Goal: Task Accomplishment & Management: Use online tool/utility

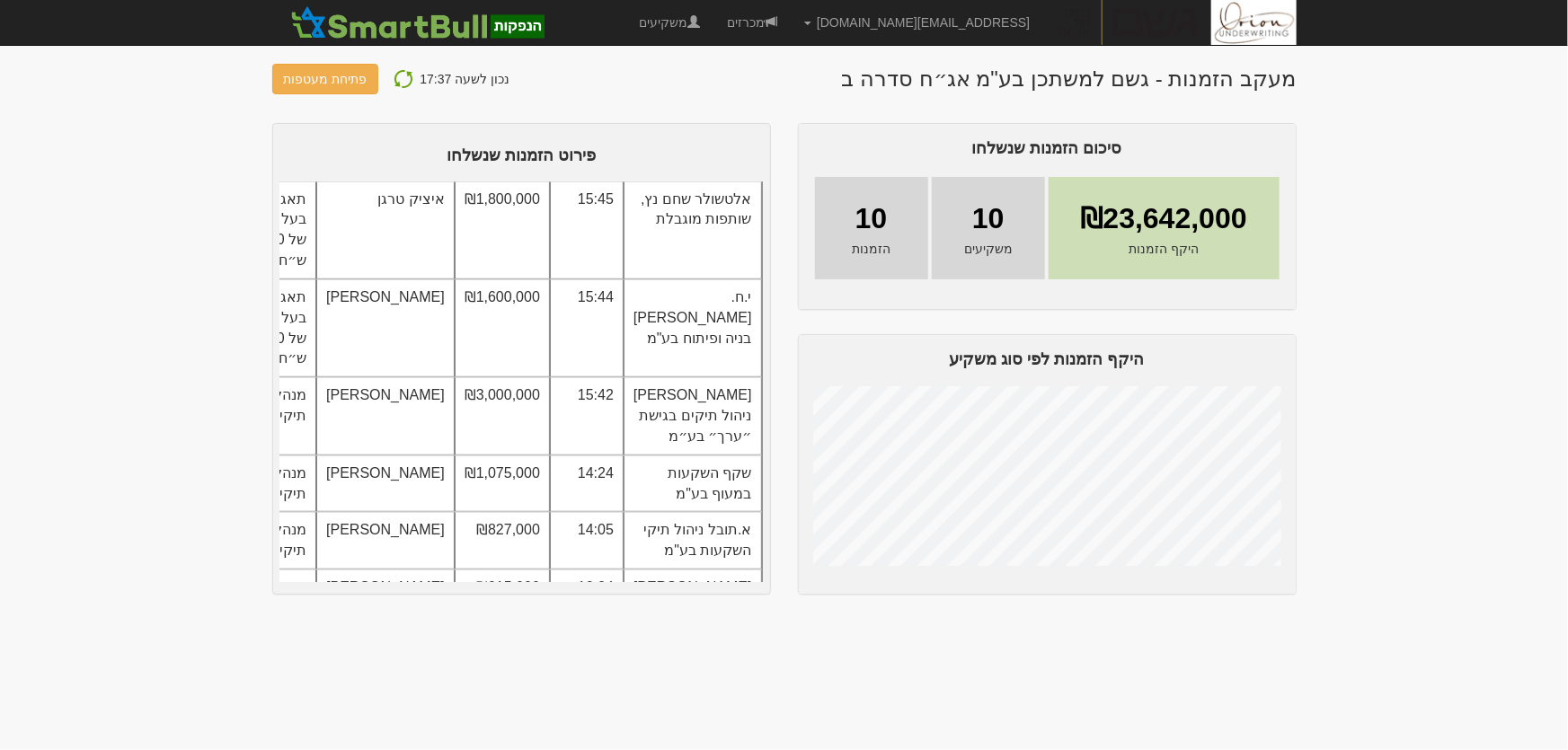
scroll to position [414, 0]
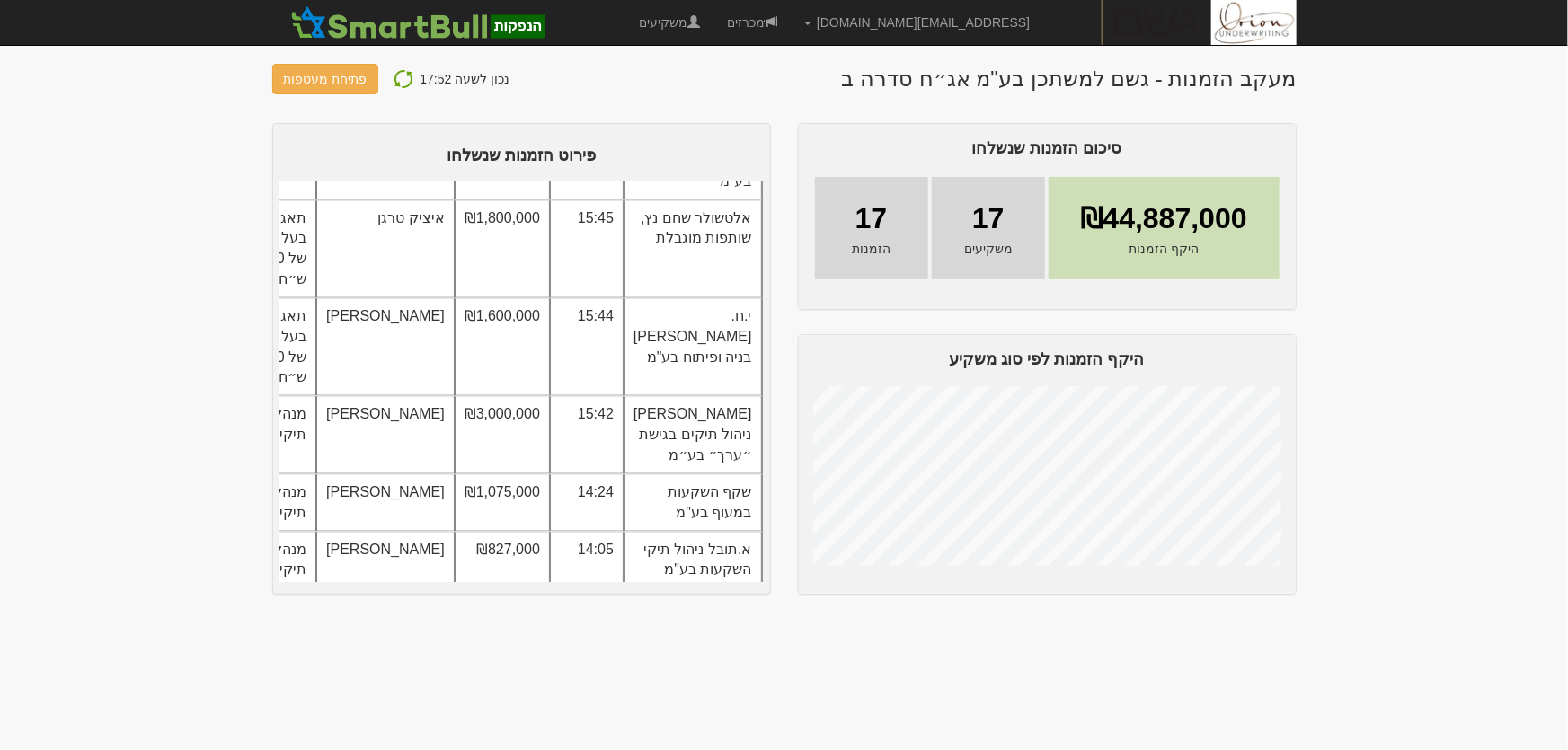
scroll to position [897, 0]
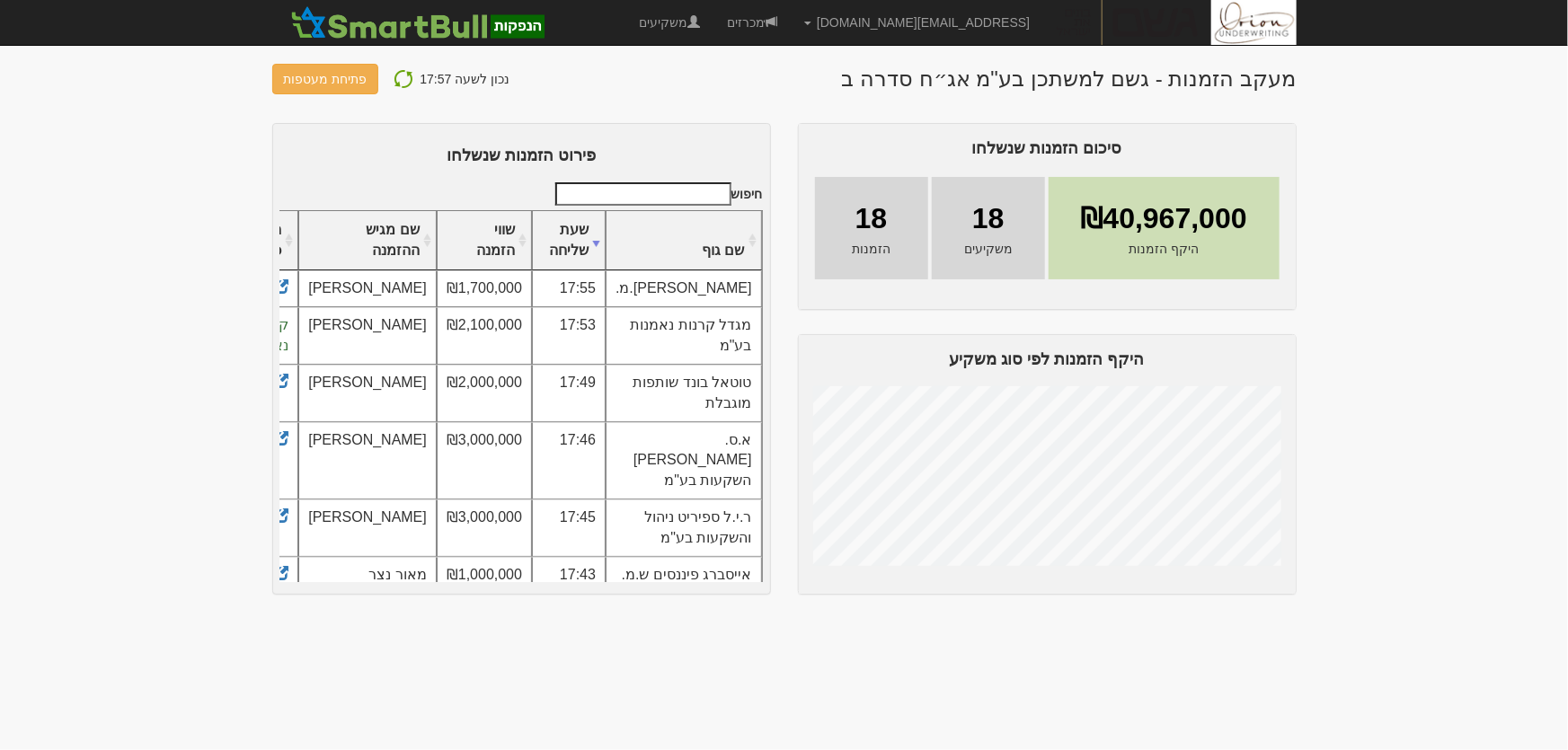
click at [394, 77] on img at bounding box center [403, 79] width 22 height 22
click at [397, 77] on img at bounding box center [403, 79] width 22 height 22
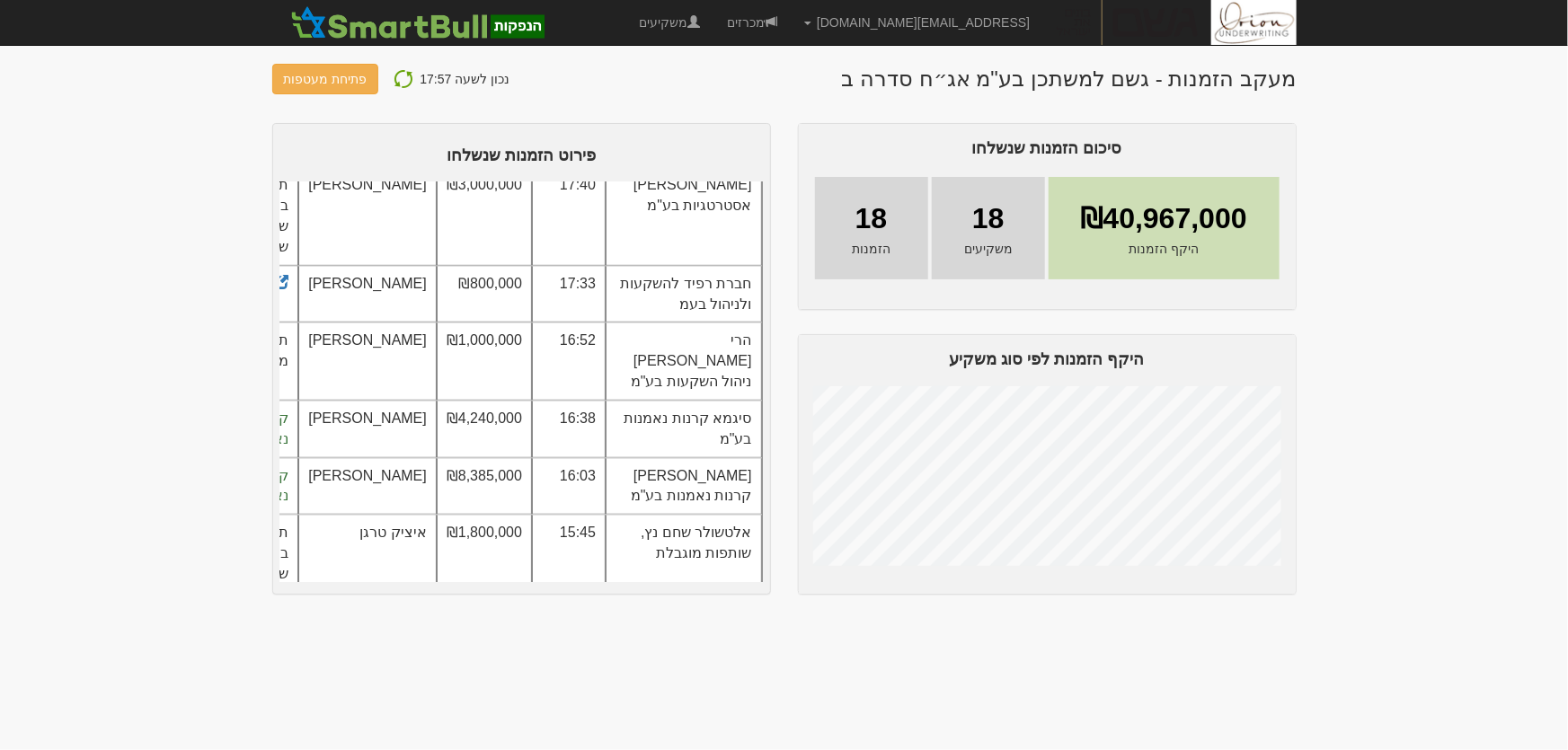
scroll to position [489, 0]
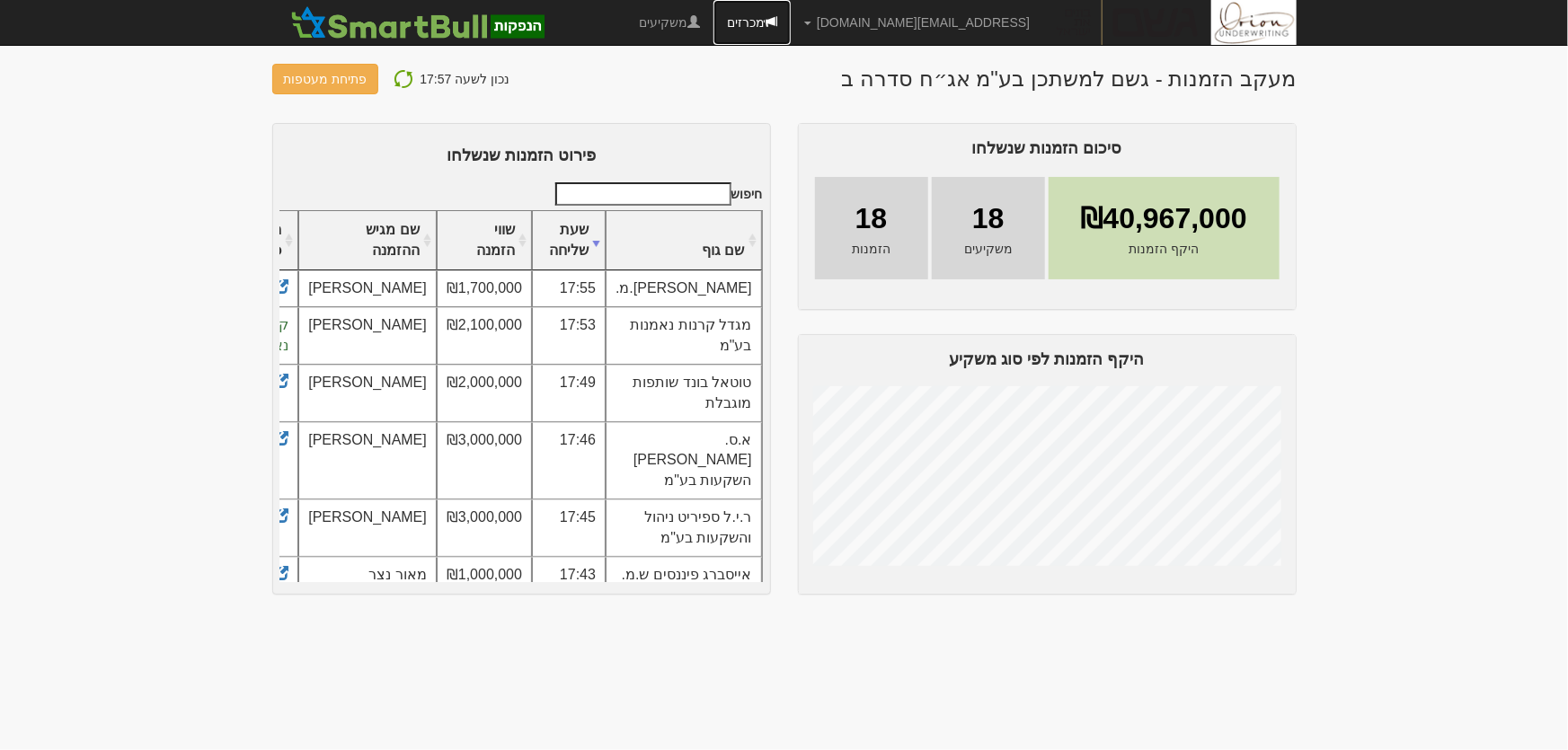
click at [791, 24] on link "מכרזים" at bounding box center [752, 22] width 77 height 45
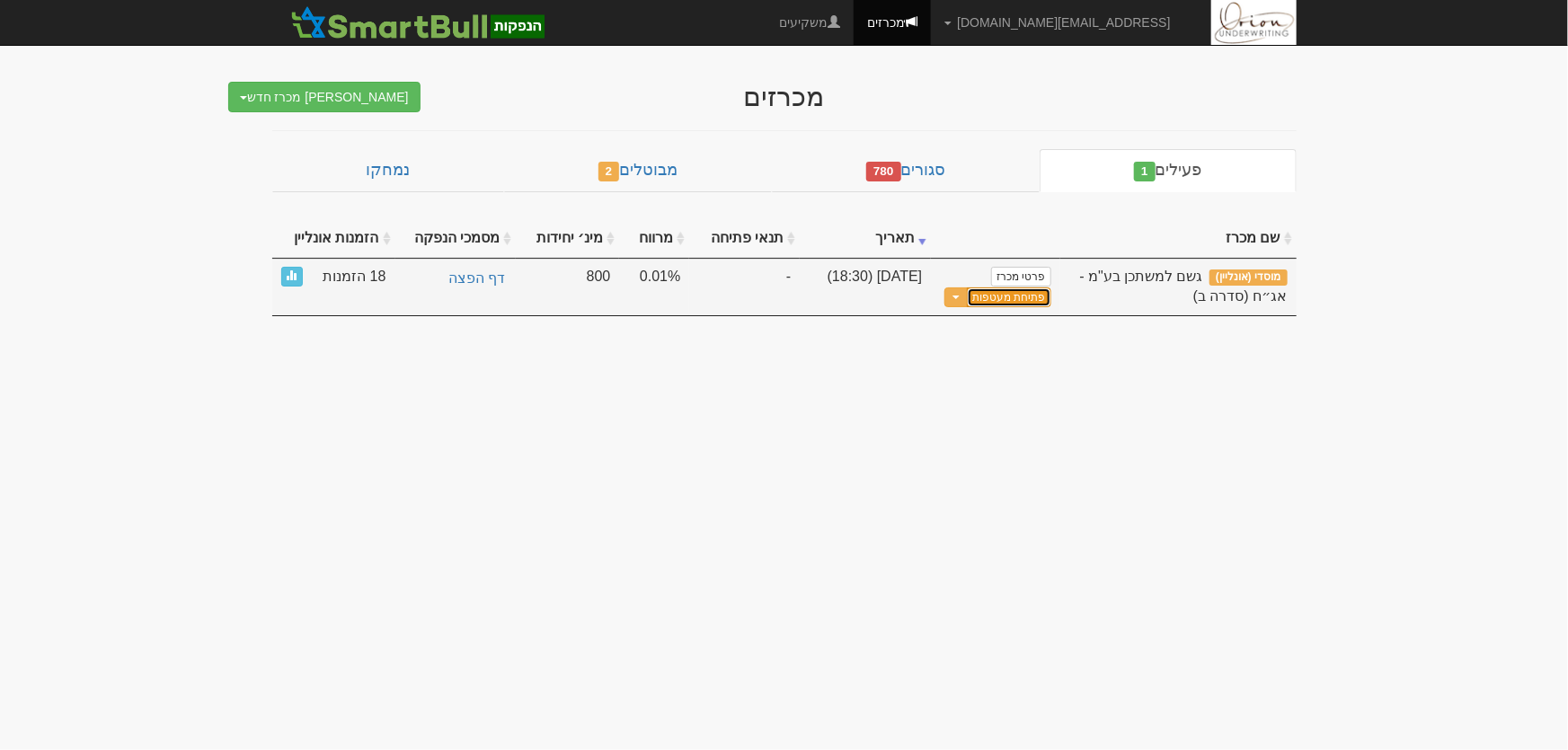
click at [1016, 298] on button "פתיחת מעטפות" at bounding box center [1008, 298] width 84 height 21
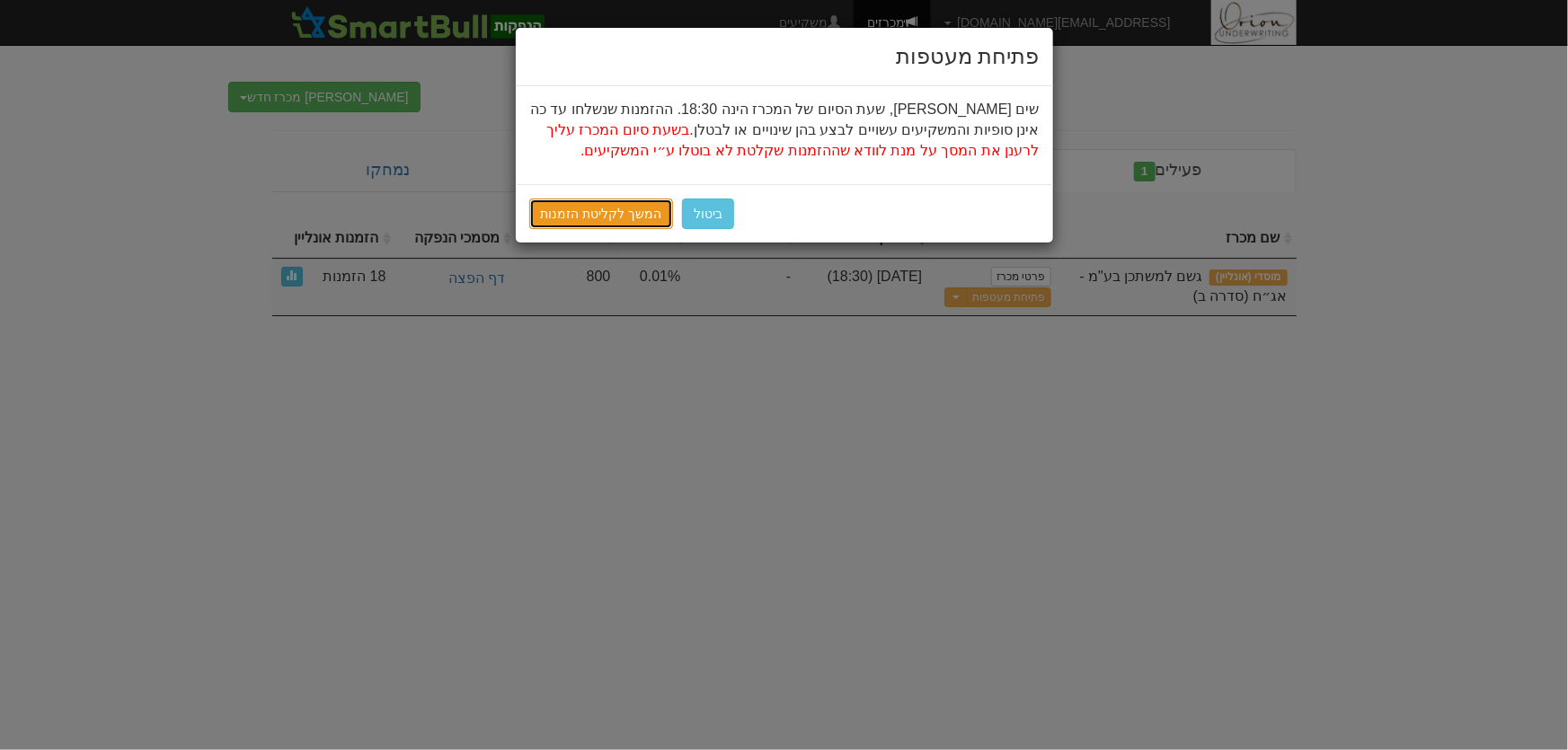
click at [628, 219] on link "המשך לקליטת הזמנות" at bounding box center [601, 214] width 145 height 31
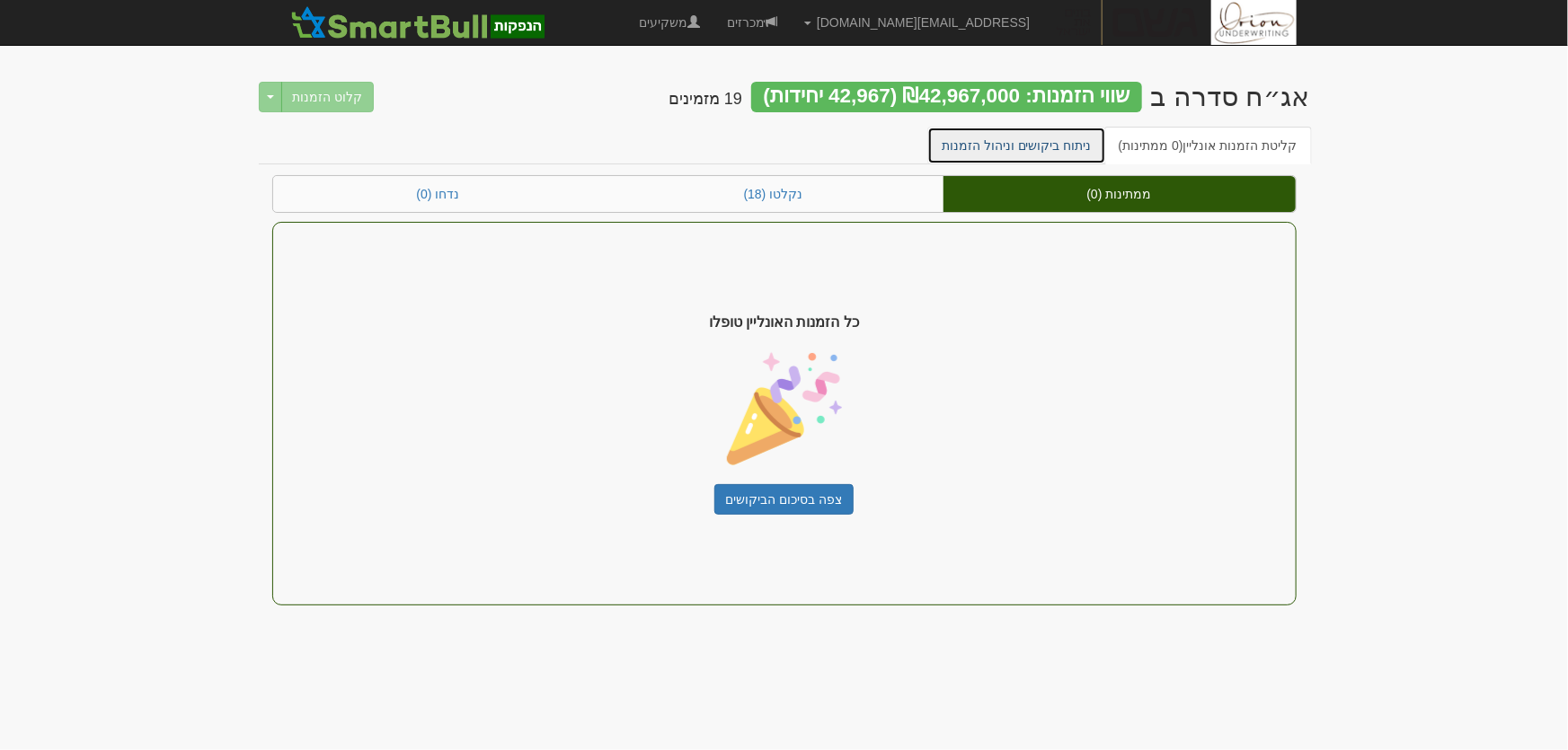
click at [1056, 136] on link "ניתוח ביקושים וניהול הזמנות" at bounding box center [1017, 146] width 179 height 38
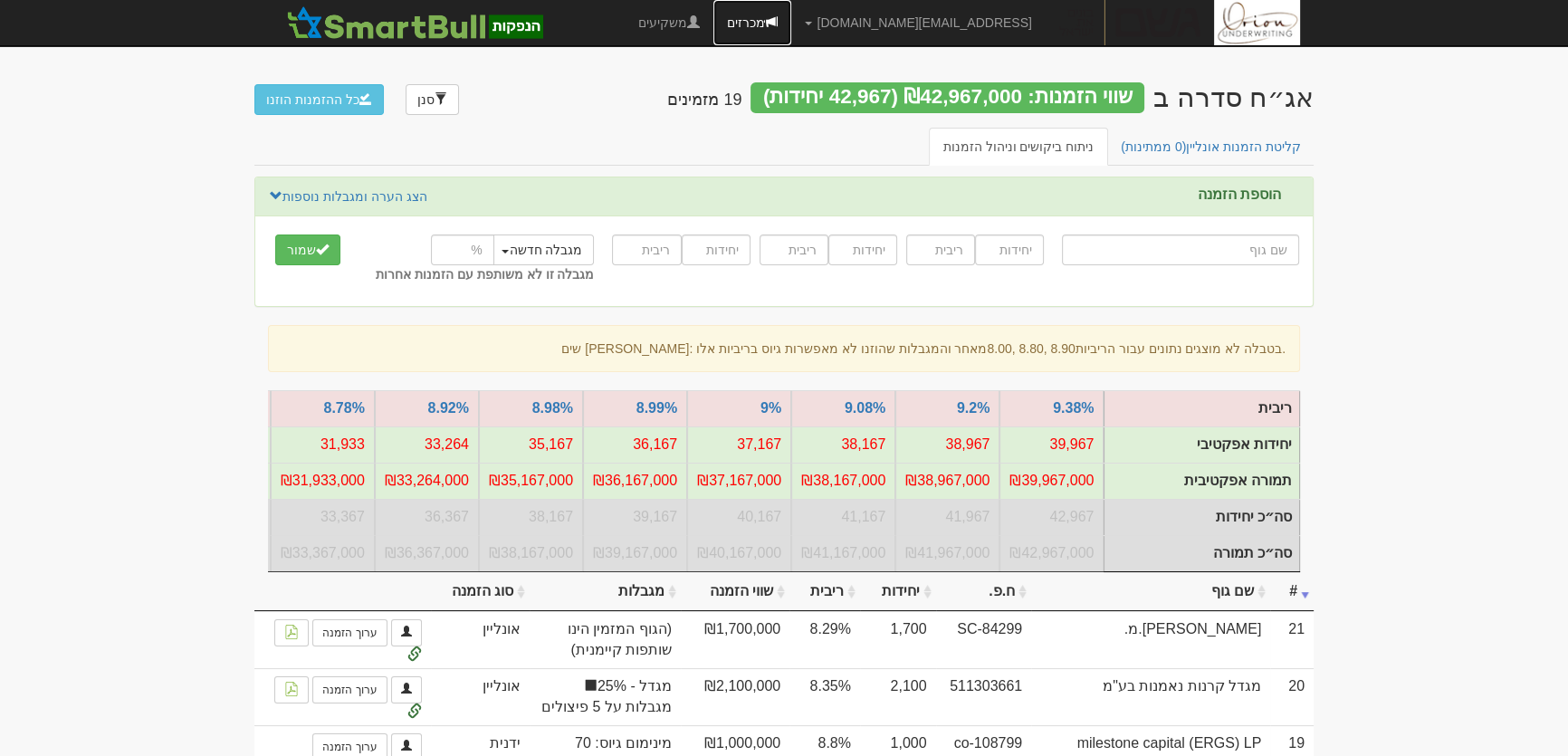
click at [791, 23] on link "מכרזים" at bounding box center [752, 23] width 78 height 45
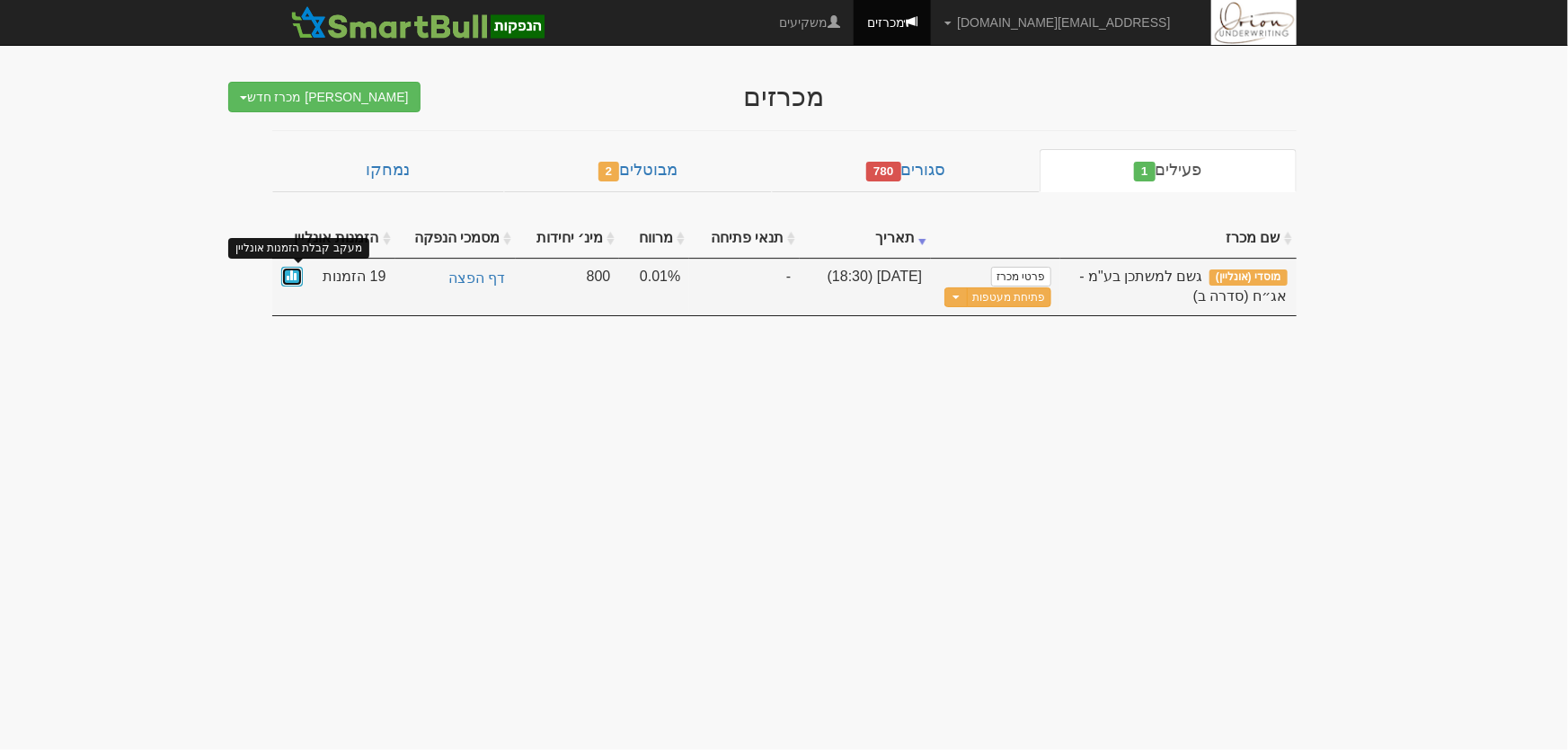
click at [287, 274] on span at bounding box center [292, 275] width 11 height 11
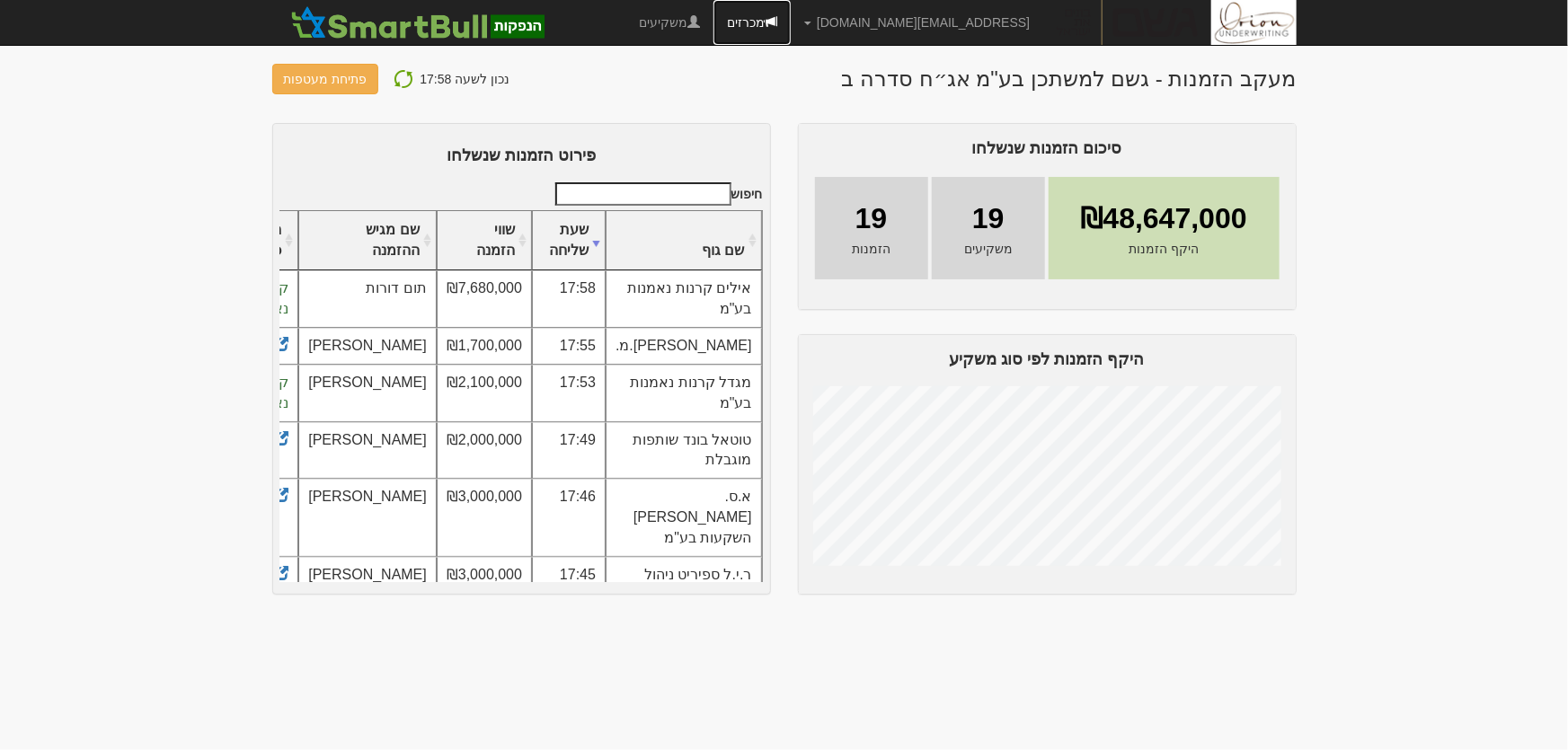
click at [791, 22] on link "מכרזים" at bounding box center [752, 22] width 77 height 45
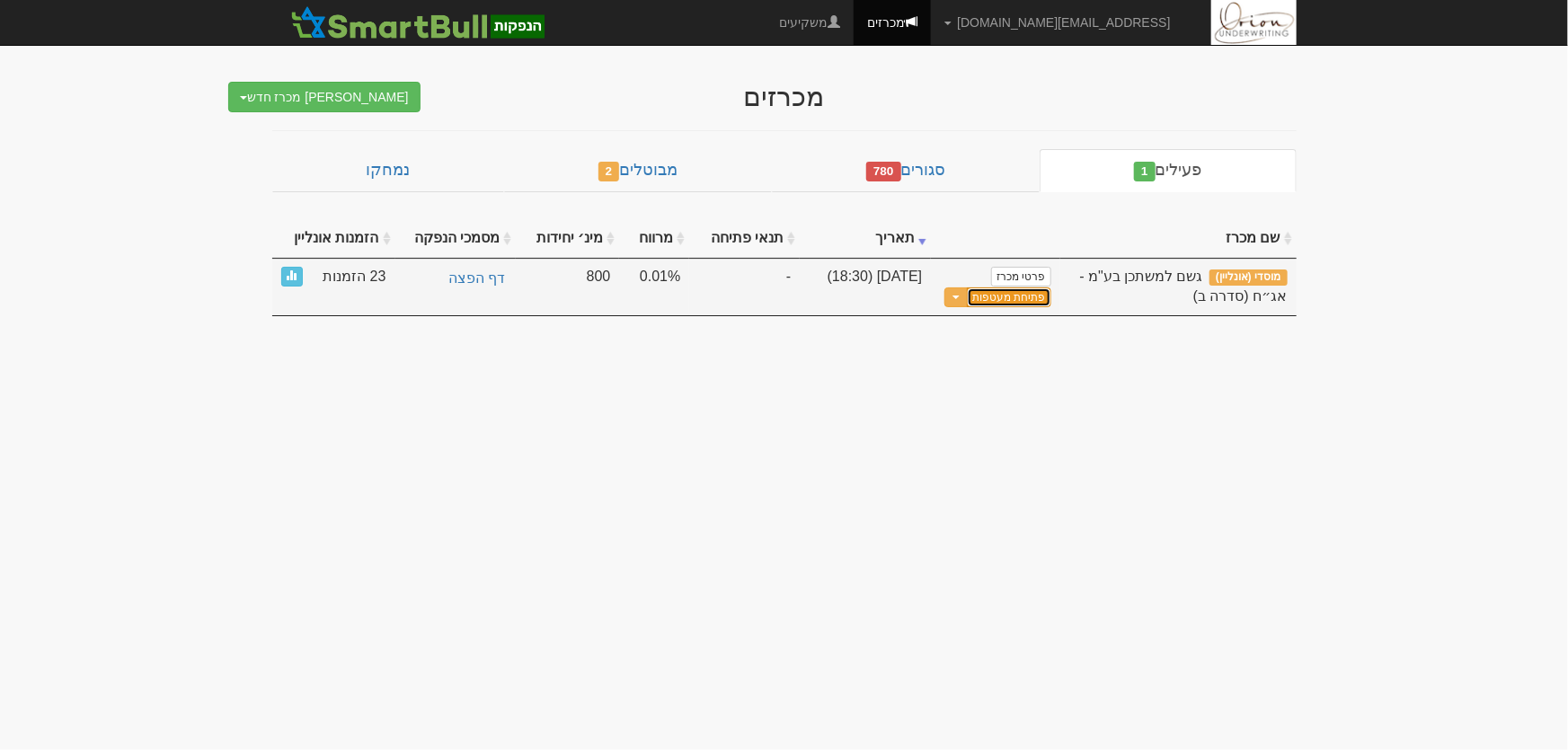
click at [989, 297] on button "פתיחת מעטפות" at bounding box center [1008, 298] width 84 height 21
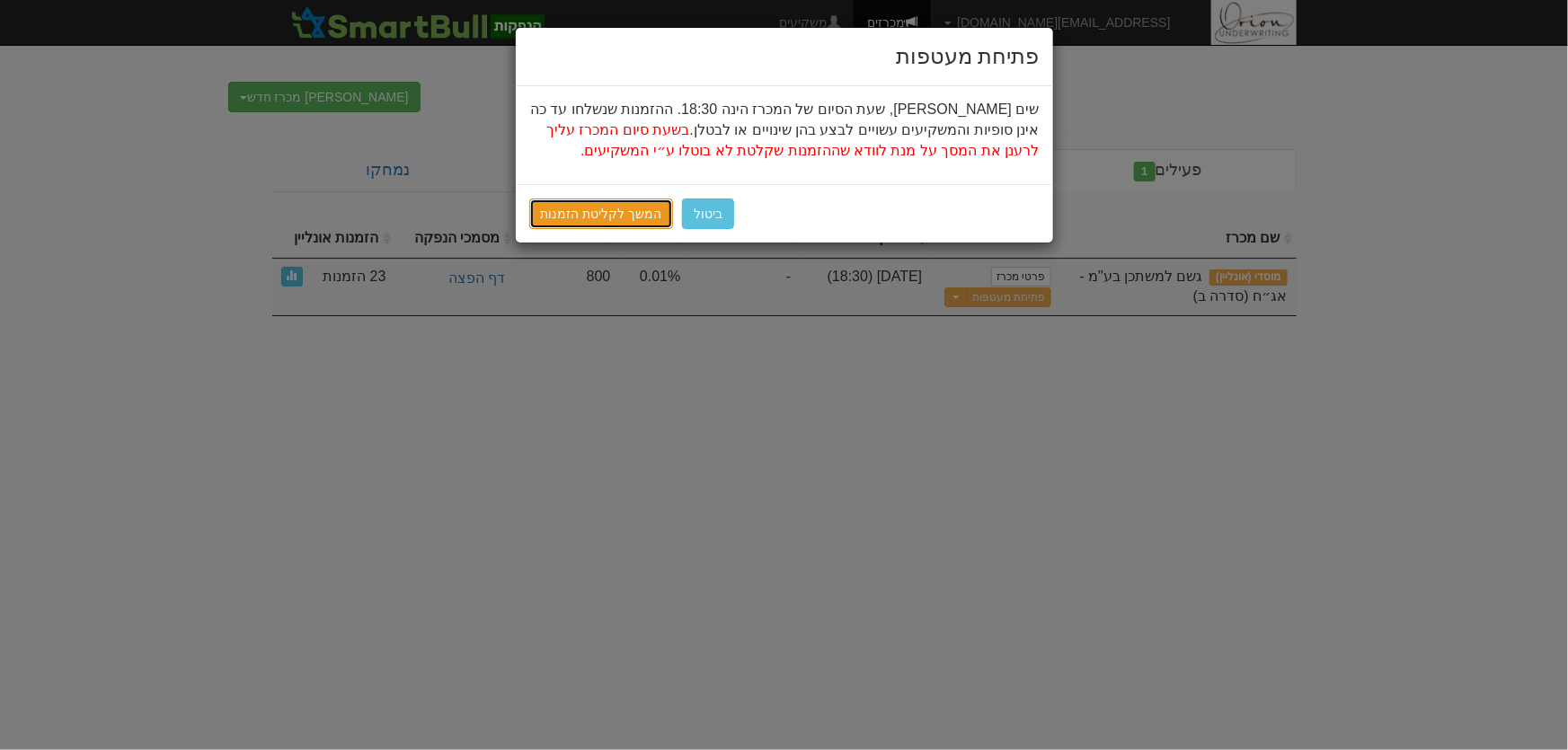
click at [605, 221] on link "המשך לקליטת הזמנות" at bounding box center [601, 214] width 145 height 31
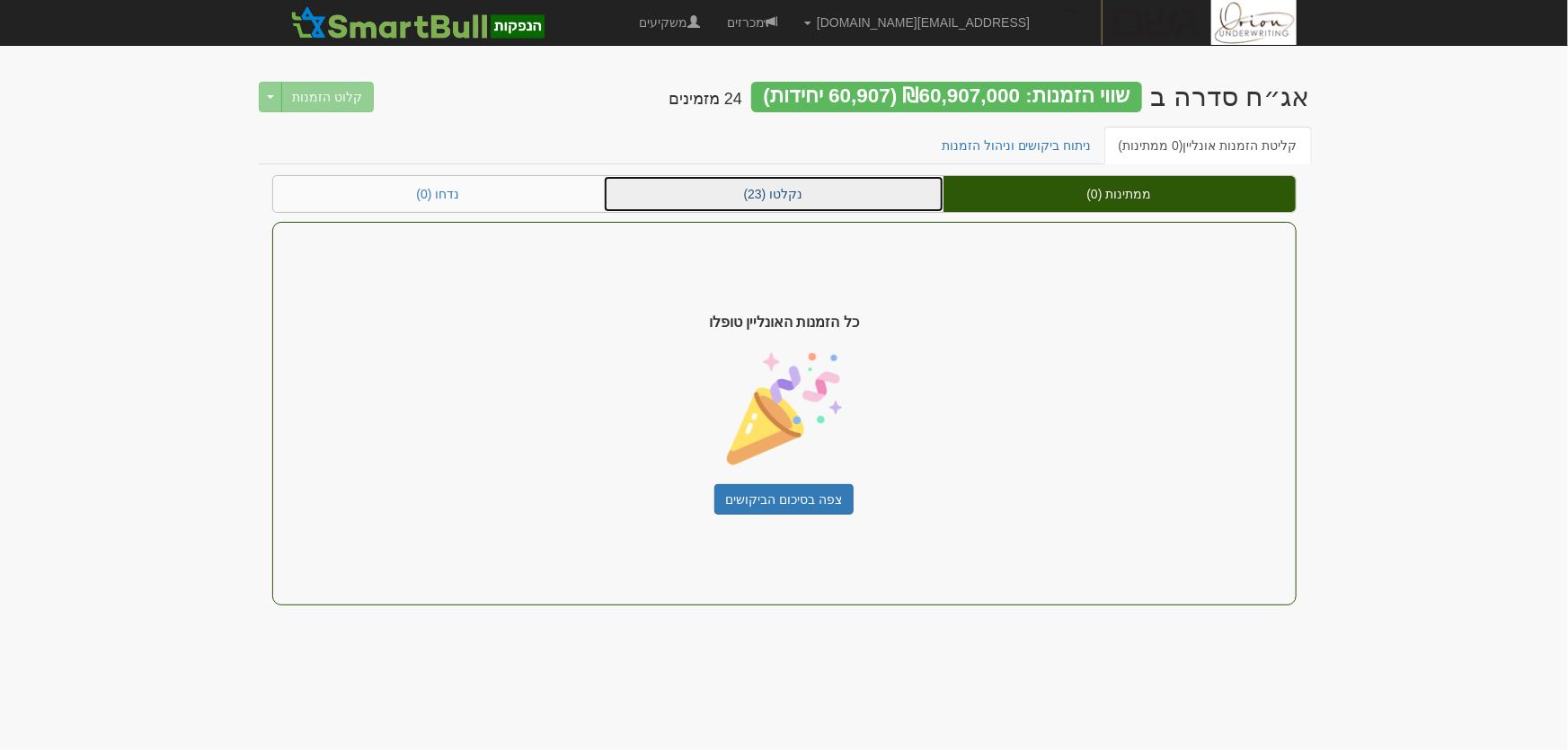
click at [780, 183] on link "נקלטו (23)" at bounding box center [774, 194] width 340 height 36
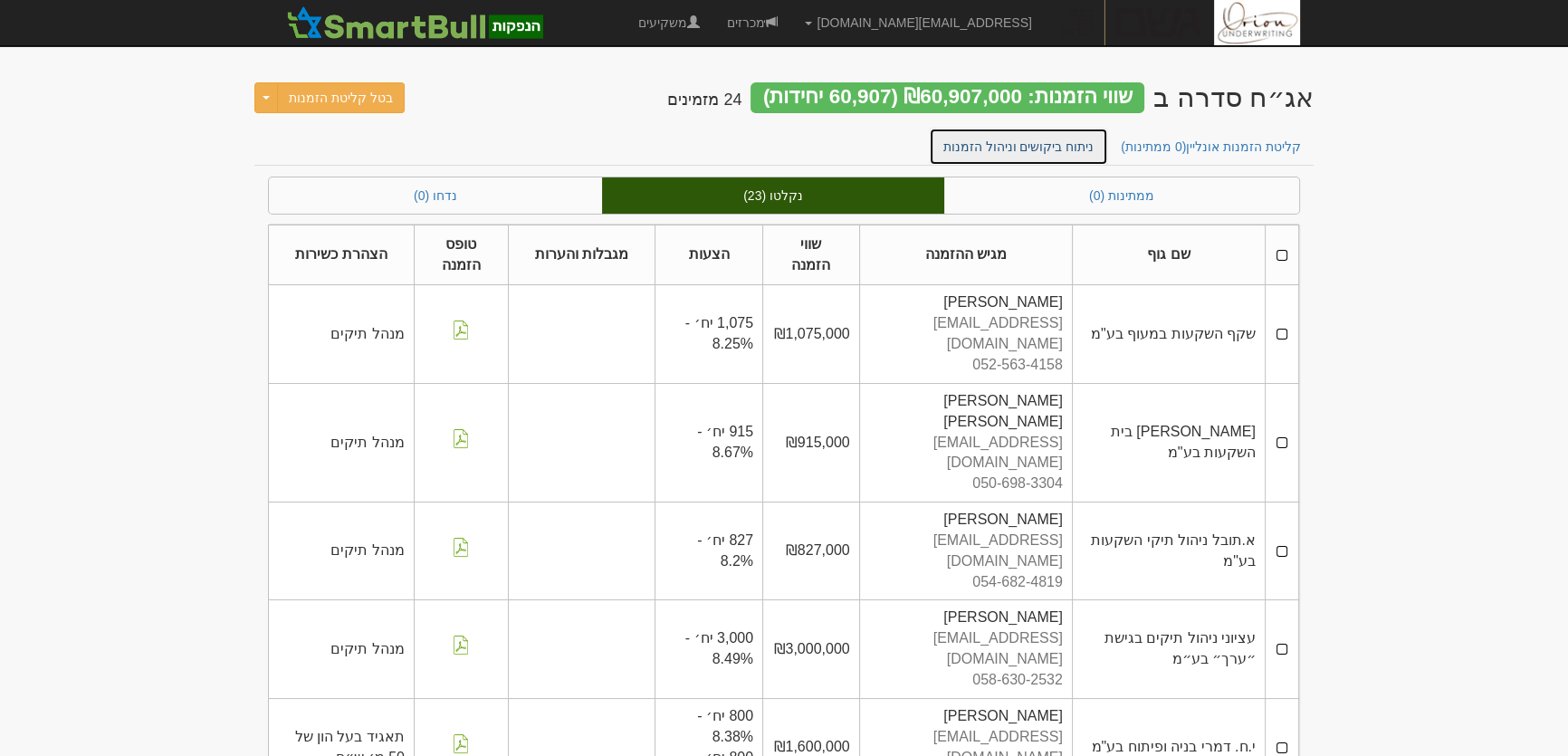
click at [994, 135] on link "ניתוח ביקושים וניהול הזמנות" at bounding box center [1019, 147] width 180 height 38
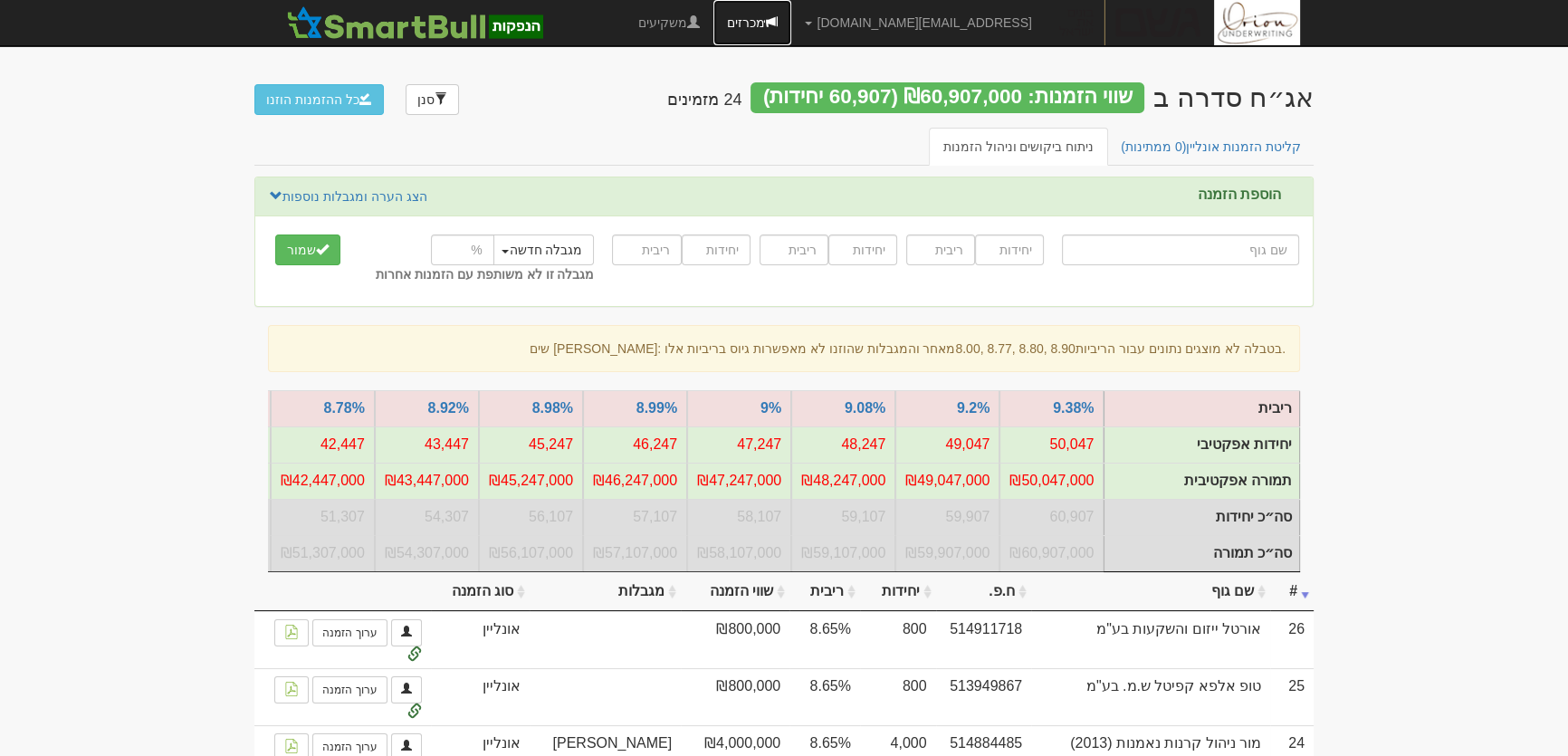
click at [778, 15] on span at bounding box center [771, 22] width 13 height 13
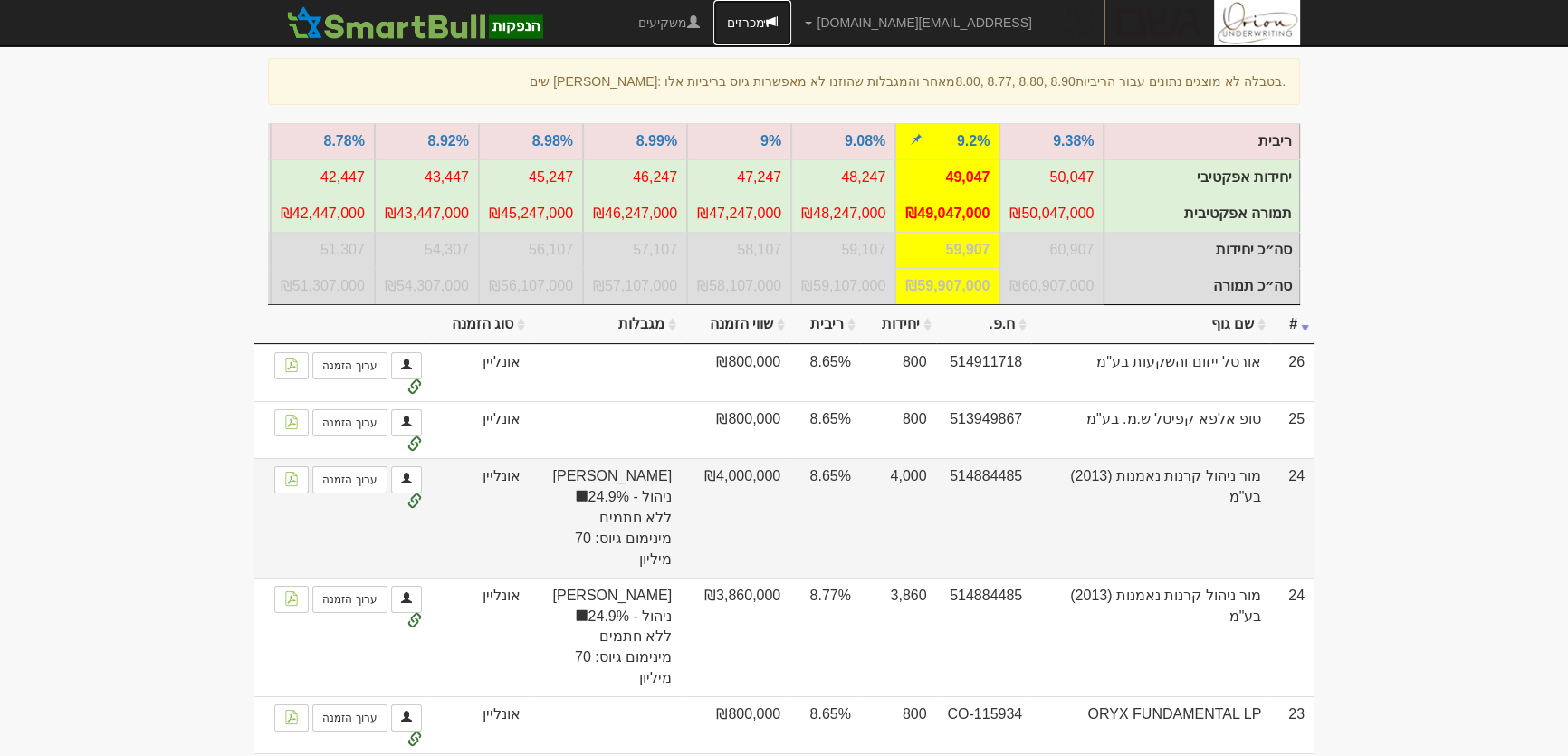
scroll to position [411, 0]
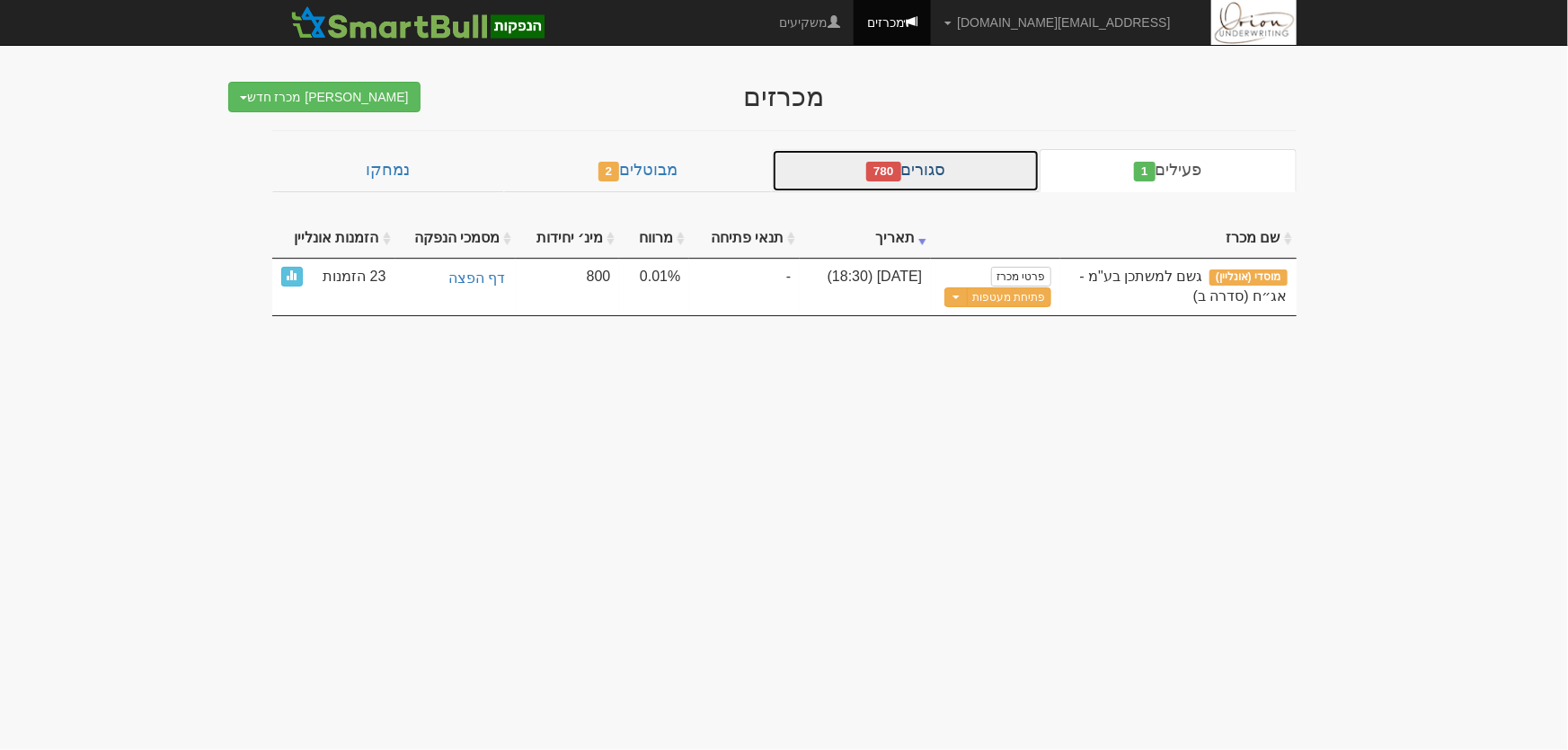
click at [1013, 179] on link "סגורים 780" at bounding box center [906, 171] width 268 height 43
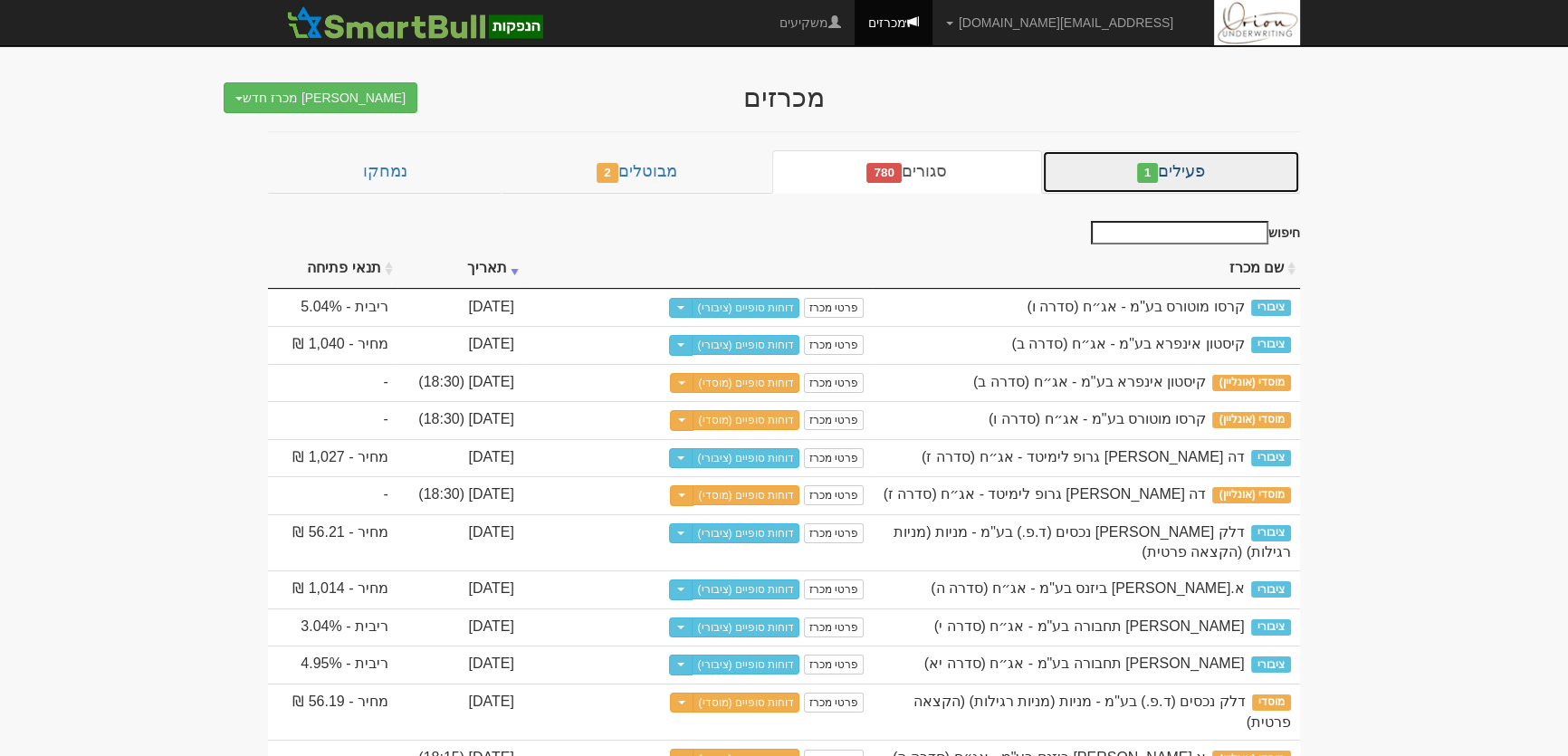
click at [1207, 174] on link "פעילים 1" at bounding box center [1171, 172] width 258 height 44
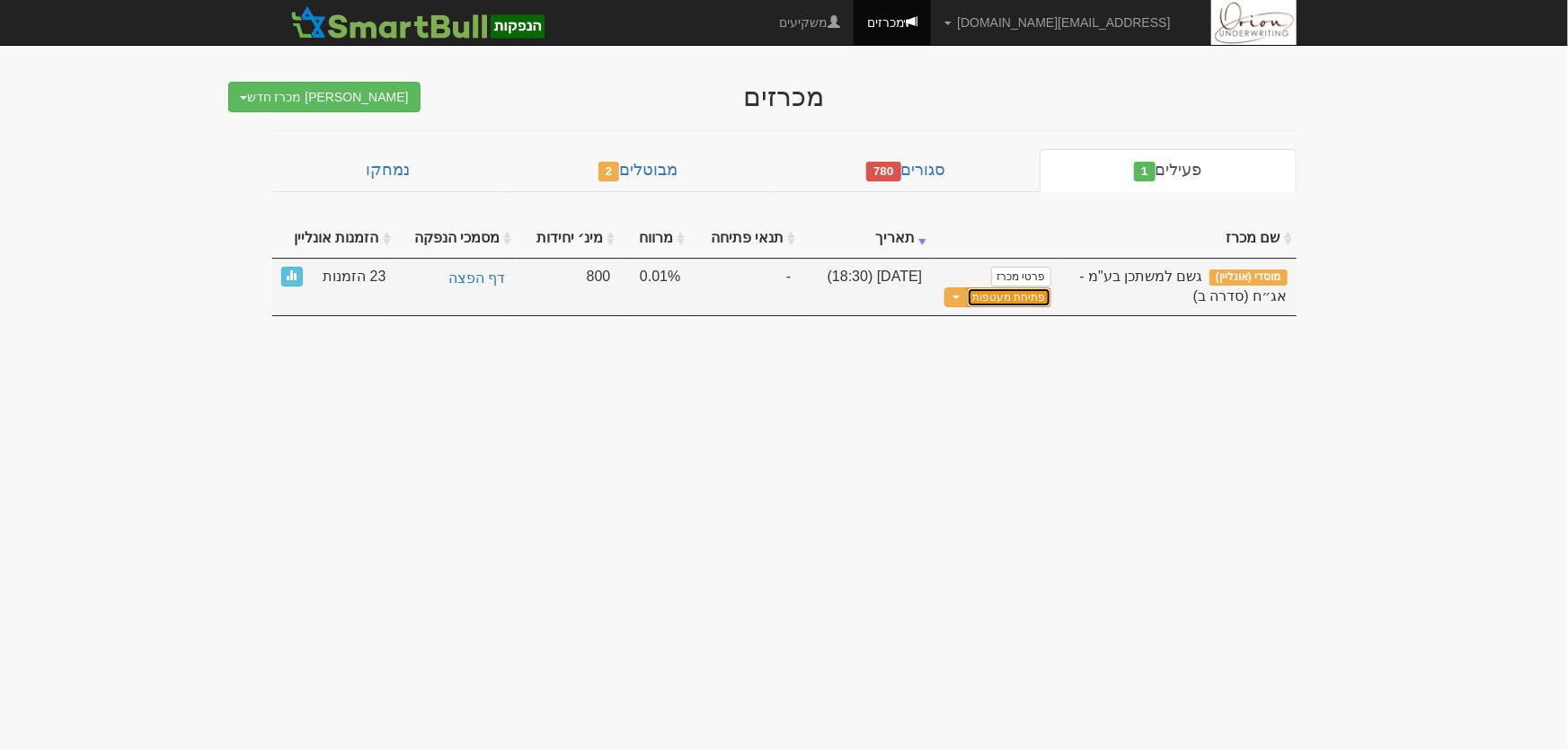
click at [1045, 296] on button "פתיחת מעטפות" at bounding box center [1008, 298] width 84 height 21
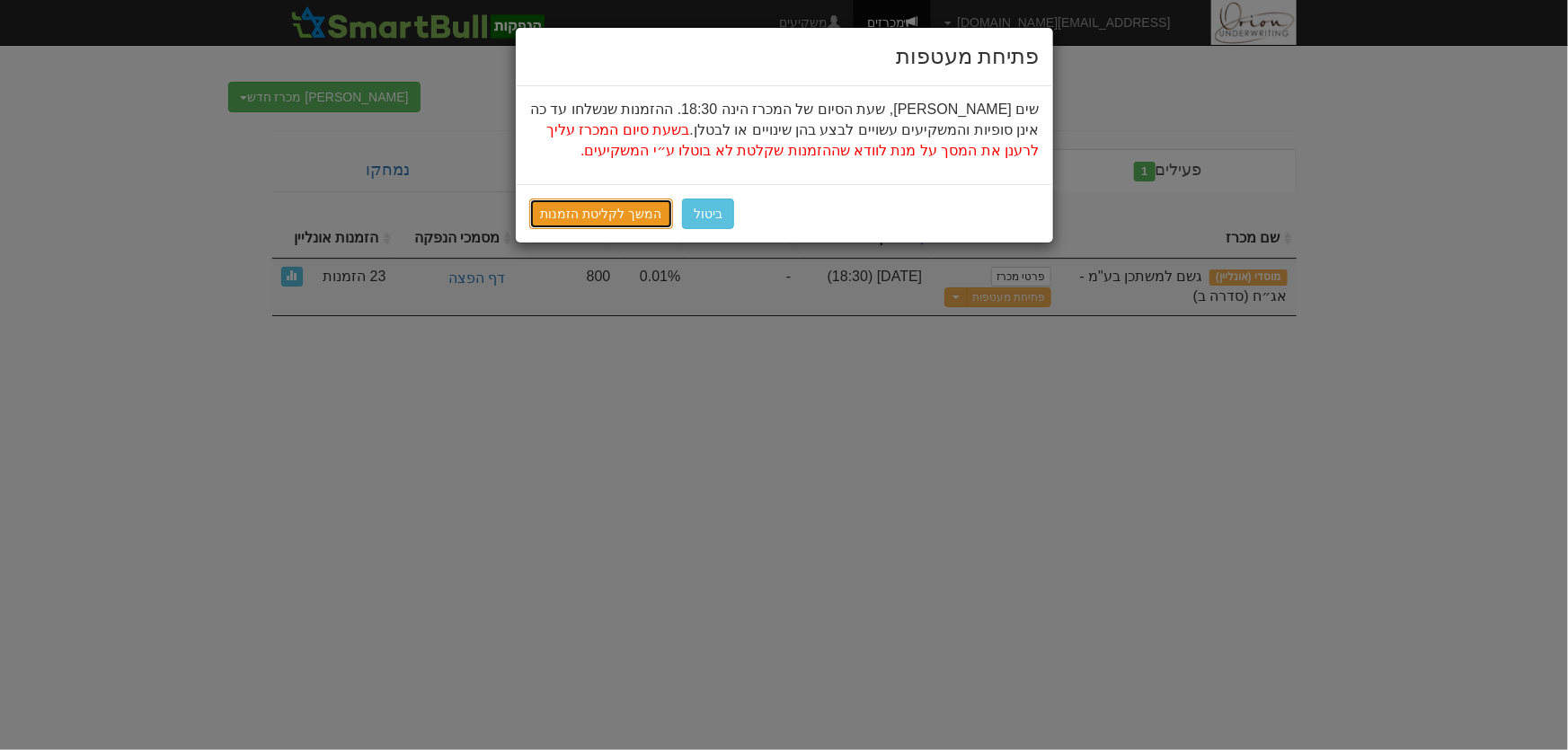
click at [581, 213] on link "המשך לקליטת הזמנות" at bounding box center [601, 214] width 145 height 31
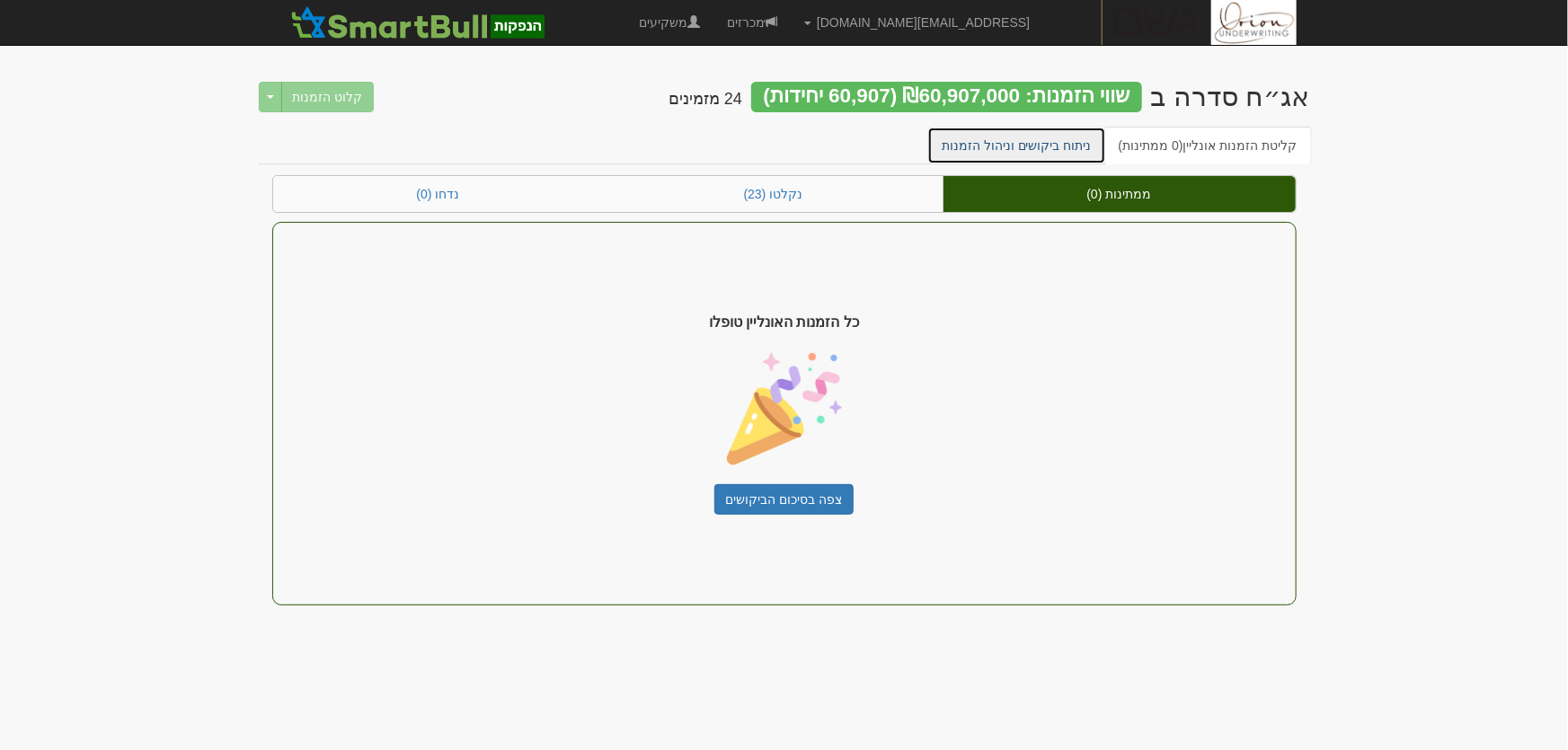
click at [1042, 142] on link "ניתוח ביקושים וניהול הזמנות" at bounding box center [1017, 146] width 179 height 38
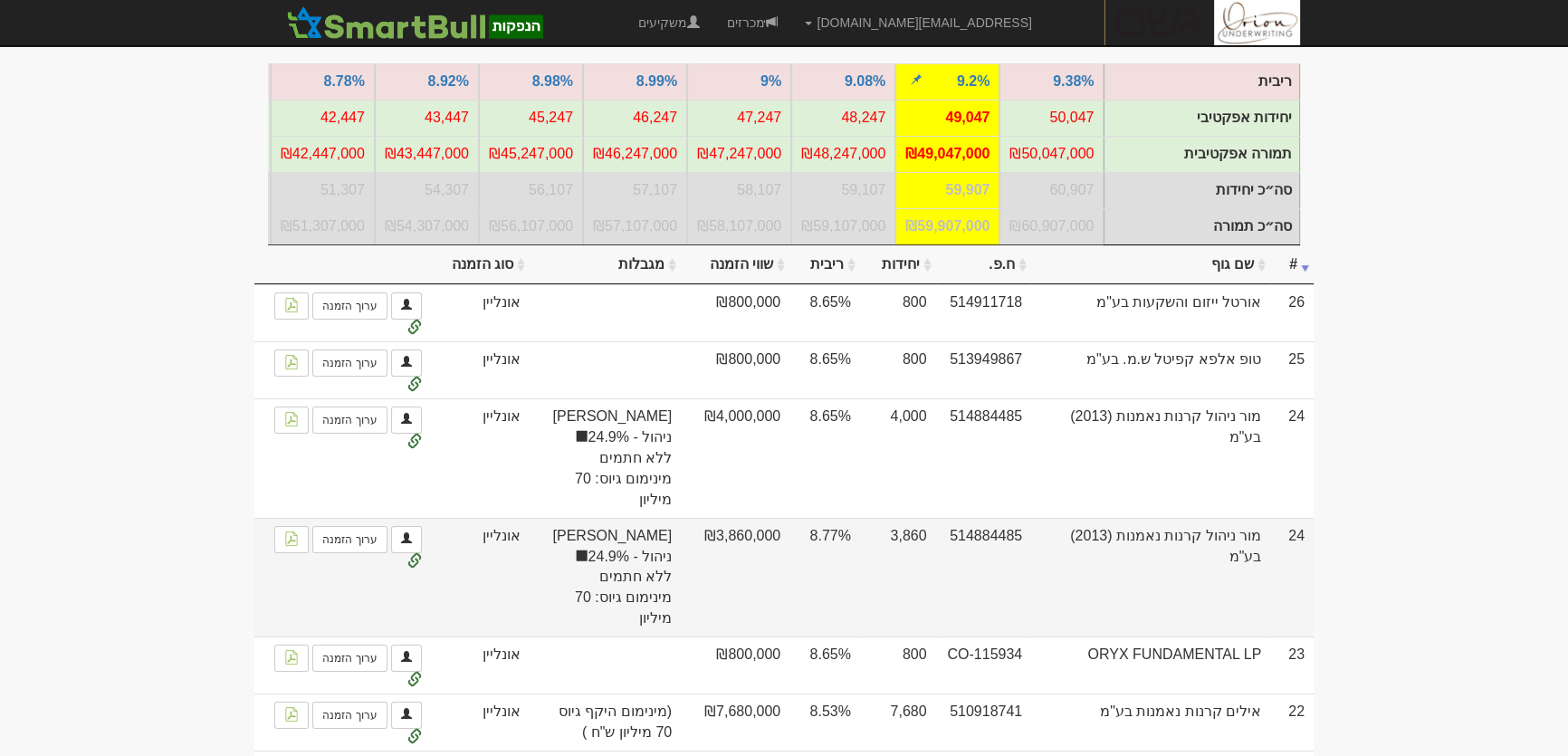
scroll to position [329, 0]
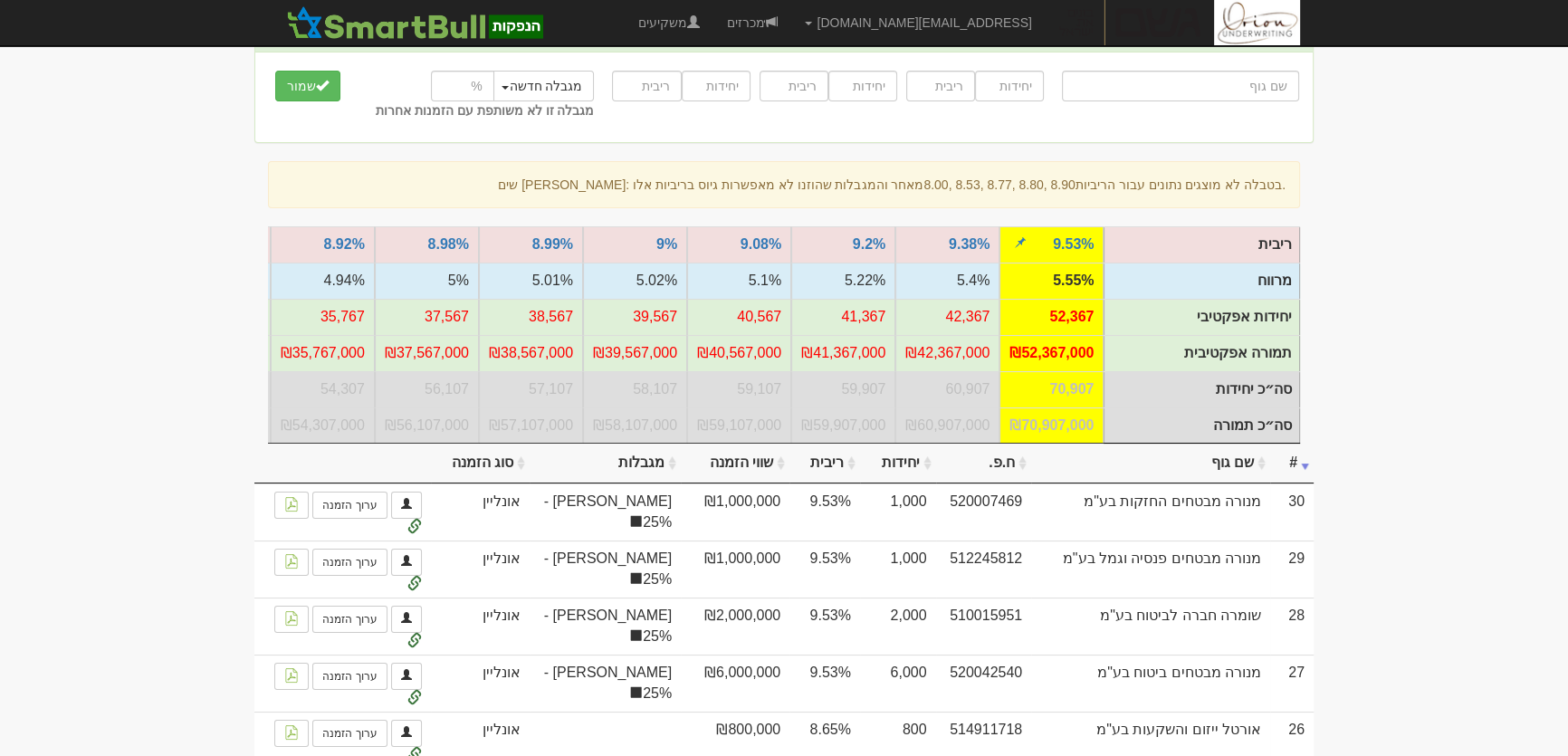
scroll to position [247, 0]
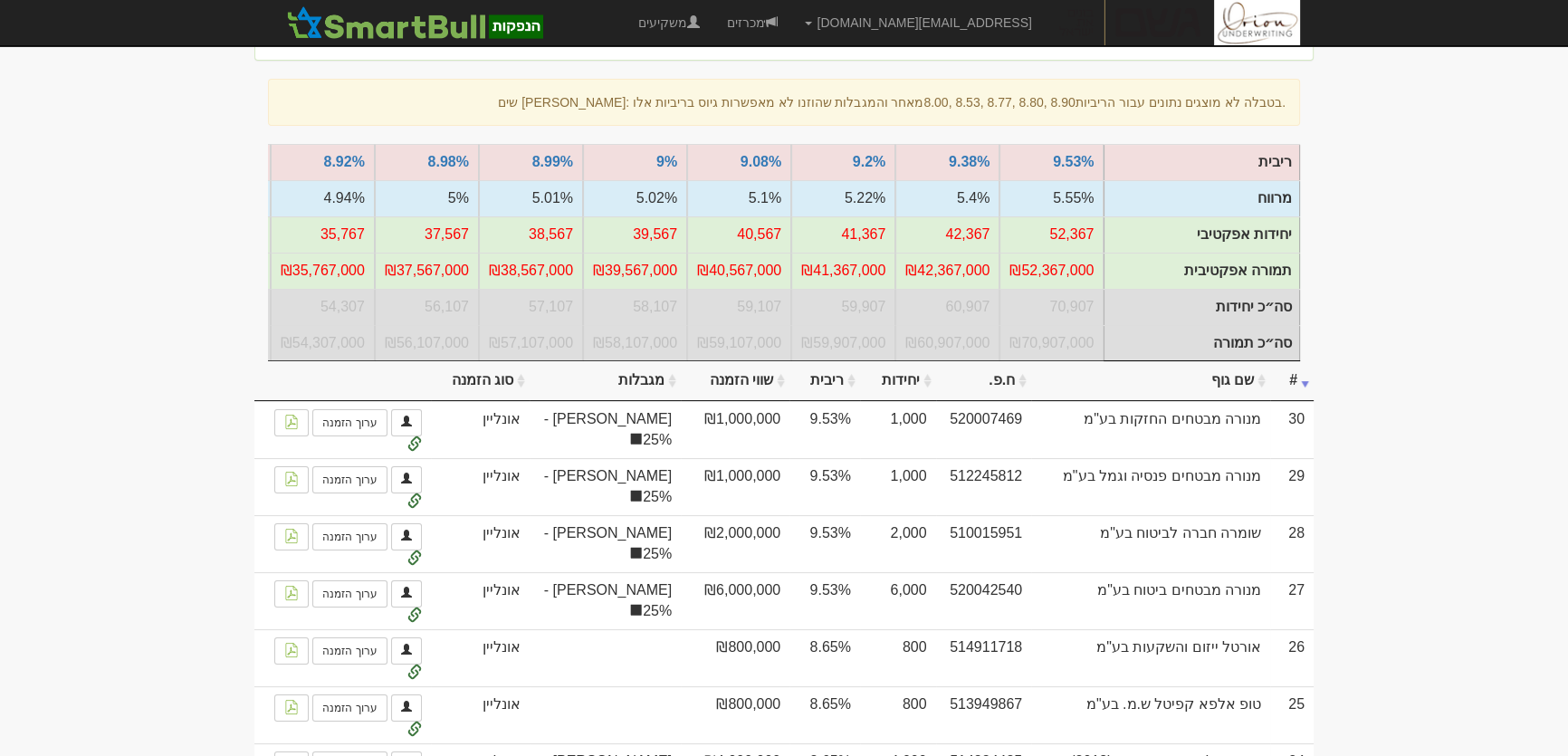
click at [624, 391] on th "מגבלות" at bounding box center [605, 381] width 151 height 40
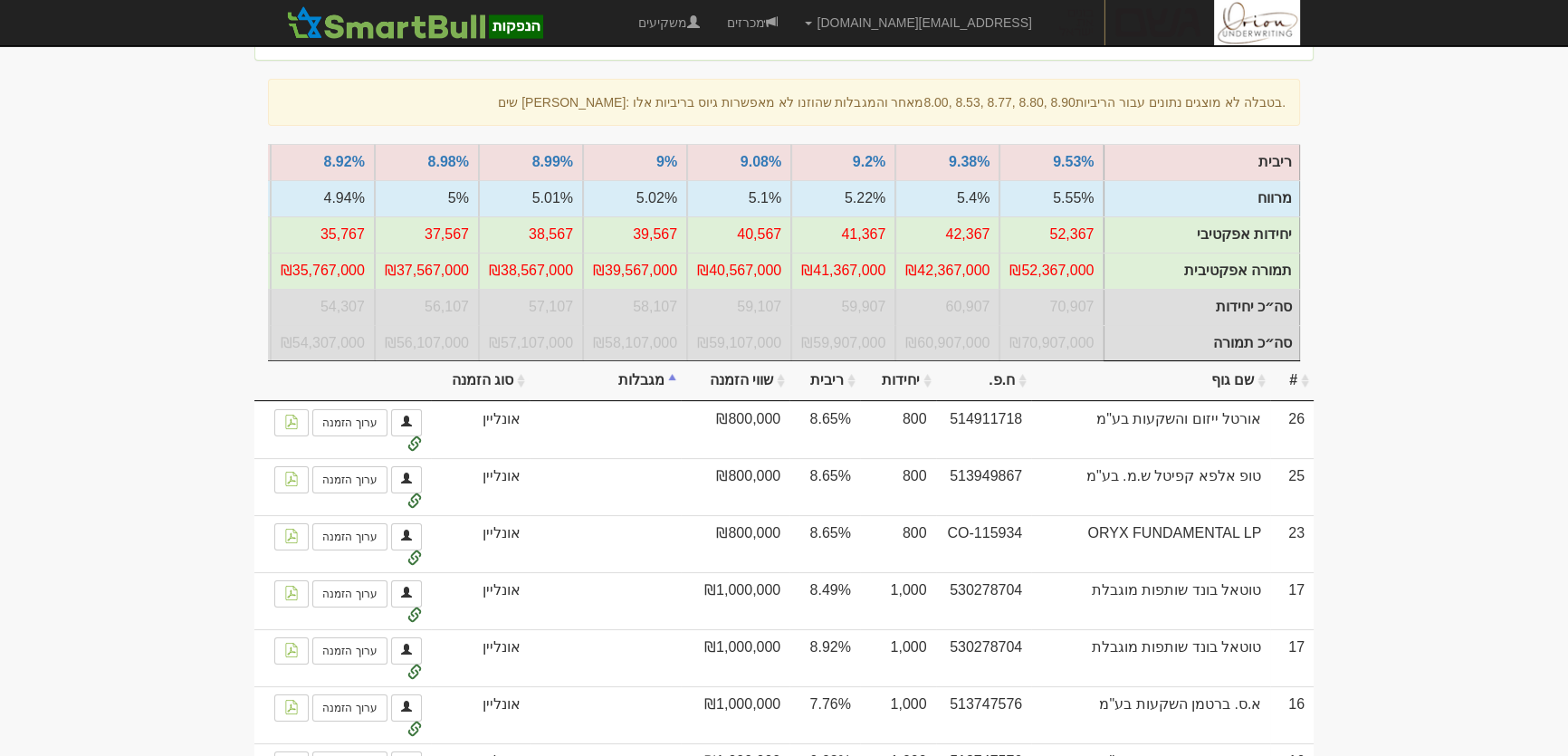
click at [629, 389] on th "מגבלות" at bounding box center [605, 381] width 151 height 40
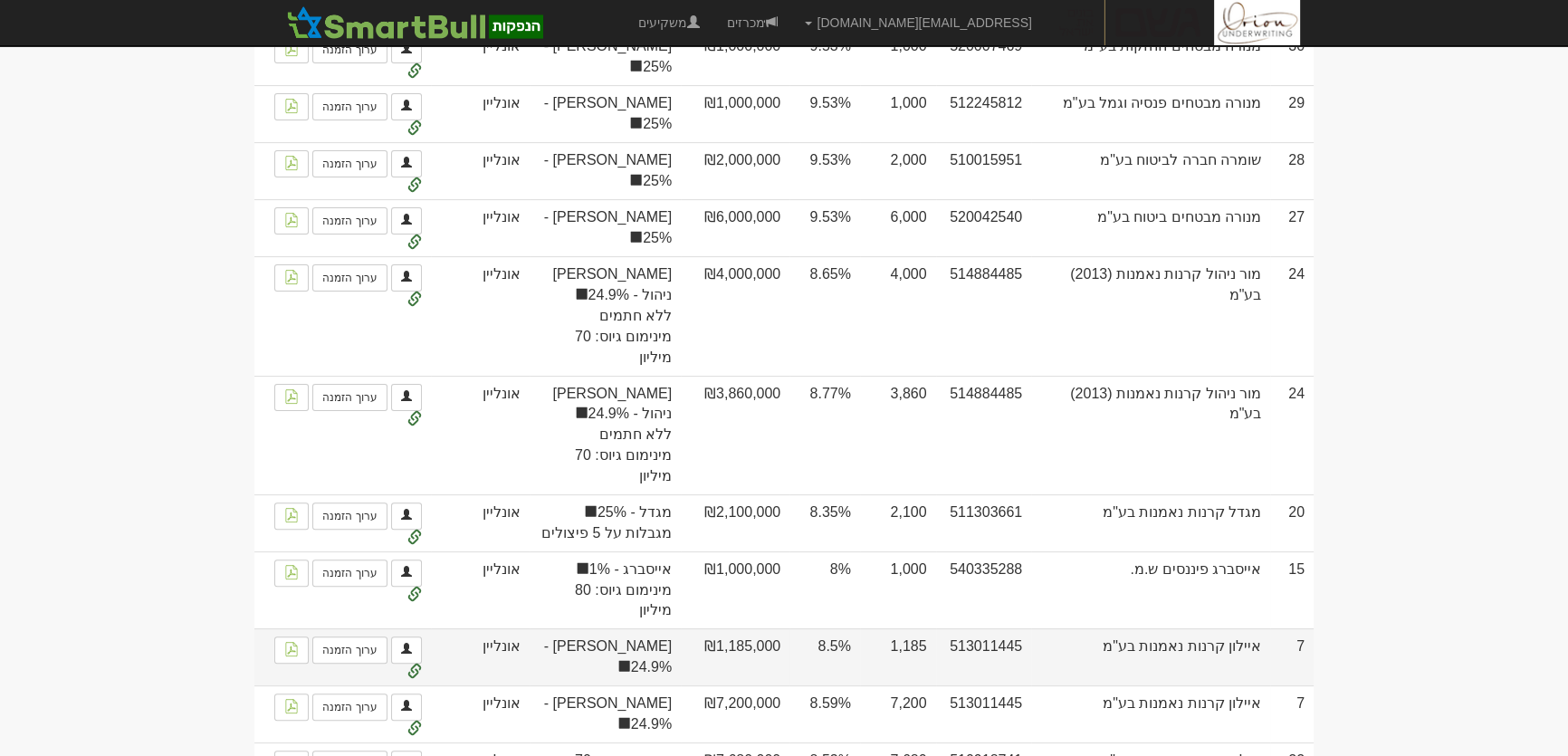
scroll to position [658, 0]
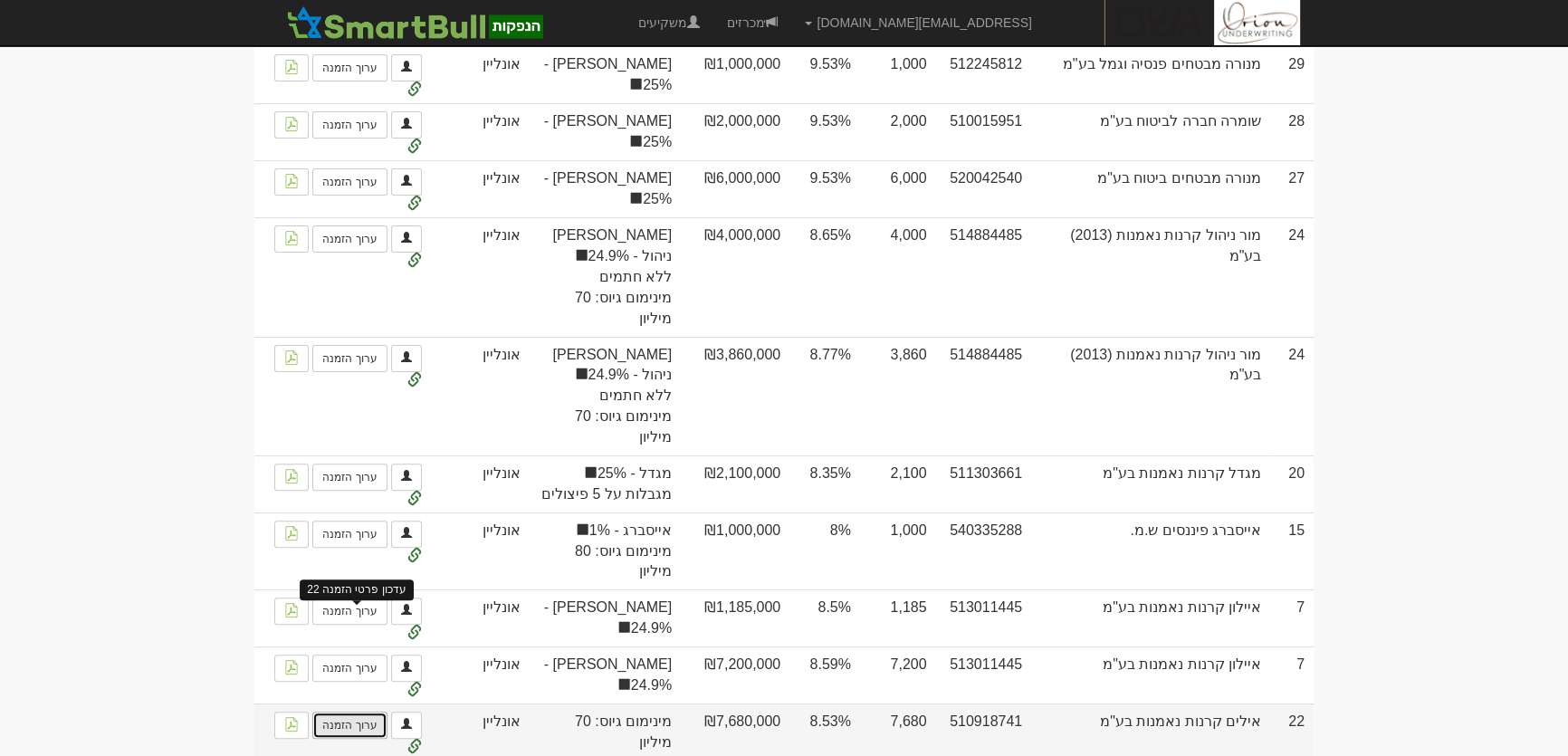
click at [360, 712] on link "ערוך הזמנה" at bounding box center [350, 725] width 74 height 27
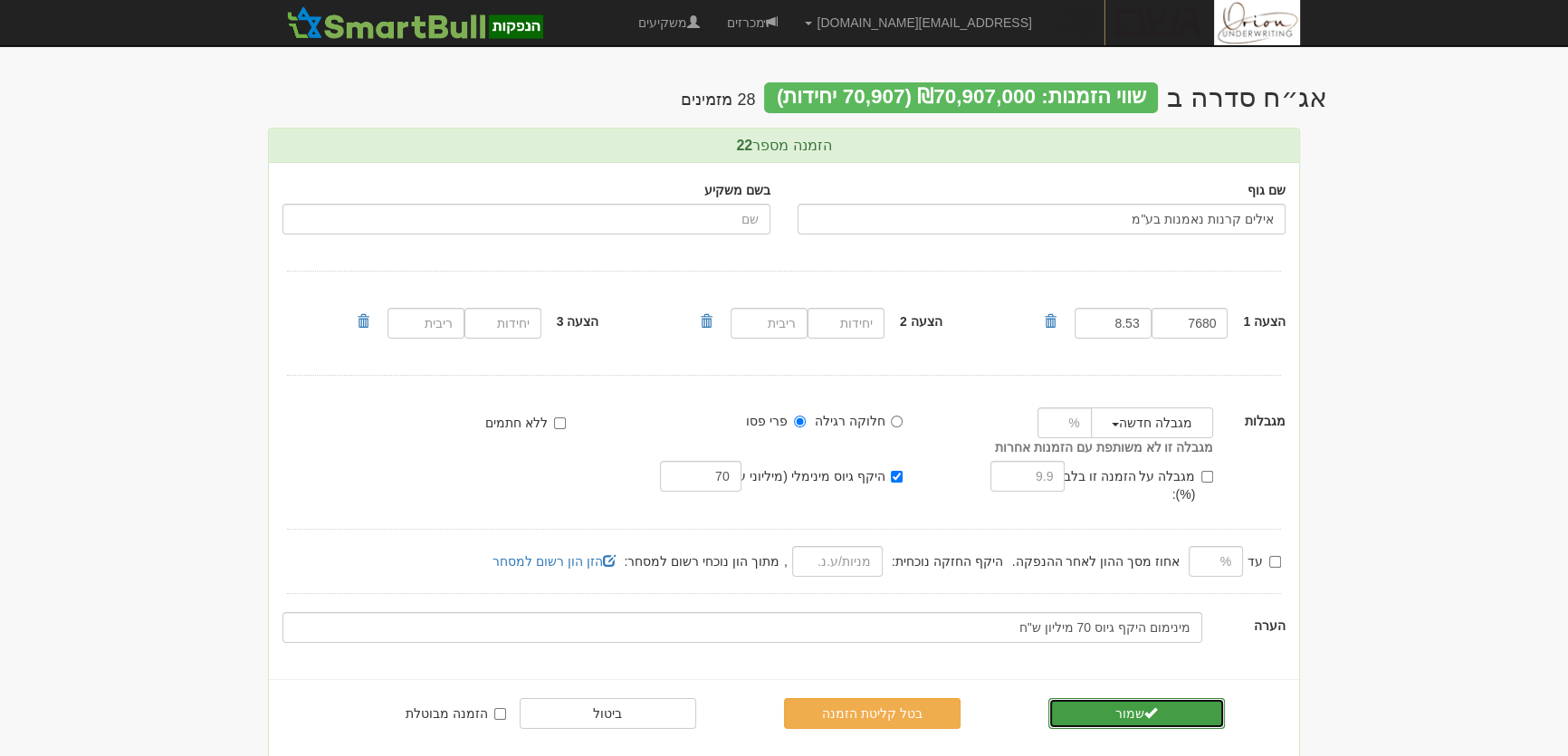
click at [1149, 703] on button "שמור" at bounding box center [1137, 713] width 177 height 31
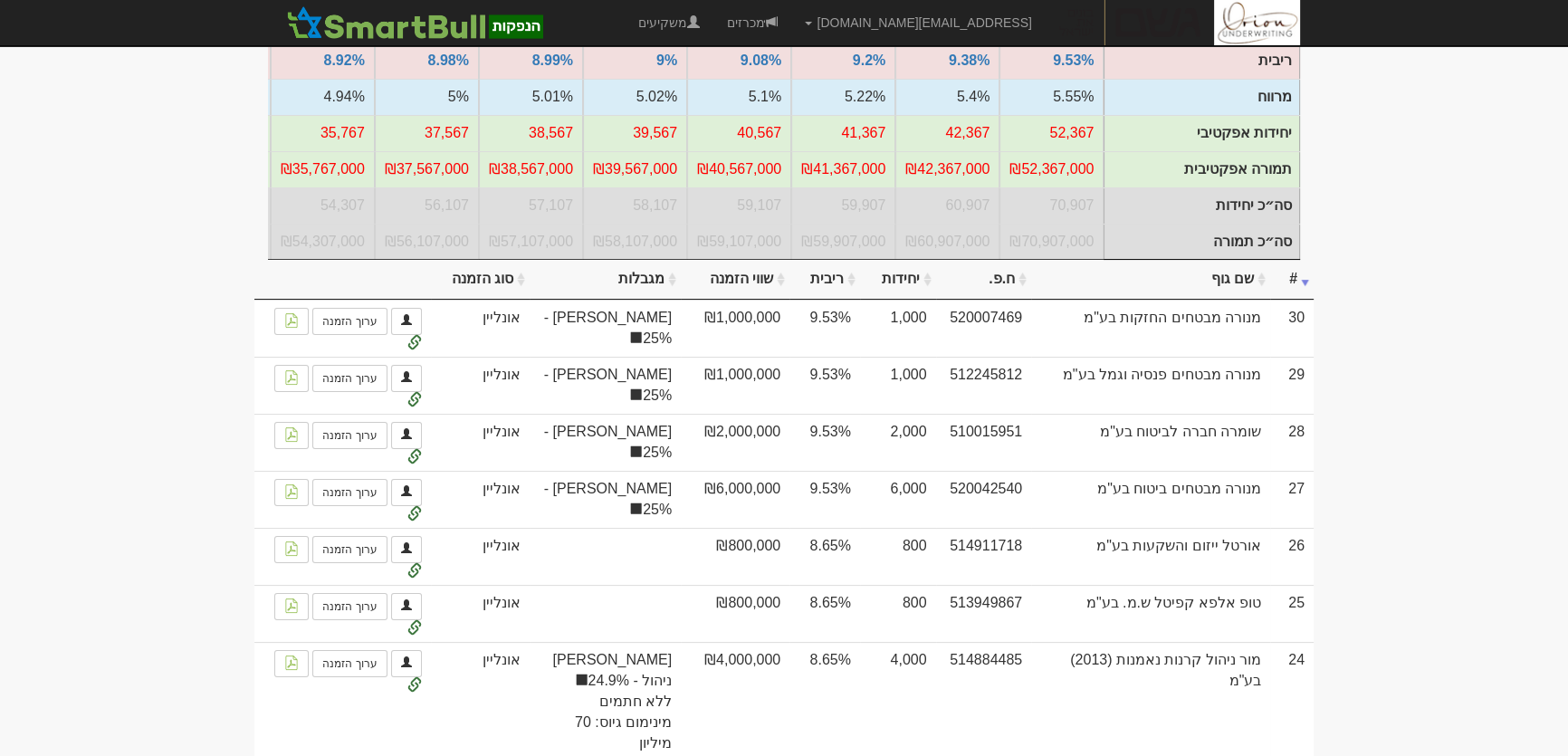
scroll to position [329, 0]
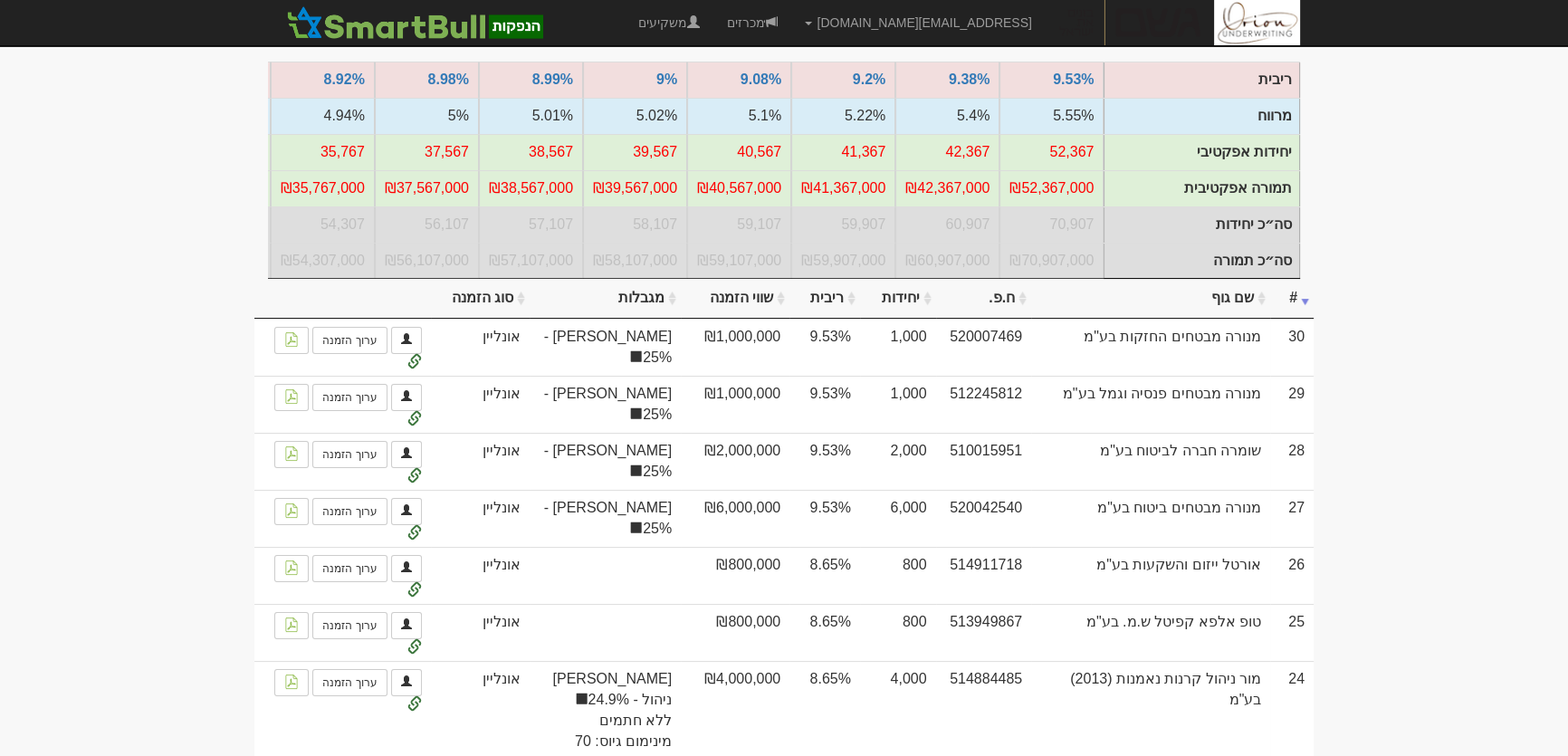
click at [637, 309] on th "מגבלות" at bounding box center [605, 299] width 151 height 40
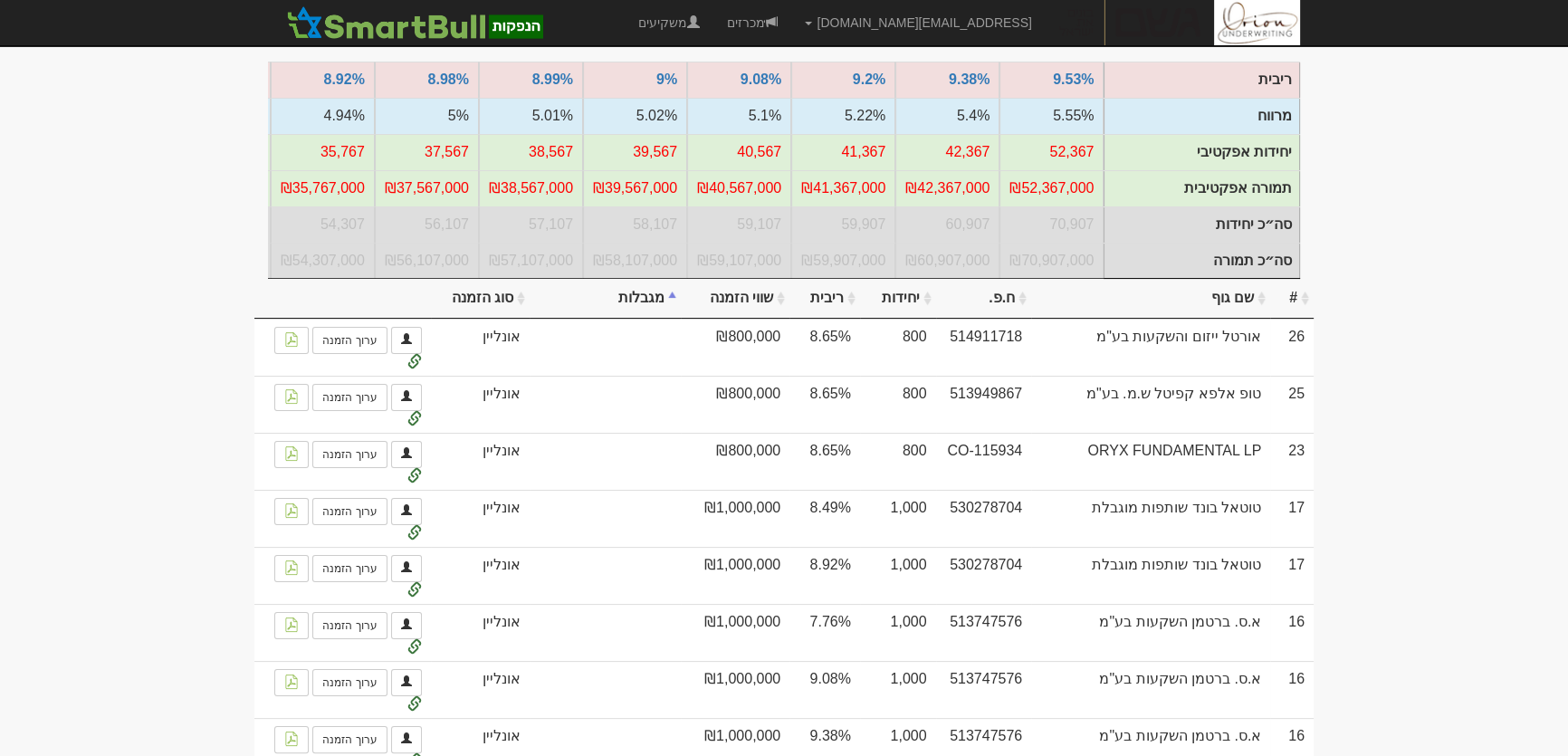
click at [637, 309] on th "מגבלות" at bounding box center [605, 299] width 151 height 40
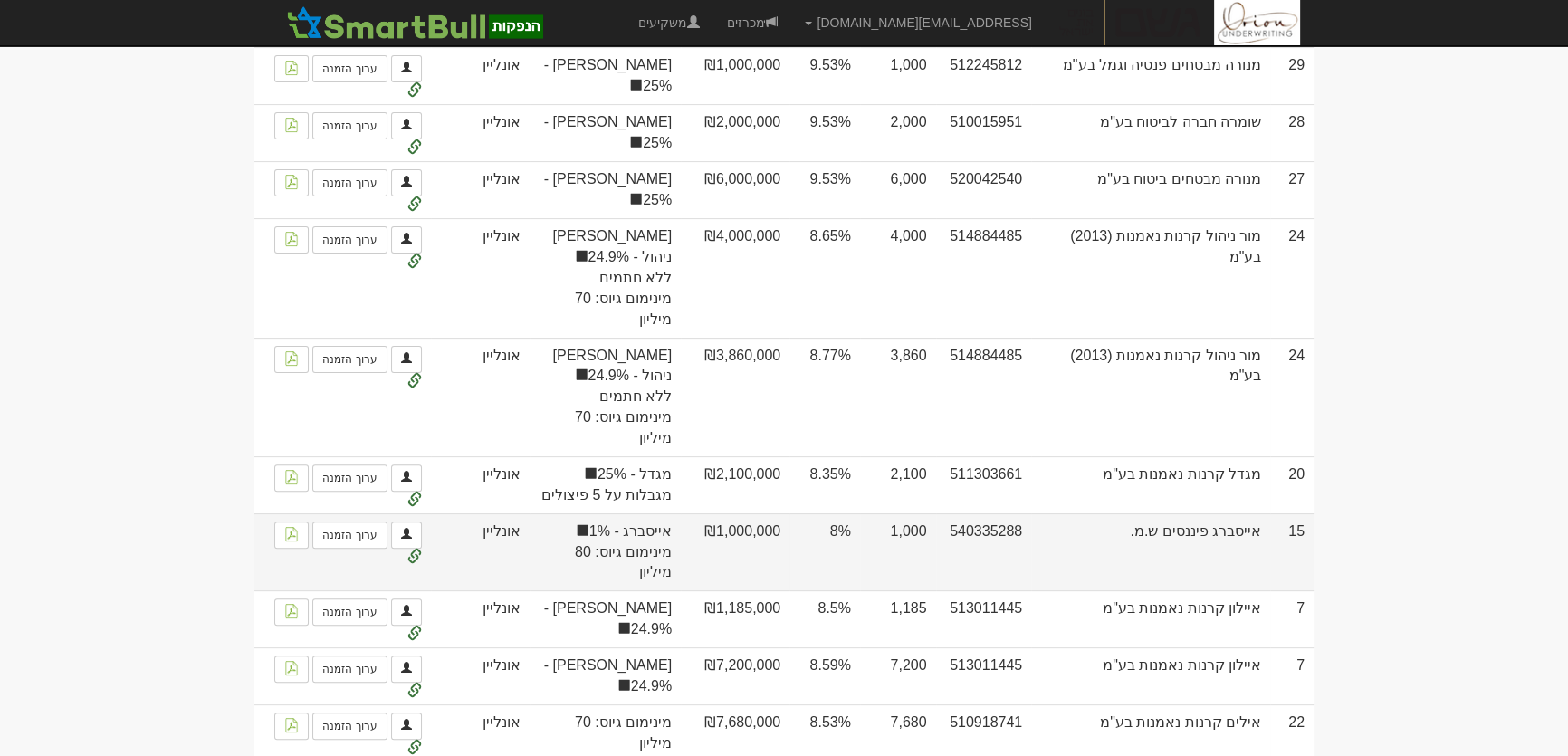
scroll to position [658, 0]
click at [373, 520] on link "ערוך הזמנה" at bounding box center [350, 534] width 74 height 27
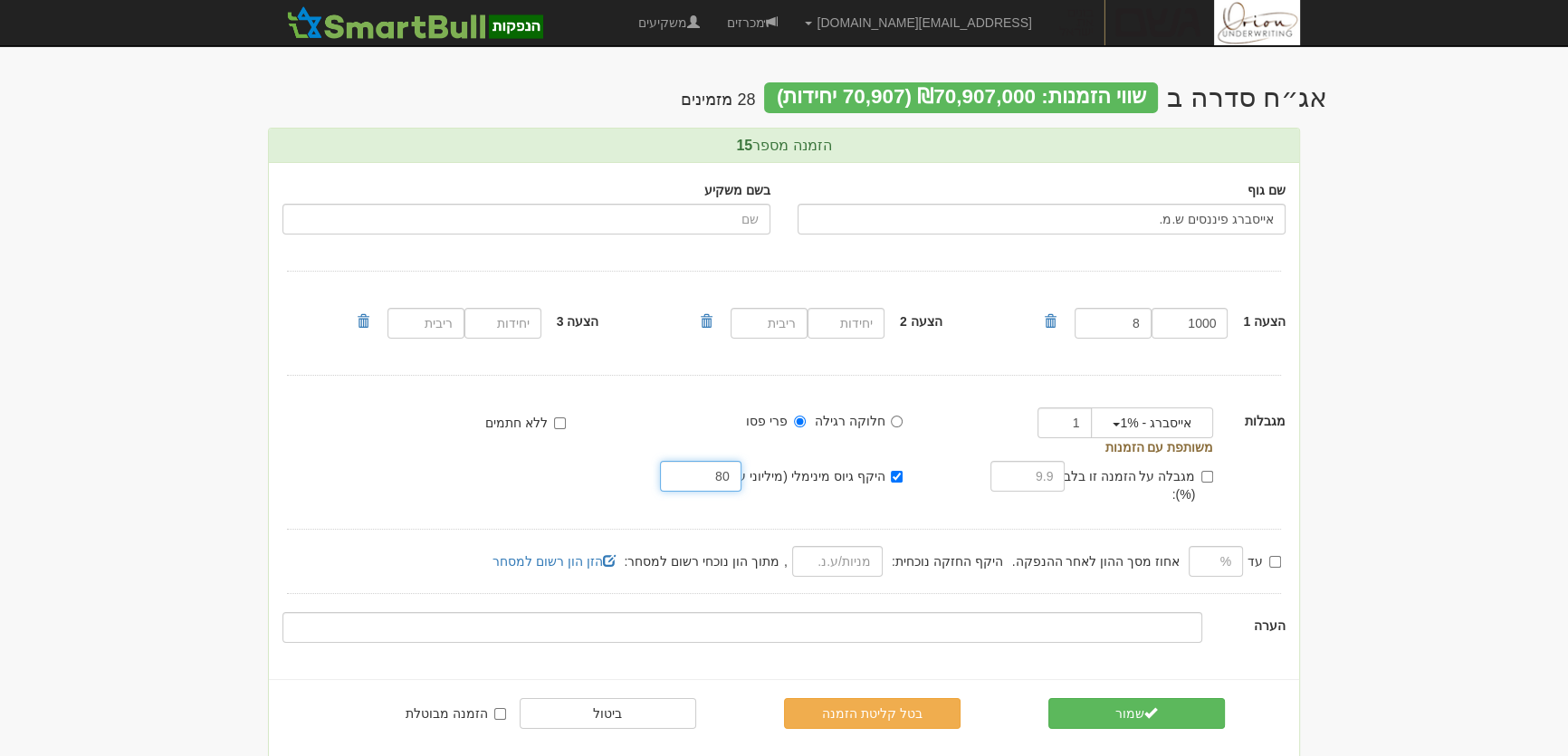
click at [712, 480] on input "80" at bounding box center [700, 476] width 81 height 31
type input "70"
click at [1171, 701] on button "שמור" at bounding box center [1137, 713] width 177 height 31
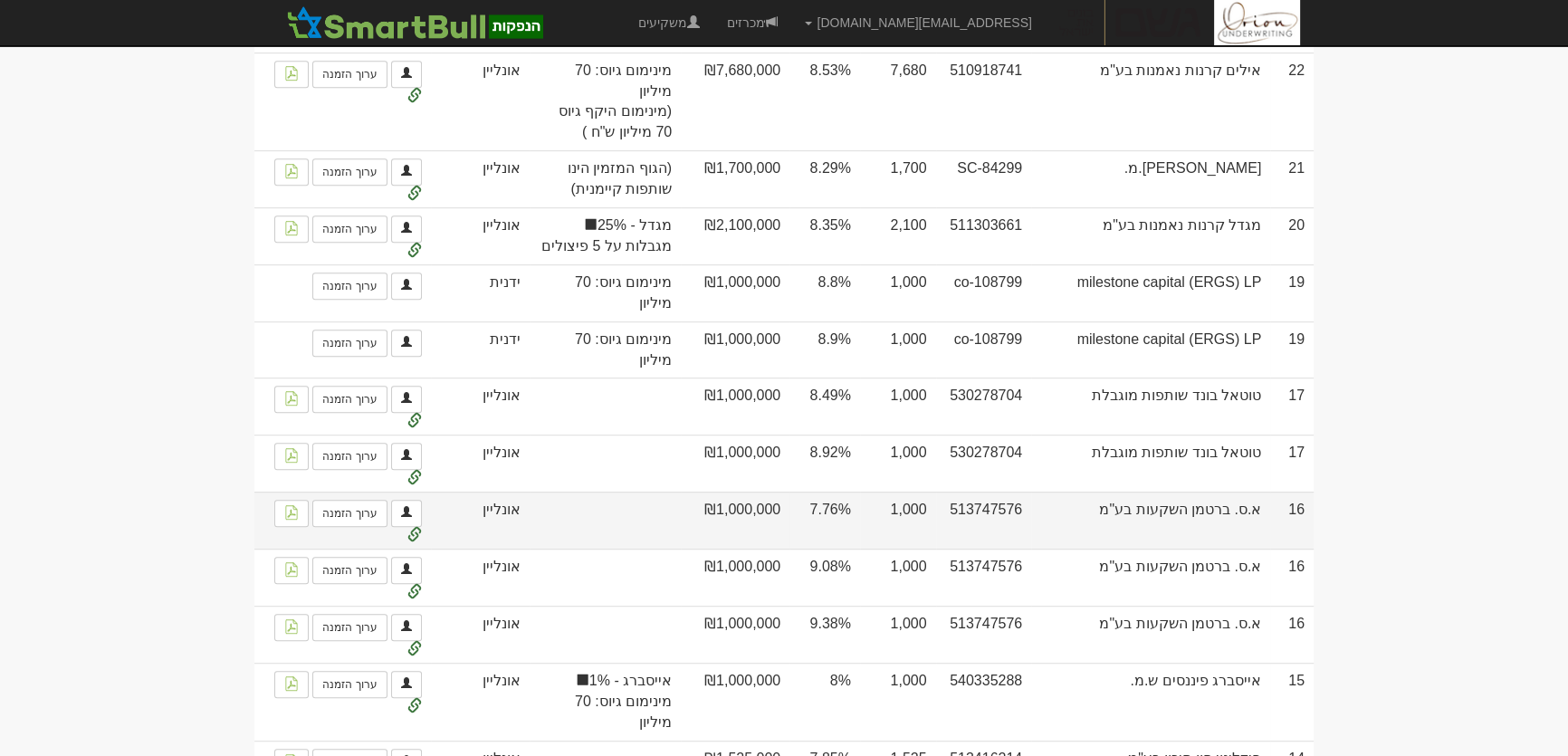
scroll to position [1234, 0]
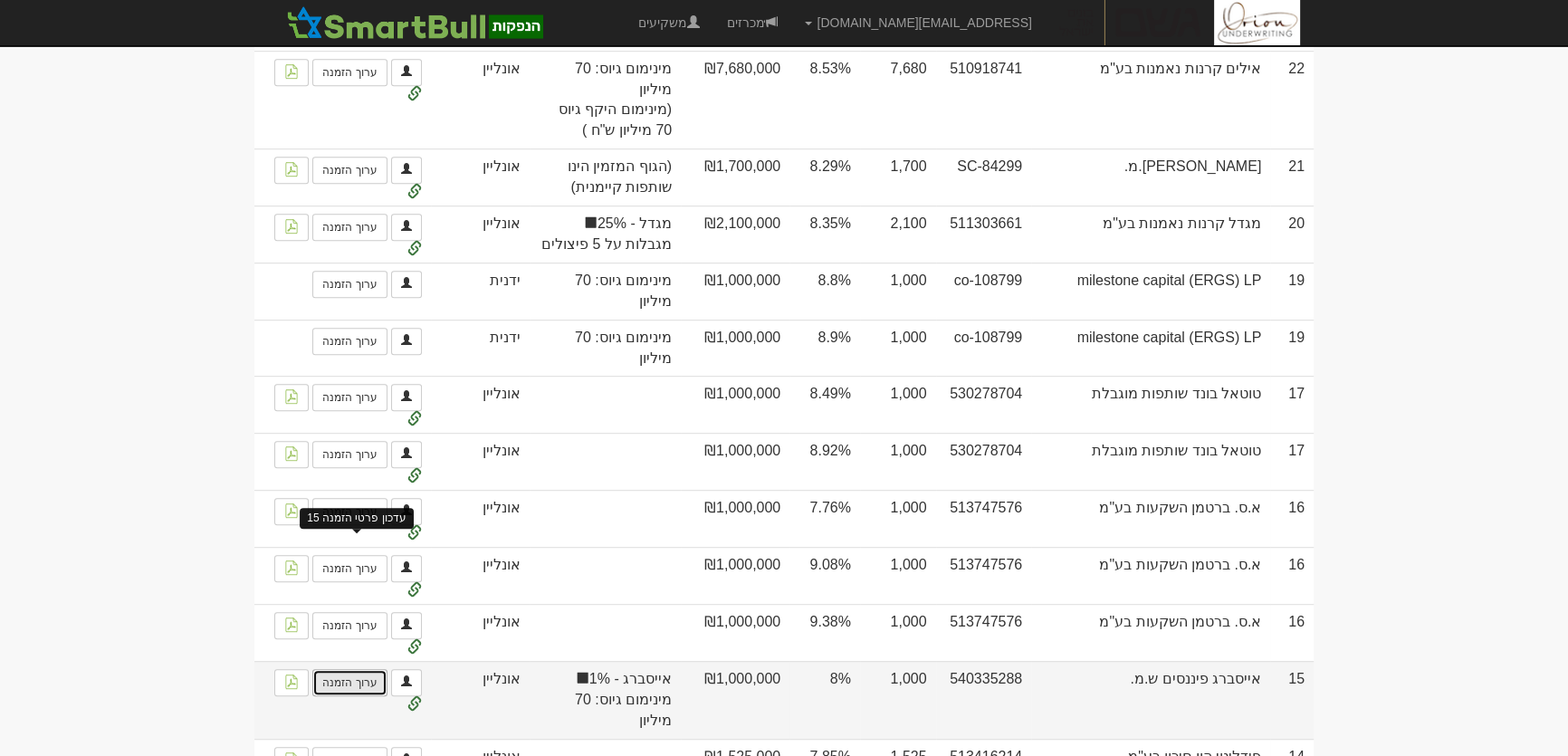
click at [358, 669] on link "ערוך הזמנה" at bounding box center [350, 683] width 74 height 27
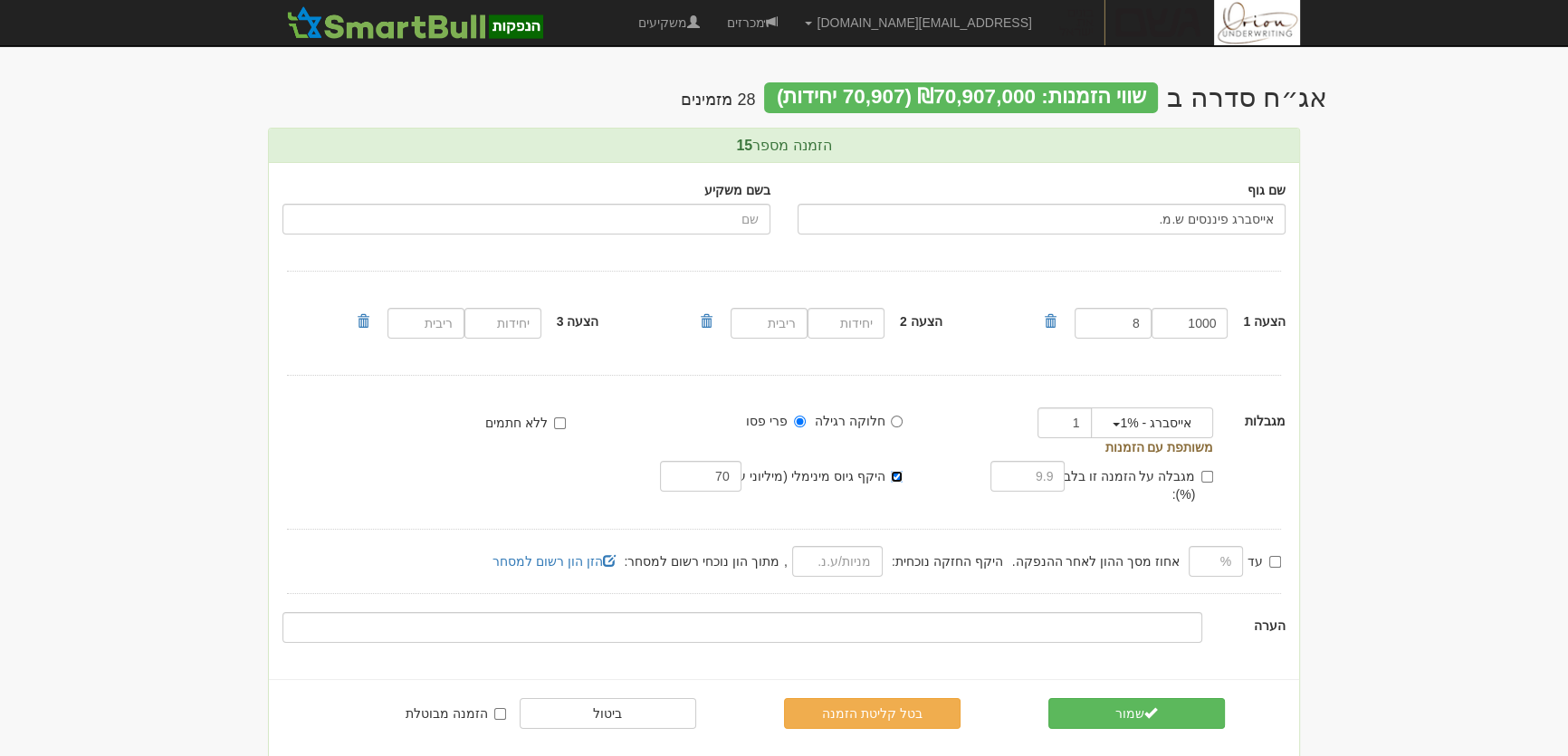
click at [895, 477] on input "היקף גיוס מינימלי (מיליוני ע.נ.):" at bounding box center [896, 476] width 12 height 12
checkbox input "false"
click at [694, 478] on input "70" at bounding box center [700, 476] width 81 height 31
type input "80"
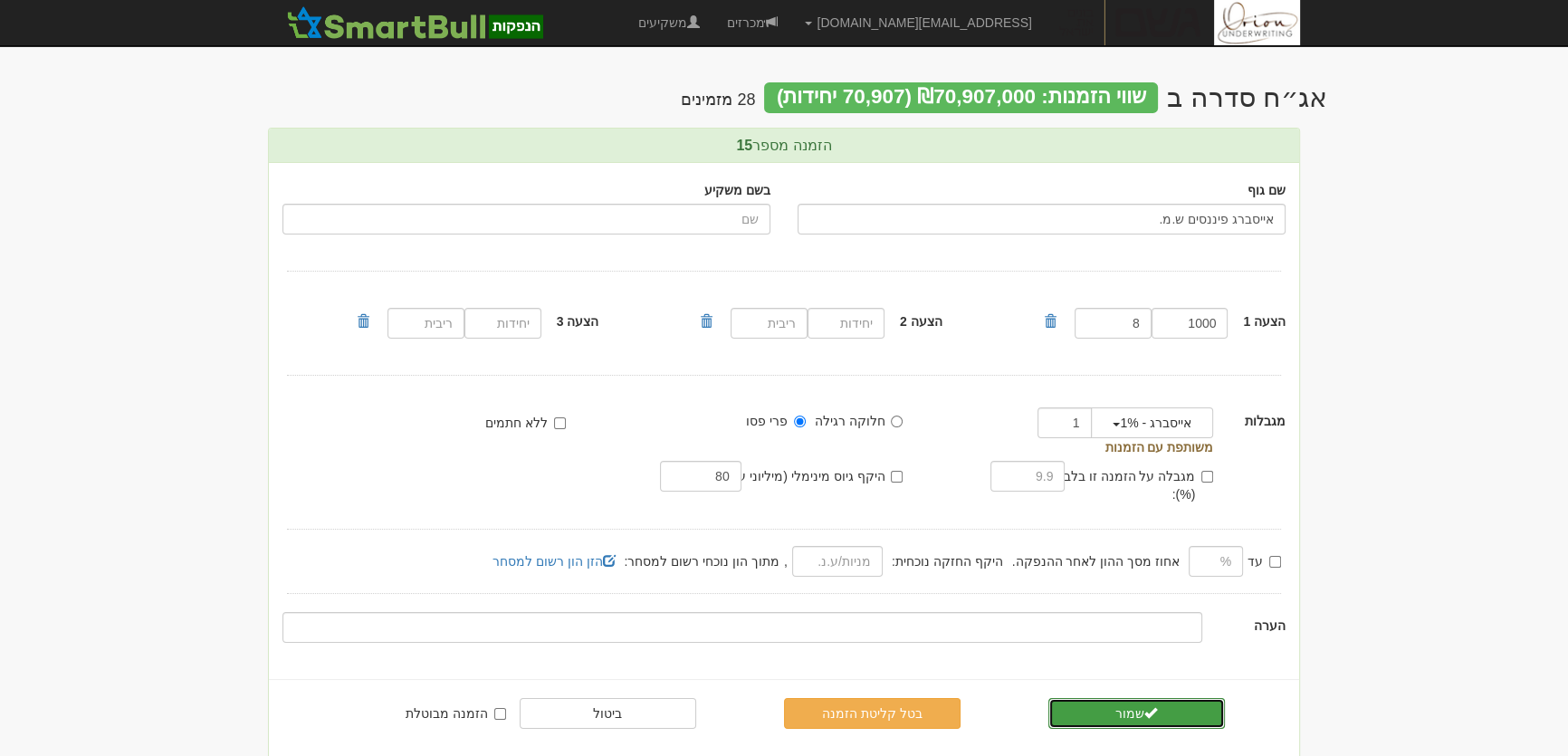
click at [1155, 706] on span "submit" at bounding box center [1150, 712] width 13 height 13
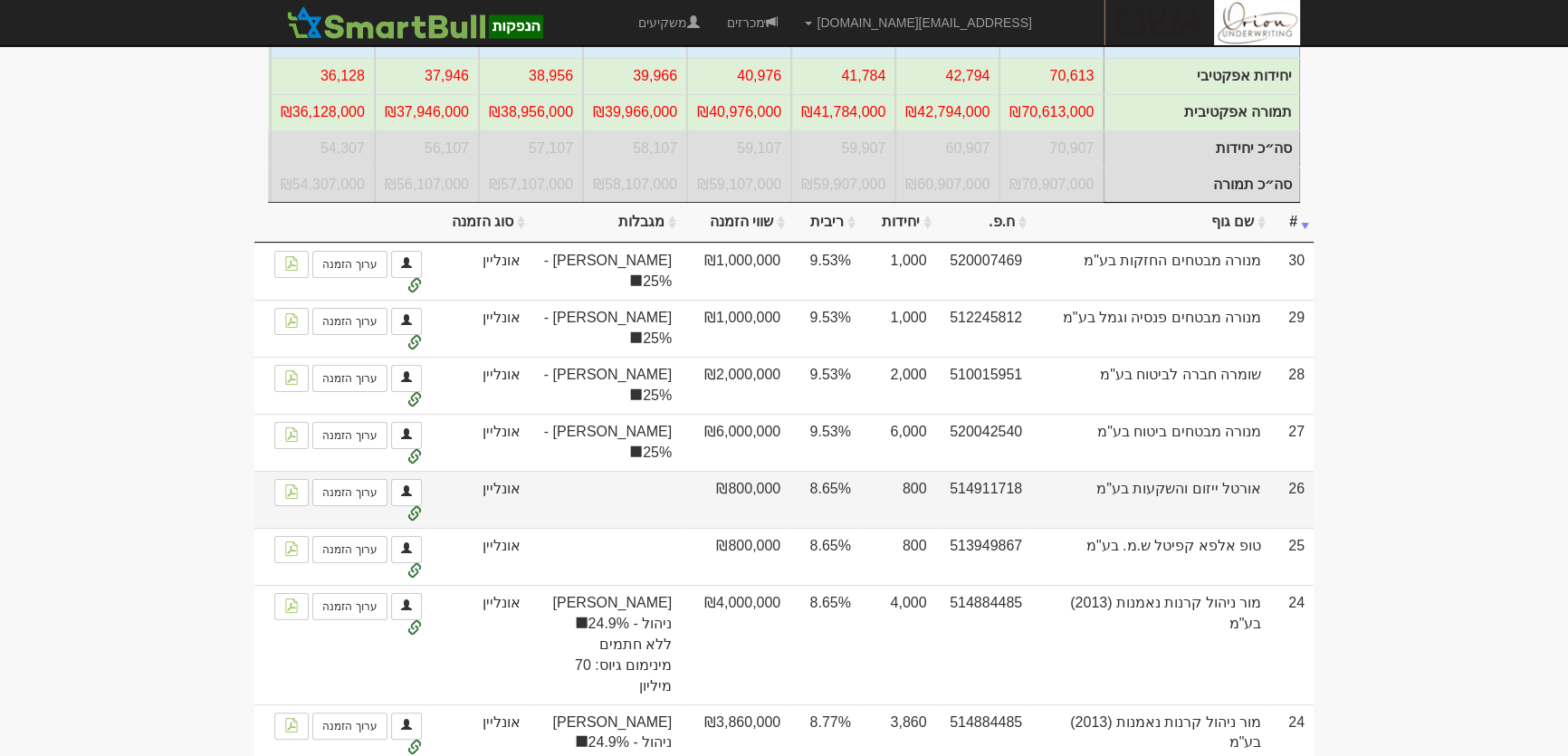
scroll to position [411, 0]
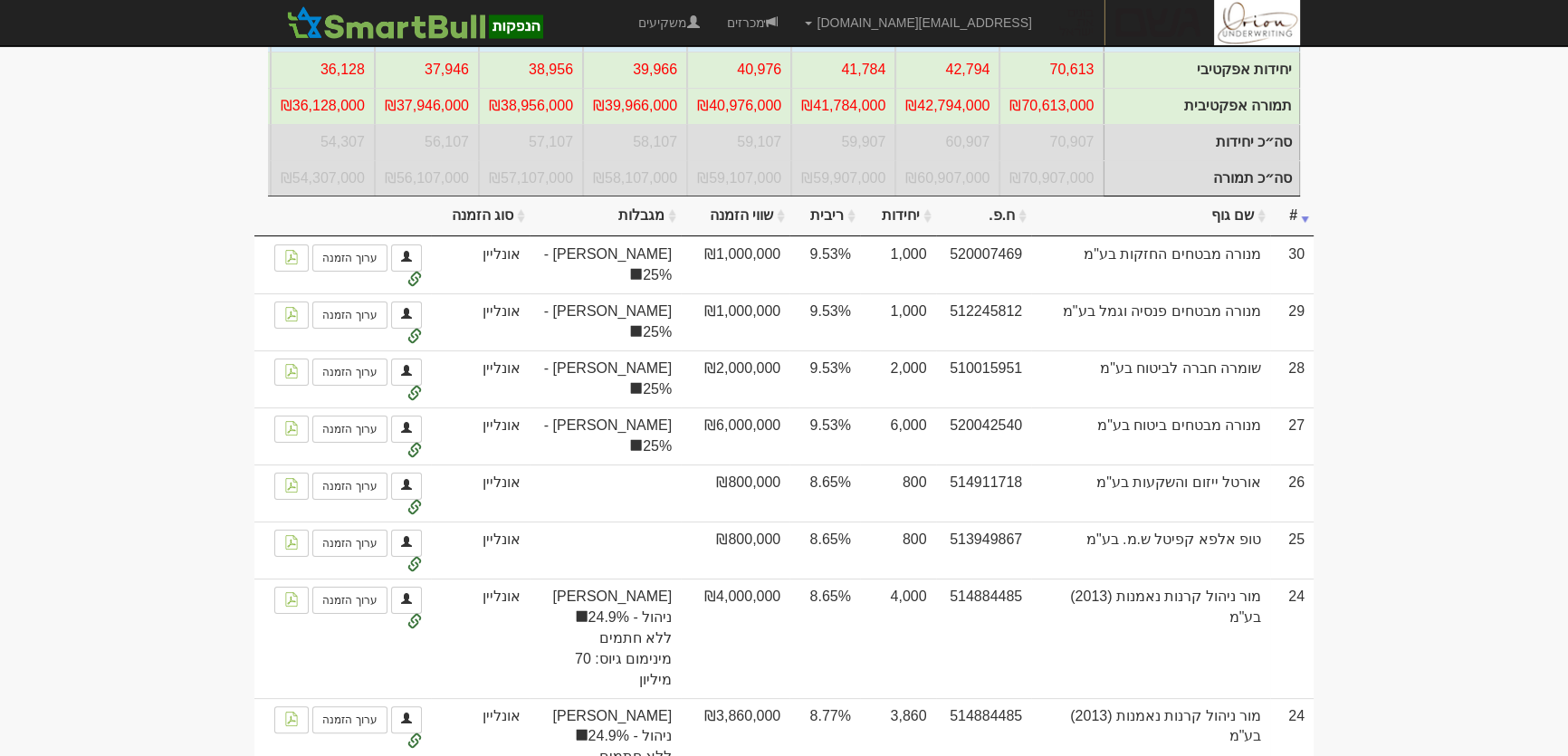
click at [636, 237] on th "מגבלות" at bounding box center [605, 217] width 151 height 40
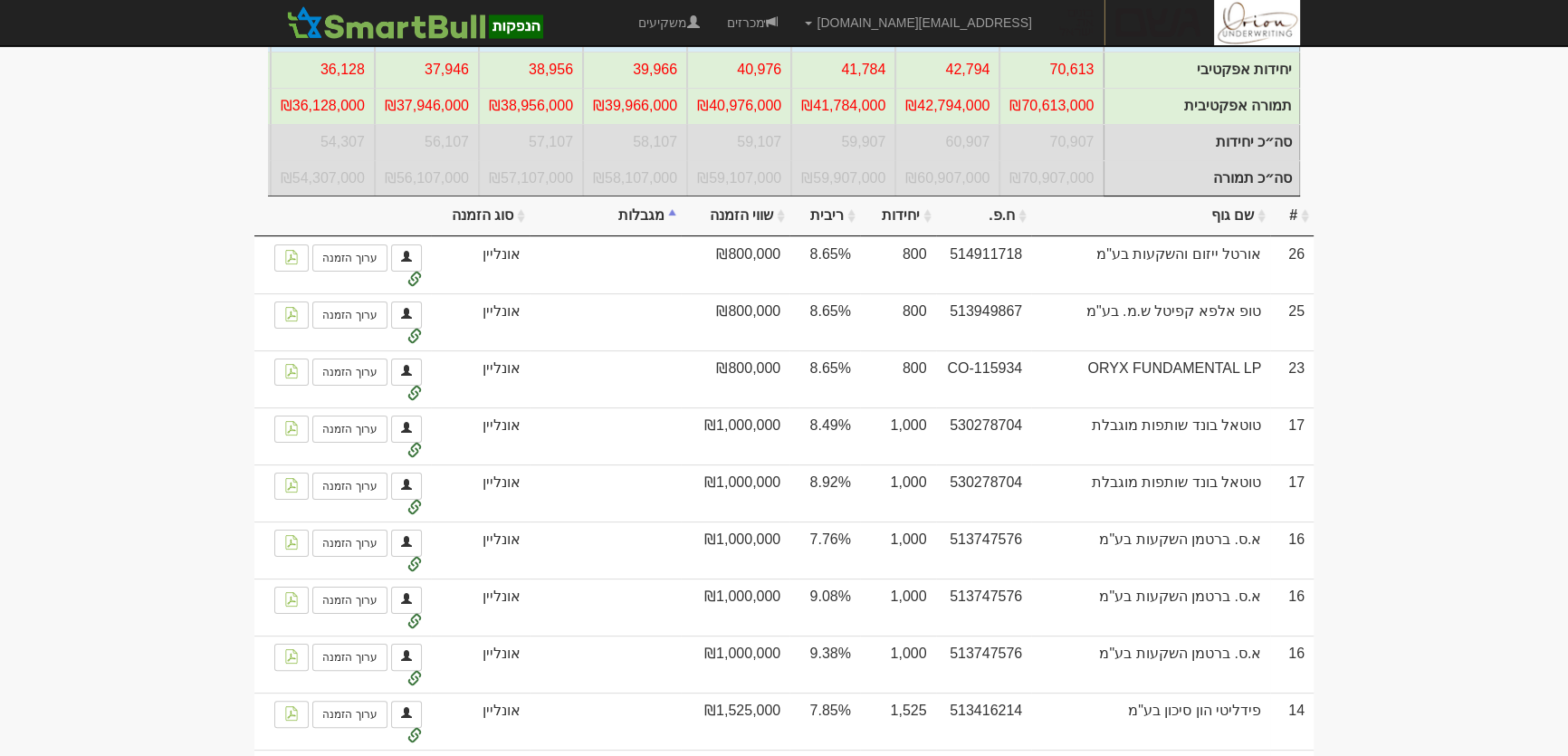
click at [636, 237] on th "מגבלות" at bounding box center [605, 217] width 151 height 40
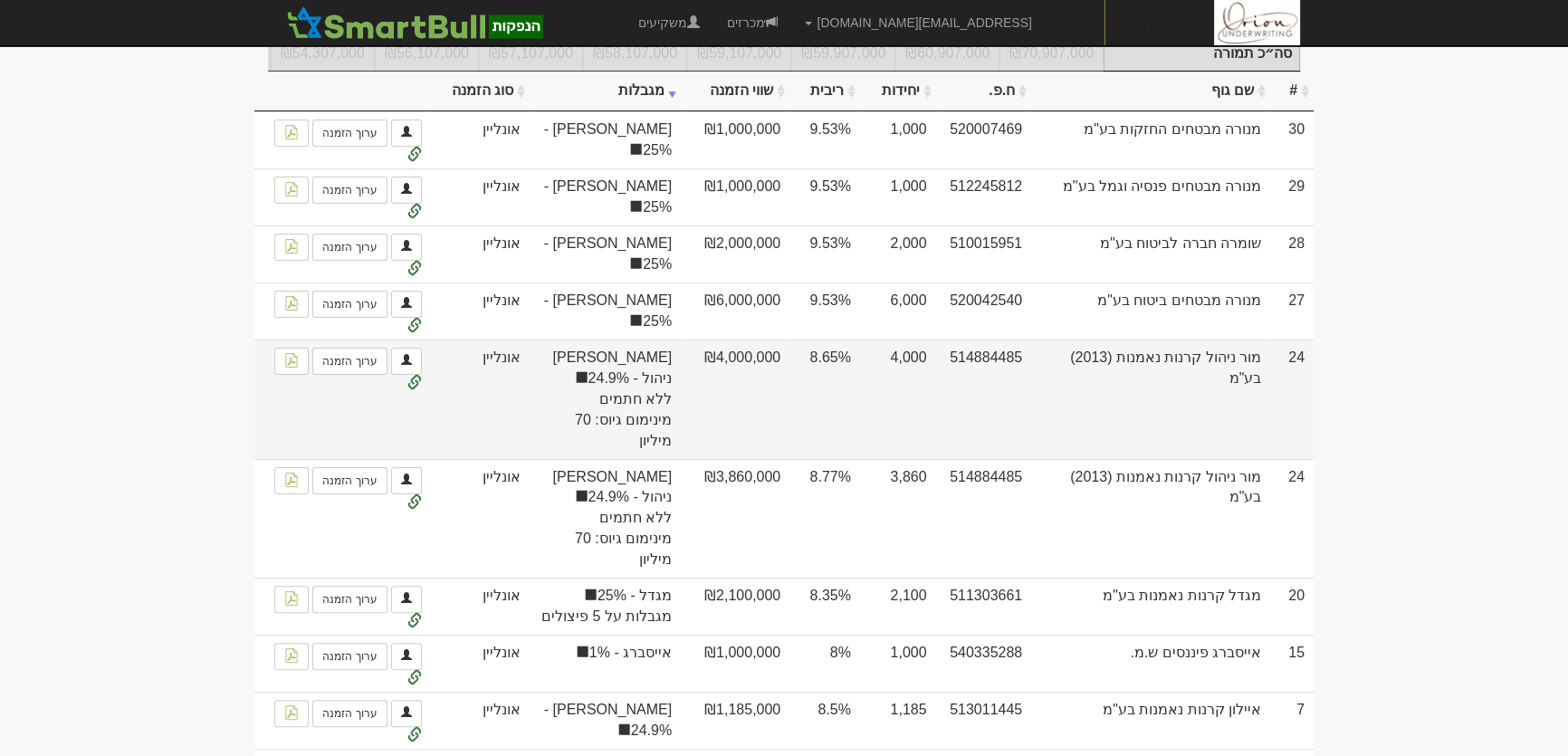
scroll to position [576, 0]
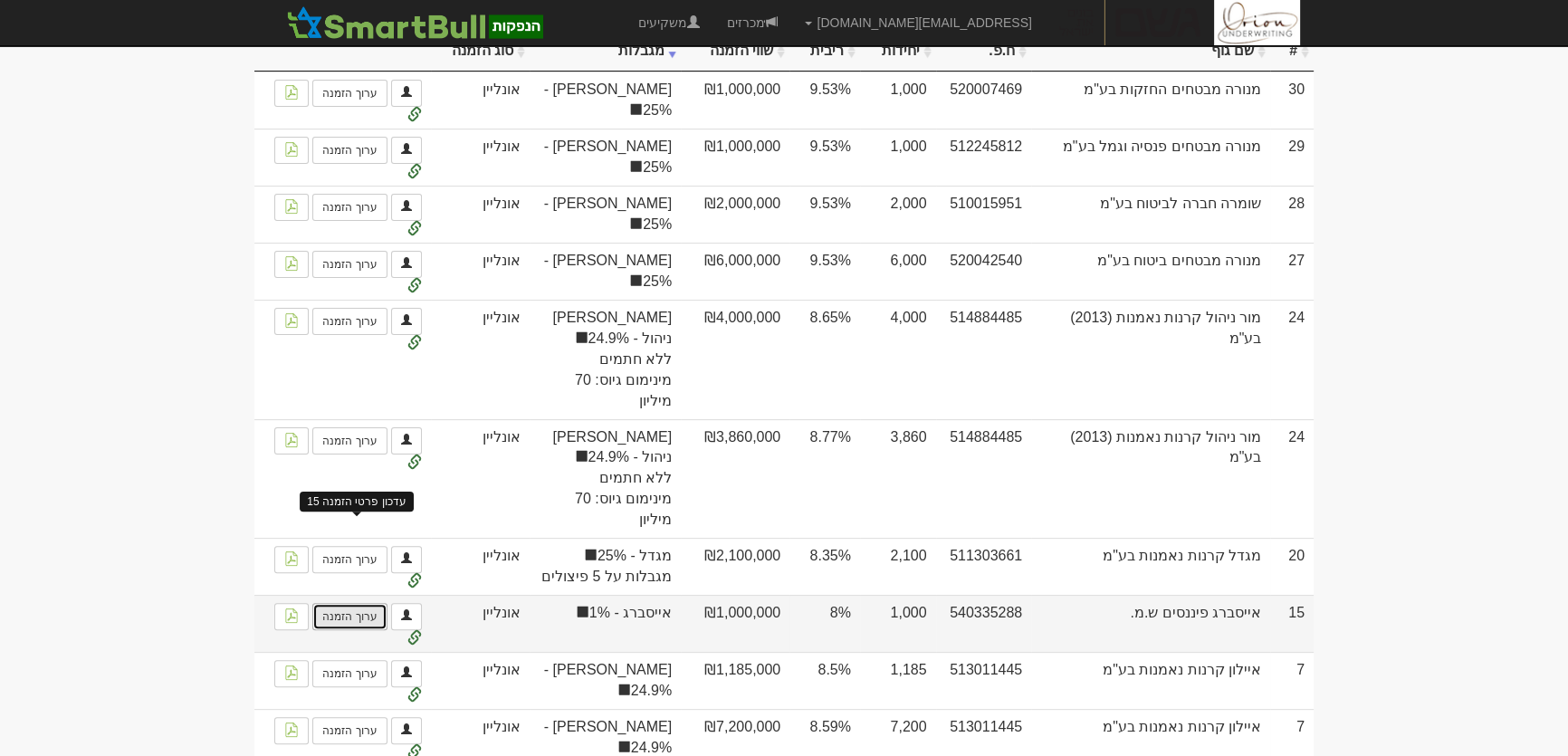
click at [344, 603] on link "ערוך הזמנה" at bounding box center [350, 616] width 74 height 27
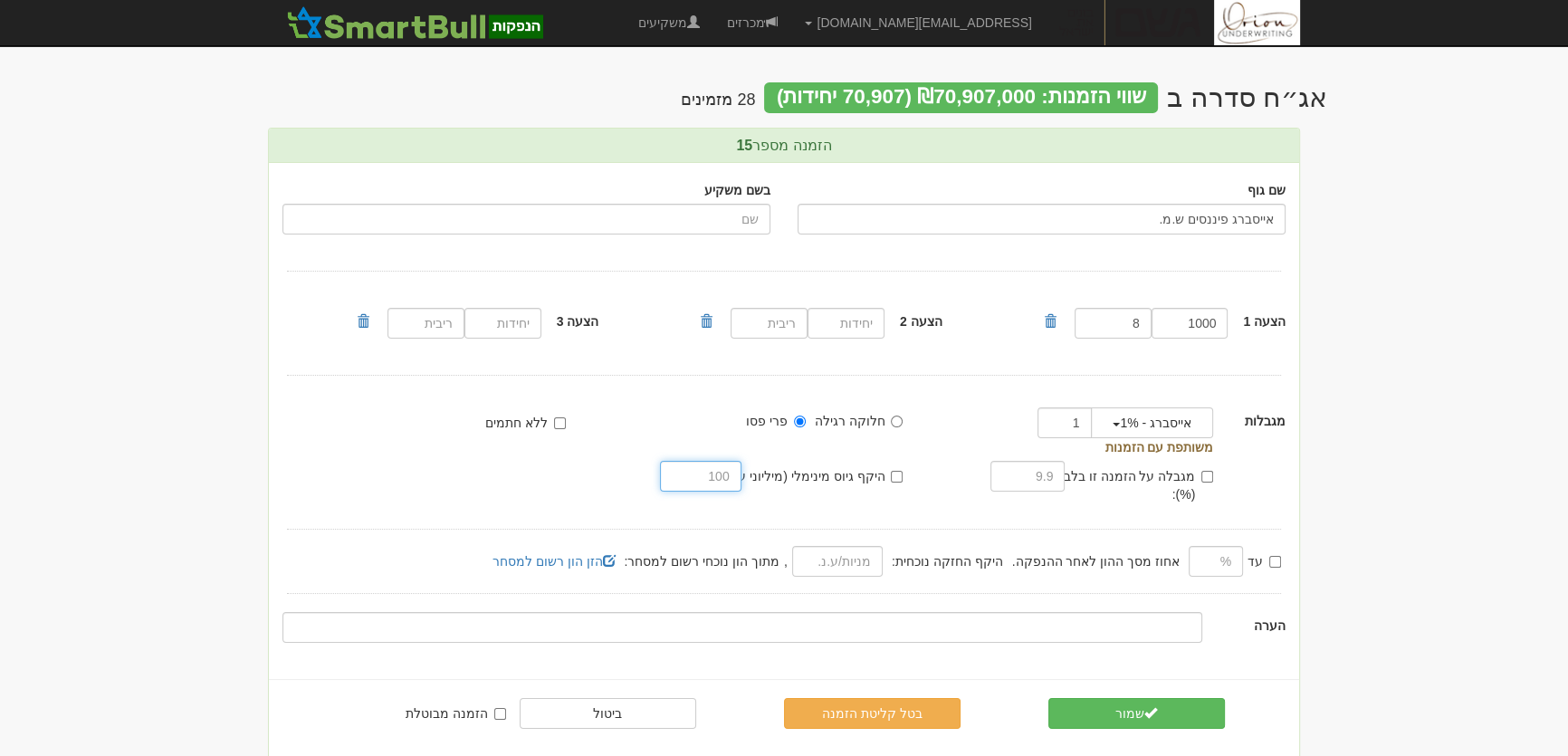
click at [708, 476] on input "text" at bounding box center [700, 476] width 81 height 31
click at [888, 475] on label "היקף גיוס מינימלי (מיליוני ע.נ.):" at bounding box center [810, 476] width 186 height 18
click at [891, 475] on input "היקף גיוס מינימלי (מיליוני ע.נ.):" at bounding box center [896, 476] width 12 height 12
checkbox input "true"
click at [722, 483] on input "text" at bounding box center [700, 476] width 81 height 31
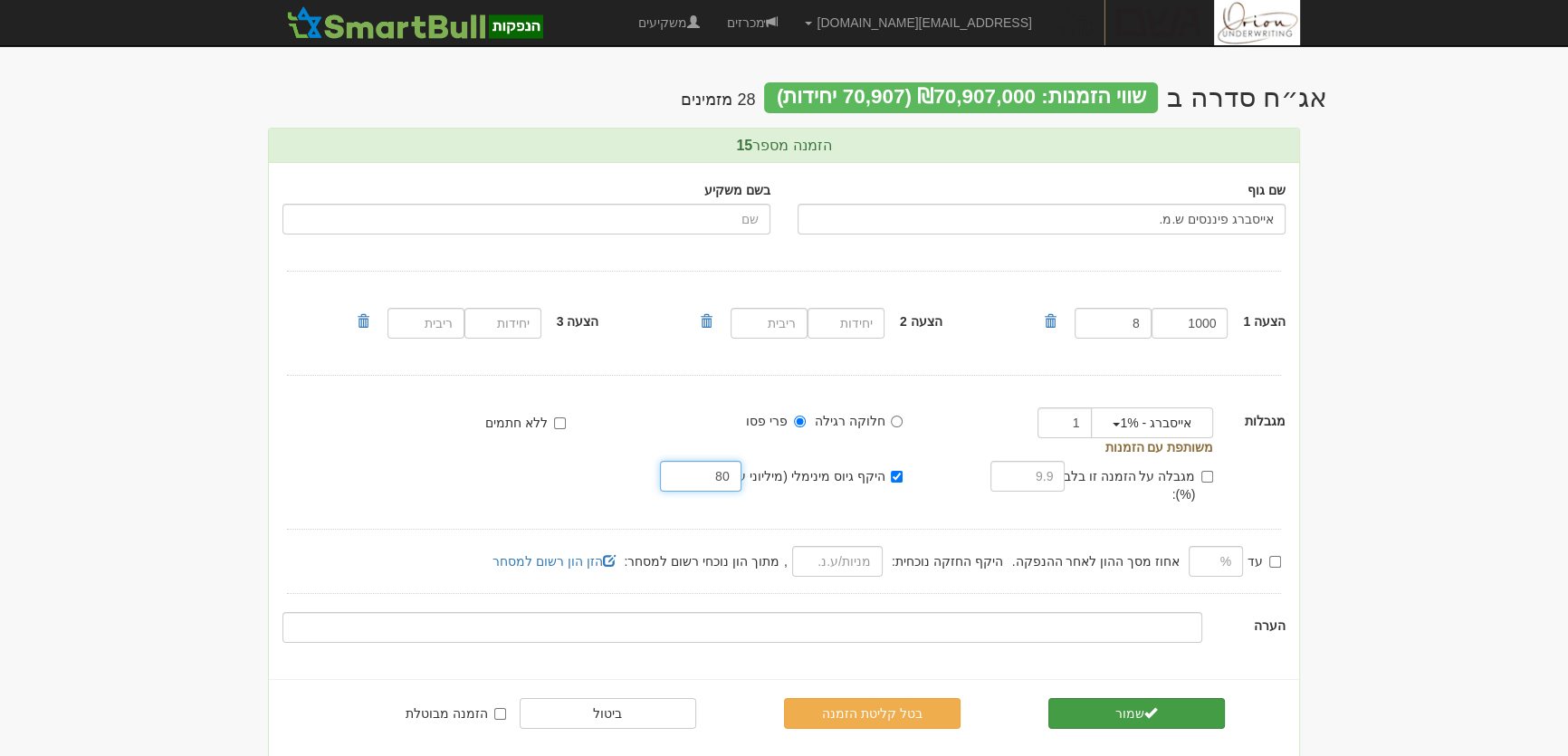
type input "80"
click at [1167, 699] on button "שמור" at bounding box center [1137, 713] width 177 height 31
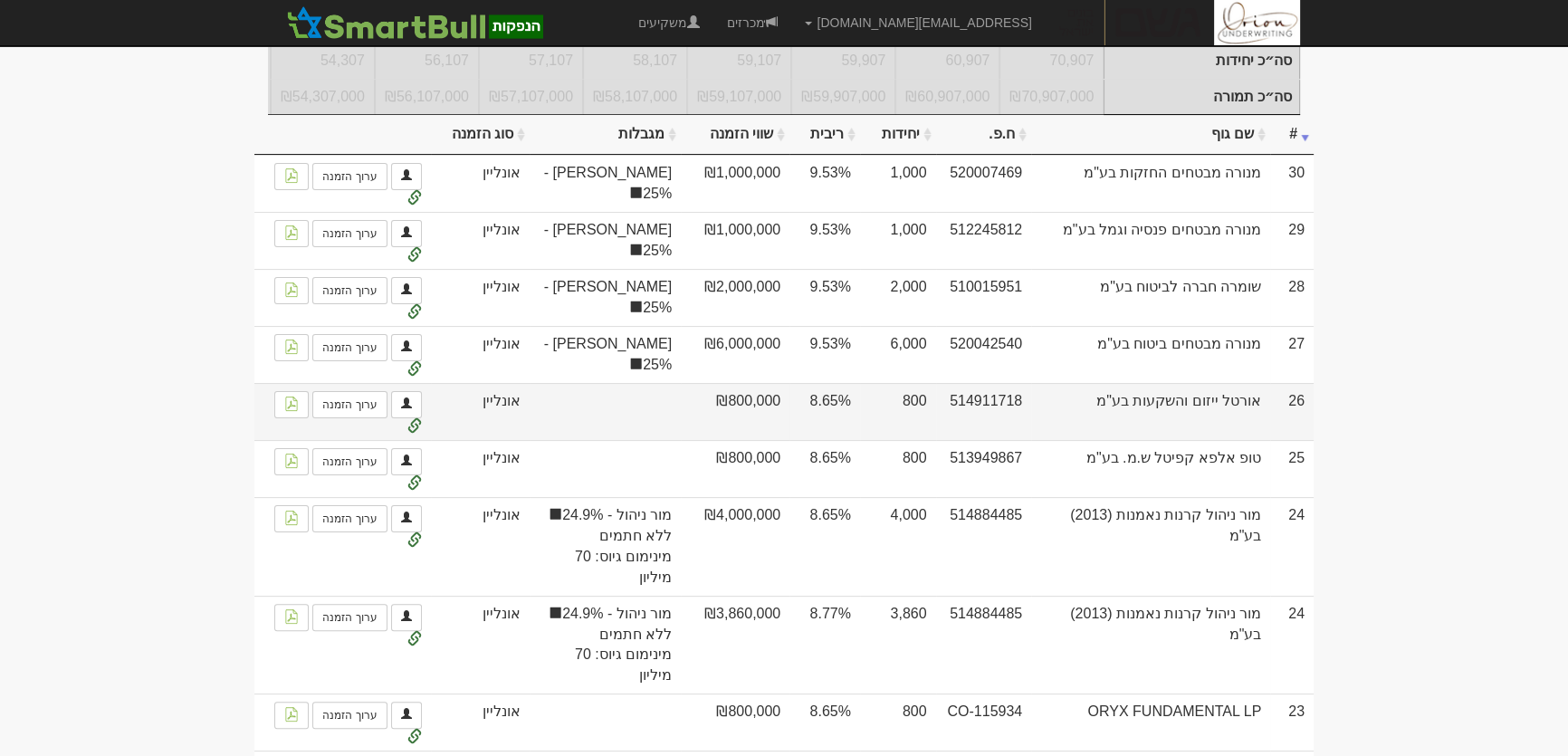
scroll to position [493, 0]
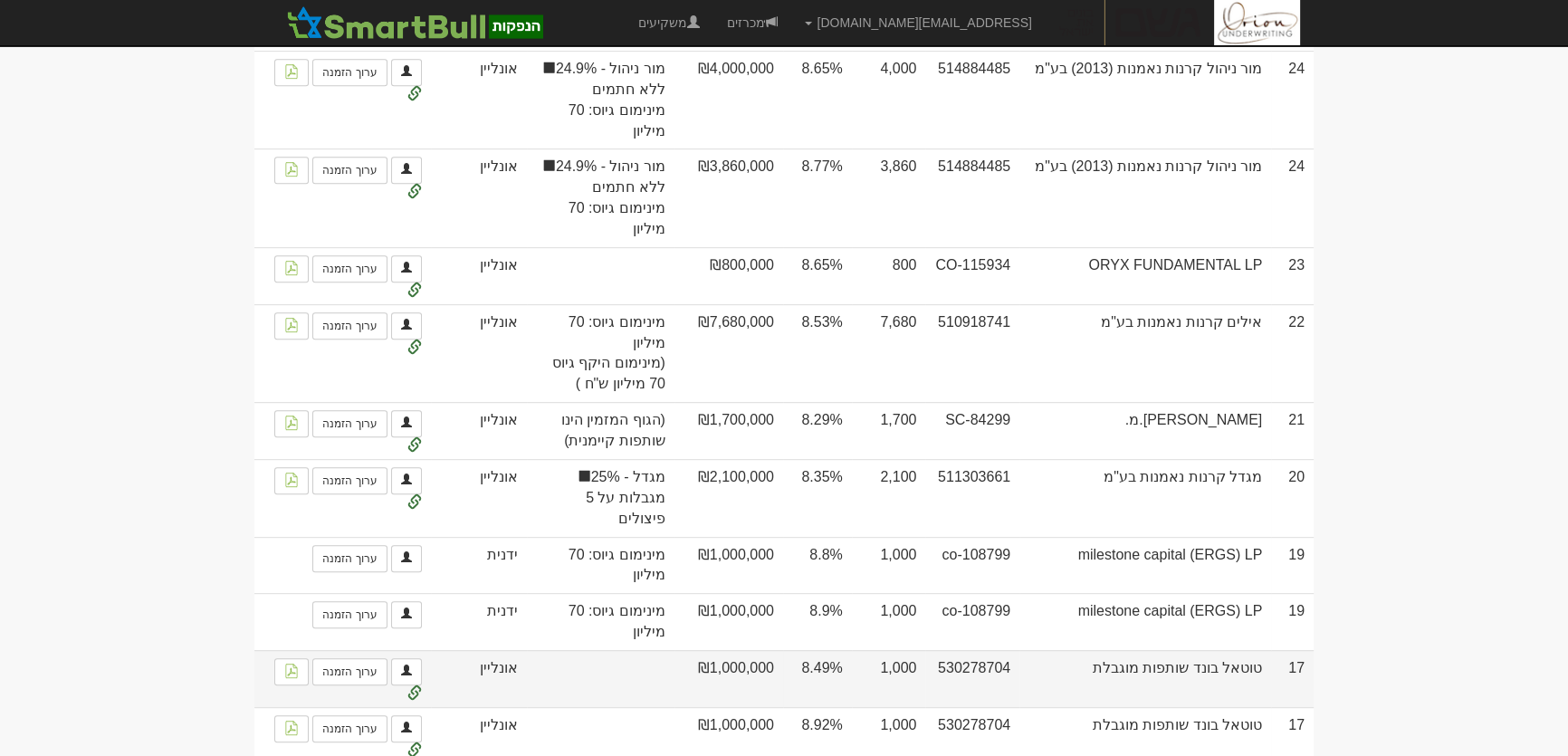
scroll to position [576, 0]
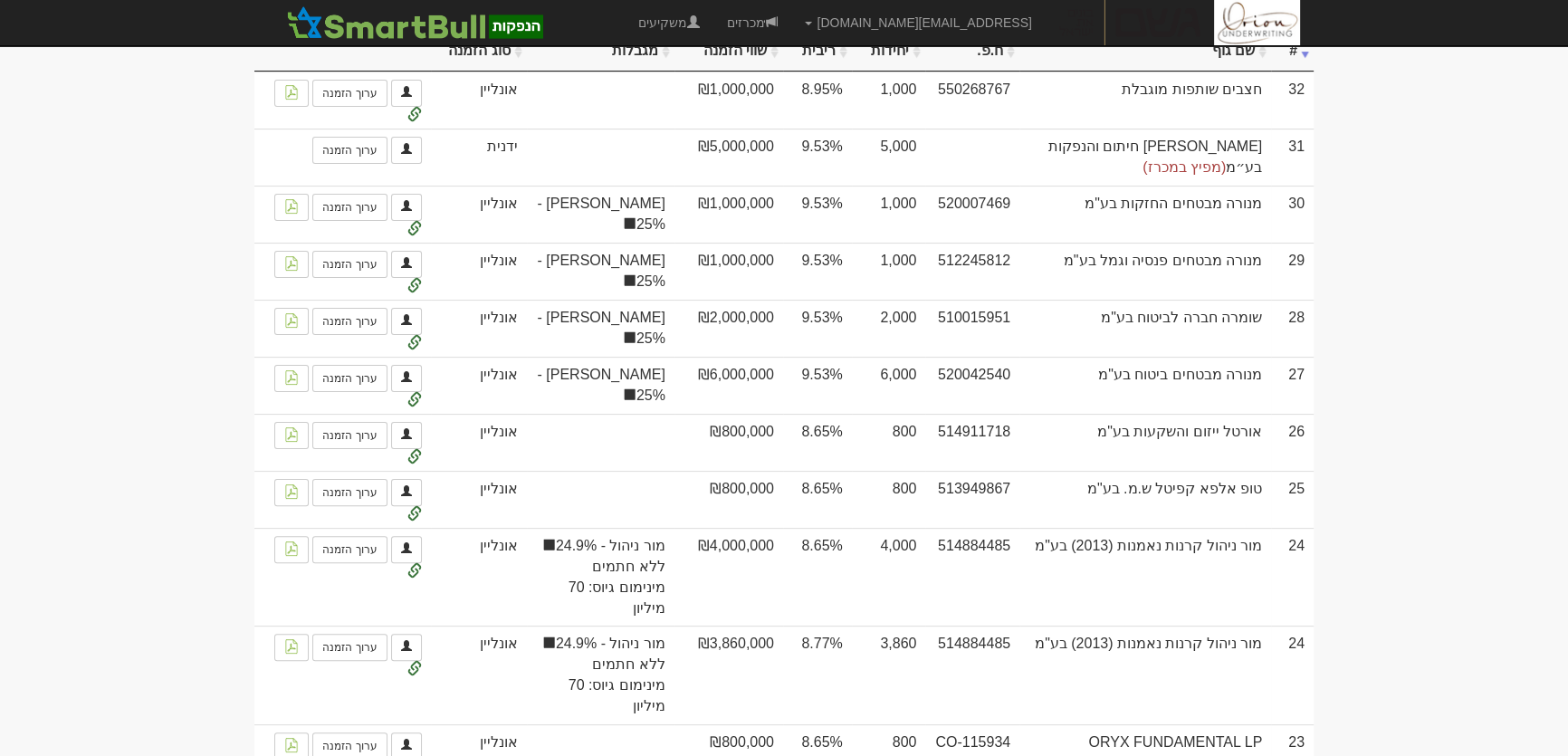
click at [1230, 72] on th "שם גוף" at bounding box center [1146, 52] width 252 height 40
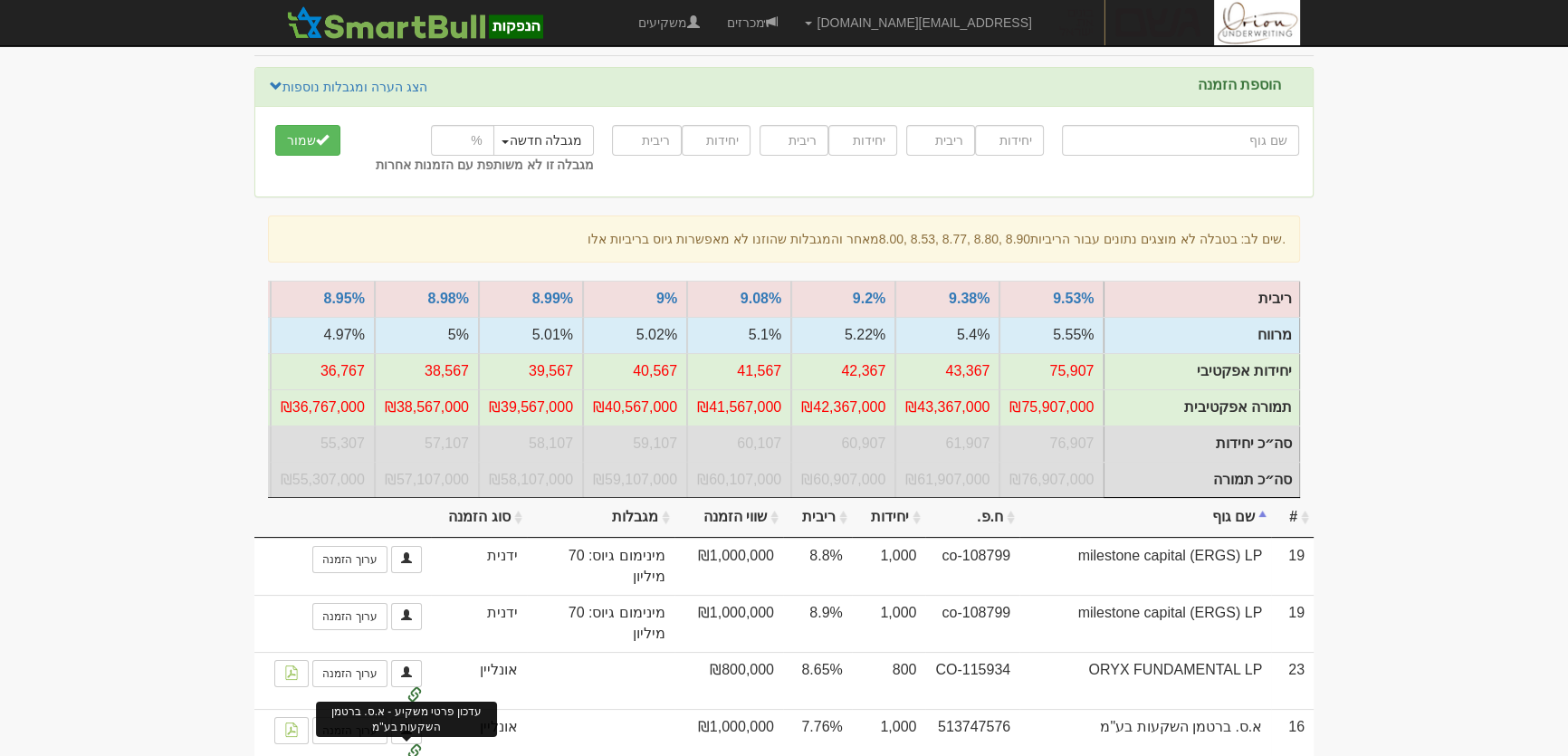
scroll to position [82, 0]
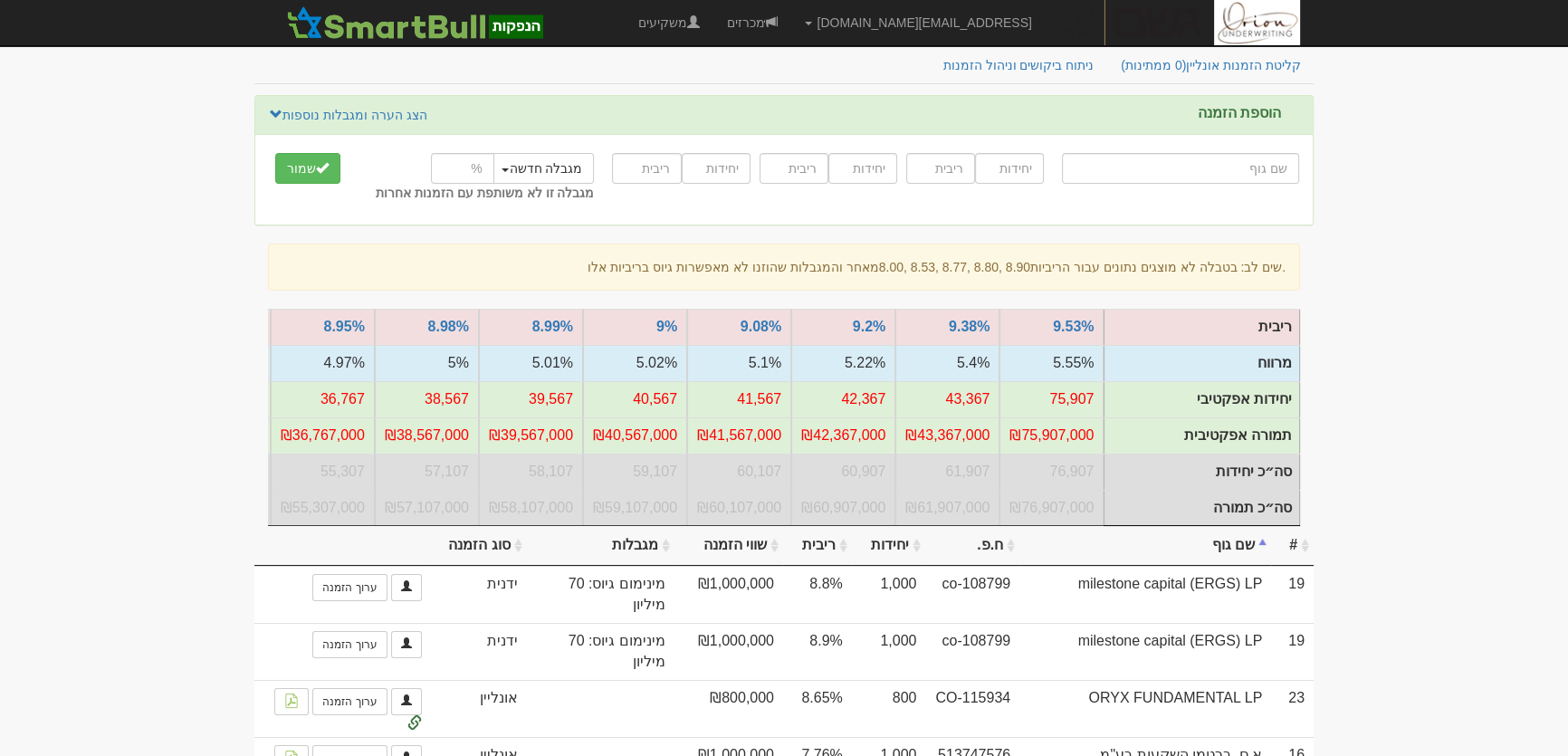
click at [637, 554] on th "מגבלות" at bounding box center [600, 546] width 148 height 40
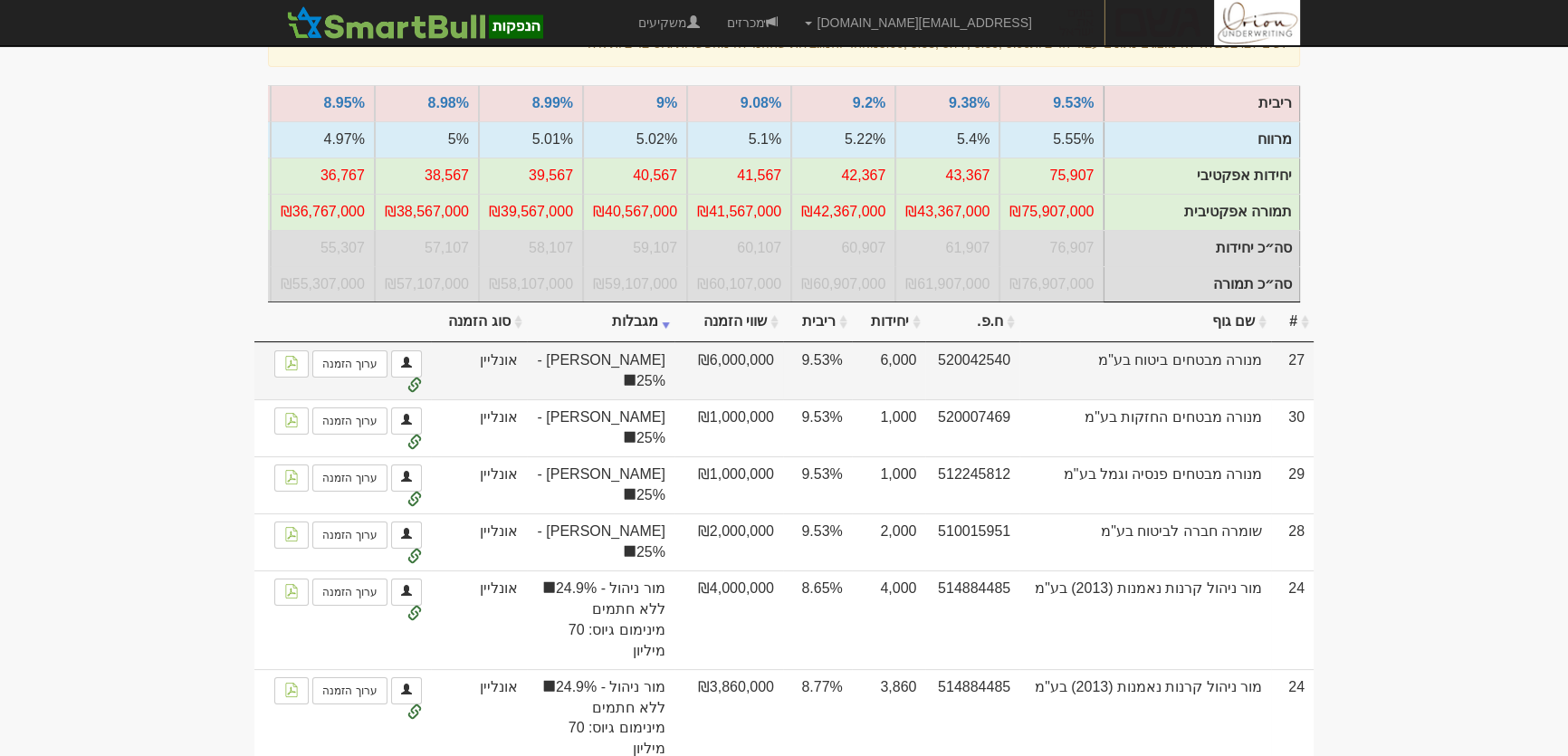
scroll to position [329, 0]
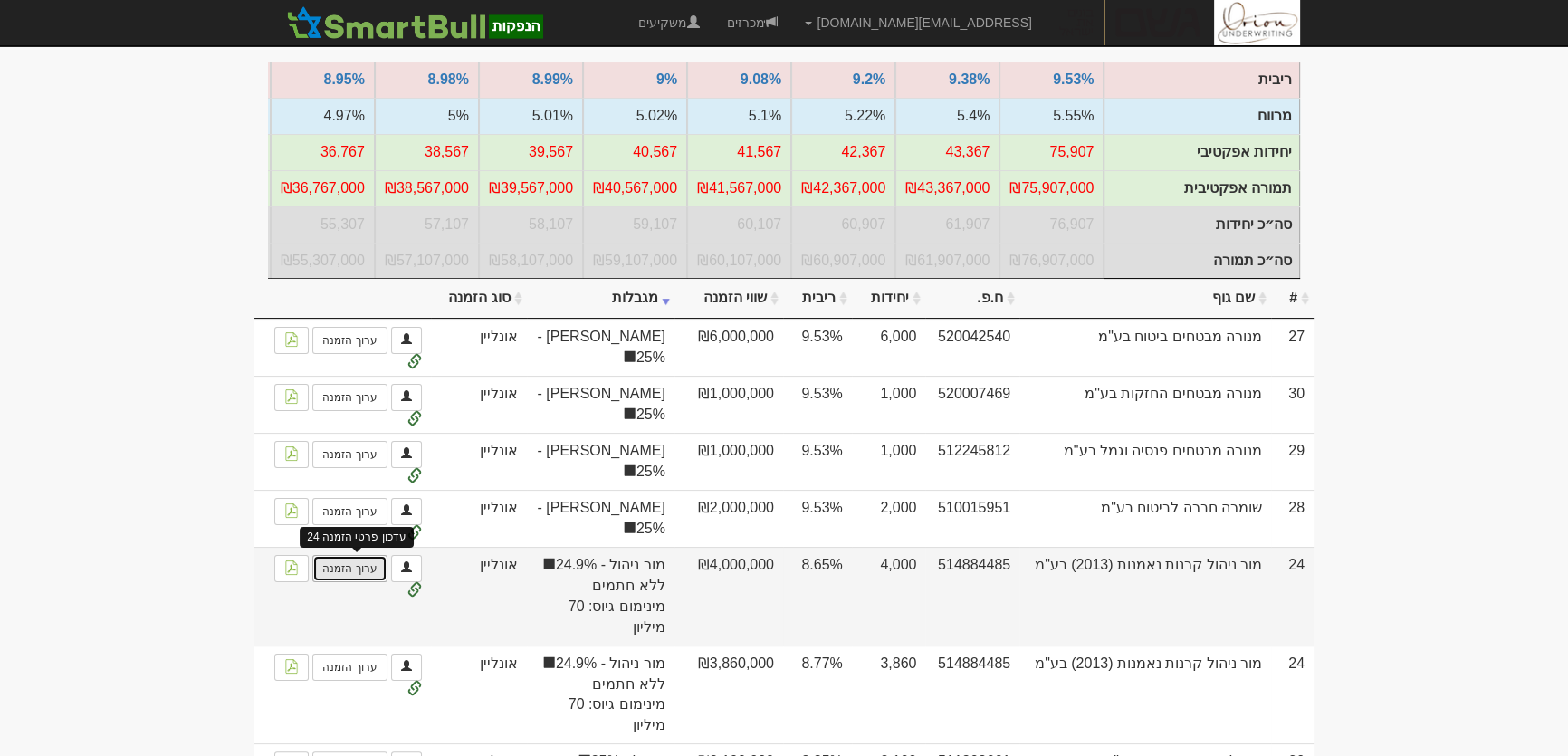
click at [351, 579] on link "ערוך הזמנה" at bounding box center [350, 568] width 74 height 27
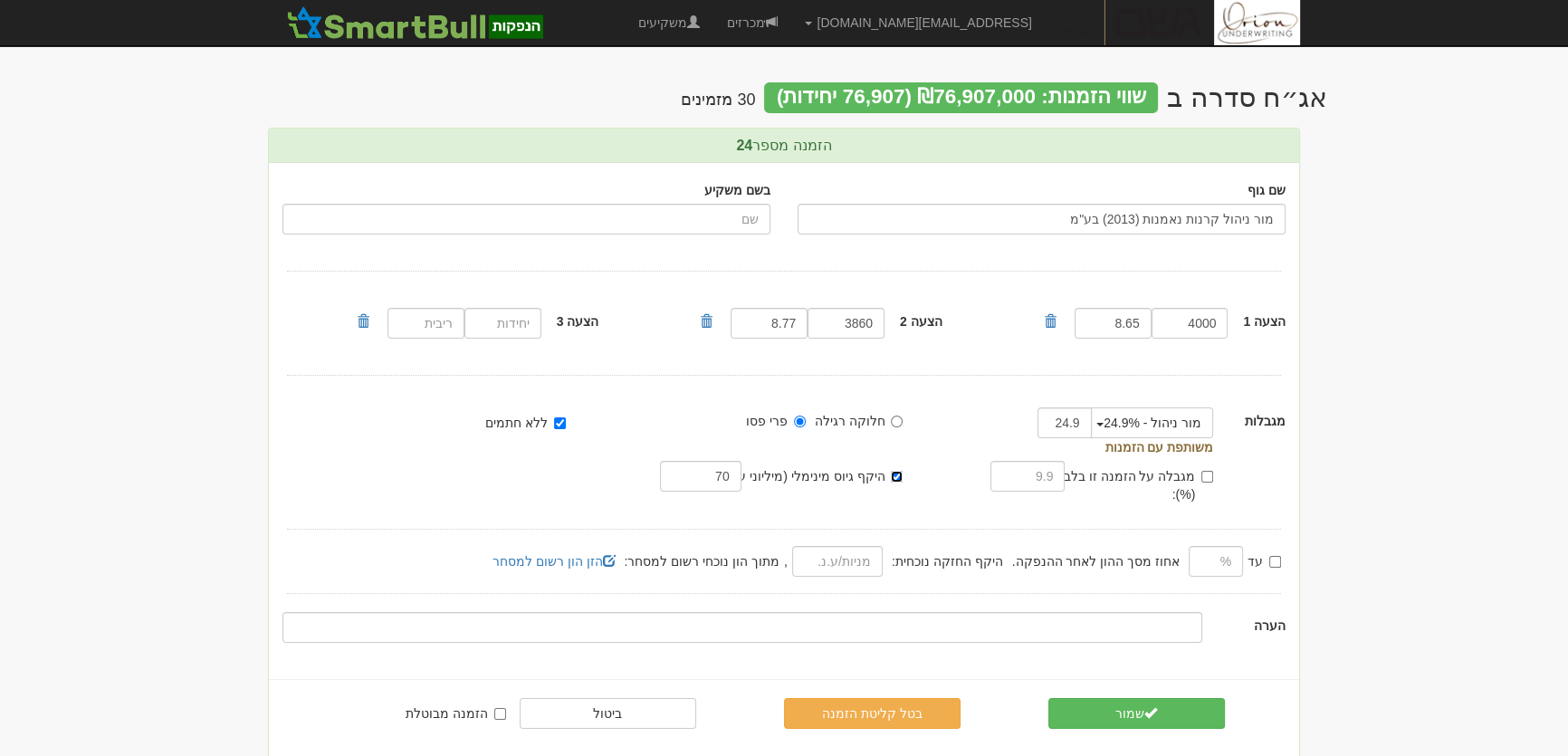
click at [900, 476] on input "היקף גיוס מינימלי (מיליוני ע.נ.):" at bounding box center [896, 476] width 12 height 12
checkbox input "false"
click at [1113, 698] on button "שמור" at bounding box center [1137, 713] width 177 height 31
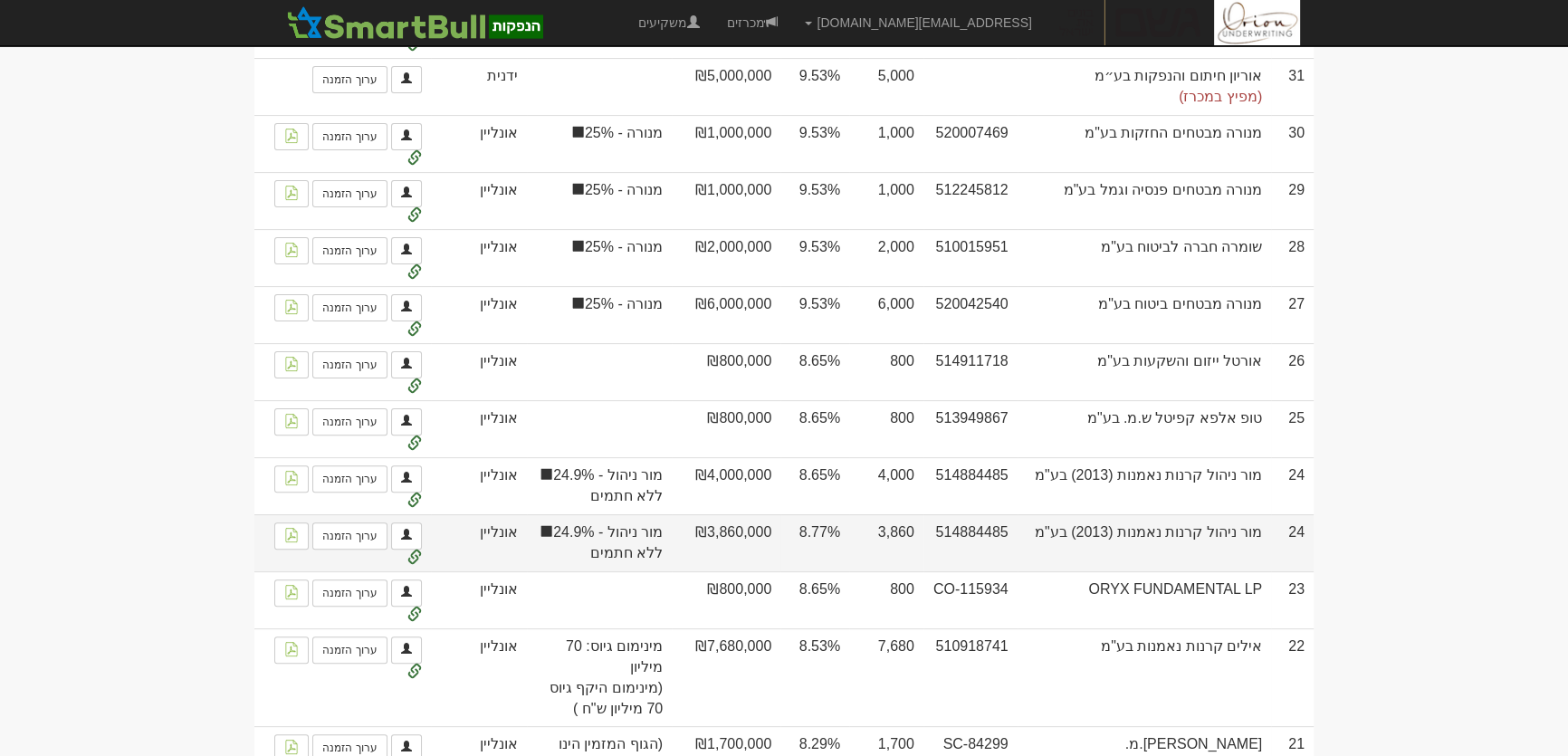
scroll to position [741, 0]
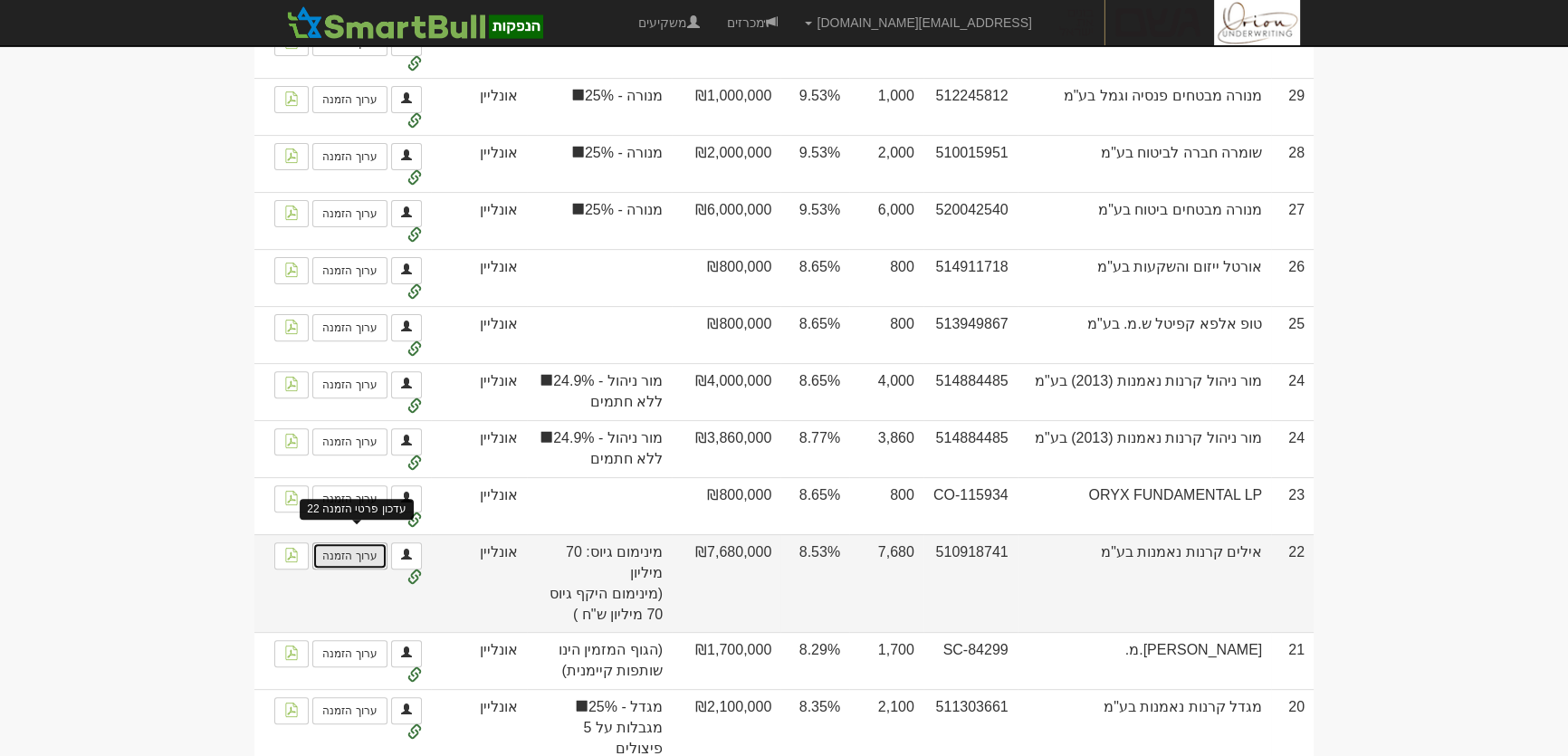
click at [356, 547] on link "ערוך הזמנה" at bounding box center [350, 556] width 74 height 27
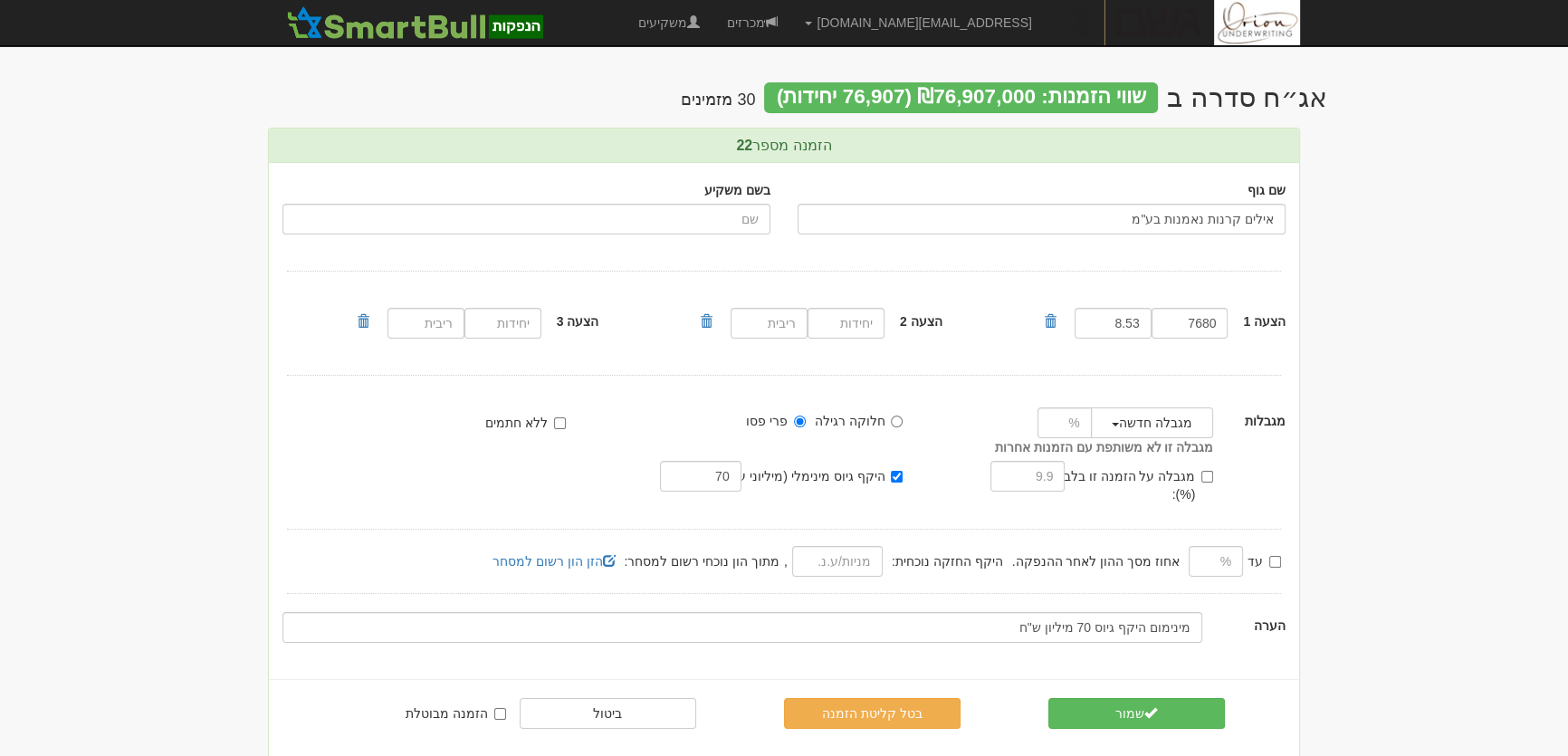
click at [888, 478] on label "היקף גיוס מינימלי (מיליוני ע.נ.):" at bounding box center [810, 476] width 186 height 18
click at [891, 478] on input "היקף גיוס מינימלי (מיליוני ע.נ.):" at bounding box center [896, 476] width 12 height 12
checkbox input "false"
click at [1108, 698] on button "שמור" at bounding box center [1137, 713] width 177 height 31
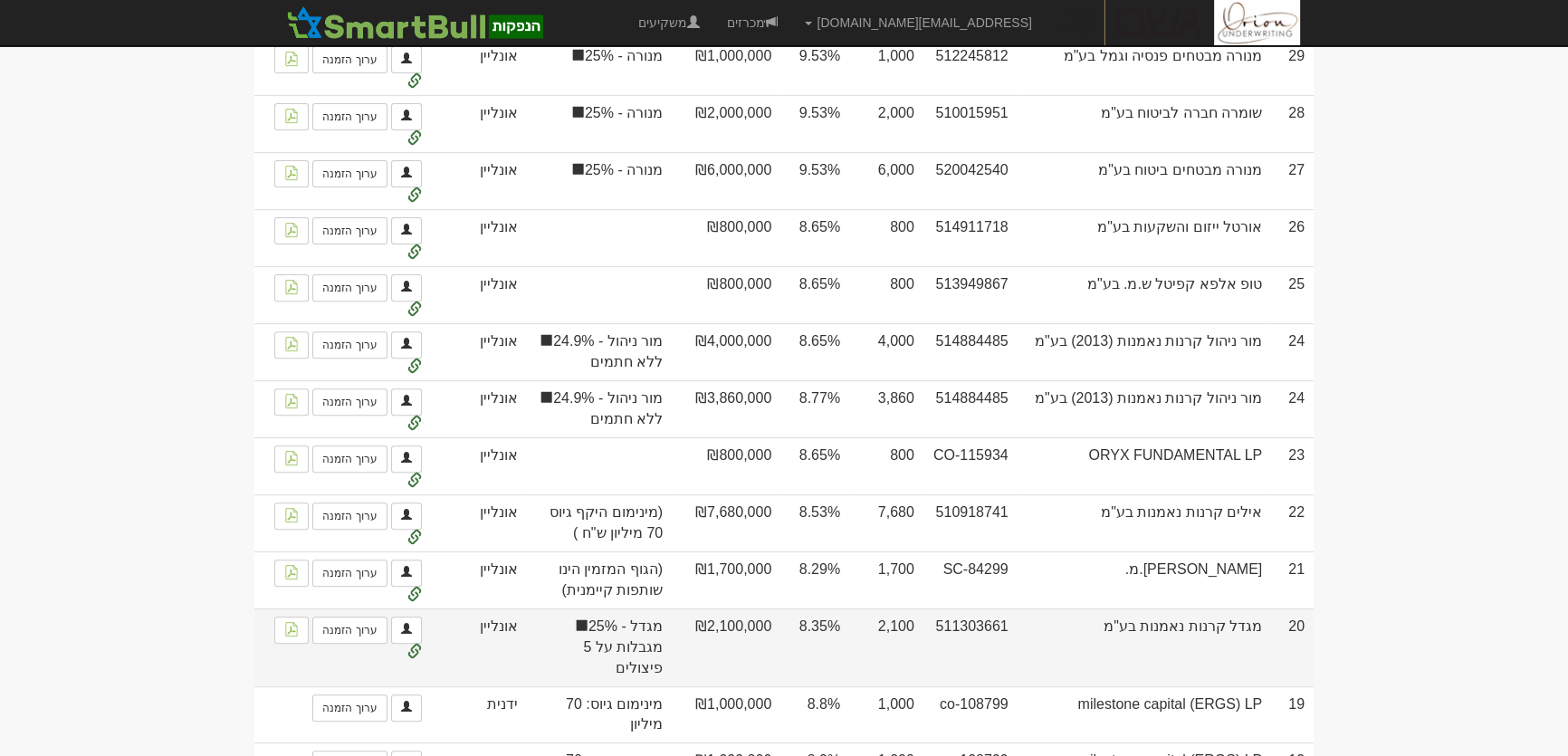
scroll to position [809, 0]
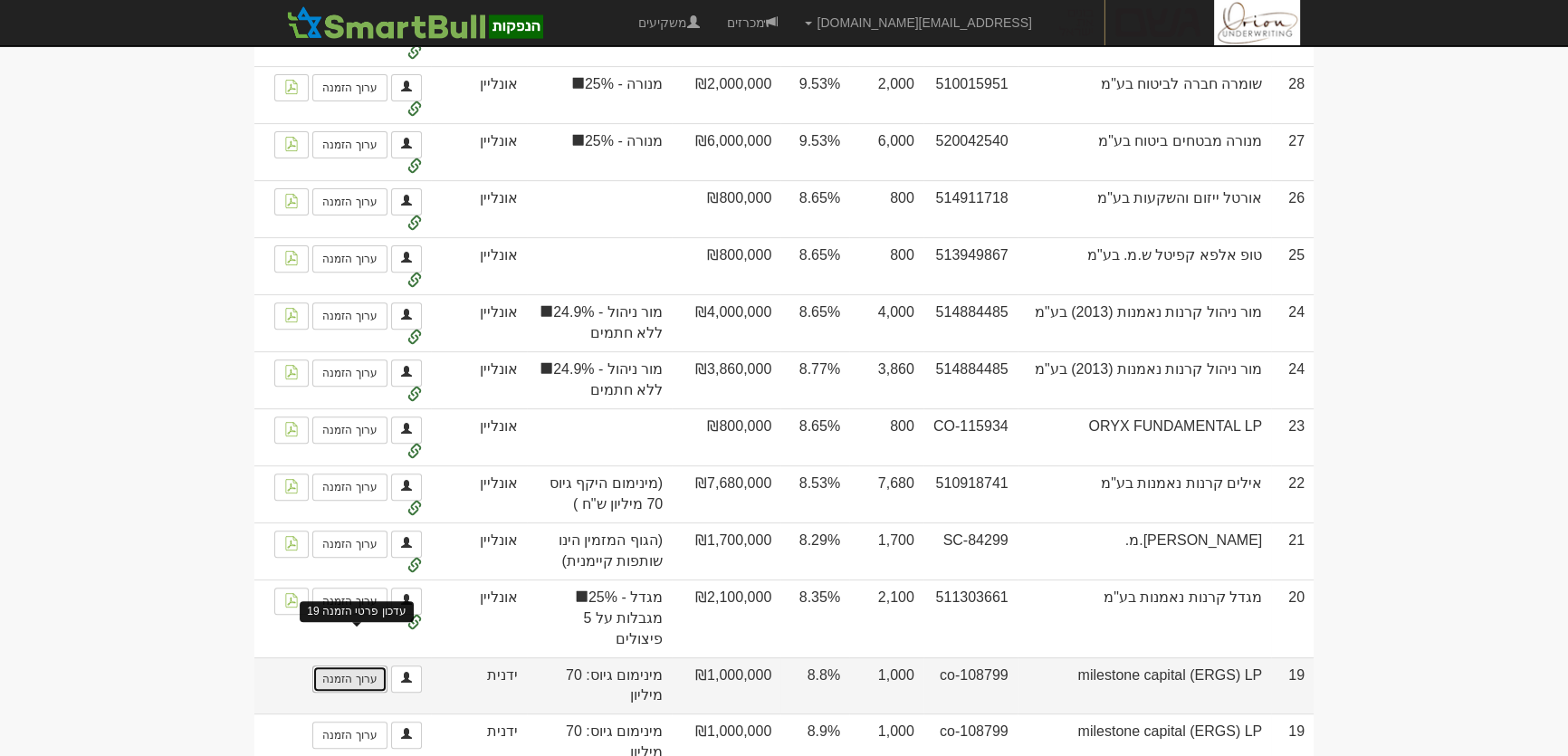
click at [369, 665] on link "ערוך הזמנה" at bounding box center [350, 679] width 74 height 27
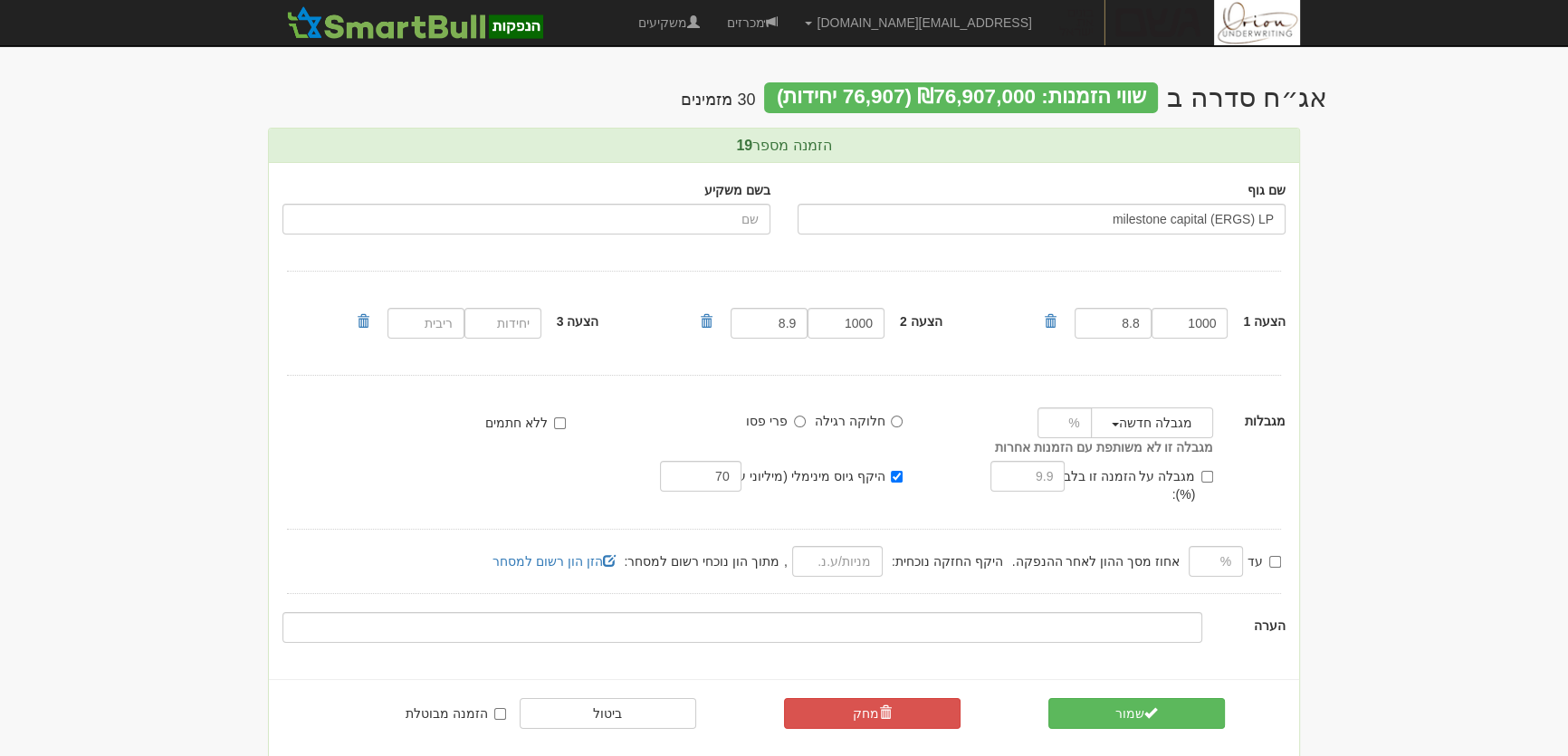
click at [887, 471] on label "היקף גיוס מינימלי (מיליוני ע.נ.):" at bounding box center [810, 476] width 186 height 18
click at [891, 471] on input "היקף גיוס מינימלי (מיליוני ע.נ.):" at bounding box center [896, 476] width 12 height 12
checkbox input "false"
click at [1116, 698] on button "שמור" at bounding box center [1137, 713] width 177 height 31
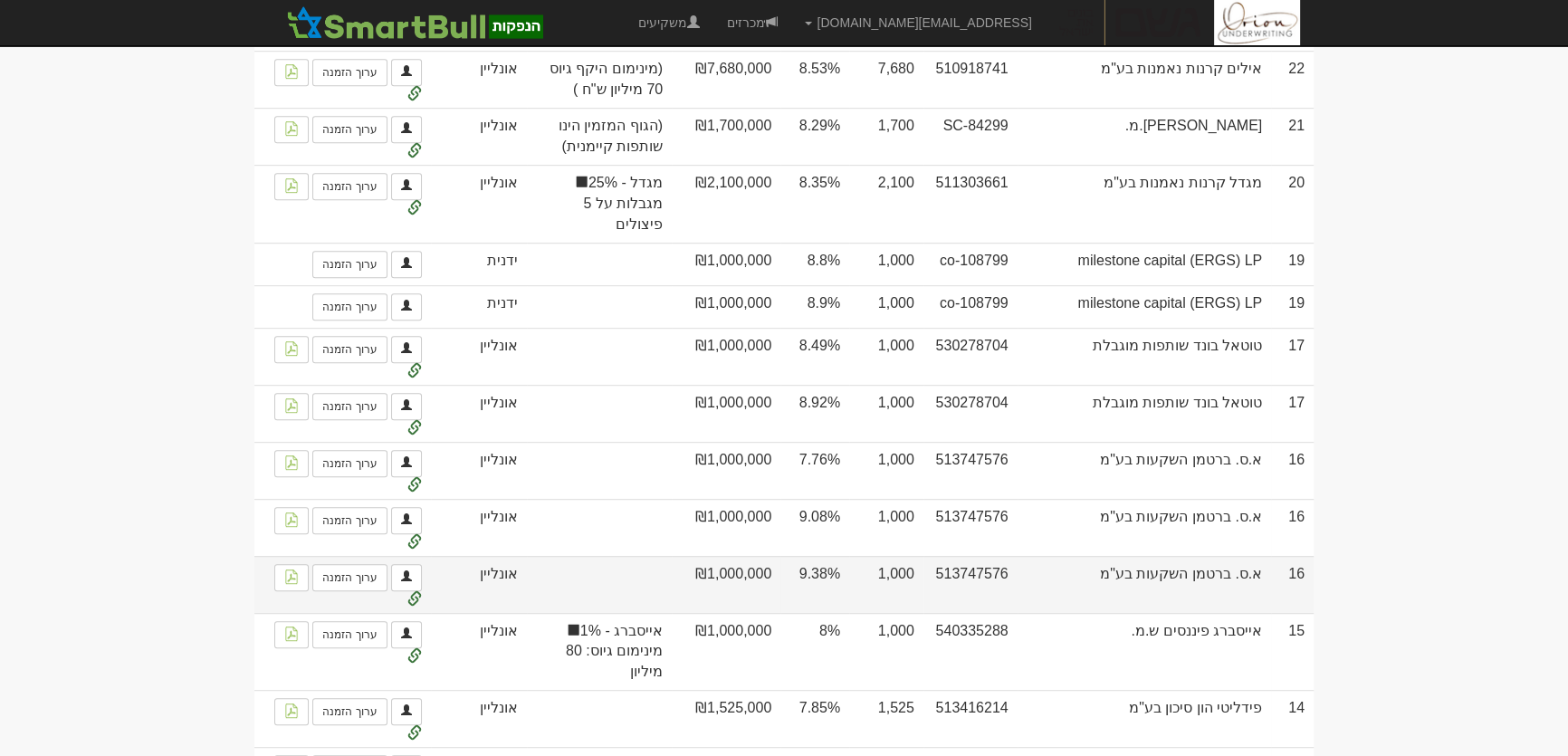
scroll to position [1234, 0]
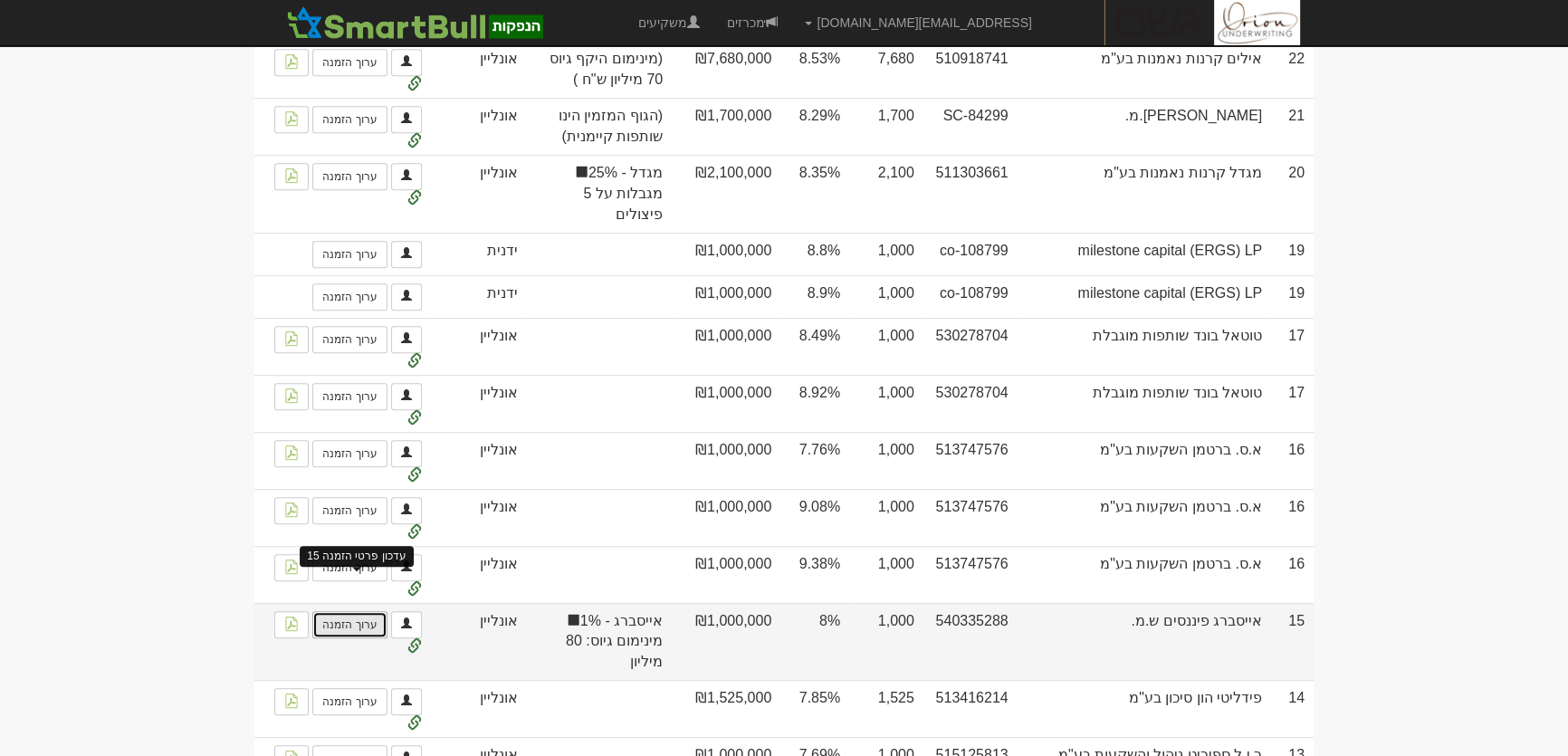
click at [371, 611] on link "ערוך הזמנה" at bounding box center [350, 625] width 74 height 27
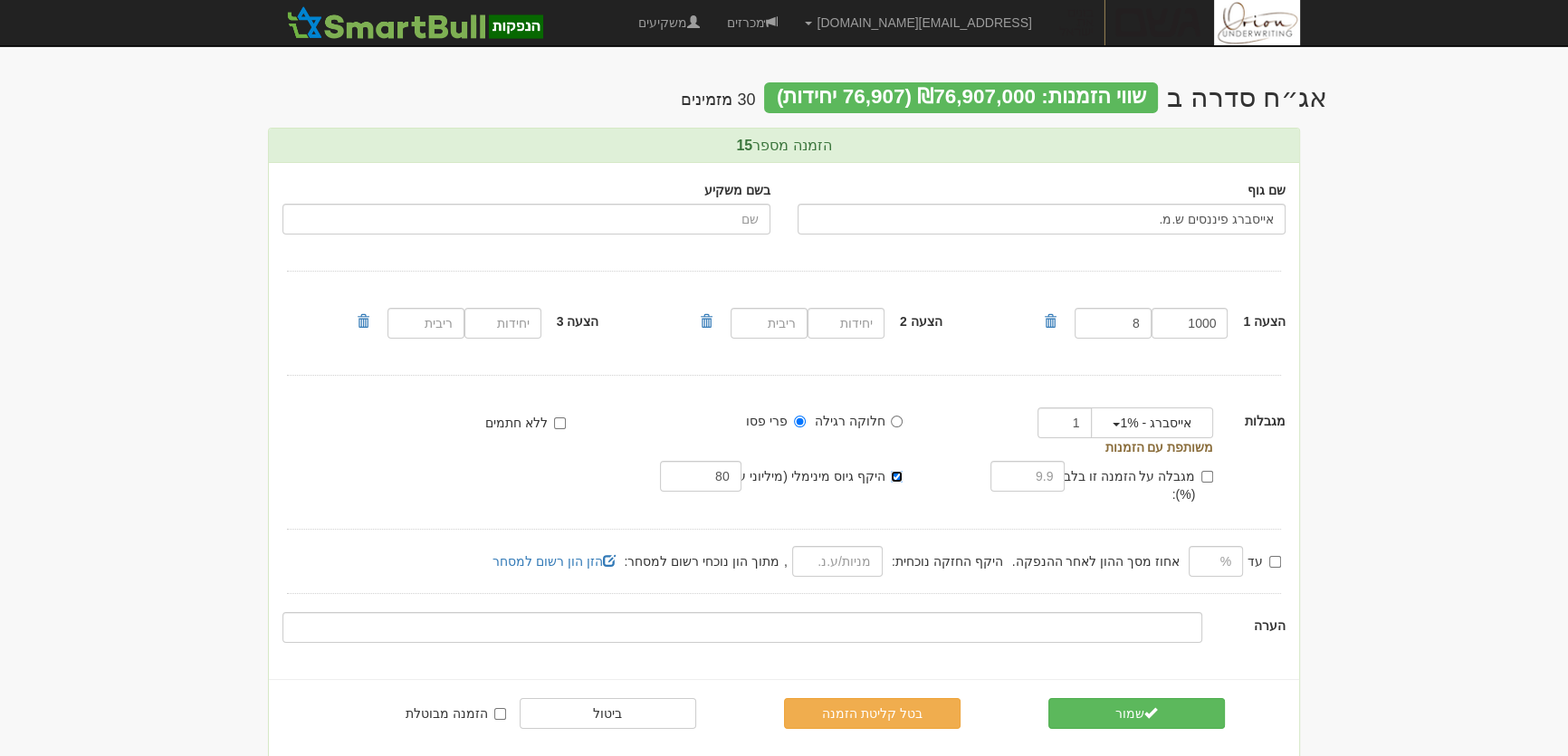
click at [902, 476] on input "היקף גיוס מינימלי (מיליוני ע.נ.):" at bounding box center [896, 476] width 12 height 12
checkbox input "false"
click at [1151, 706] on span "submit" at bounding box center [1150, 712] width 13 height 13
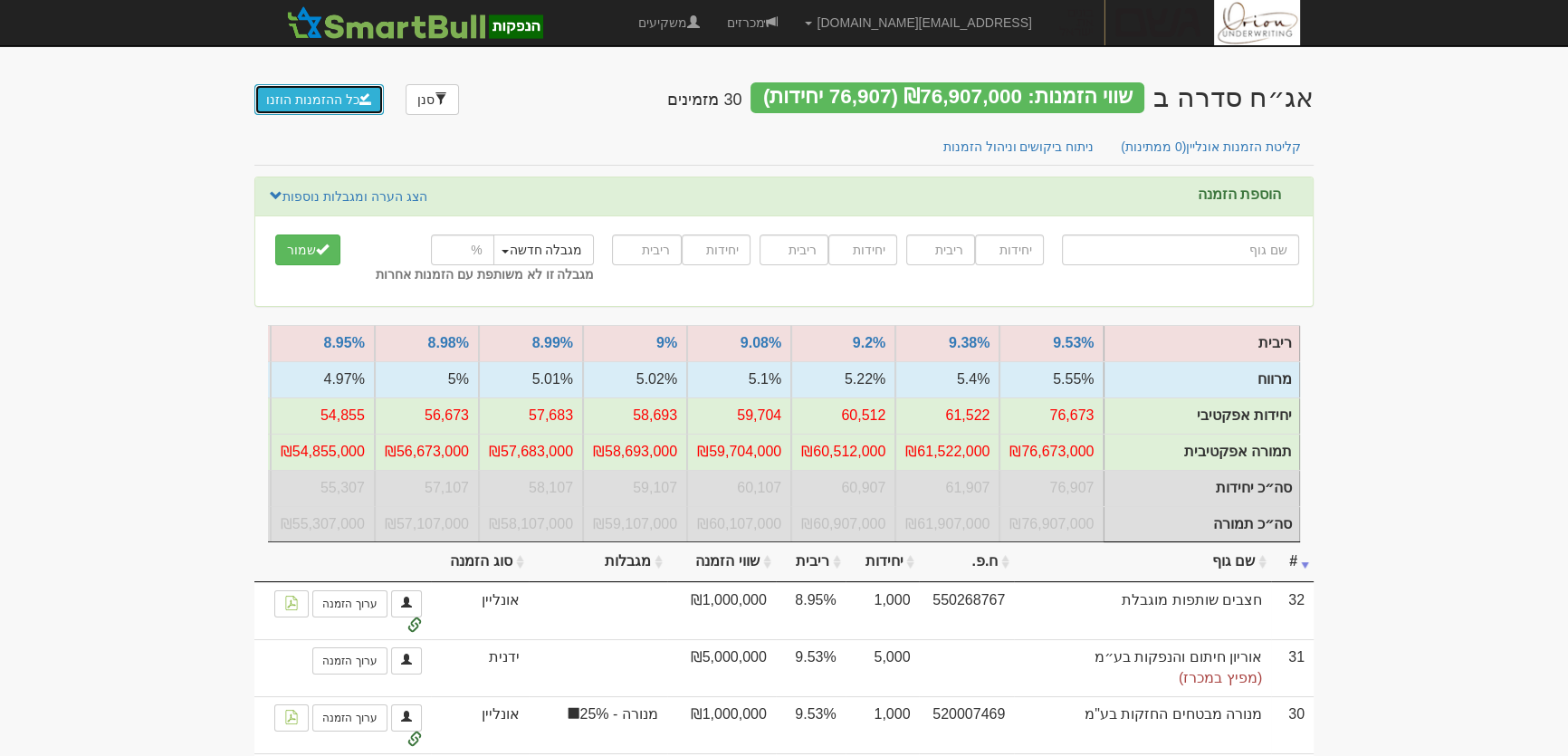
click at [300, 109] on button "כל ההזמנות הוזנו" at bounding box center [319, 100] width 130 height 31
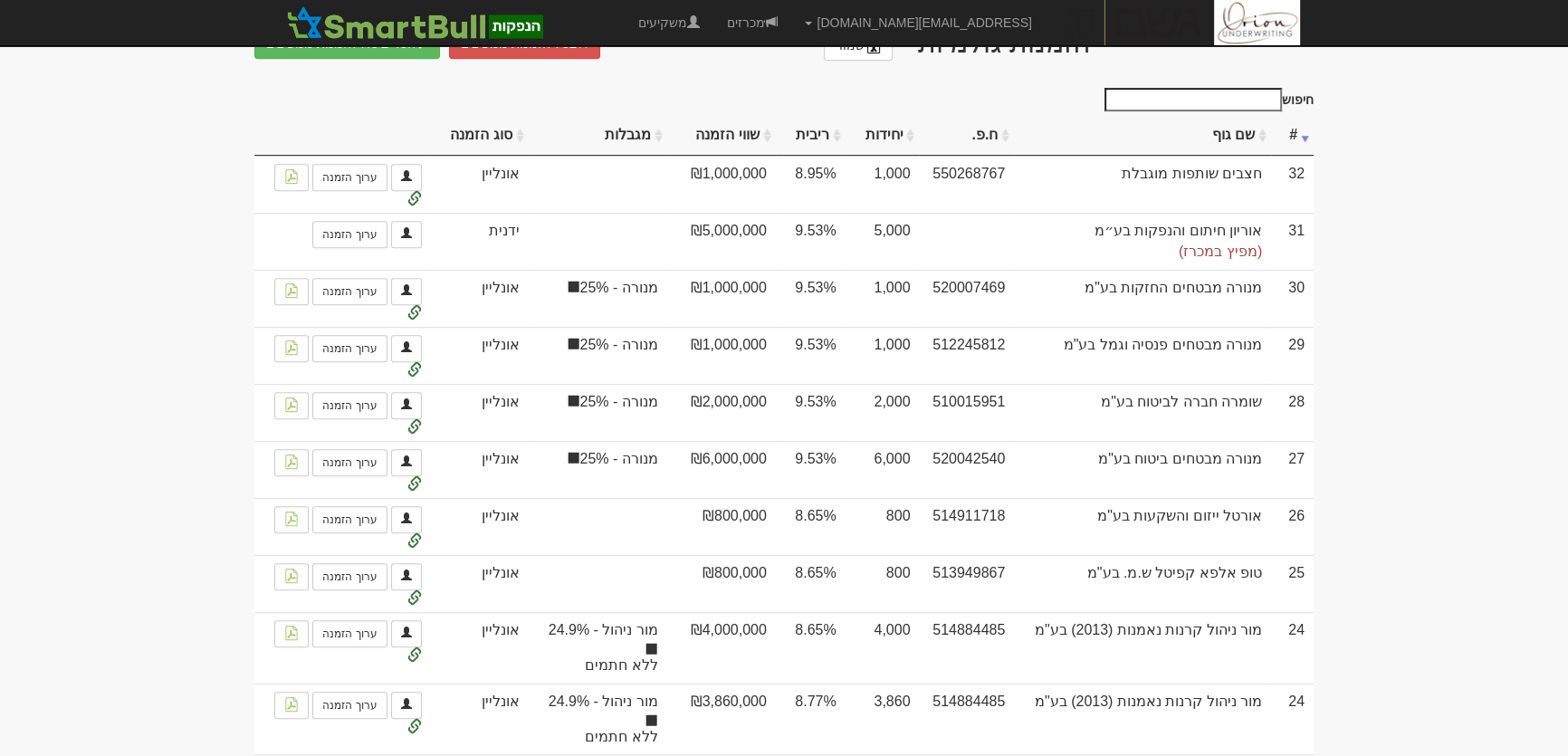
scroll to position [1151, 0]
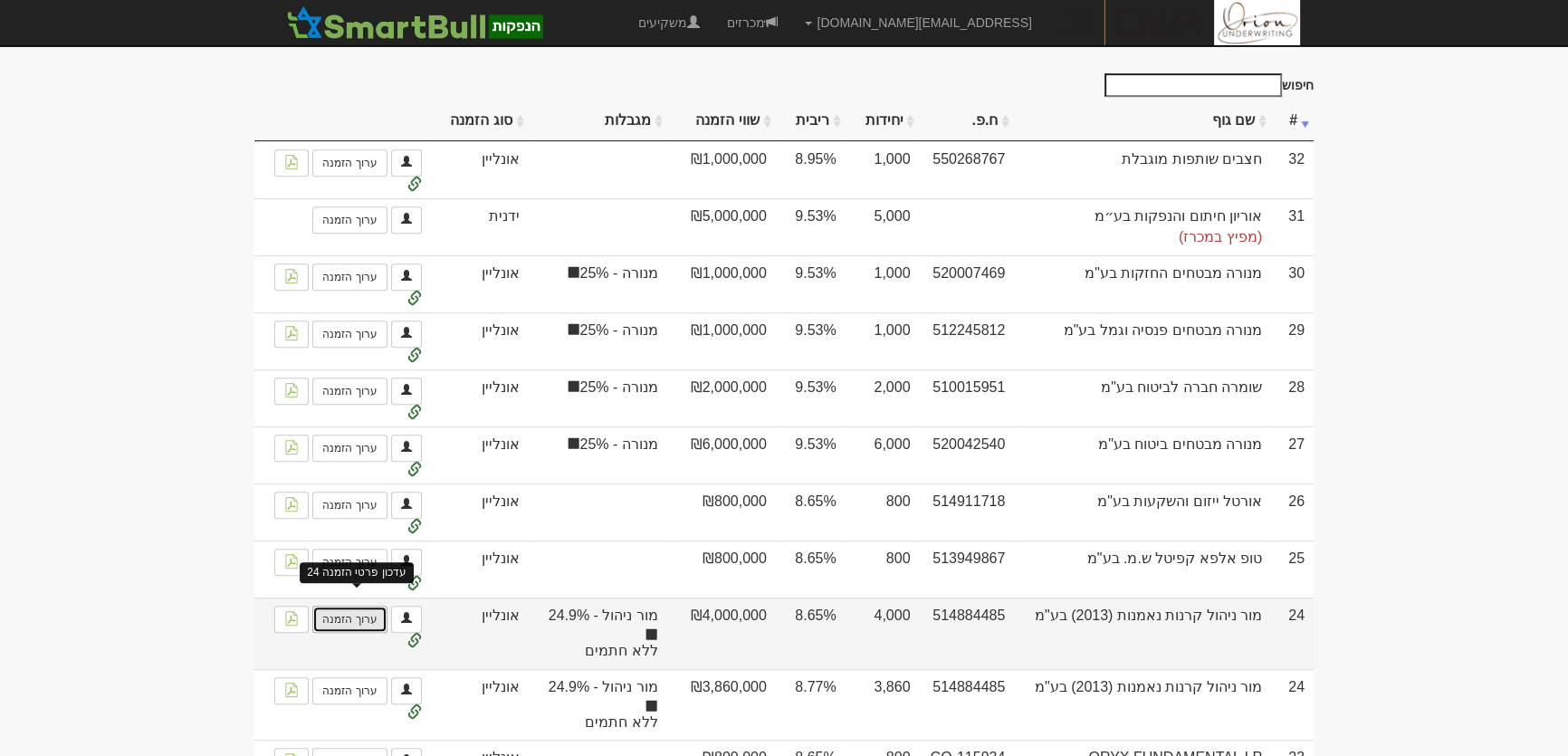
click at [352, 613] on link "ערוך הזמנה" at bounding box center [350, 619] width 74 height 27
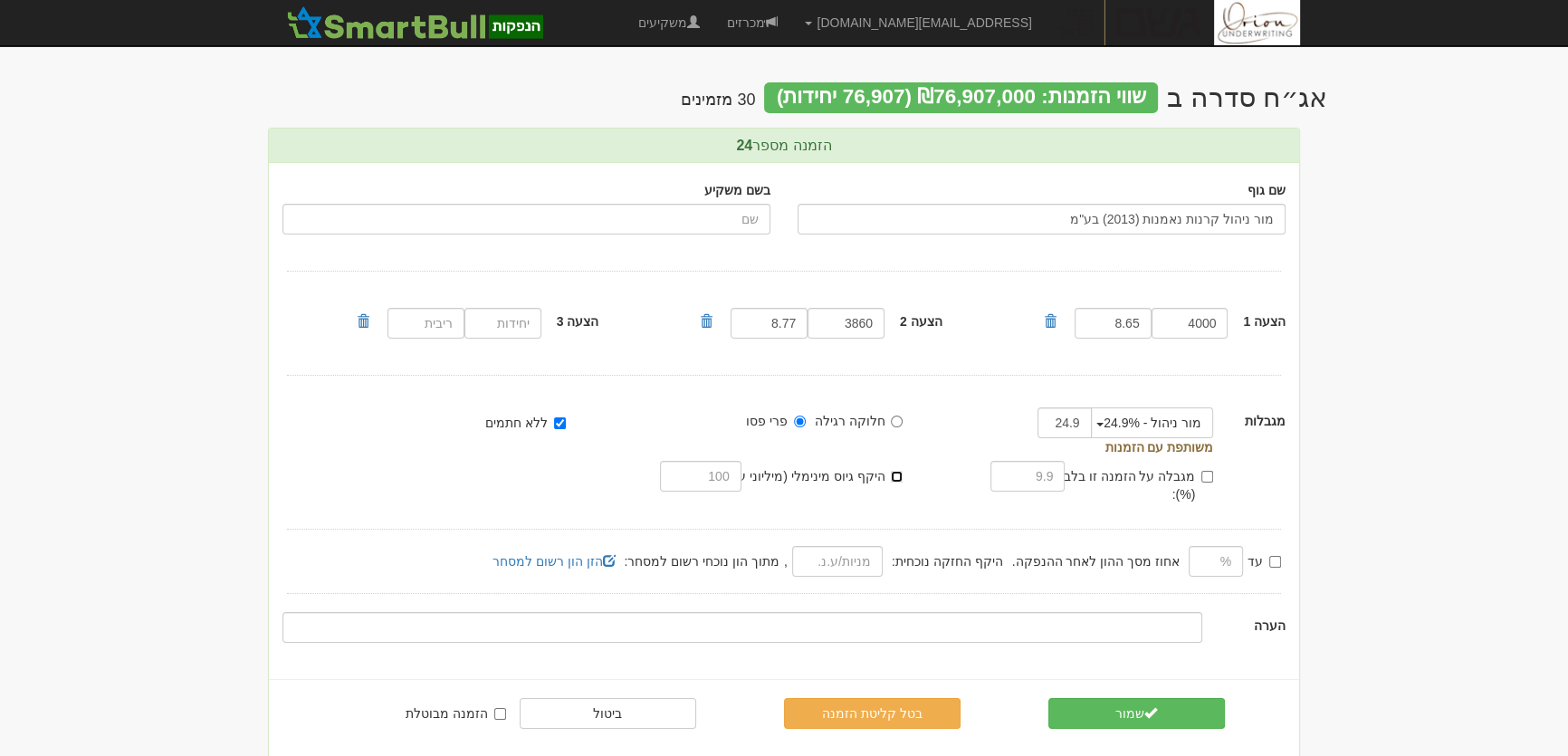
click at [891, 475] on input "היקף גיוס מינימלי (מיליוני ע.נ.):" at bounding box center [896, 476] width 12 height 12
click at [724, 475] on input "text" at bounding box center [700, 476] width 81 height 31
click at [898, 481] on input "היקף גיוס מינימלי (מיליוני ע.נ.):" at bounding box center [896, 476] width 12 height 12
checkbox input "false"
click at [791, 24] on link "מכרזים" at bounding box center [752, 23] width 78 height 45
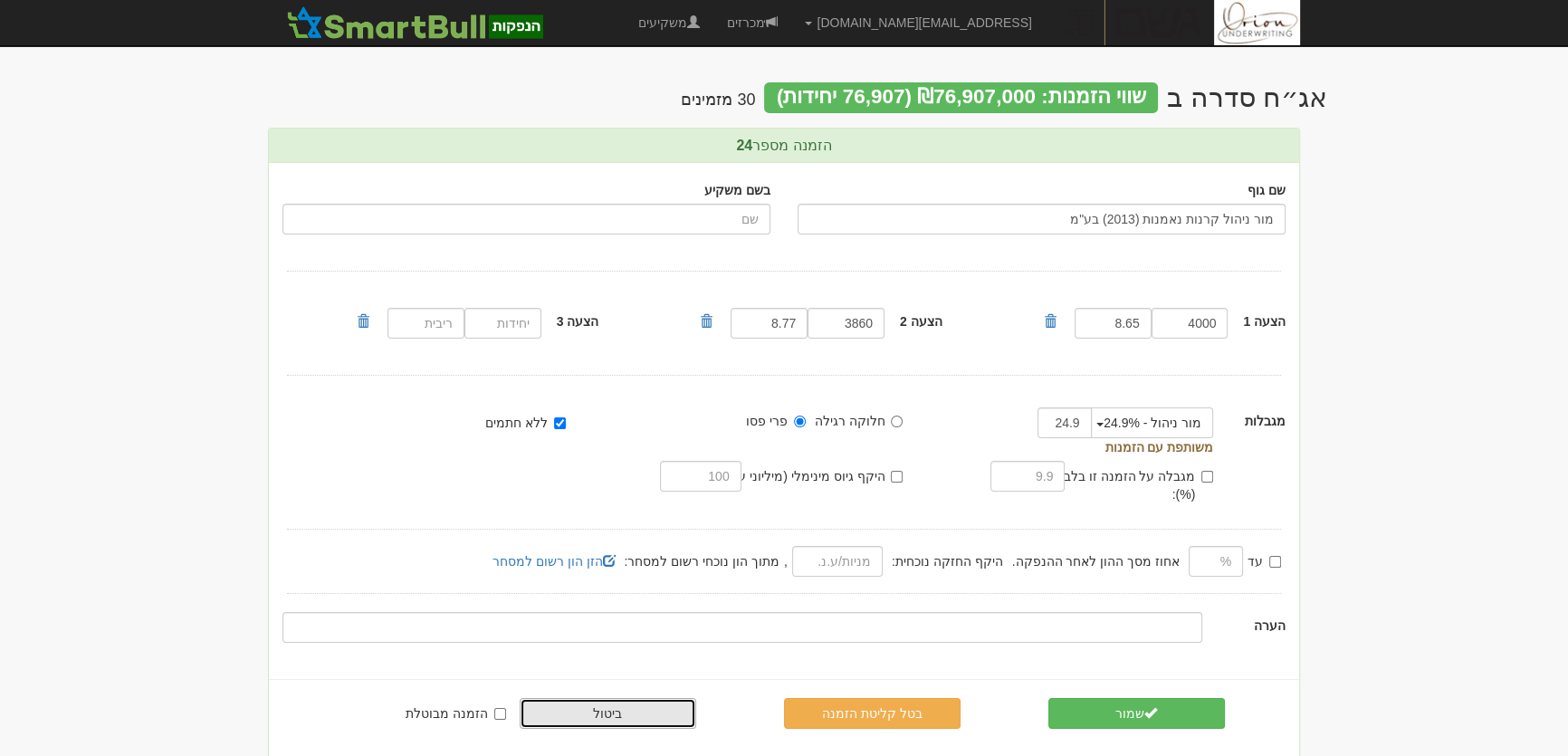
click at [580, 699] on link "ביטול" at bounding box center [607, 713] width 177 height 31
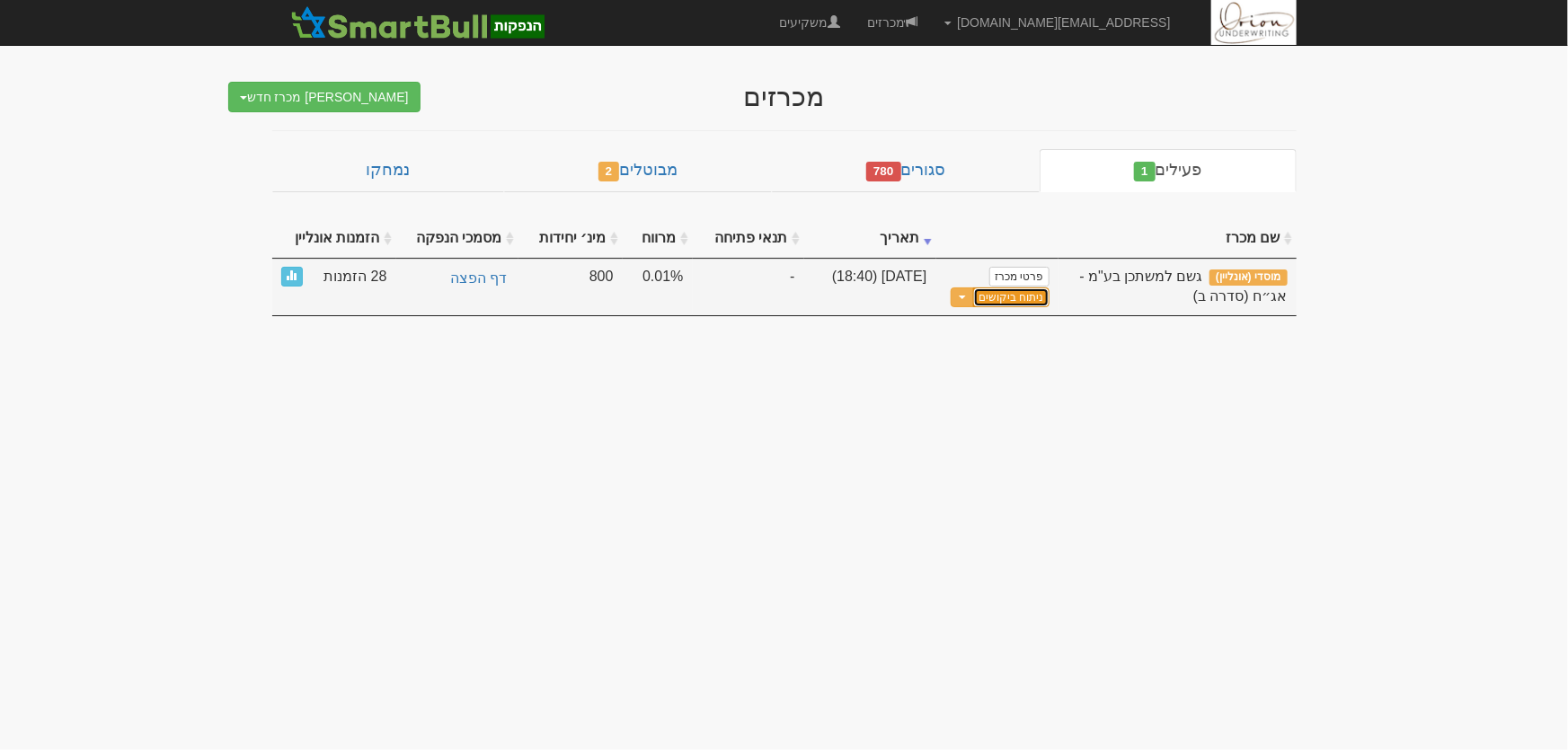
click at [1005, 294] on link "ניתוח ביקושים" at bounding box center [1011, 298] width 76 height 21
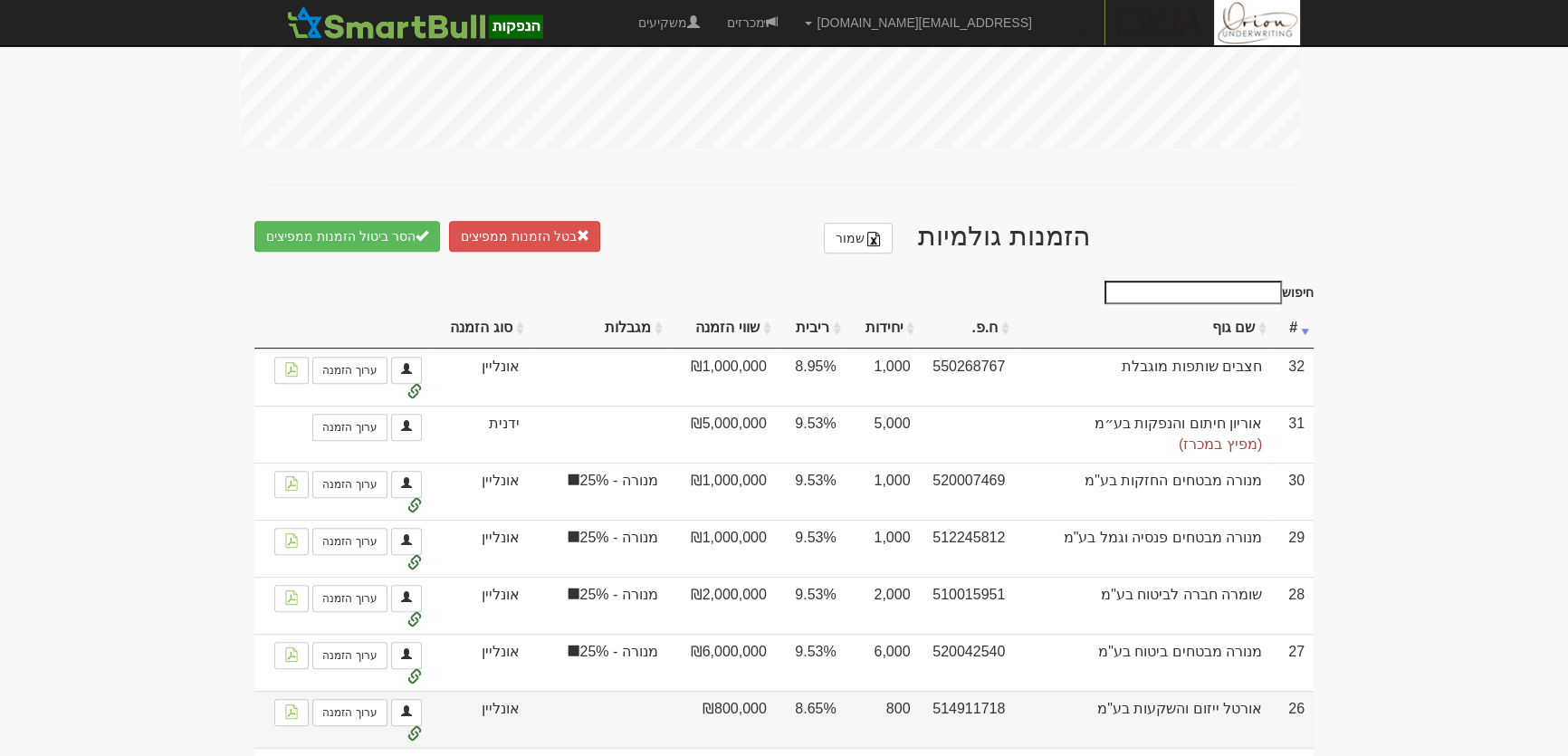
scroll to position [1151, 0]
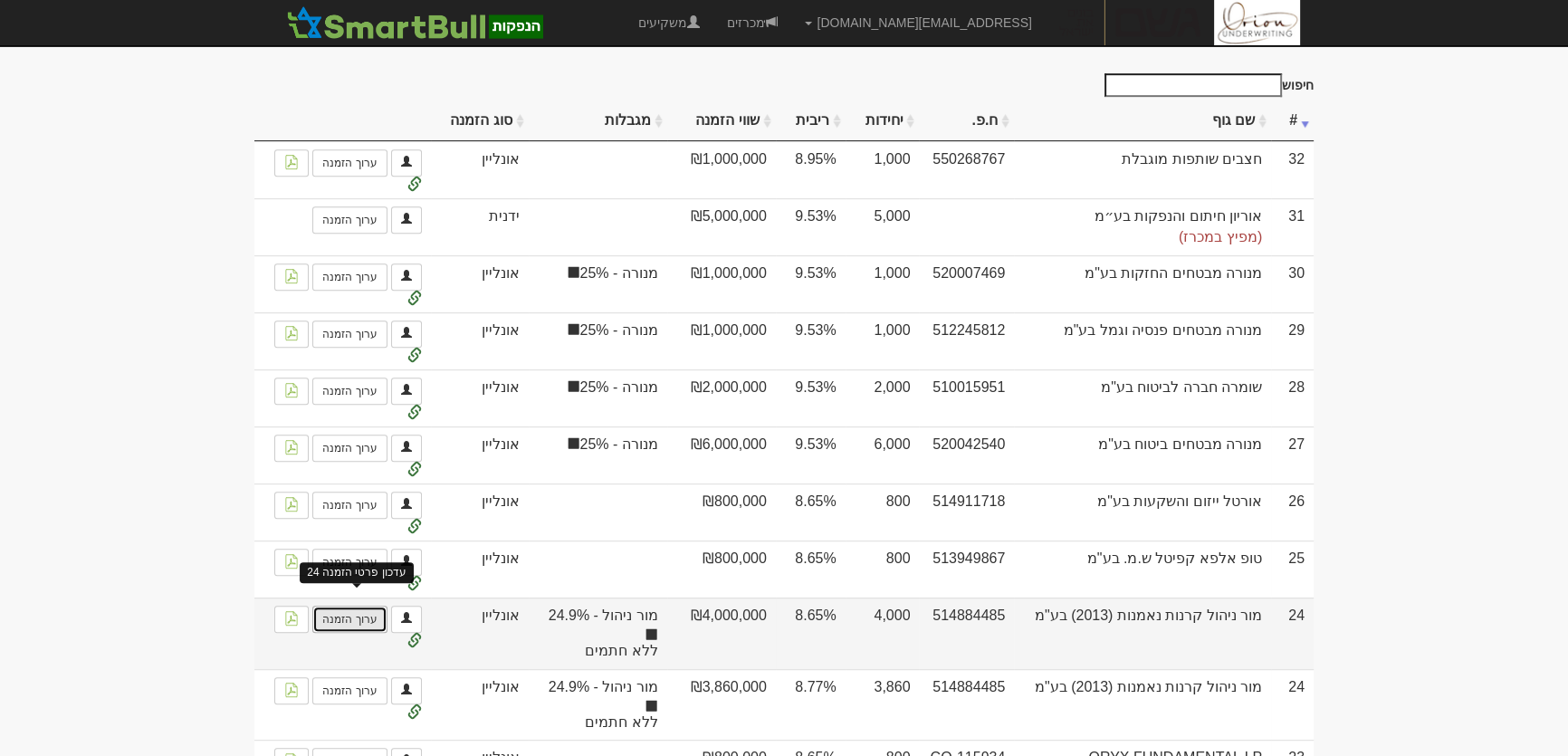
click at [365, 615] on link "ערוך הזמנה" at bounding box center [350, 619] width 74 height 27
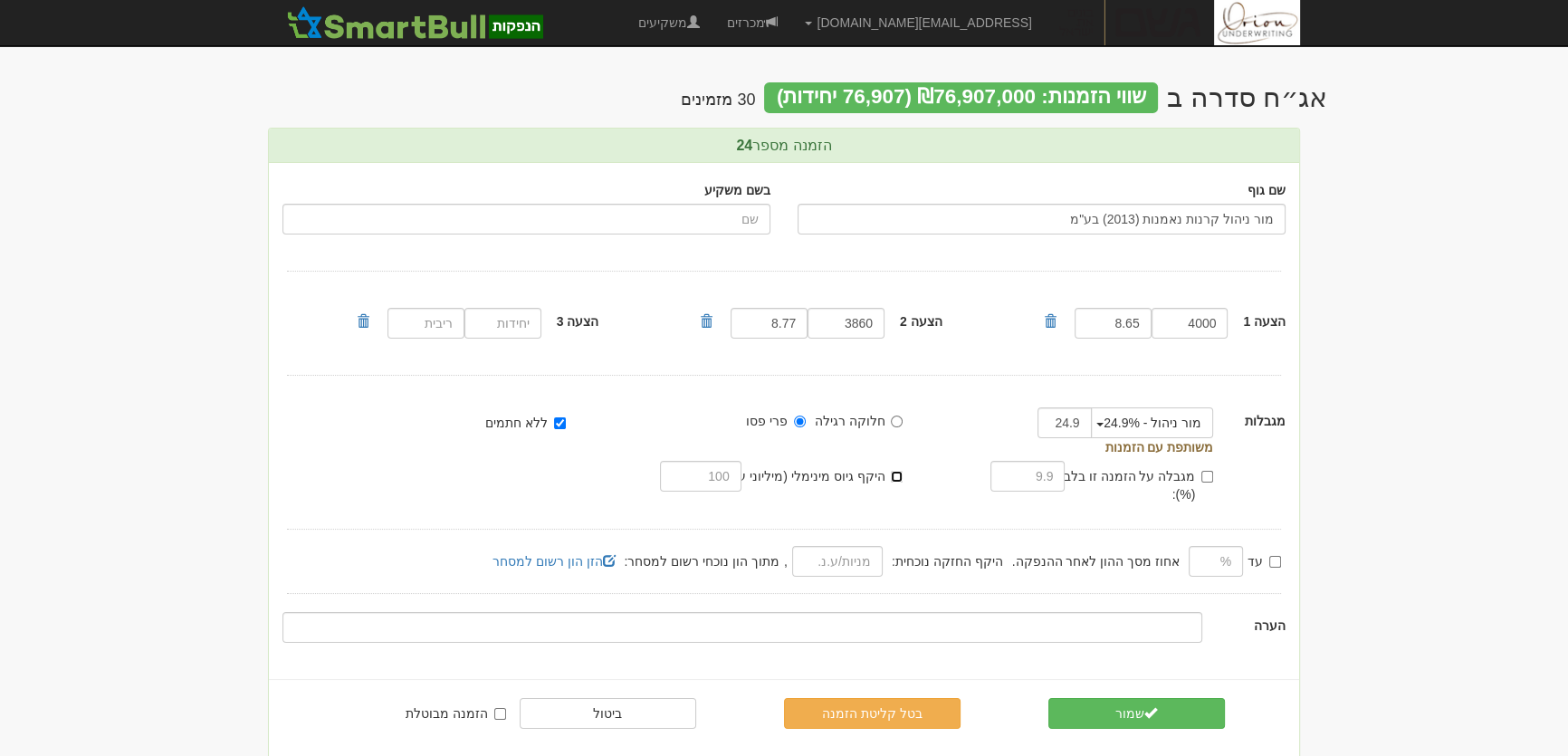
click at [895, 474] on input "היקף גיוס מינימלי (מיליוני ע.נ.):" at bounding box center [896, 476] width 12 height 12
checkbox input "true"
click at [695, 480] on input "text" at bounding box center [700, 476] width 81 height 31
type input "70"
click at [1148, 706] on span "submit" at bounding box center [1150, 712] width 13 height 13
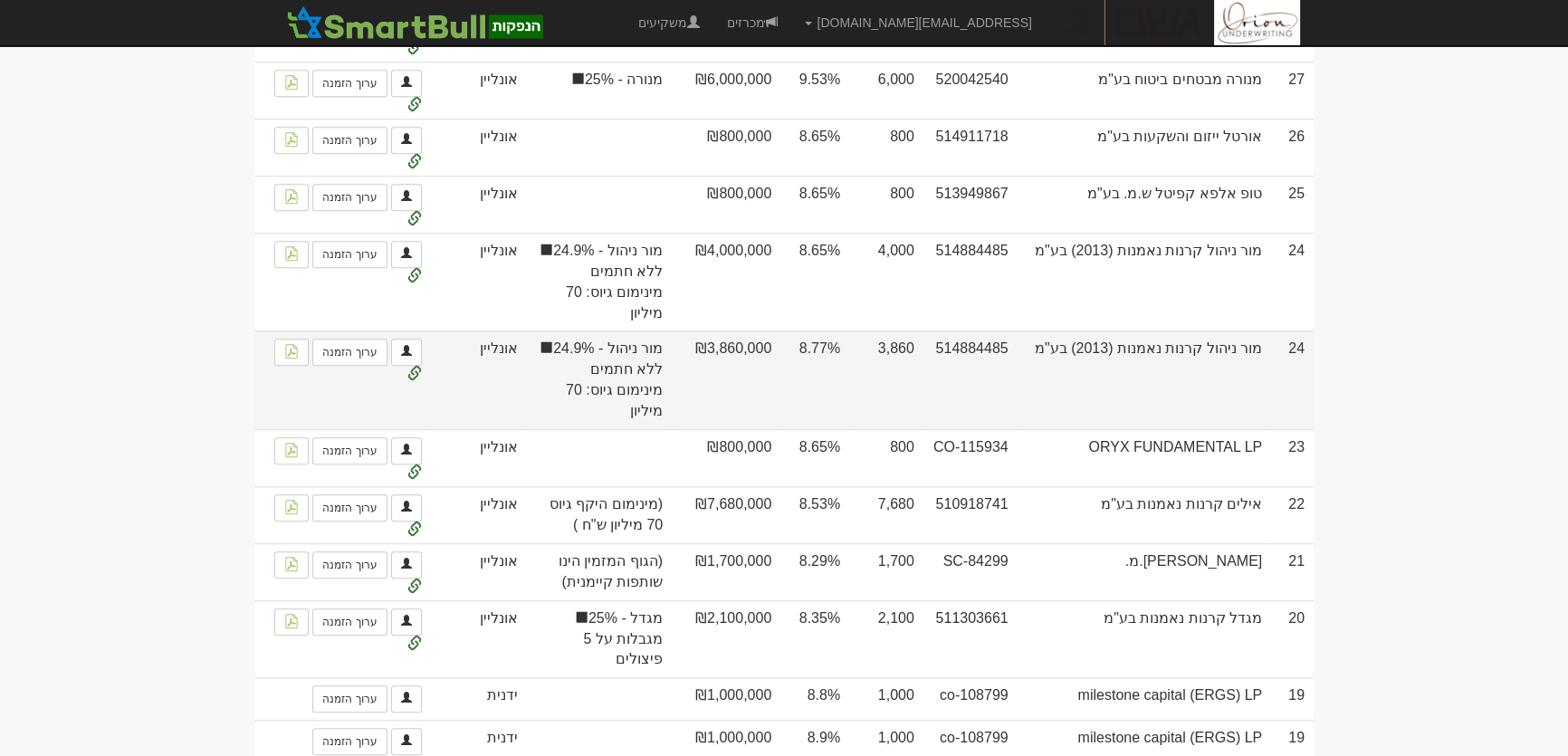
scroll to position [1646, 0]
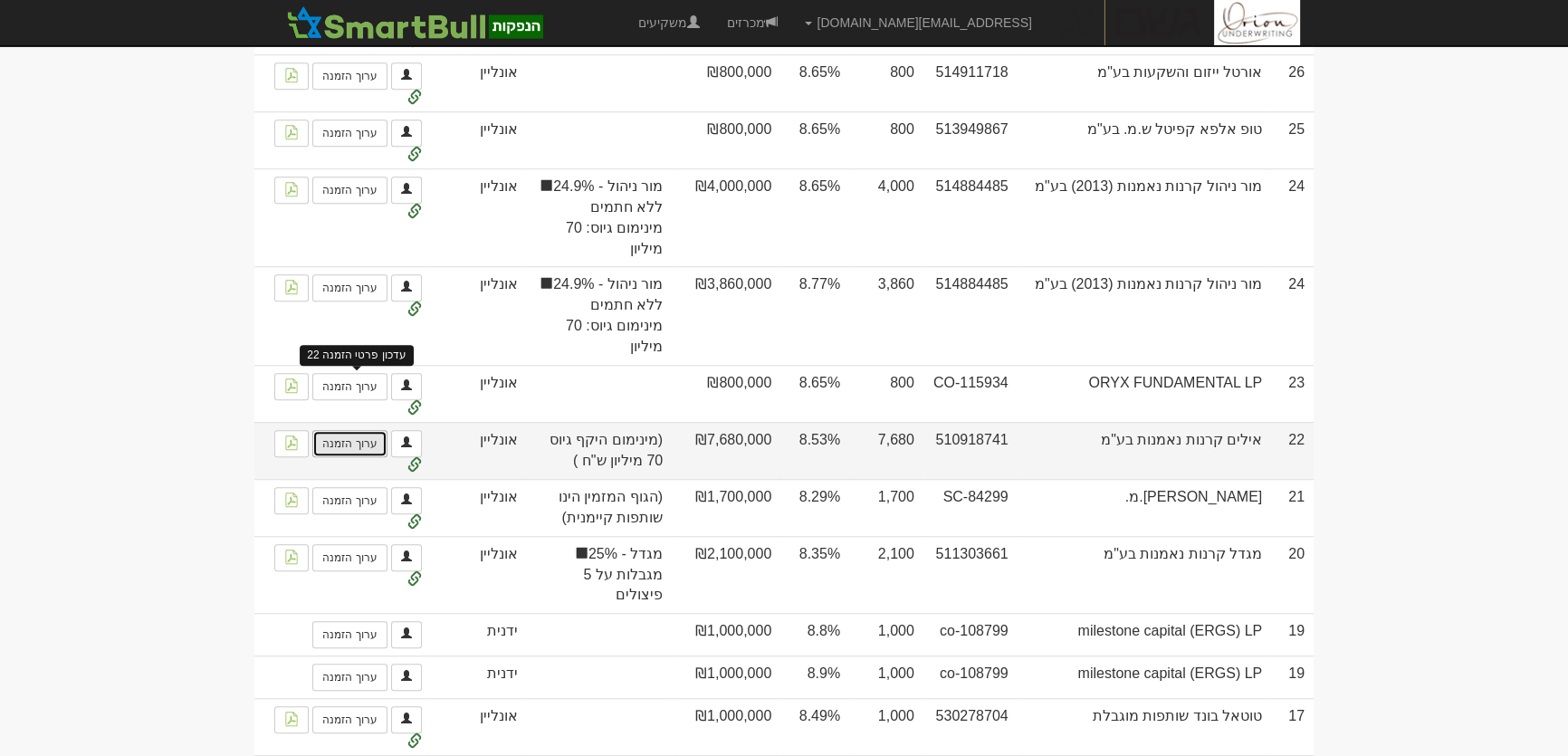
click at [350, 430] on link "ערוך הזמנה" at bounding box center [350, 443] width 74 height 27
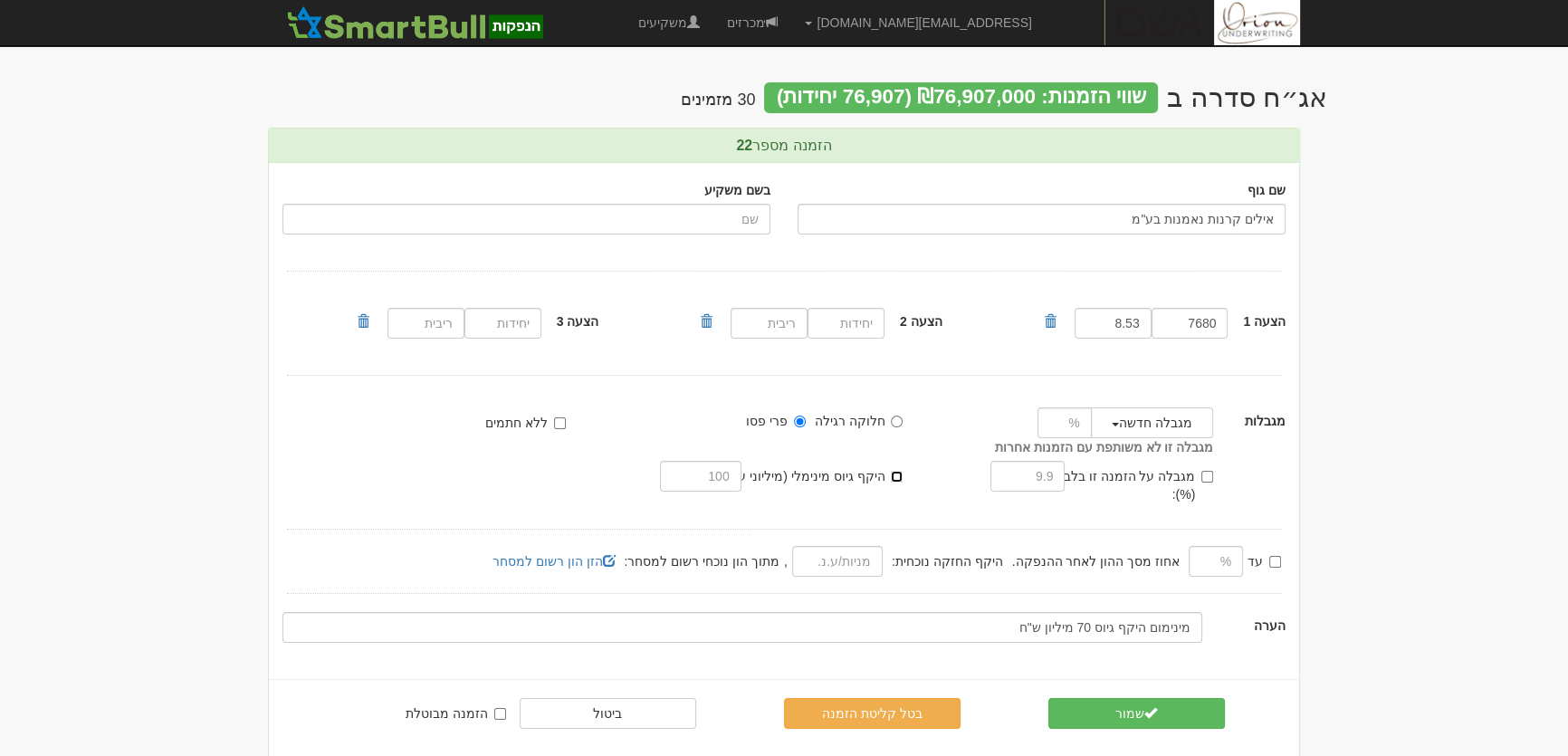
click at [894, 470] on input "היקף גיוס מינימלי (מיליוני ע.נ.):" at bounding box center [896, 476] width 12 height 12
checkbox input "true"
click at [715, 480] on input "text" at bounding box center [700, 476] width 81 height 31
type input "70"
click at [1177, 698] on button "שמור" at bounding box center [1137, 713] width 177 height 31
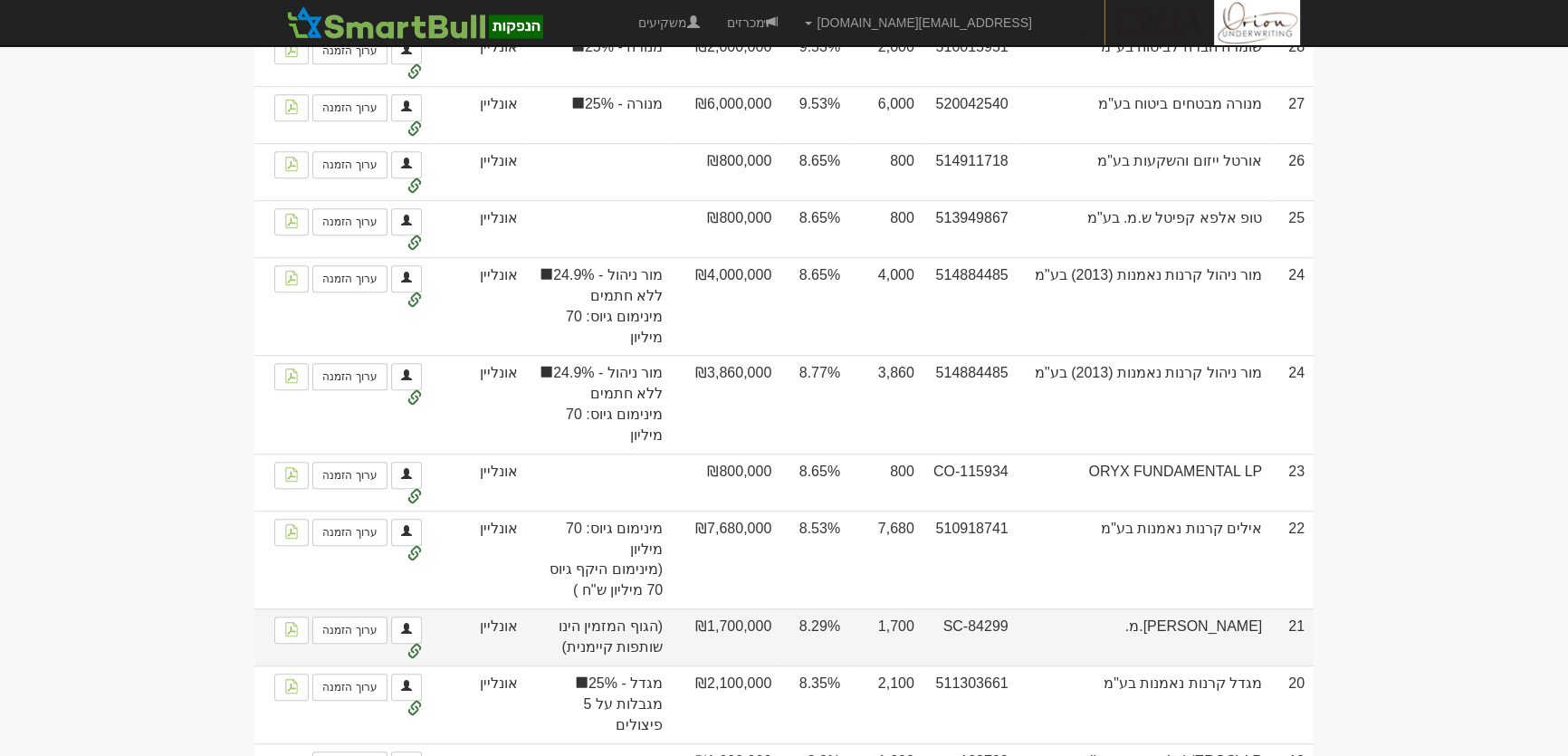
scroll to position [1810, 0]
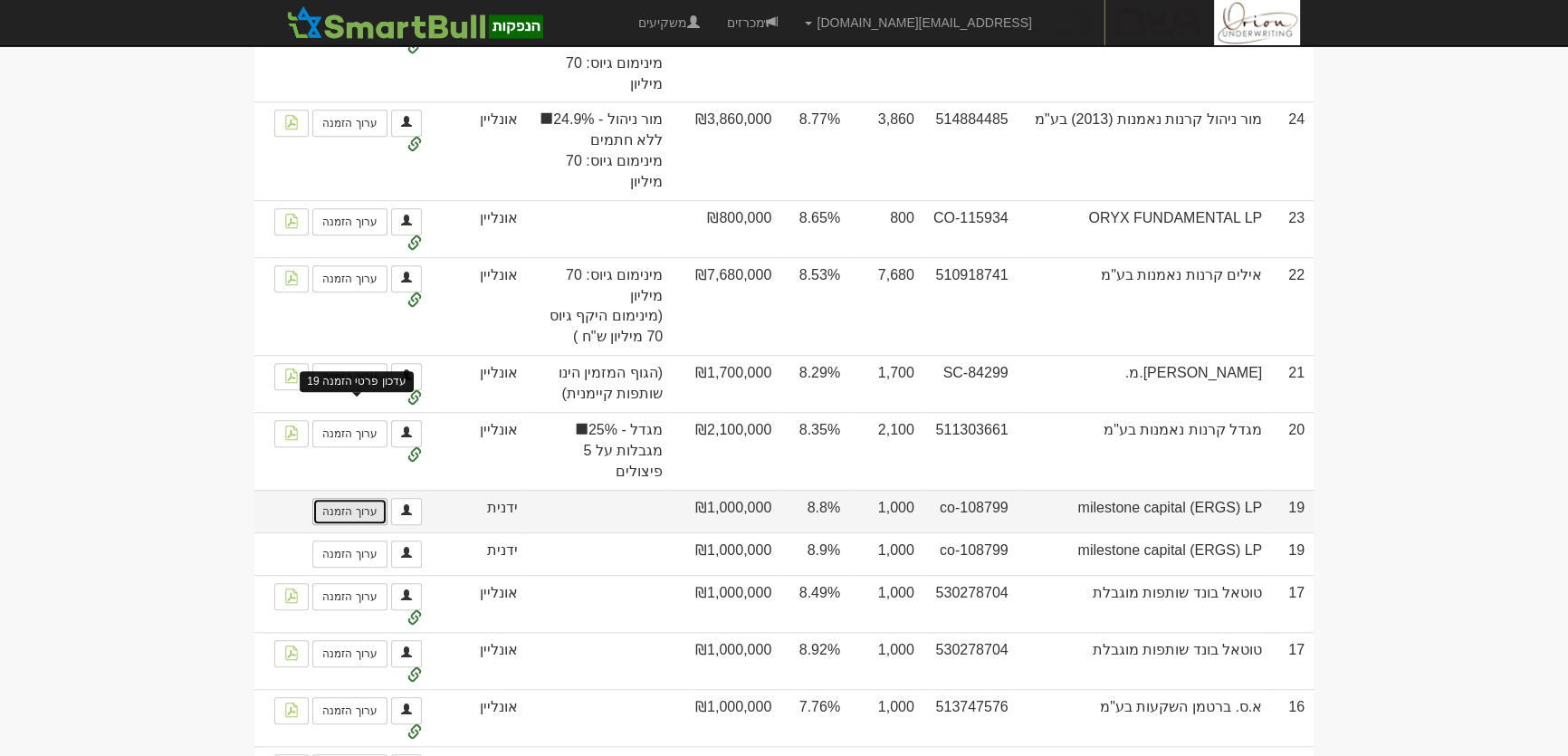
click at [360, 498] on link "ערוך הזמנה" at bounding box center [350, 511] width 74 height 27
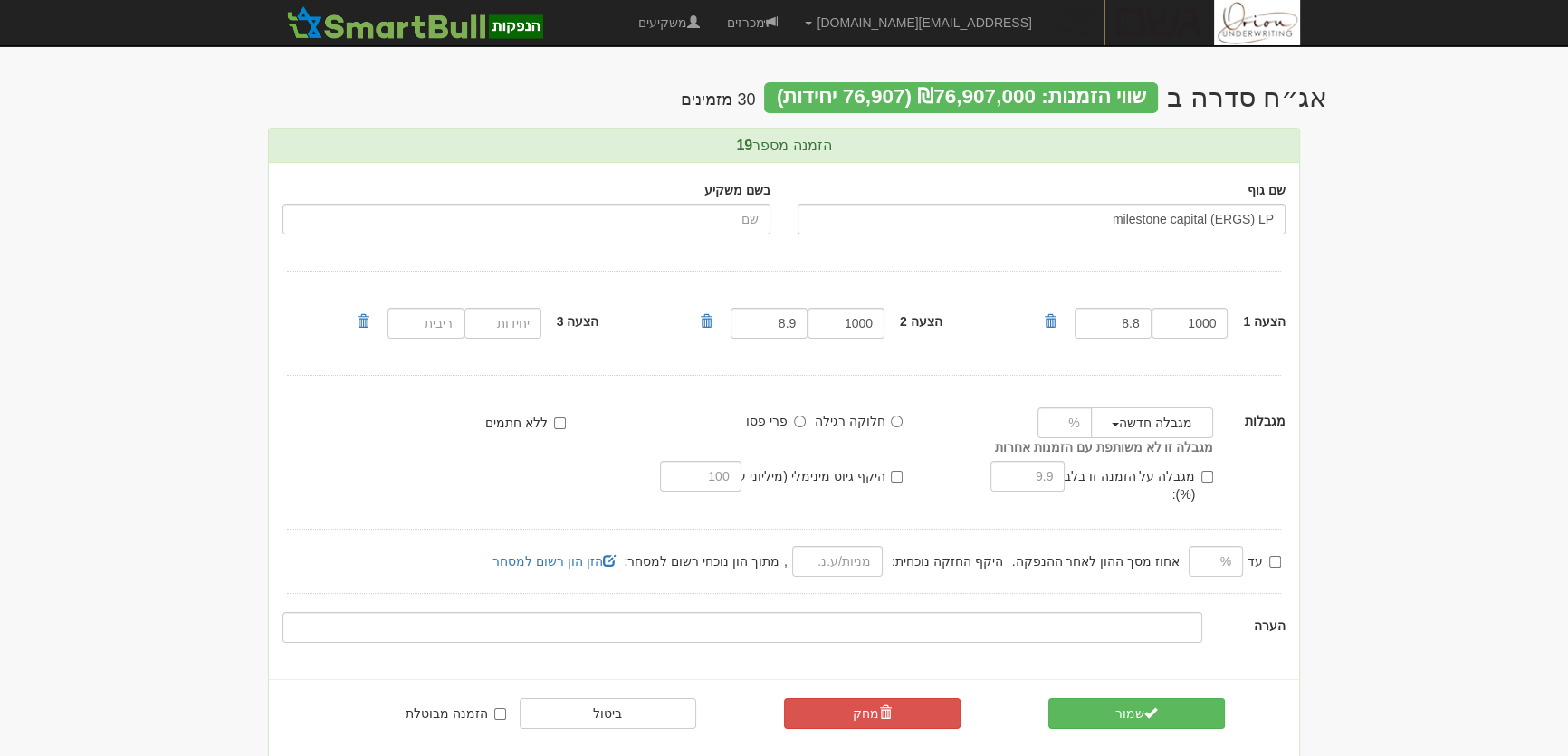
click at [906, 480] on div "היקף גיוס מינימלי (מיליוני ע.נ.):" at bounding box center [811, 476] width 203 height 18
click at [895, 479] on input "היקף גיוס מינימלי (מיליוני ע.נ.):" at bounding box center [896, 476] width 12 height 12
checkbox input "true"
click at [670, 477] on input "text" at bounding box center [700, 476] width 81 height 31
type input "70"
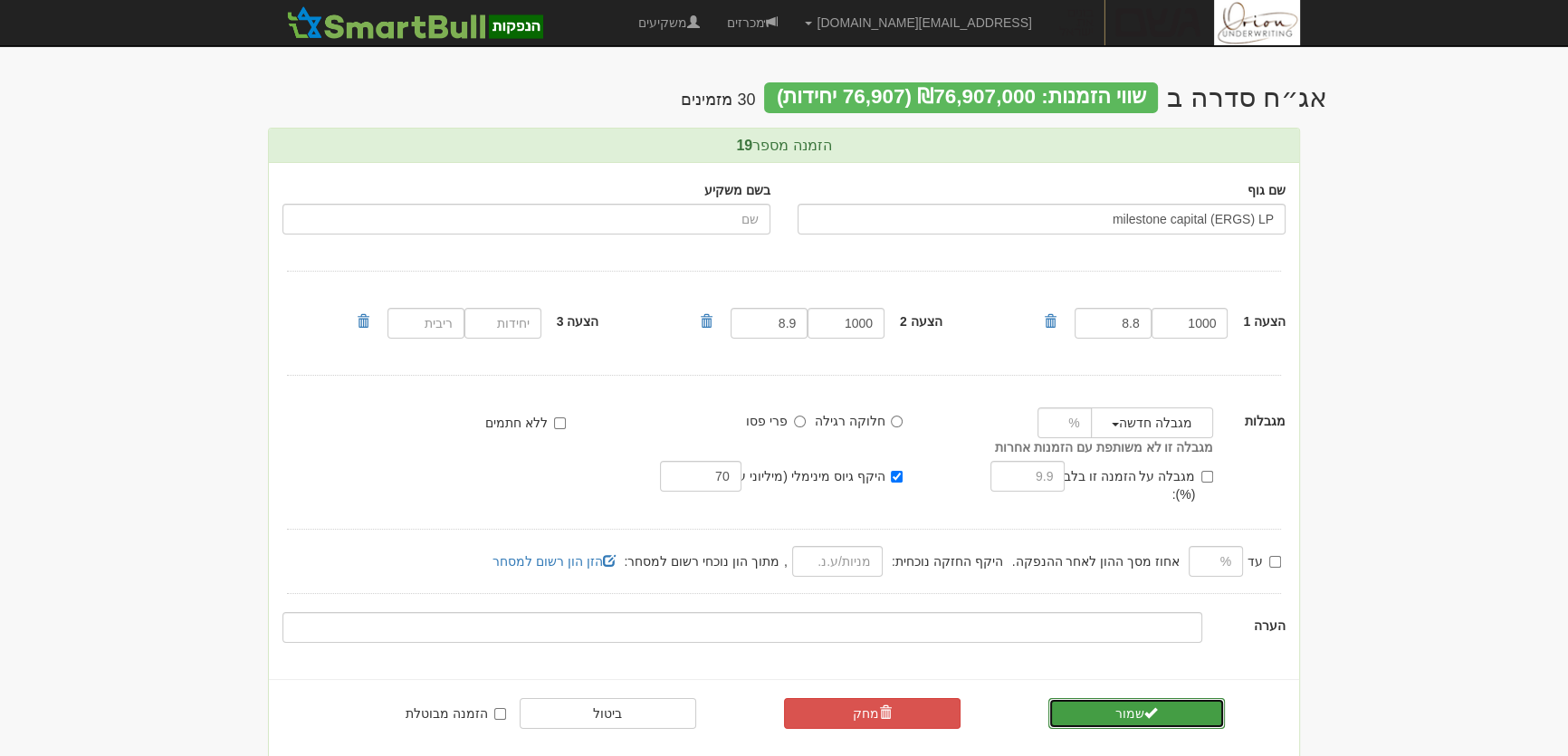
click at [1186, 698] on button "שמור" at bounding box center [1137, 713] width 177 height 31
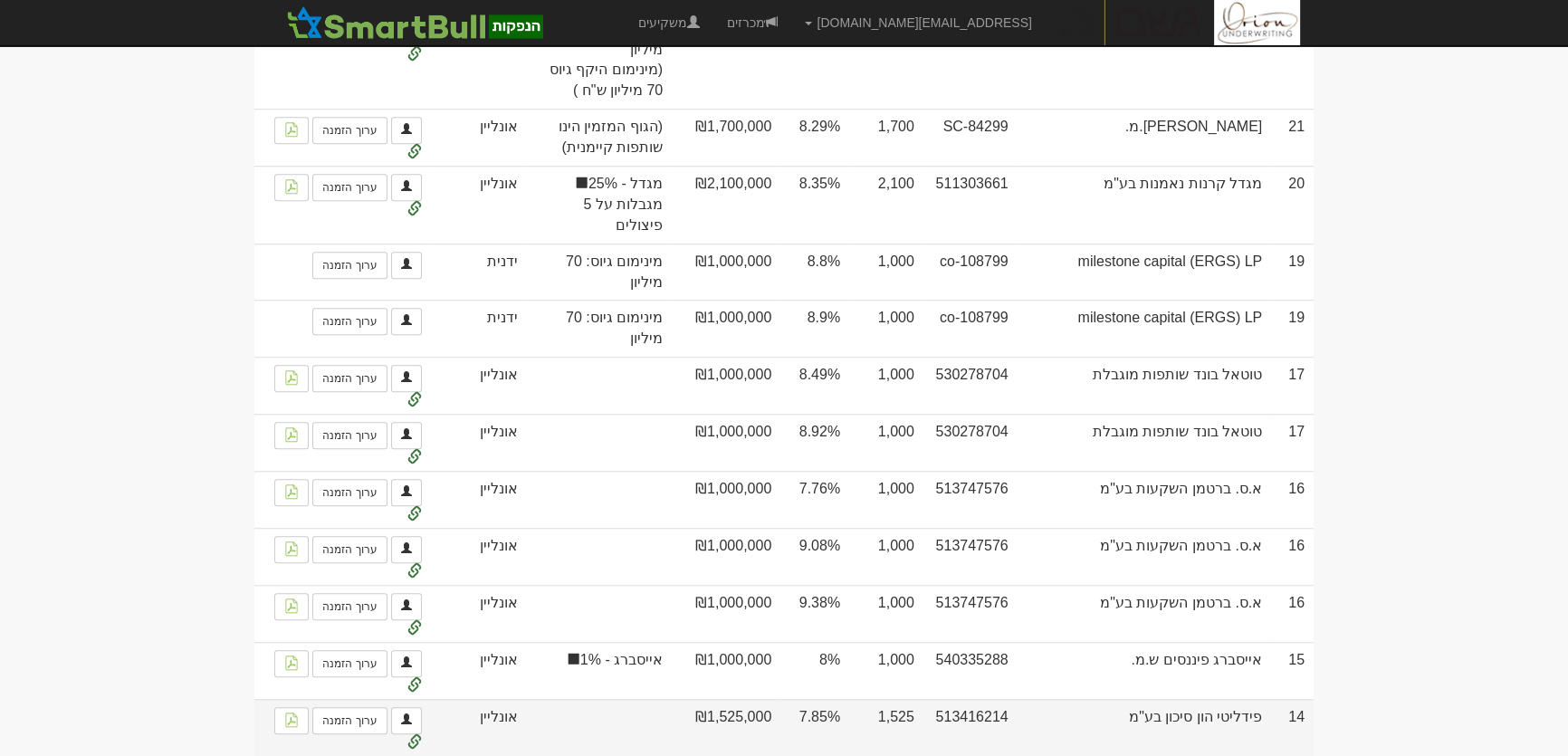
scroll to position [2139, 0]
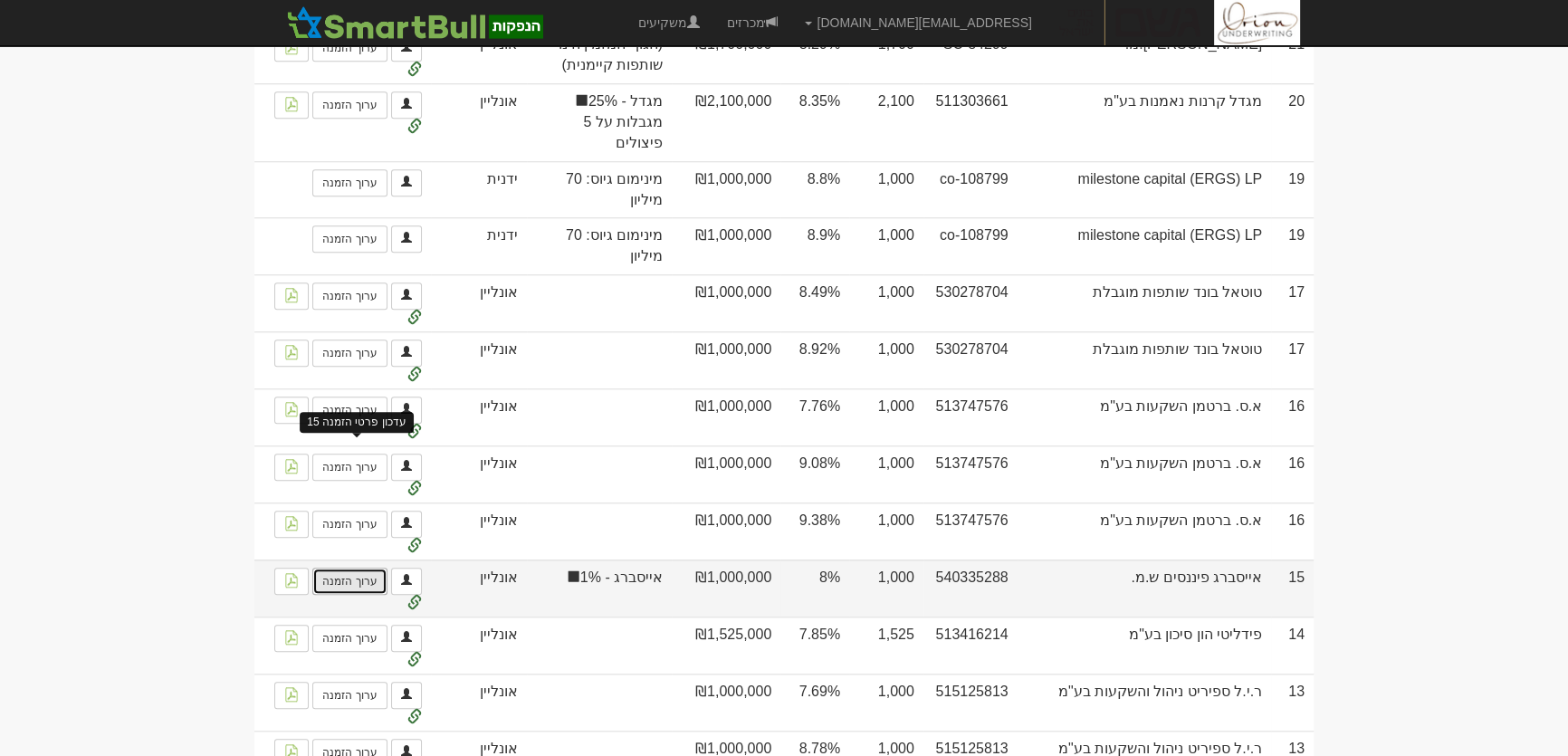
click at [362, 567] on link "ערוך הזמנה" at bounding box center [350, 581] width 74 height 27
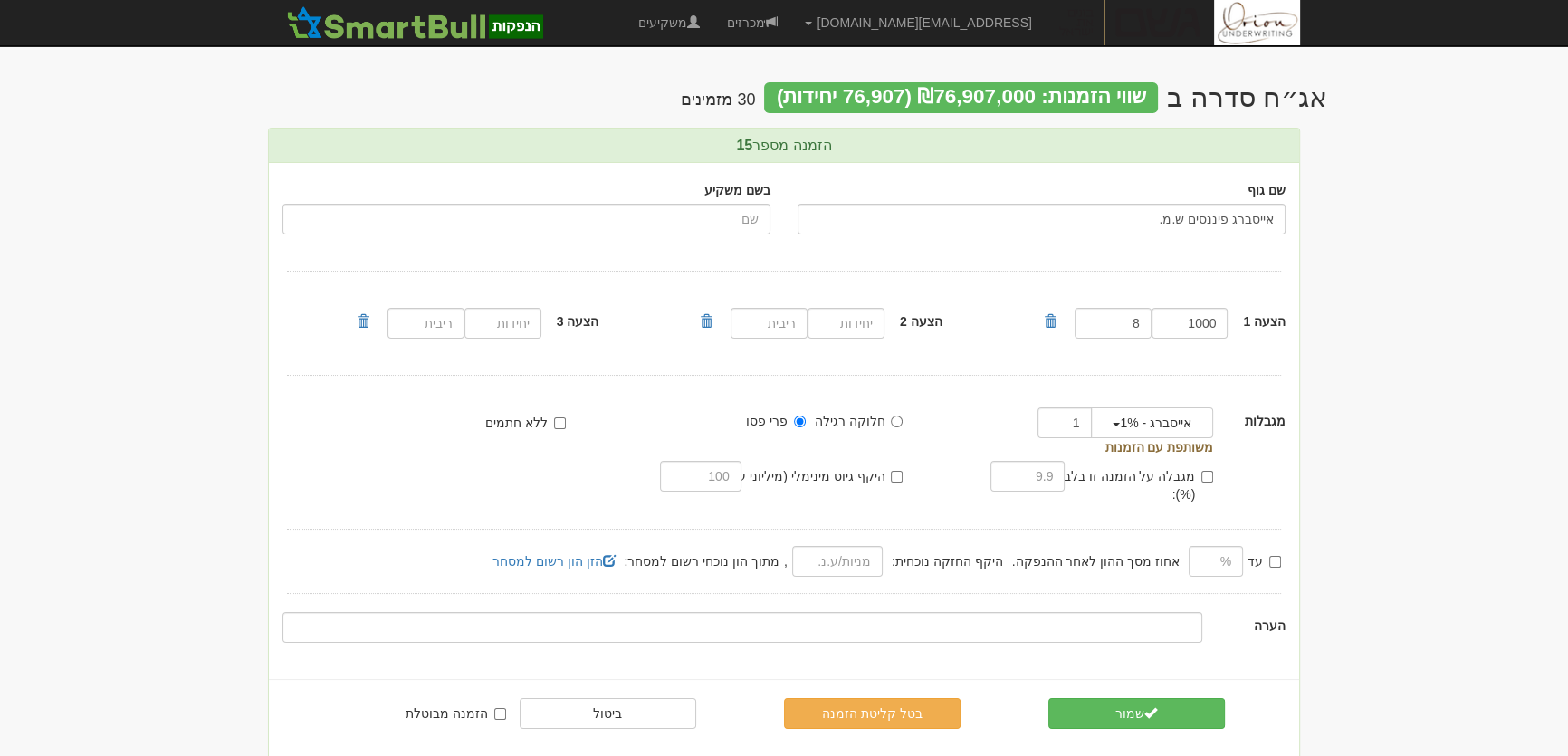
click at [886, 475] on label "היקף גיוס מינימלי (מיליוני ע.נ.):" at bounding box center [810, 476] width 186 height 18
click at [891, 475] on input "היקף גיוס מינימלי (מיליוני ע.נ.):" at bounding box center [896, 476] width 12 height 12
checkbox input "true"
click at [727, 474] on input "text" at bounding box center [700, 476] width 81 height 31
type input "80"
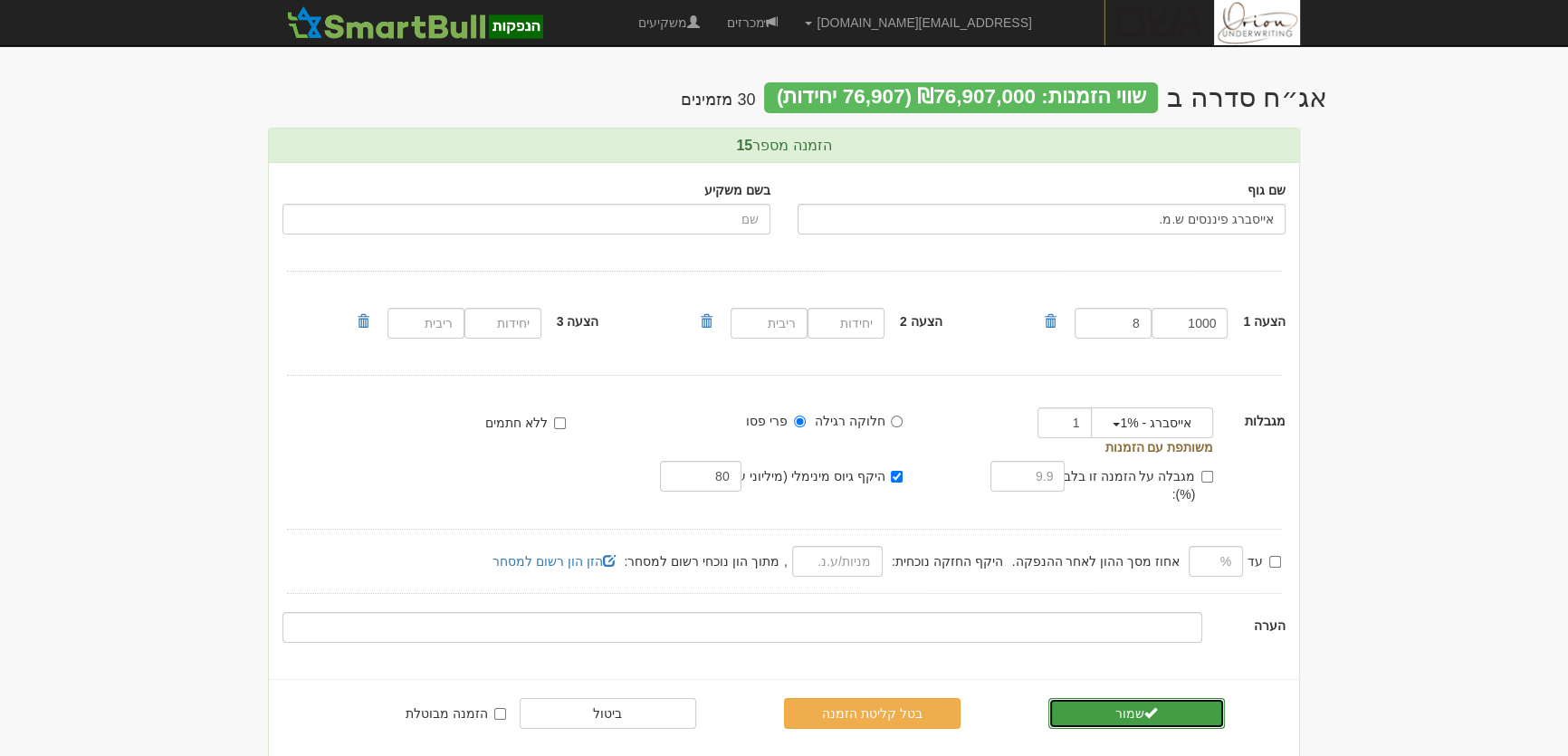
click at [1126, 698] on button "שמור" at bounding box center [1137, 713] width 177 height 31
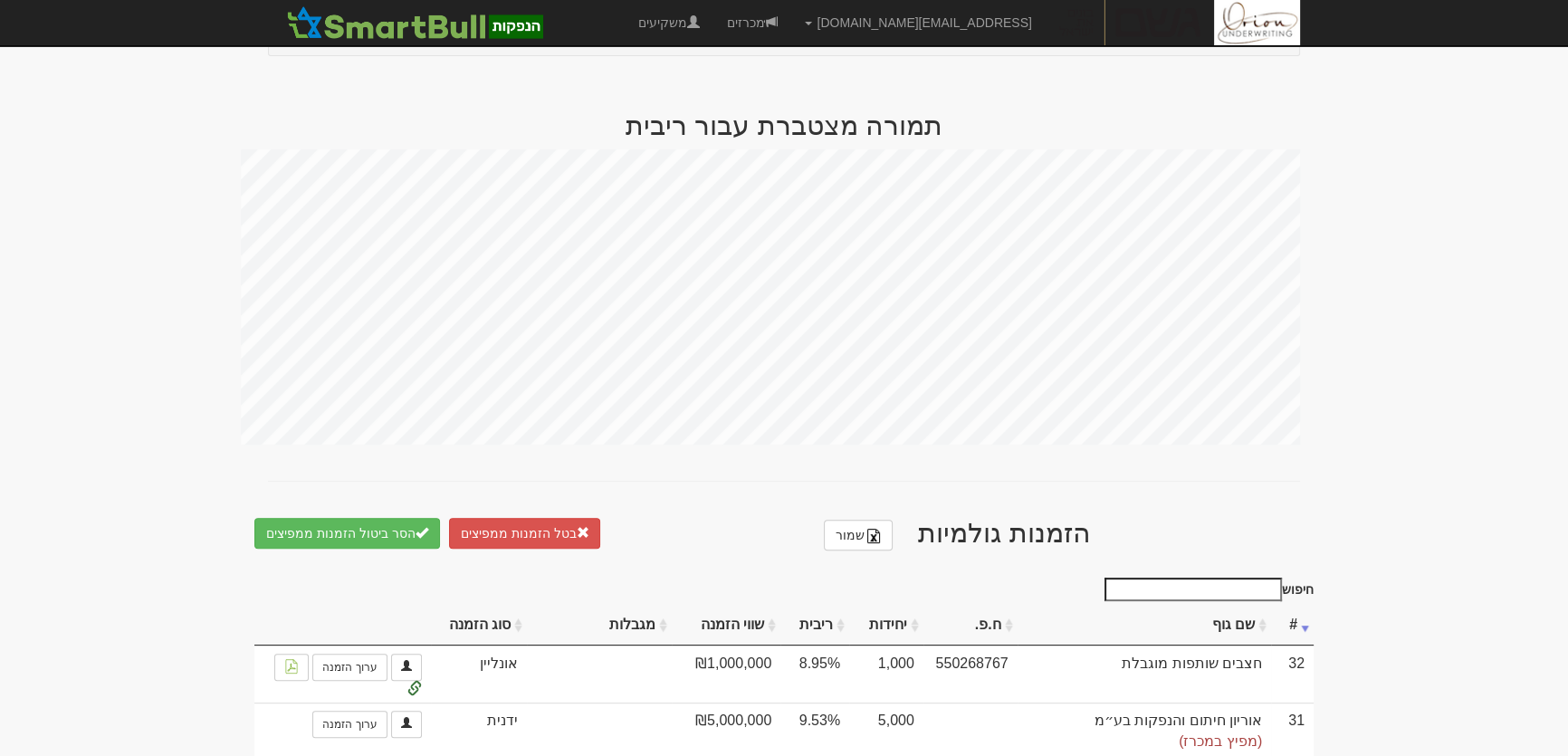
scroll to position [1151, 0]
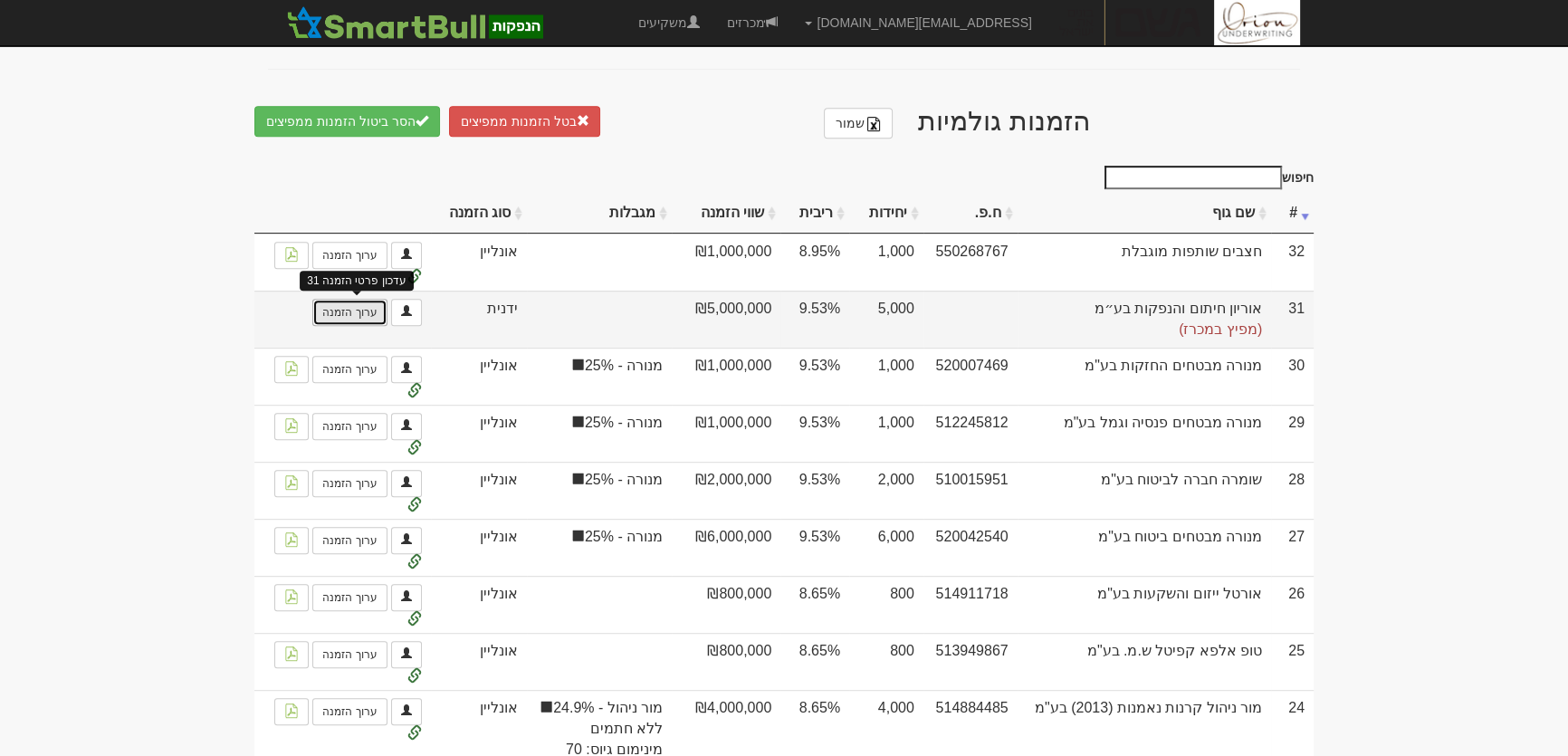
click at [340, 299] on link "ערוך הזמנה" at bounding box center [350, 313] width 74 height 27
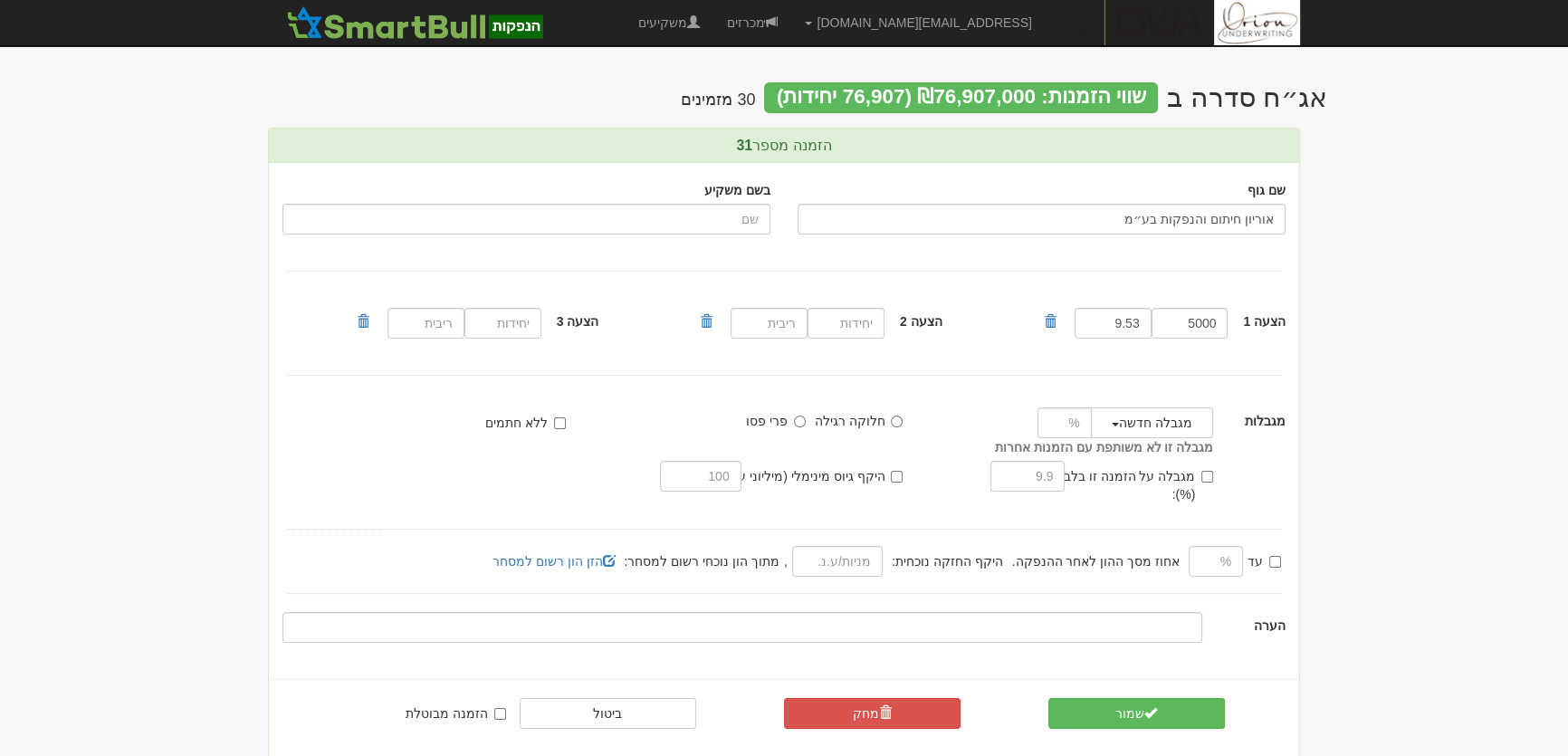
click at [489, 704] on label "הזמנה מבוטלת" at bounding box center [455, 713] width 101 height 18
click at [494, 708] on input "הזמנה מבוטלת" at bounding box center [499, 713] width 12 height 12
checkbox input "true"
click at [1146, 706] on span "submit" at bounding box center [1150, 712] width 13 height 13
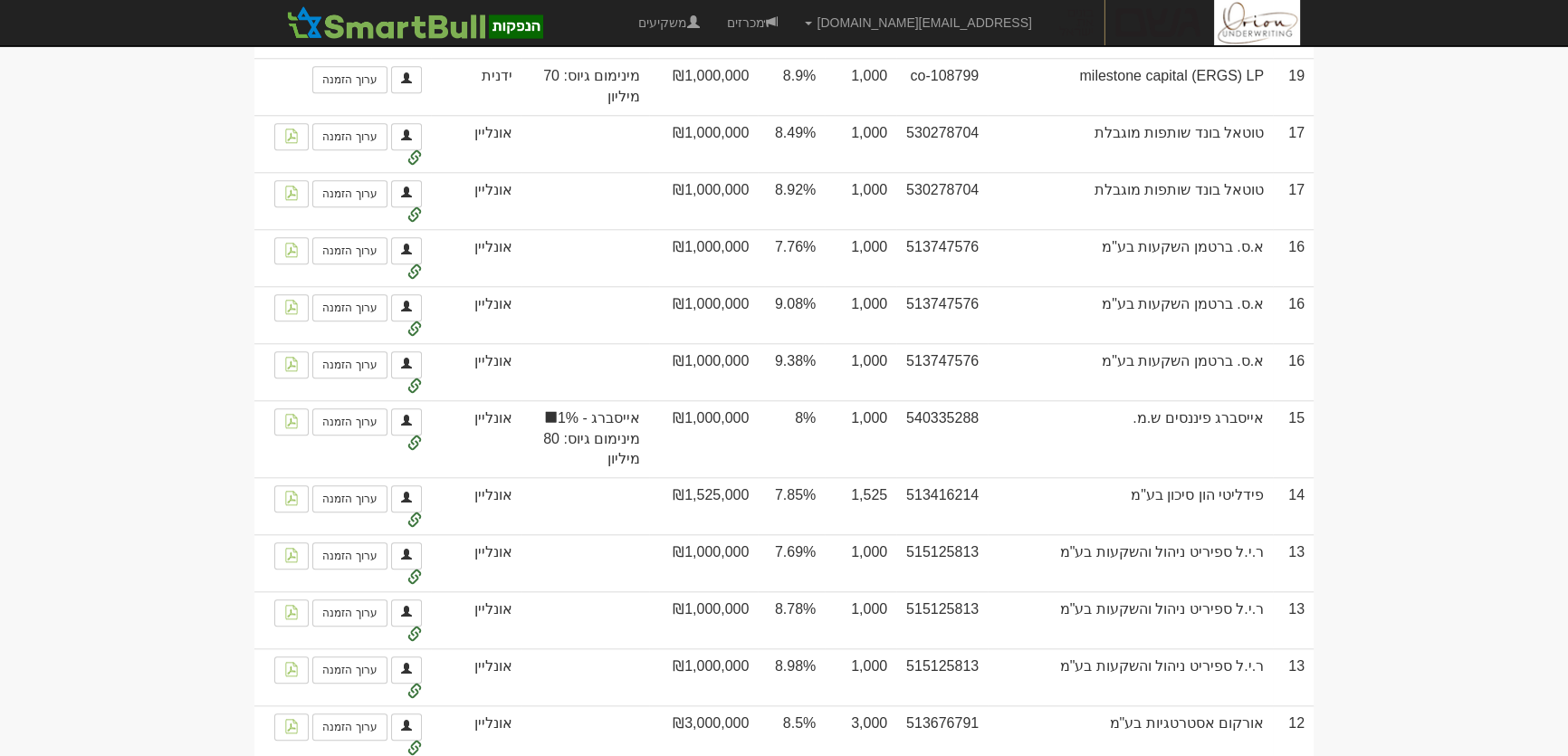
scroll to position [2341, 0]
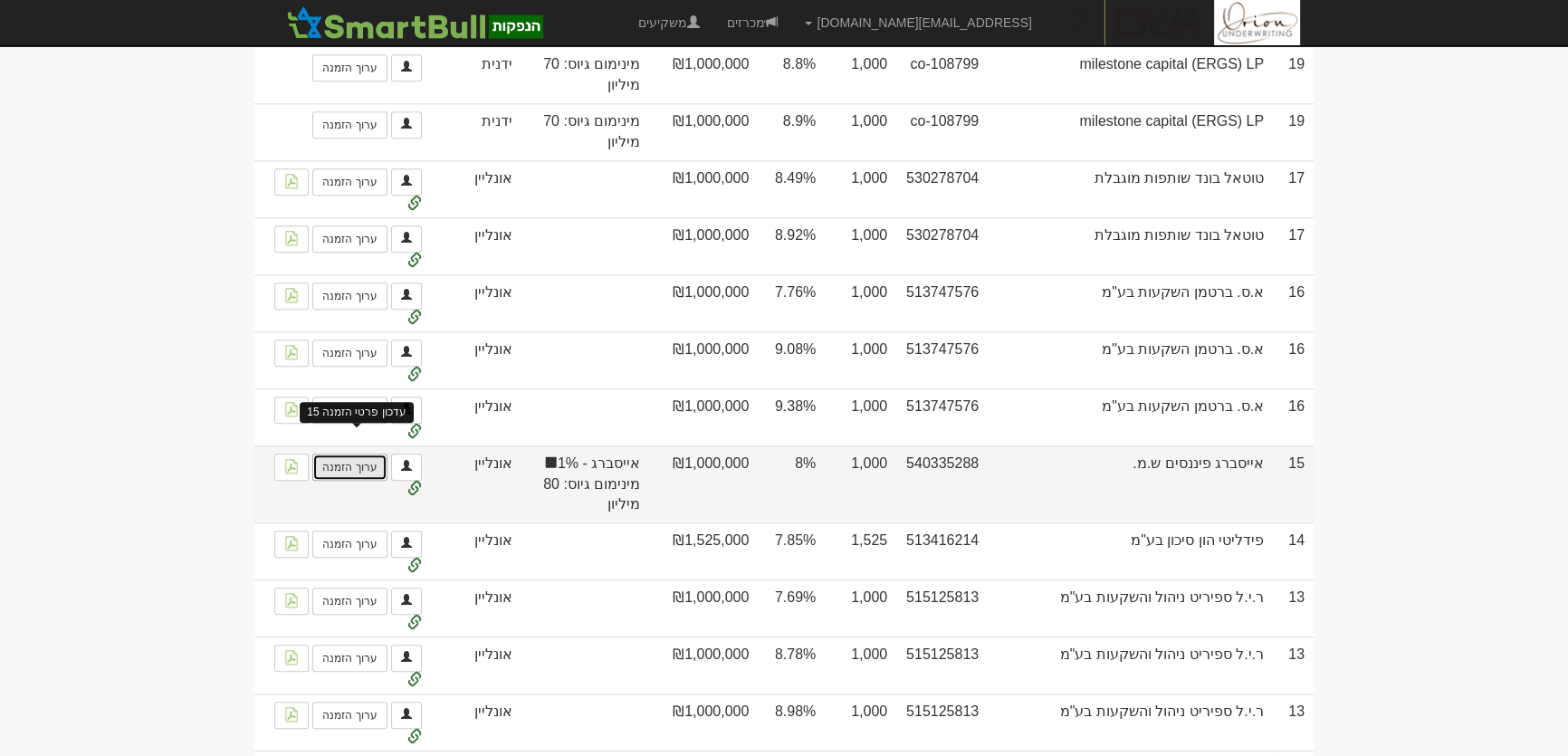
click at [359, 453] on link "ערוך הזמנה" at bounding box center [350, 467] width 74 height 27
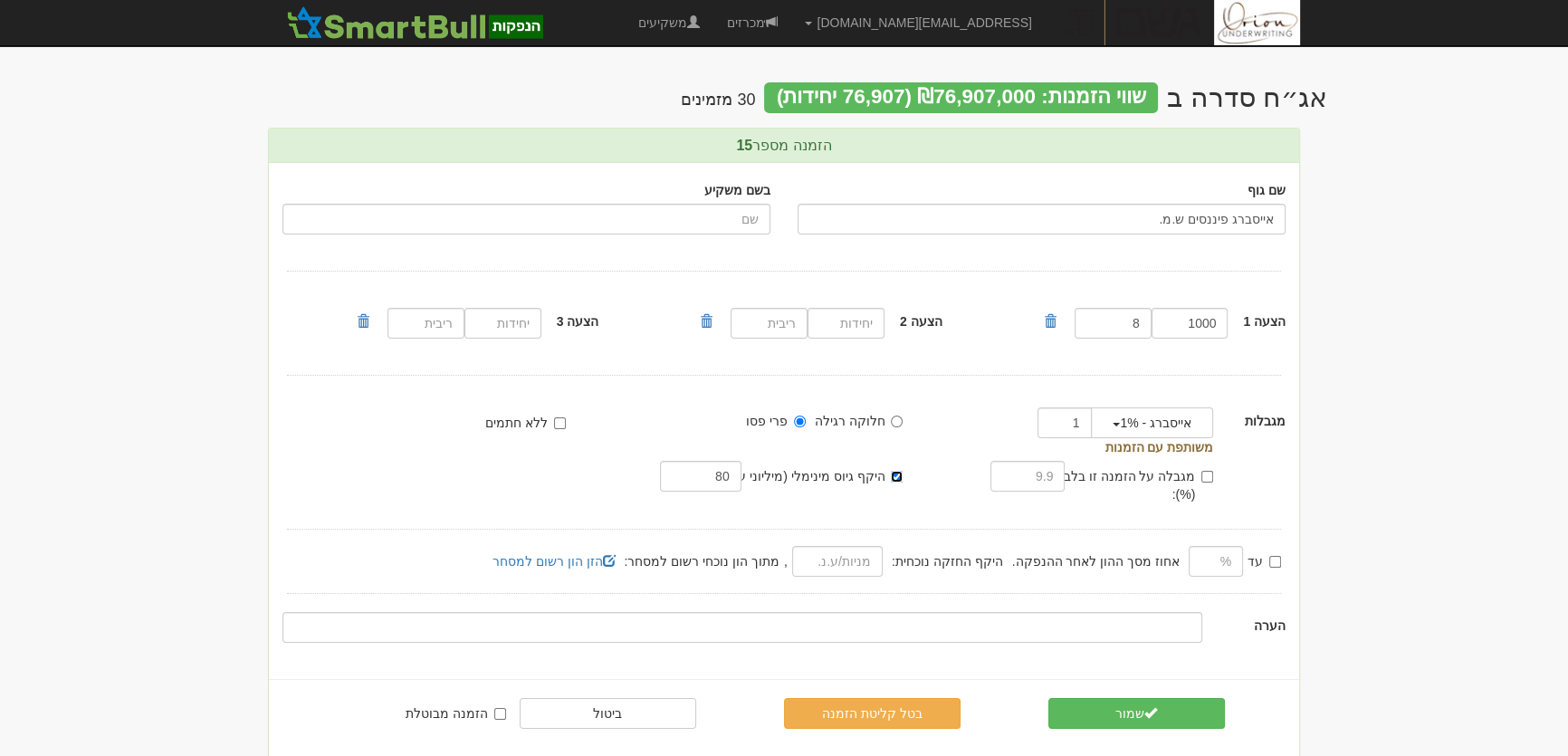
click at [896, 475] on input "היקף גיוס מינימלי (מיליוני ע.נ.):" at bounding box center [896, 476] width 12 height 12
checkbox input "false"
click at [1198, 330] on input "1000" at bounding box center [1189, 324] width 77 height 31
type input "800"
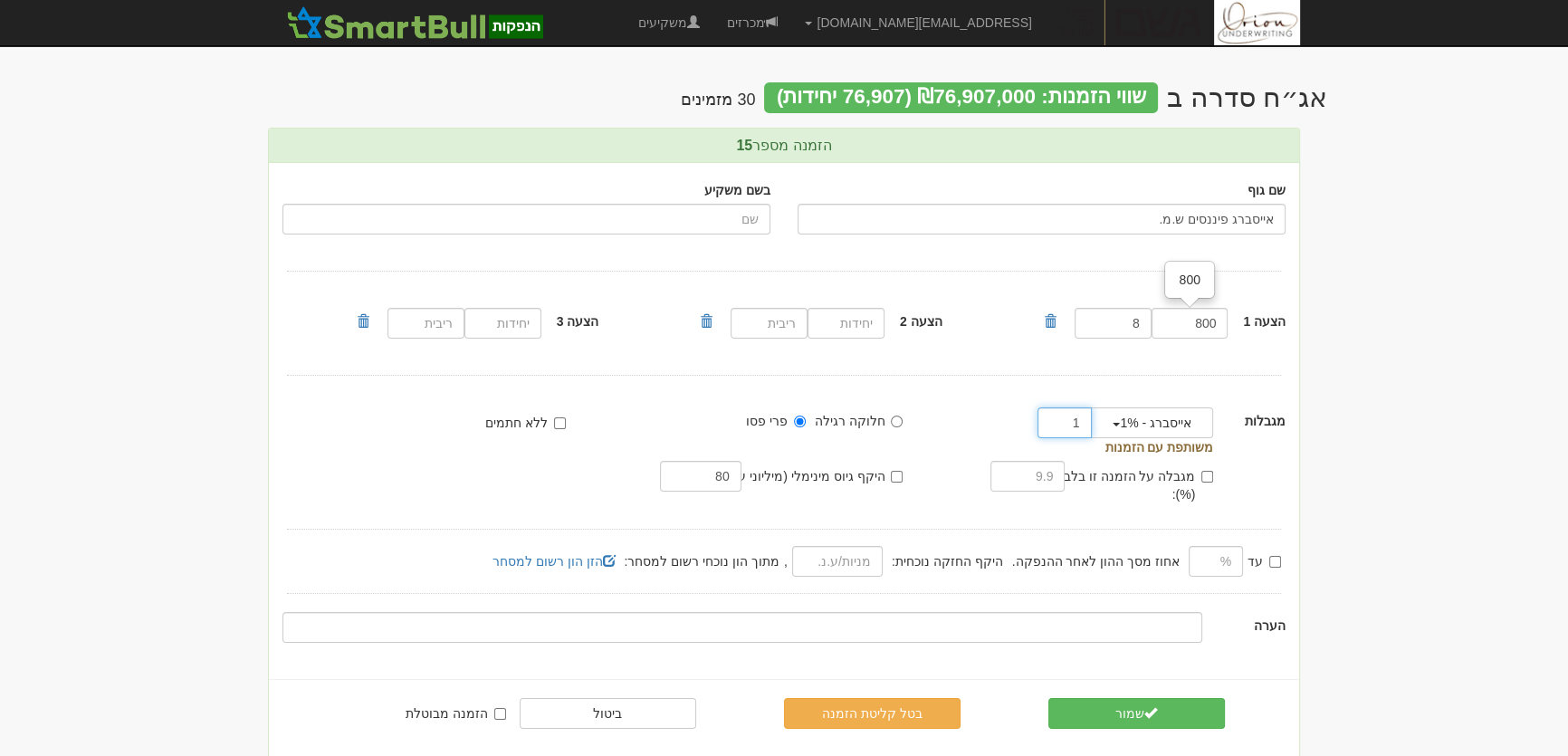
click at [1078, 424] on input "1" at bounding box center [1065, 422] width 54 height 31
click at [1069, 424] on input "1" at bounding box center [1065, 422] width 54 height 31
click at [1124, 424] on button "אייסברג - 1%" at bounding box center [1151, 422] width 122 height 31
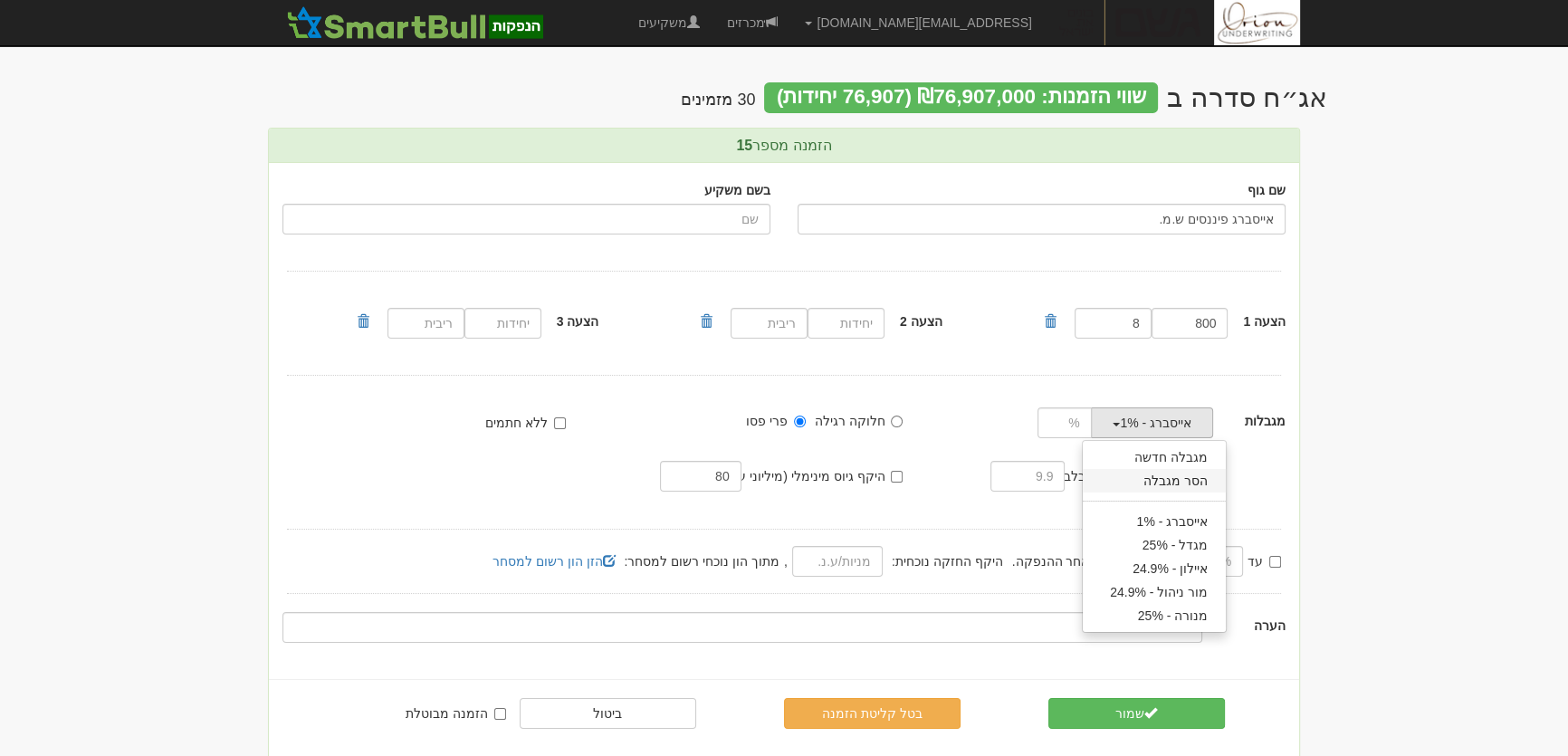
click at [1178, 478] on link "הסר מגבלה" at bounding box center [1154, 480] width 143 height 24
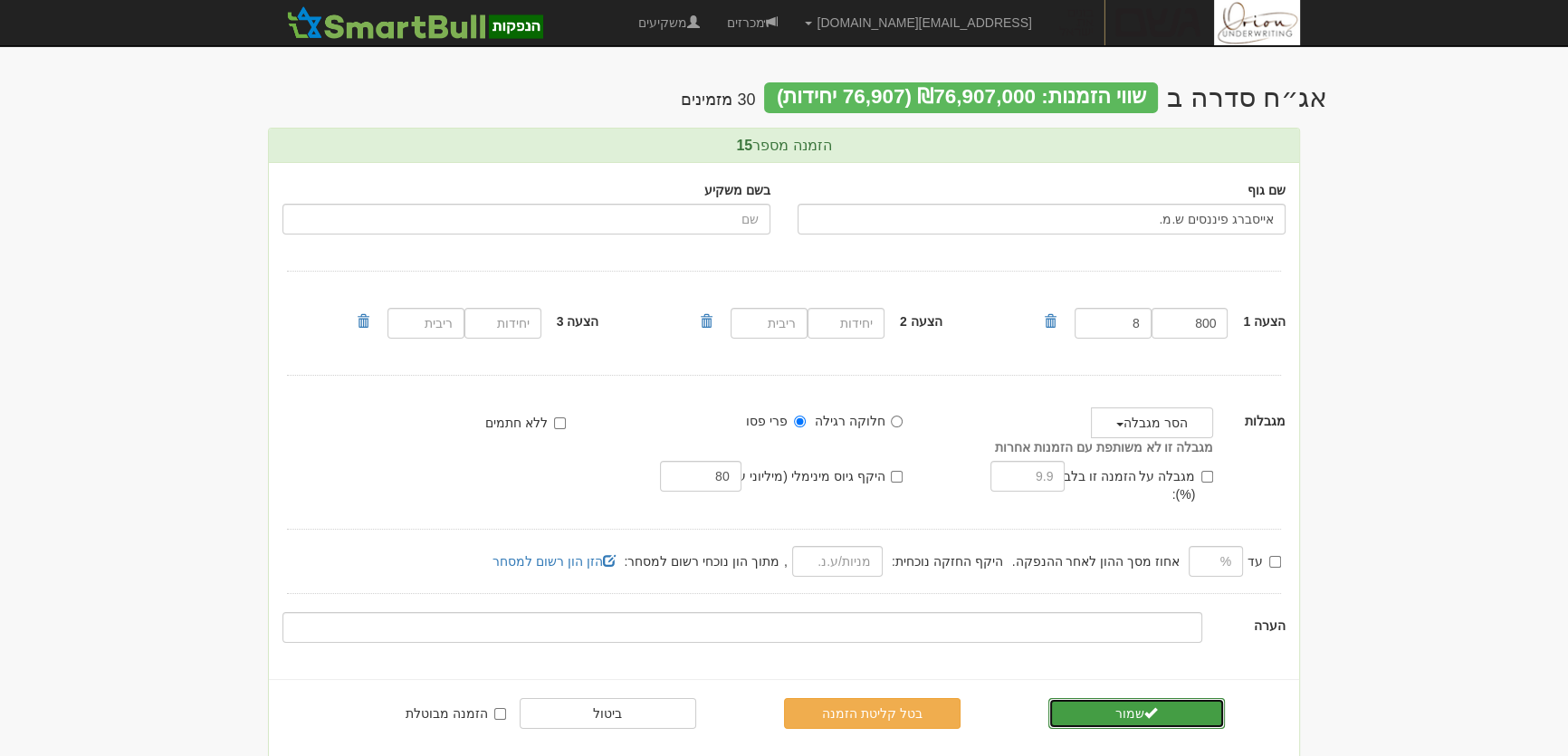
click at [1166, 698] on button "שמור" at bounding box center [1137, 713] width 177 height 31
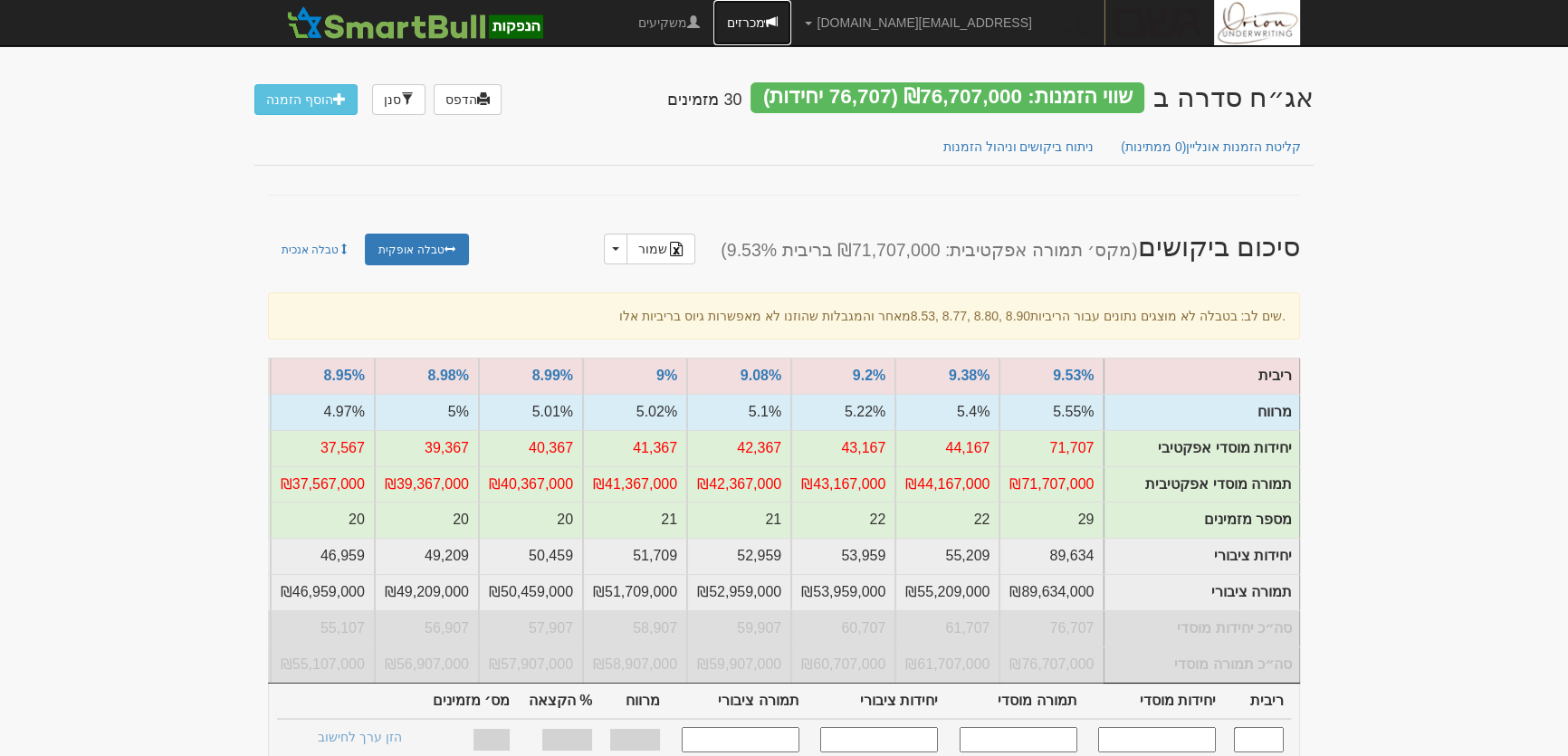
click at [791, 26] on link "מכרזים" at bounding box center [752, 23] width 78 height 45
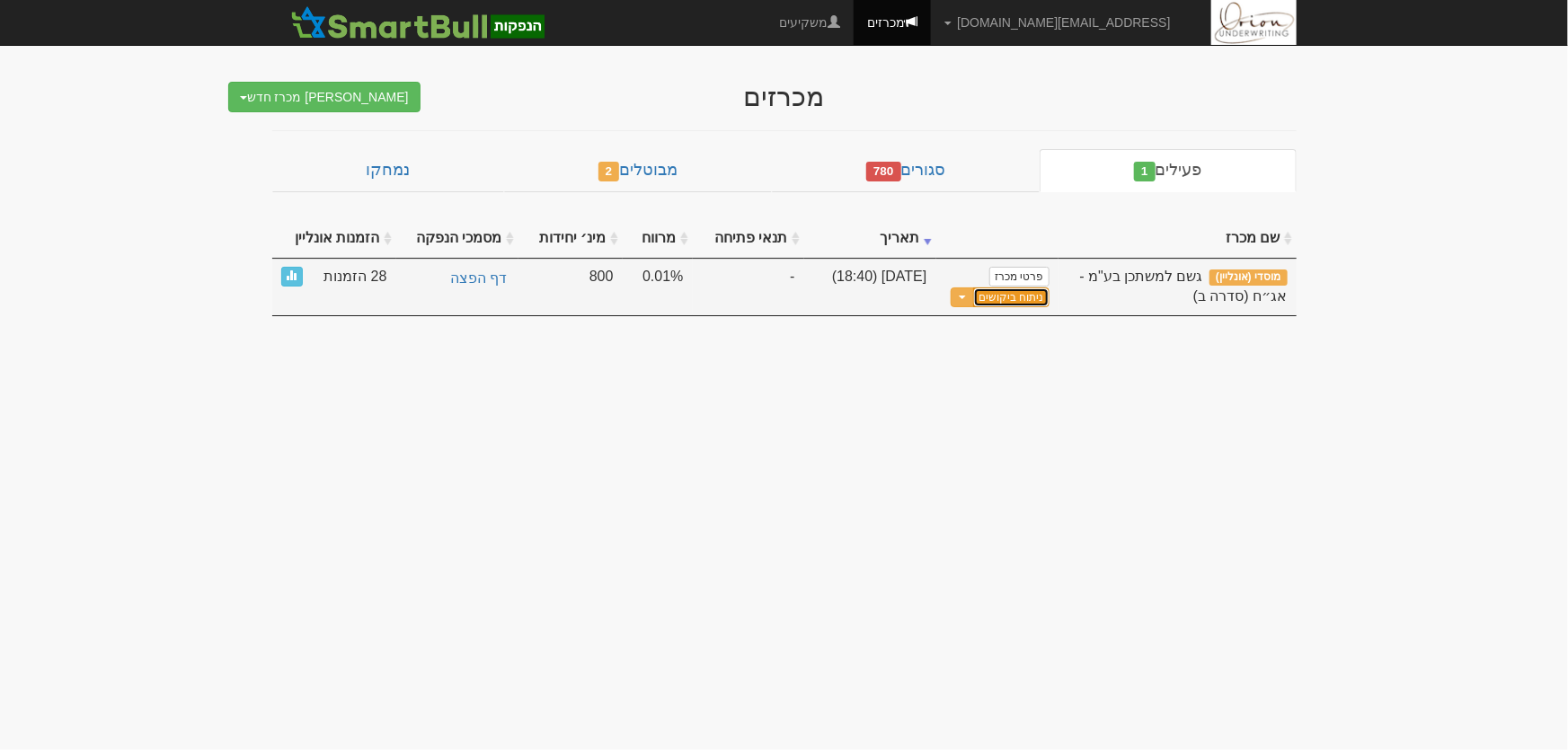
click at [1035, 299] on link "ניתוח ביקושים" at bounding box center [1011, 298] width 76 height 21
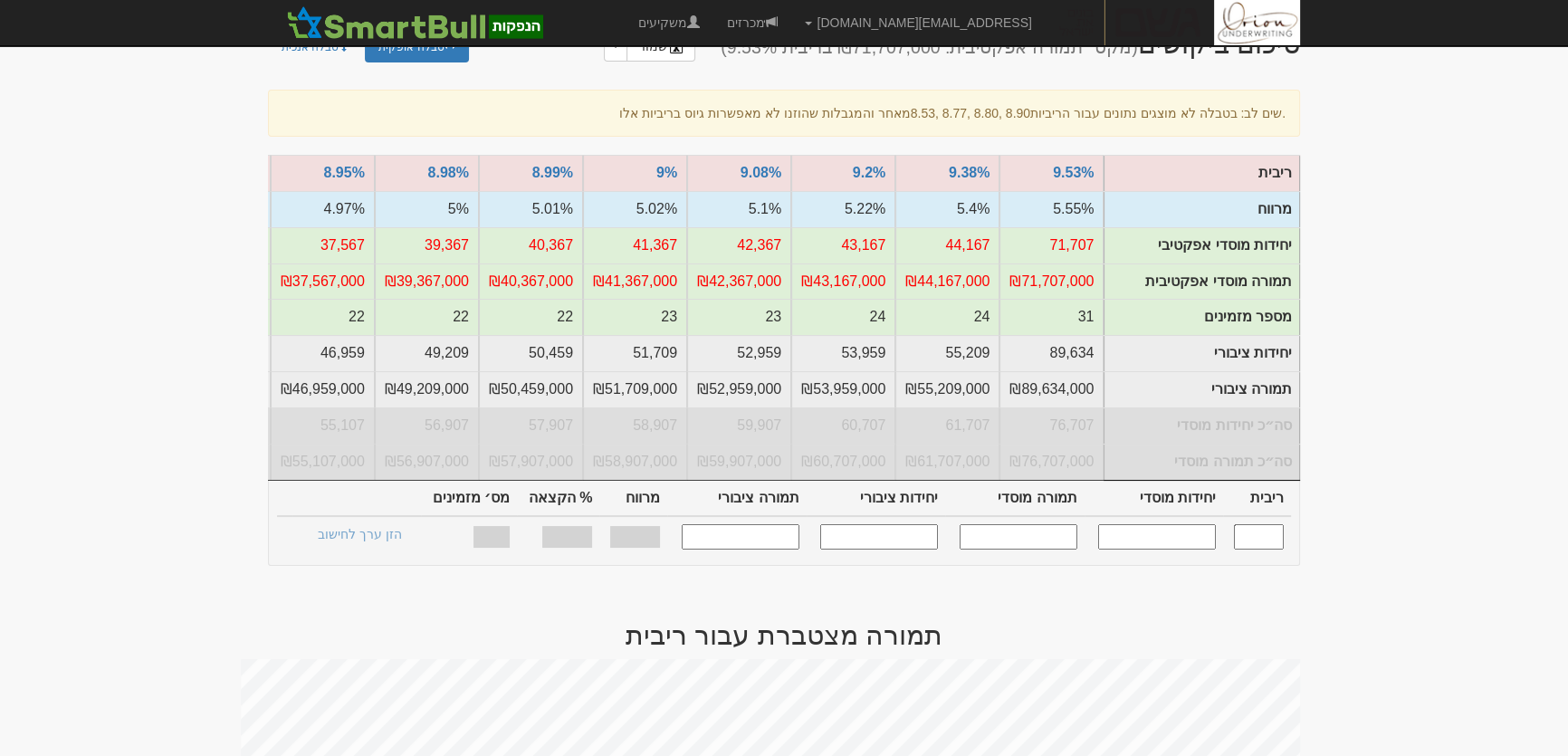
scroll to position [247, 0]
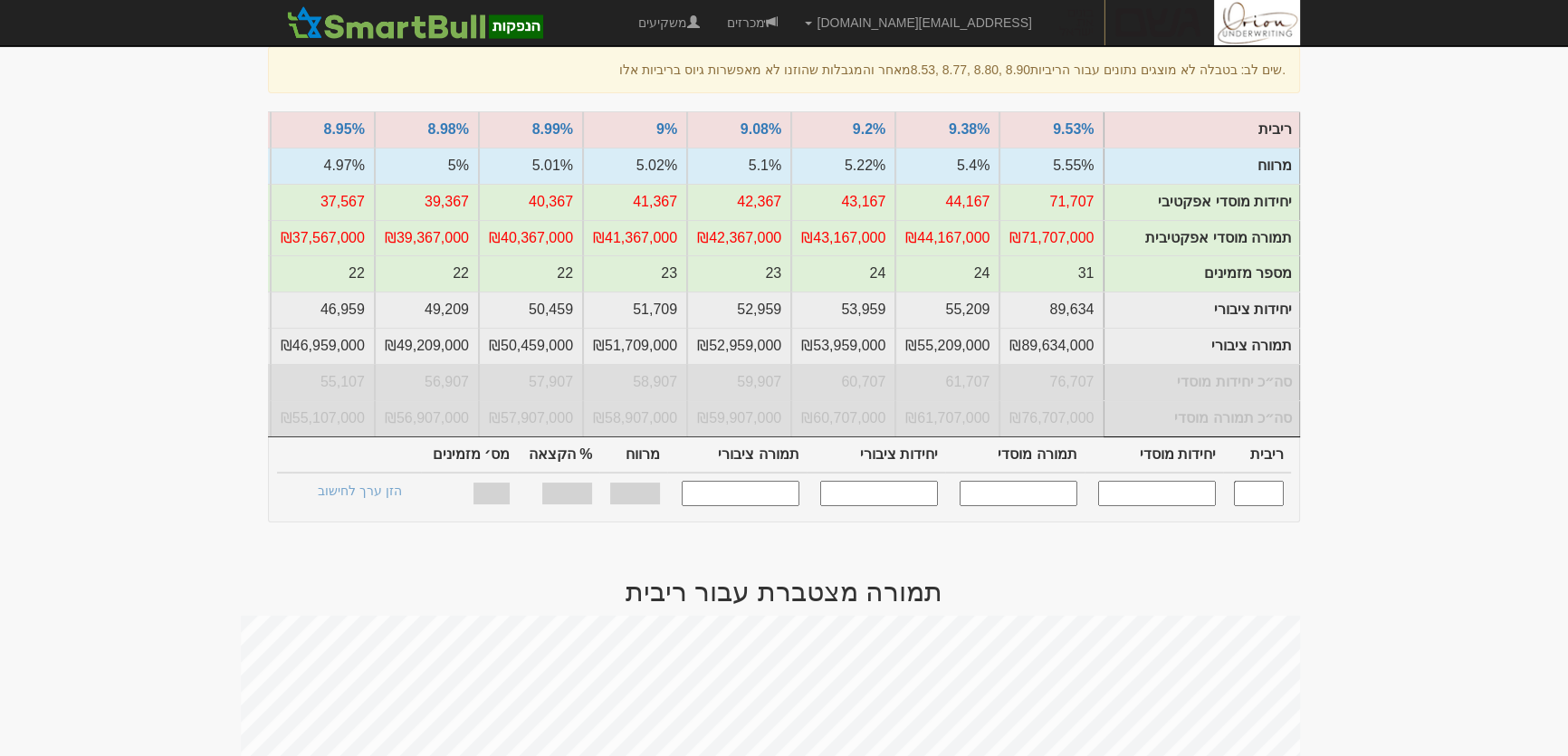
click at [1258, 505] on input "text" at bounding box center [1258, 492] width 50 height 24
type input "9"
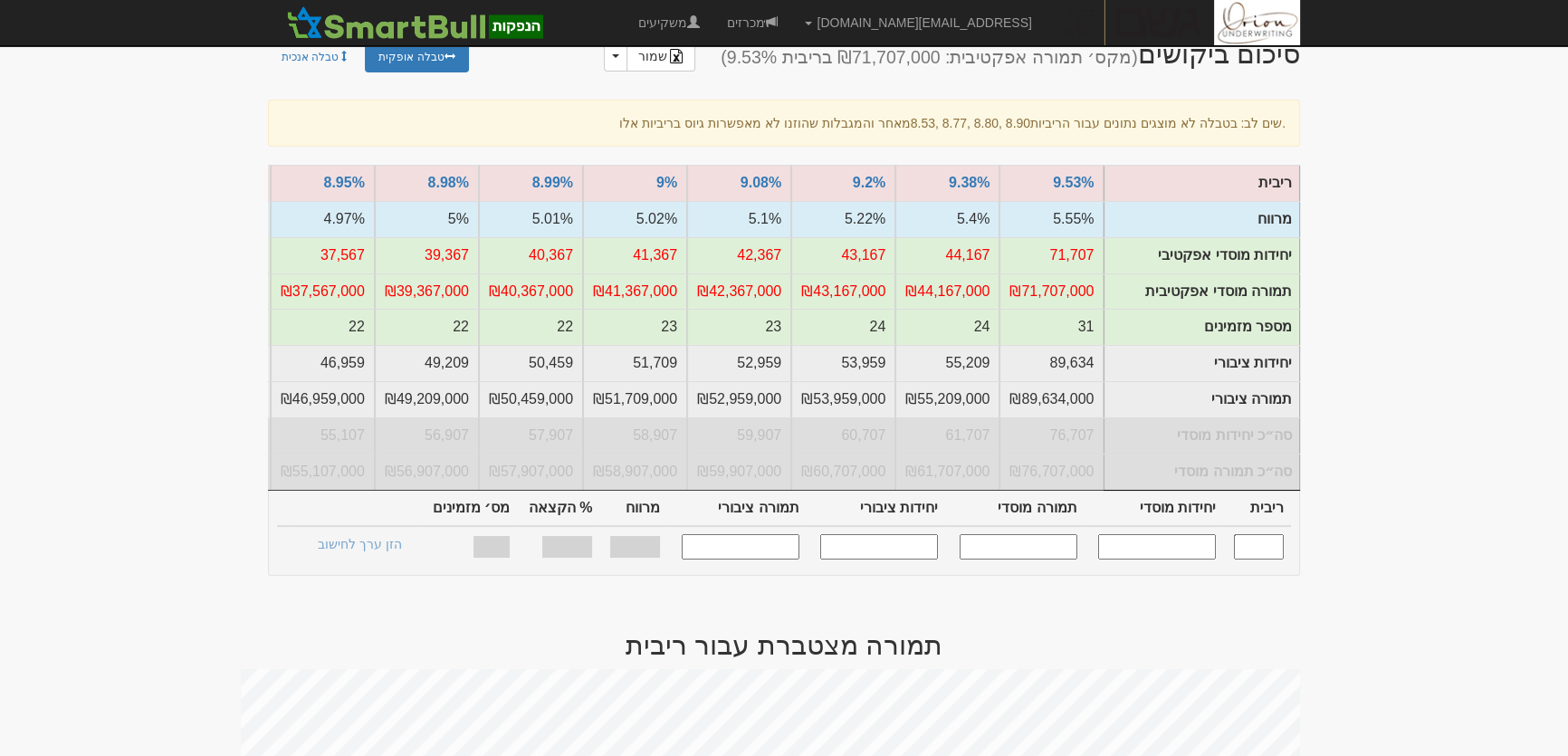
scroll to position [164, 0]
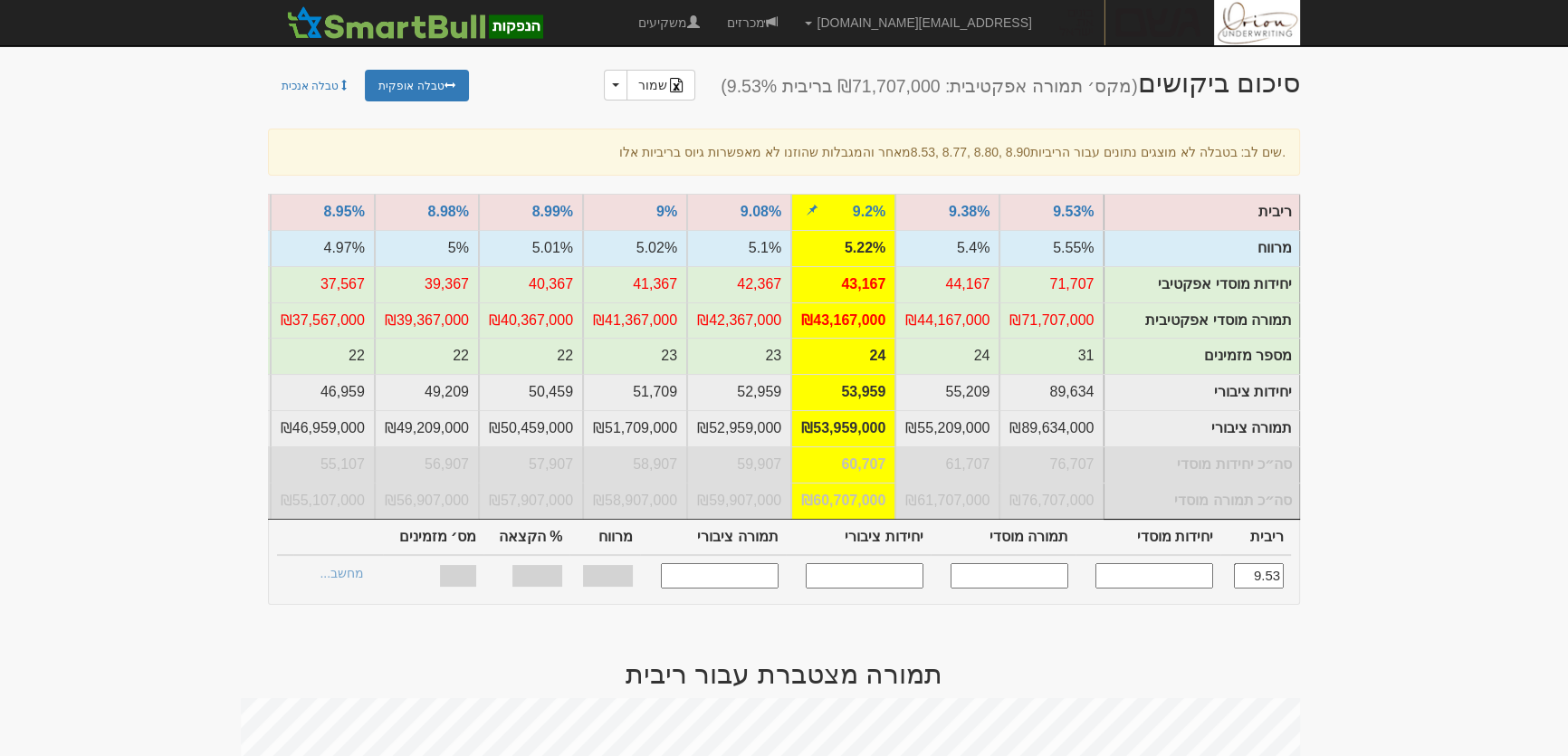
type input "9.530"
type input "71,707"
type input "71,707,000"
type input "89,634"
type input "89,634,000"
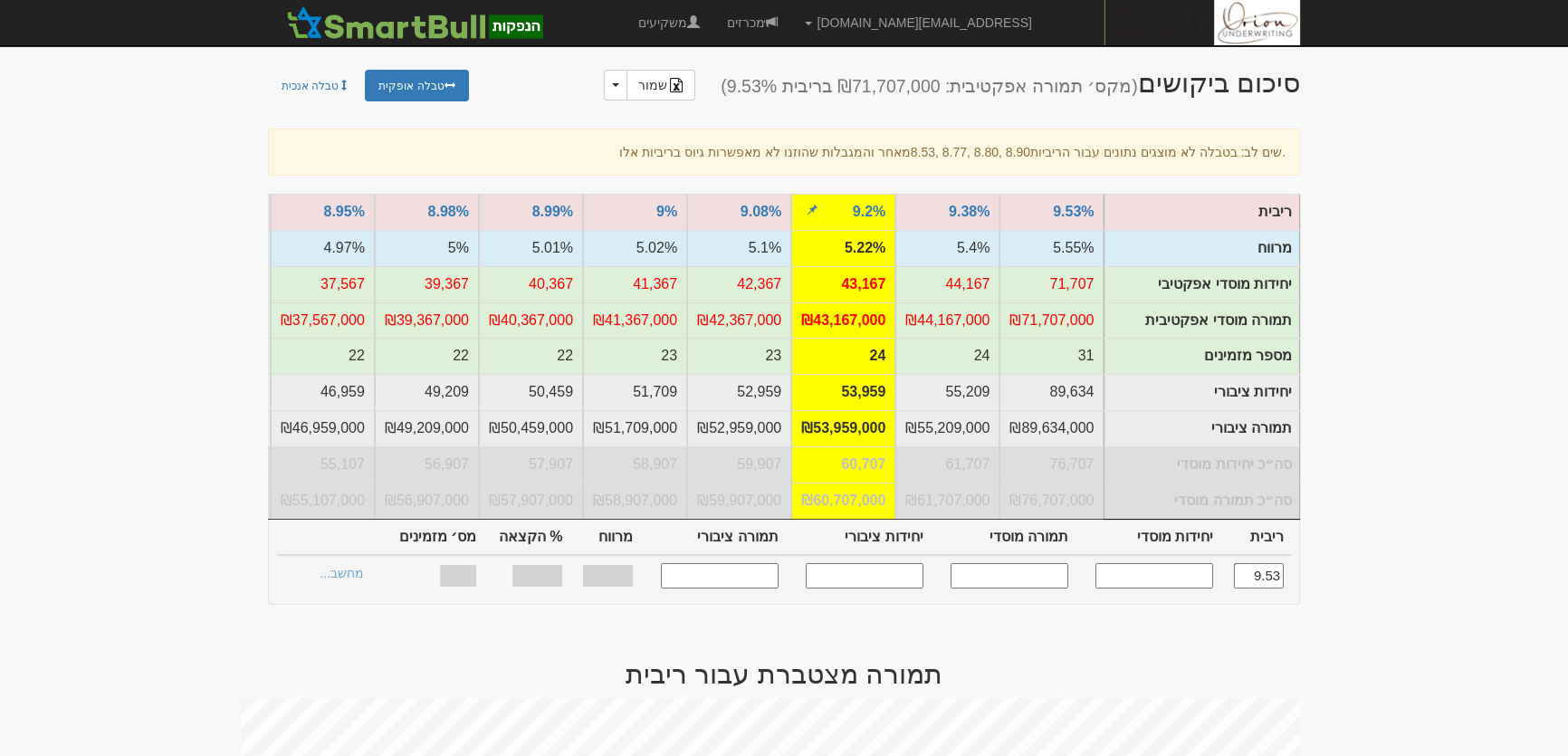
type input "5.550%"
type input "100%"
type input "31"
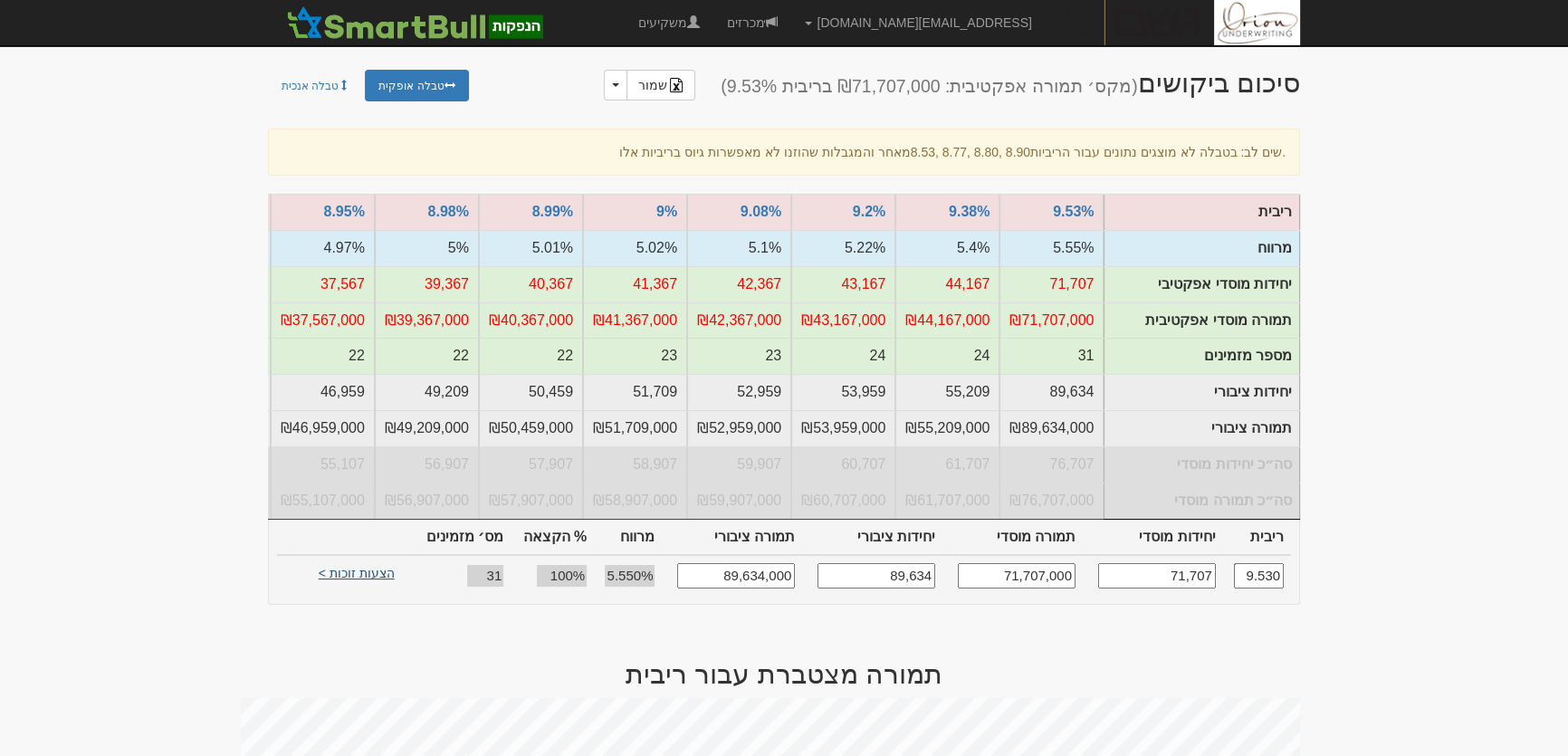
type input "9.530"
click at [375, 584] on link "הצעות זוכות >" at bounding box center [357, 576] width 100 height 25
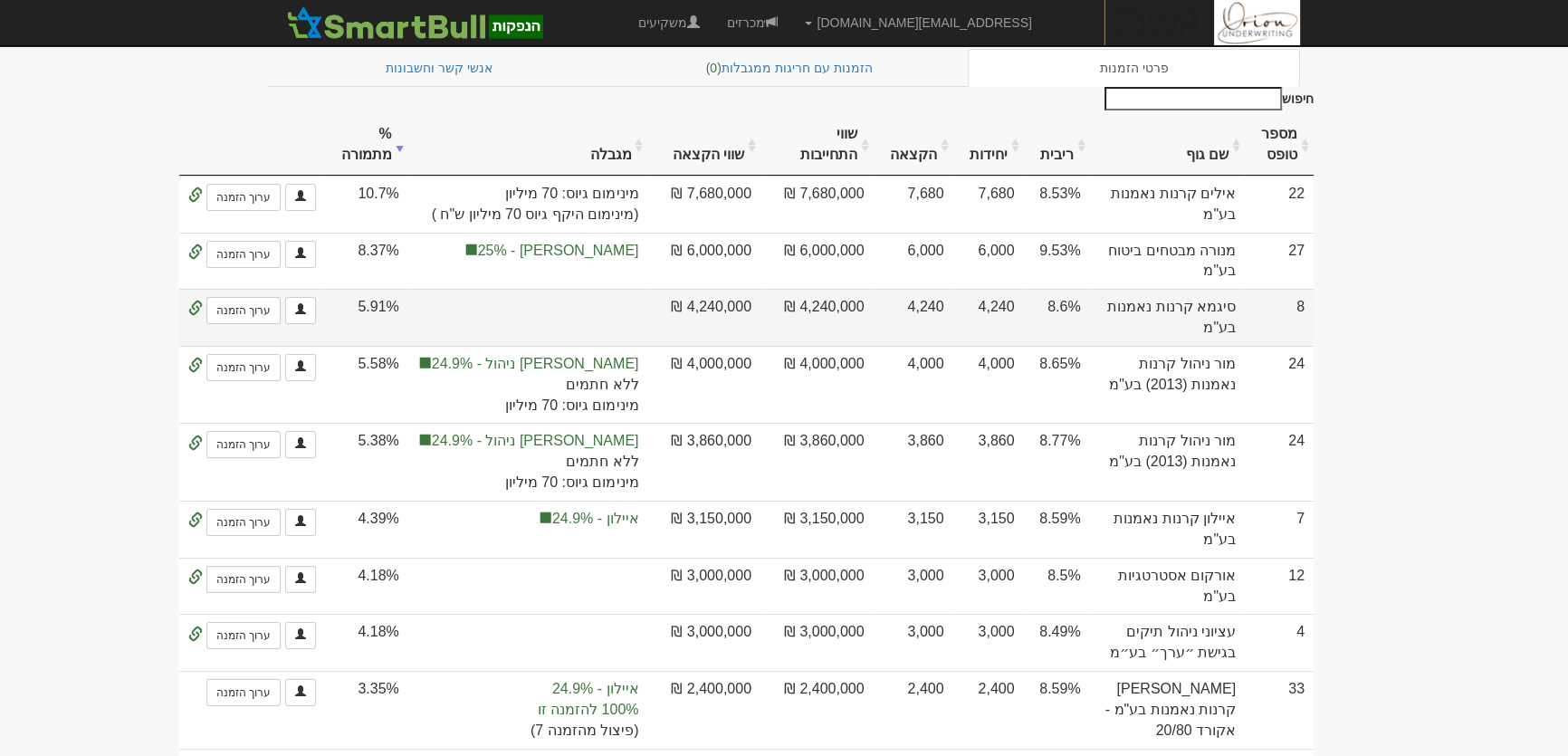
scroll to position [164, 0]
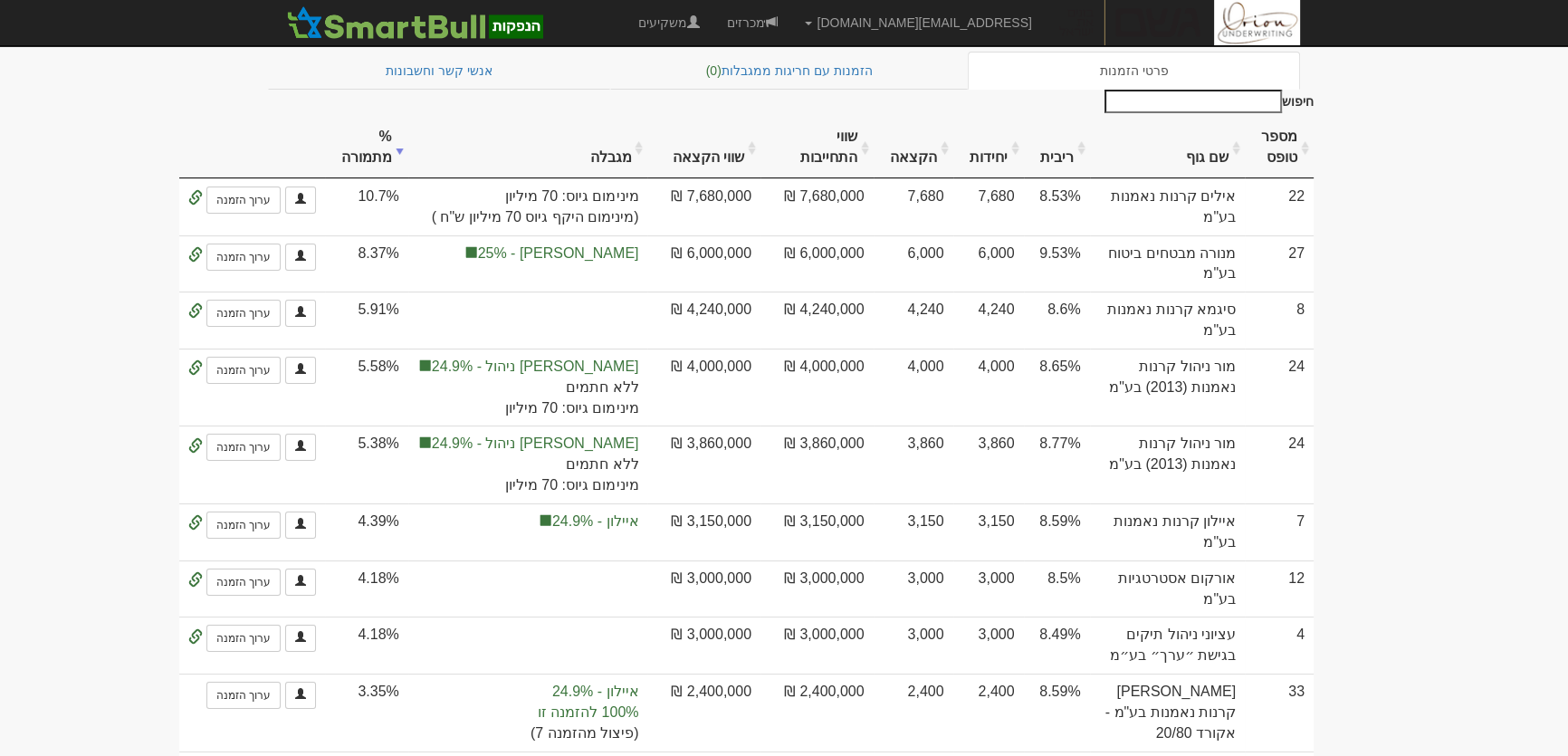
click at [760, 150] on th "שווי הקצאה" at bounding box center [703, 148] width 113 height 61
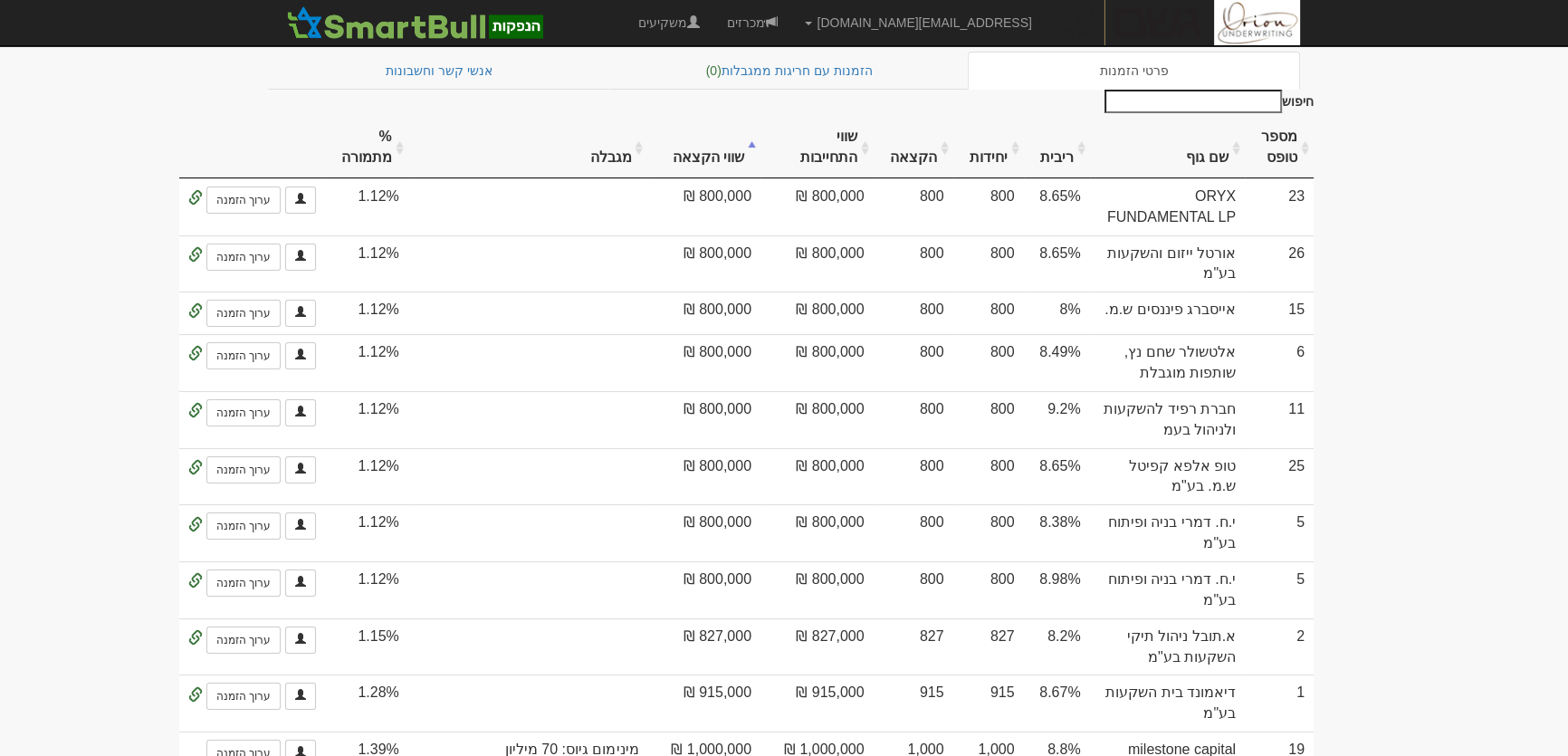
click at [760, 150] on th "שווי הקצאה" at bounding box center [703, 148] width 113 height 61
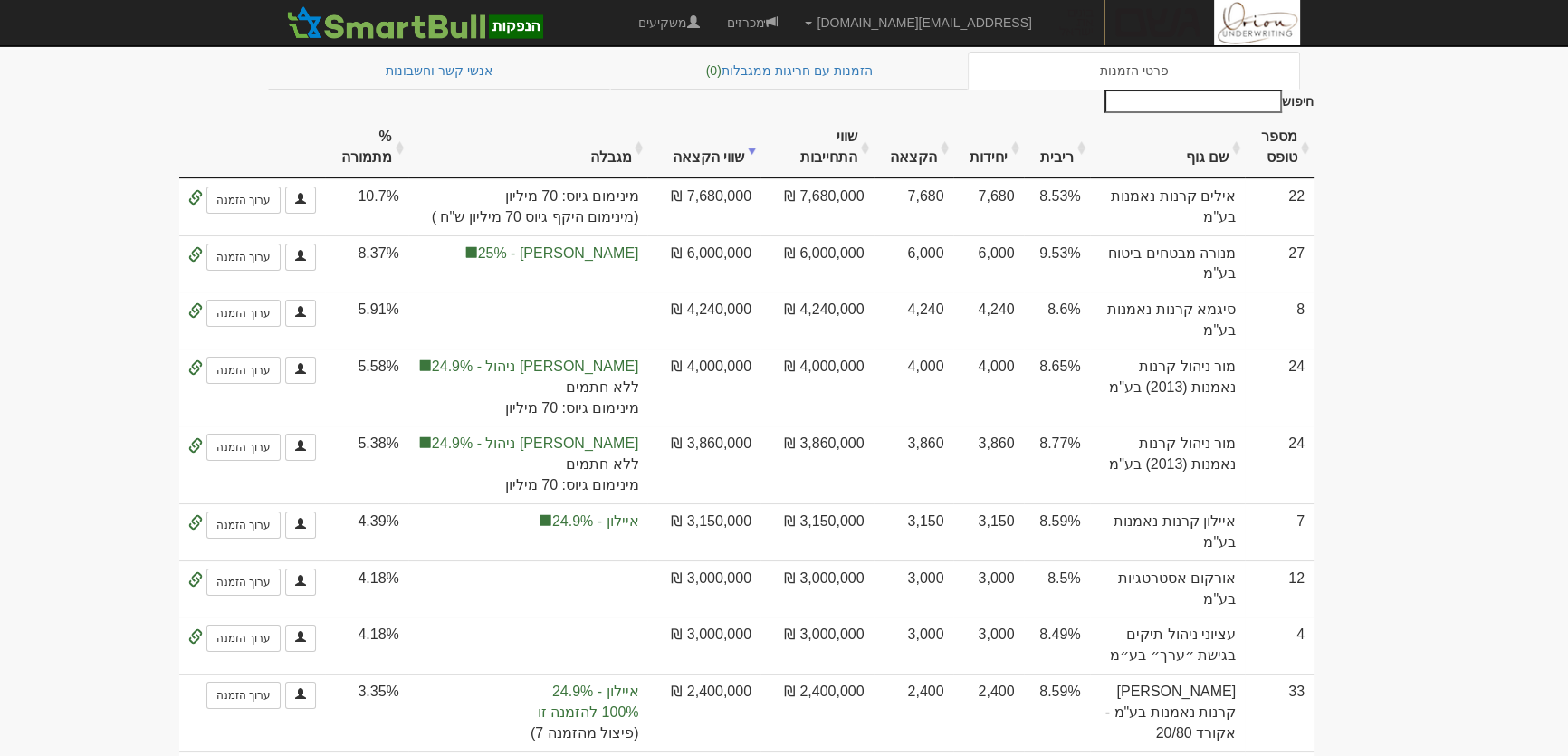
click at [760, 150] on th "שווי הקצאה" at bounding box center [703, 148] width 113 height 61
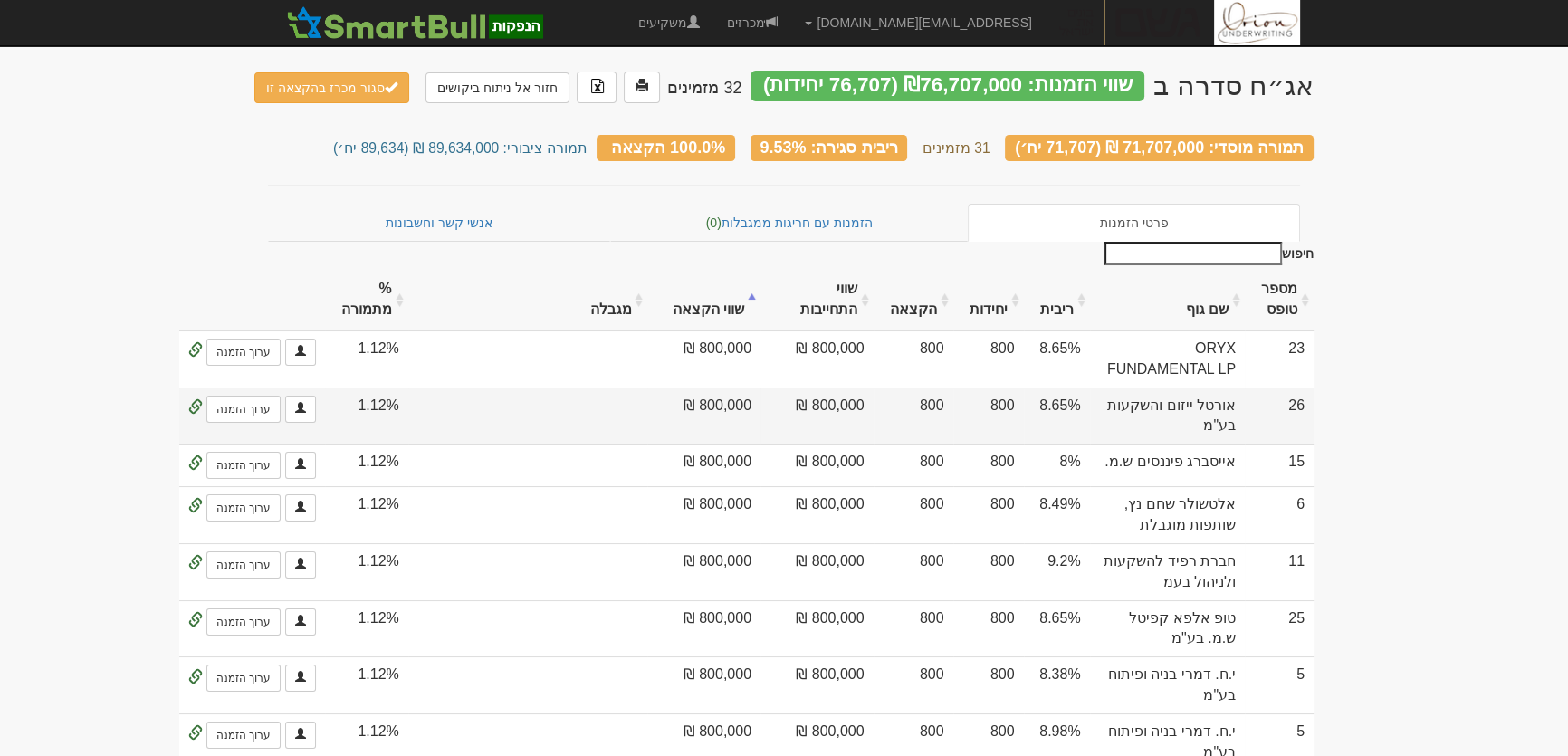
scroll to position [0, 0]
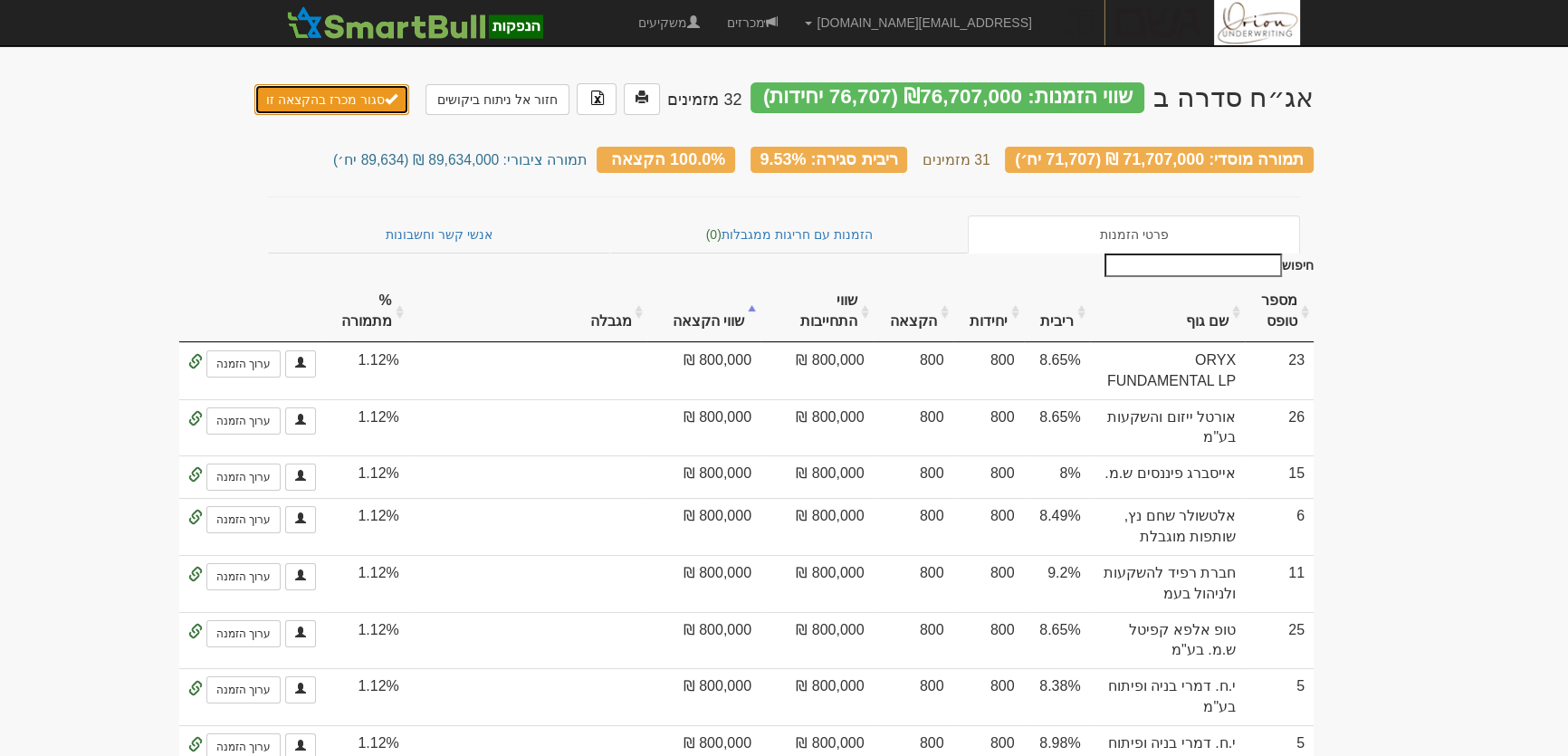
click at [326, 101] on button "סגור מכרז בהקצאה זו" at bounding box center [332, 100] width 155 height 31
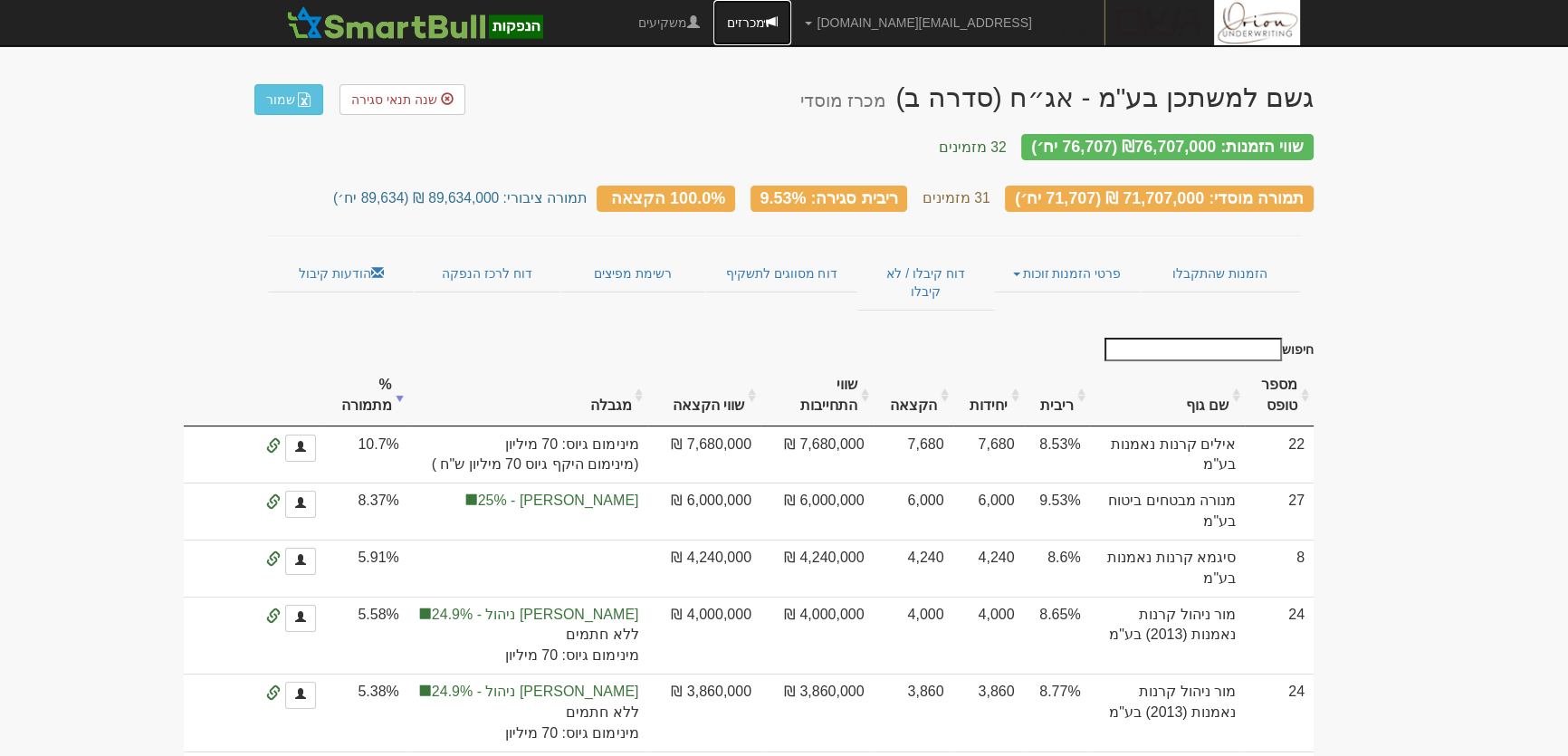
click at [791, 18] on link "מכרזים" at bounding box center [752, 23] width 78 height 45
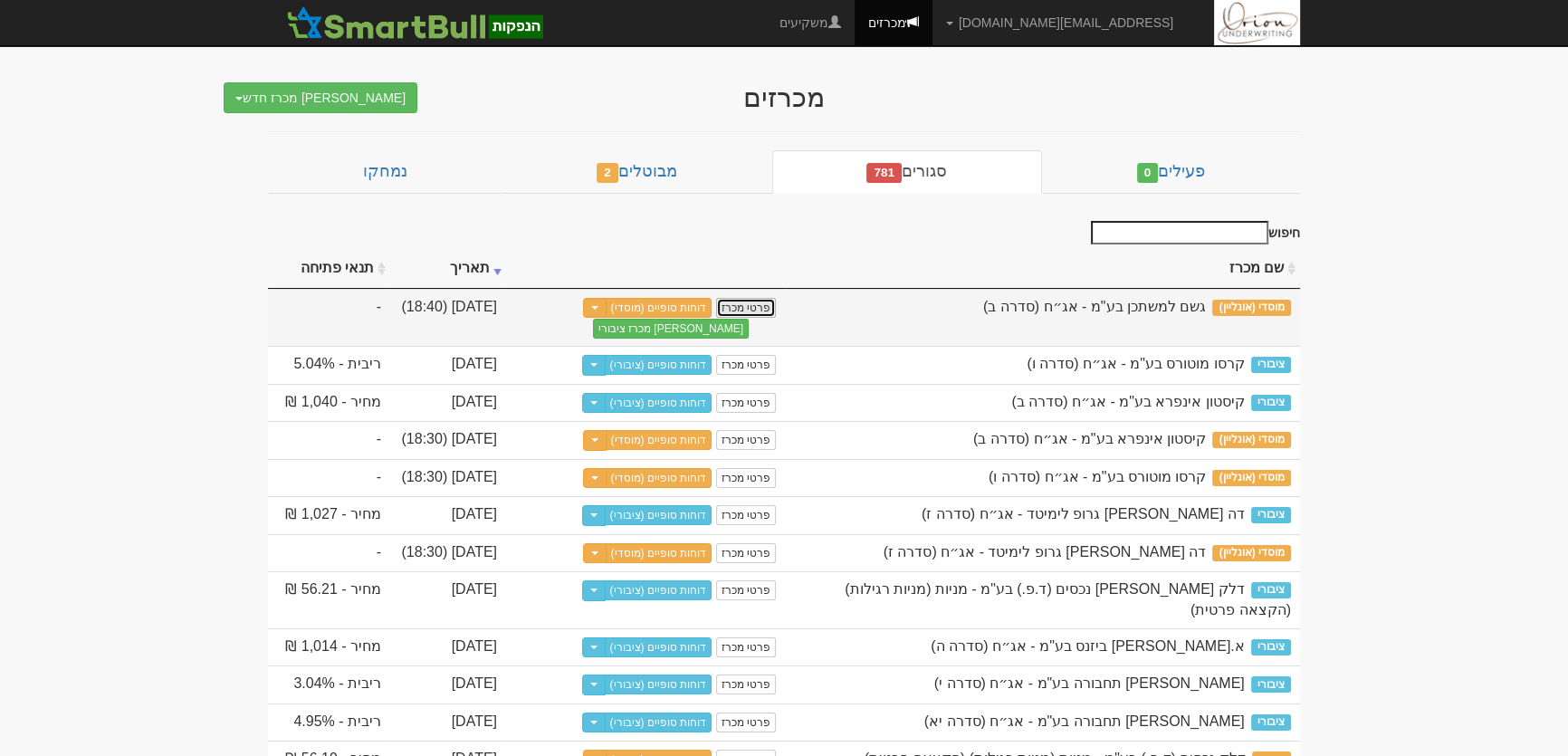
click at [749, 306] on link "פרטי מכרז" at bounding box center [746, 308] width 60 height 20
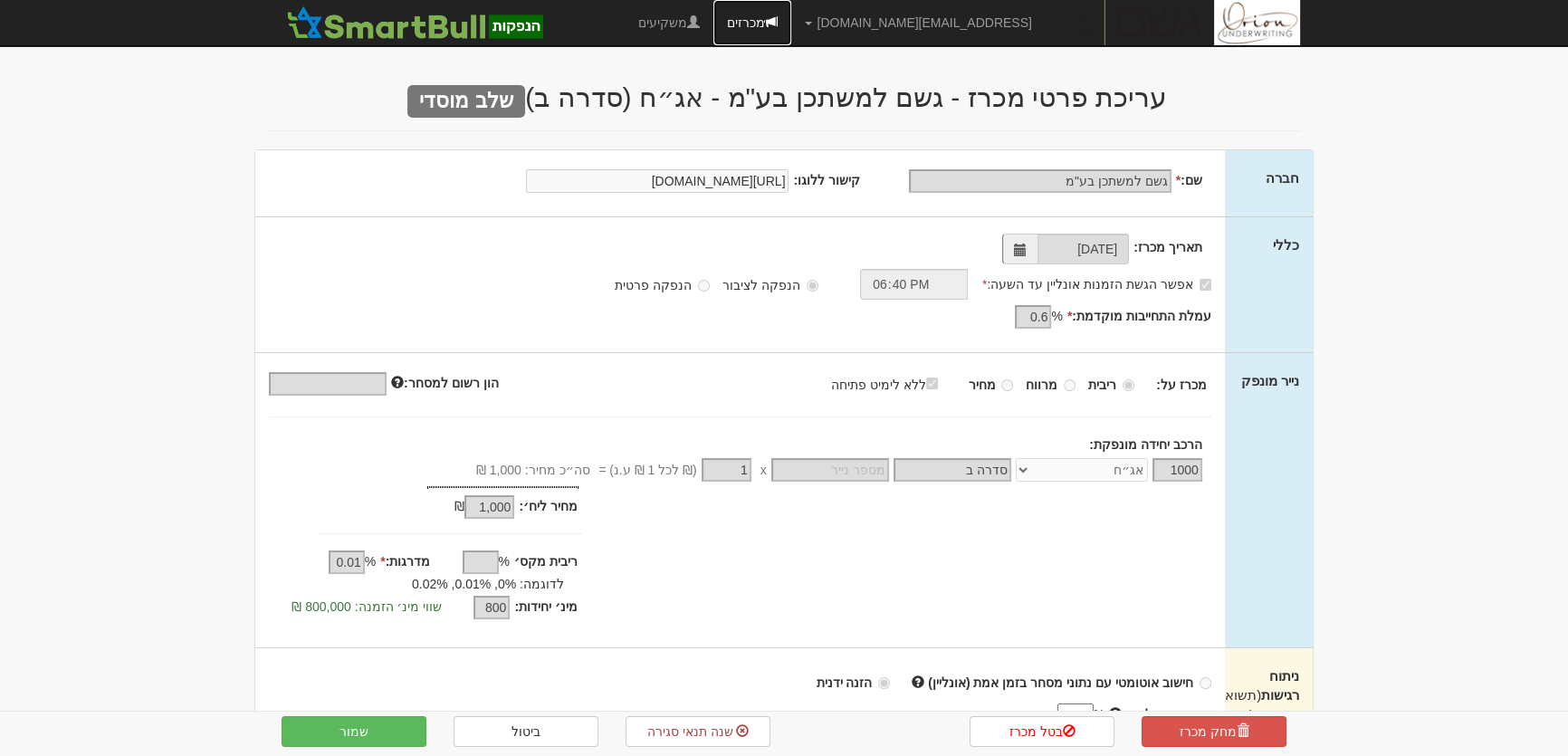
click at [791, 17] on link "מכרזים" at bounding box center [752, 23] width 78 height 45
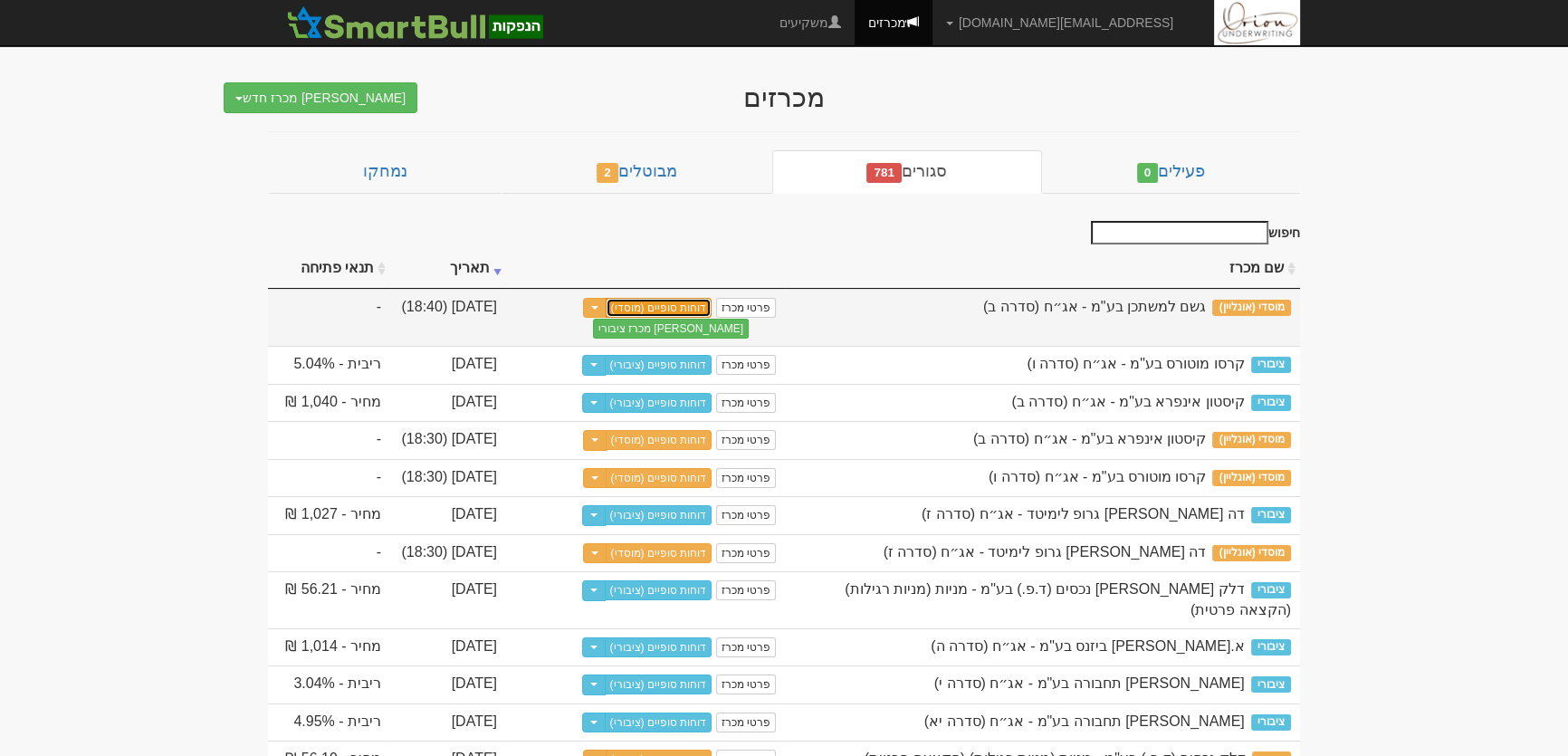
click at [682, 306] on link "דוחות סופיים (מוסדי)" at bounding box center [659, 308] width 107 height 20
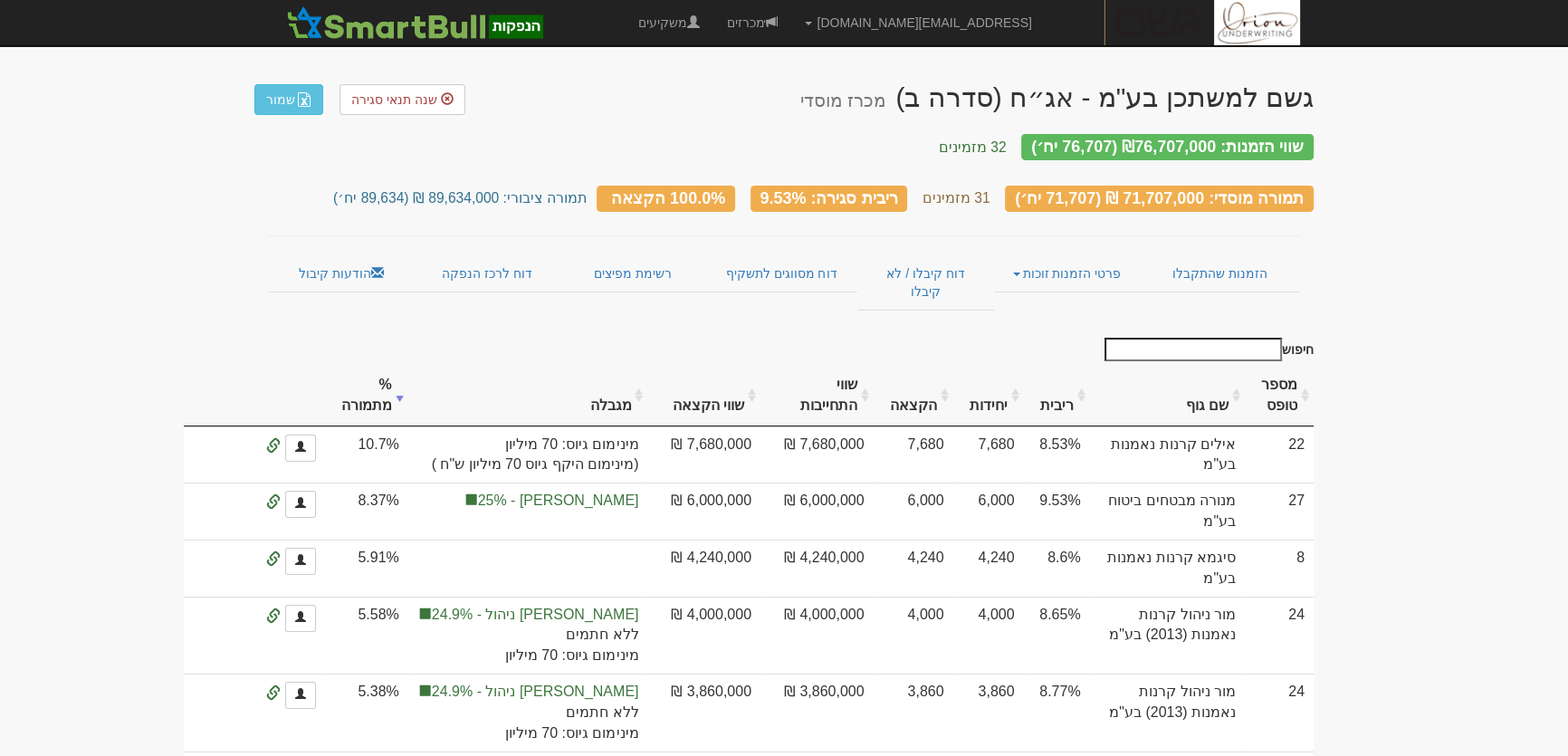
click at [638, 365] on th "מגבלה" at bounding box center [528, 395] width 240 height 61
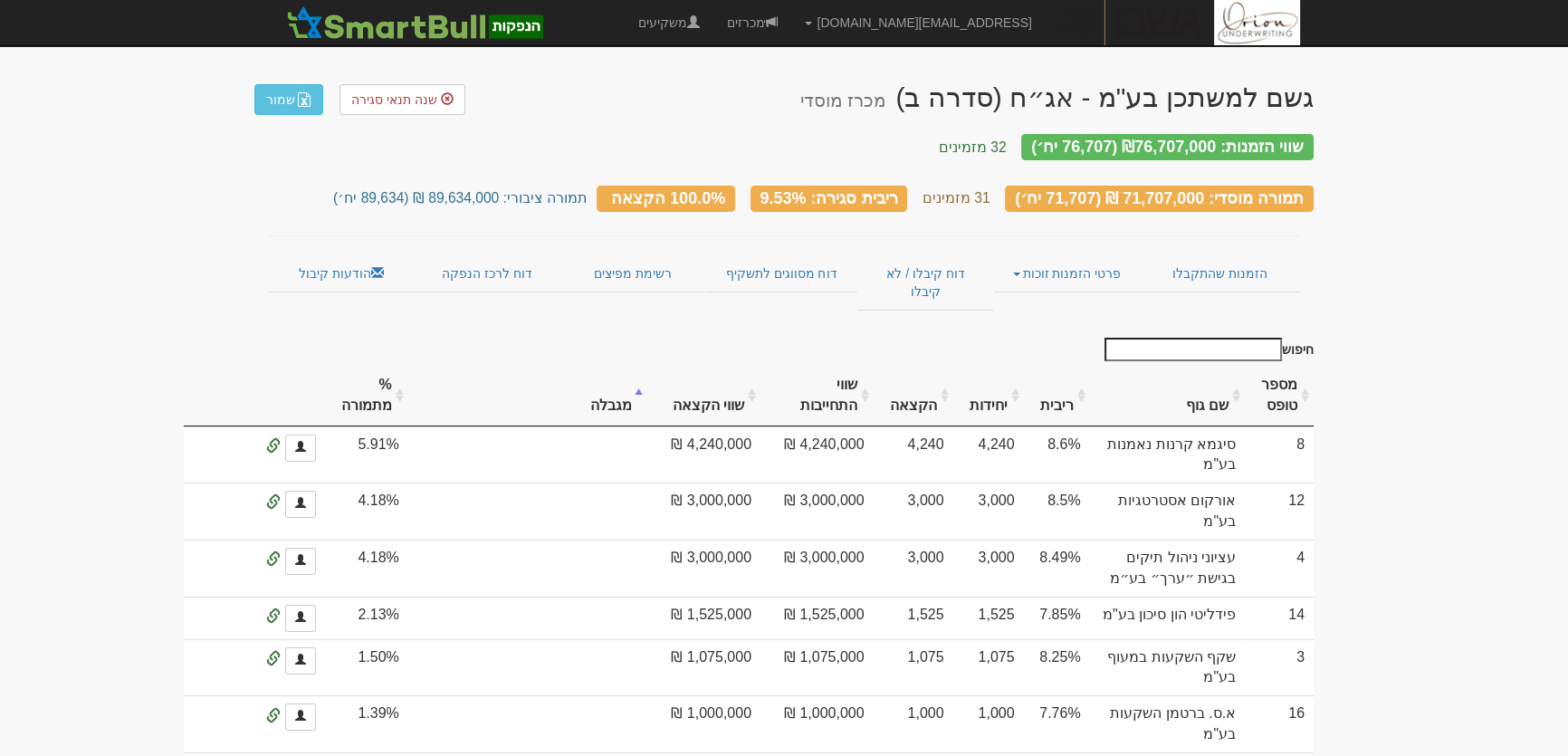
click at [638, 365] on th "מגבלה" at bounding box center [528, 395] width 240 height 61
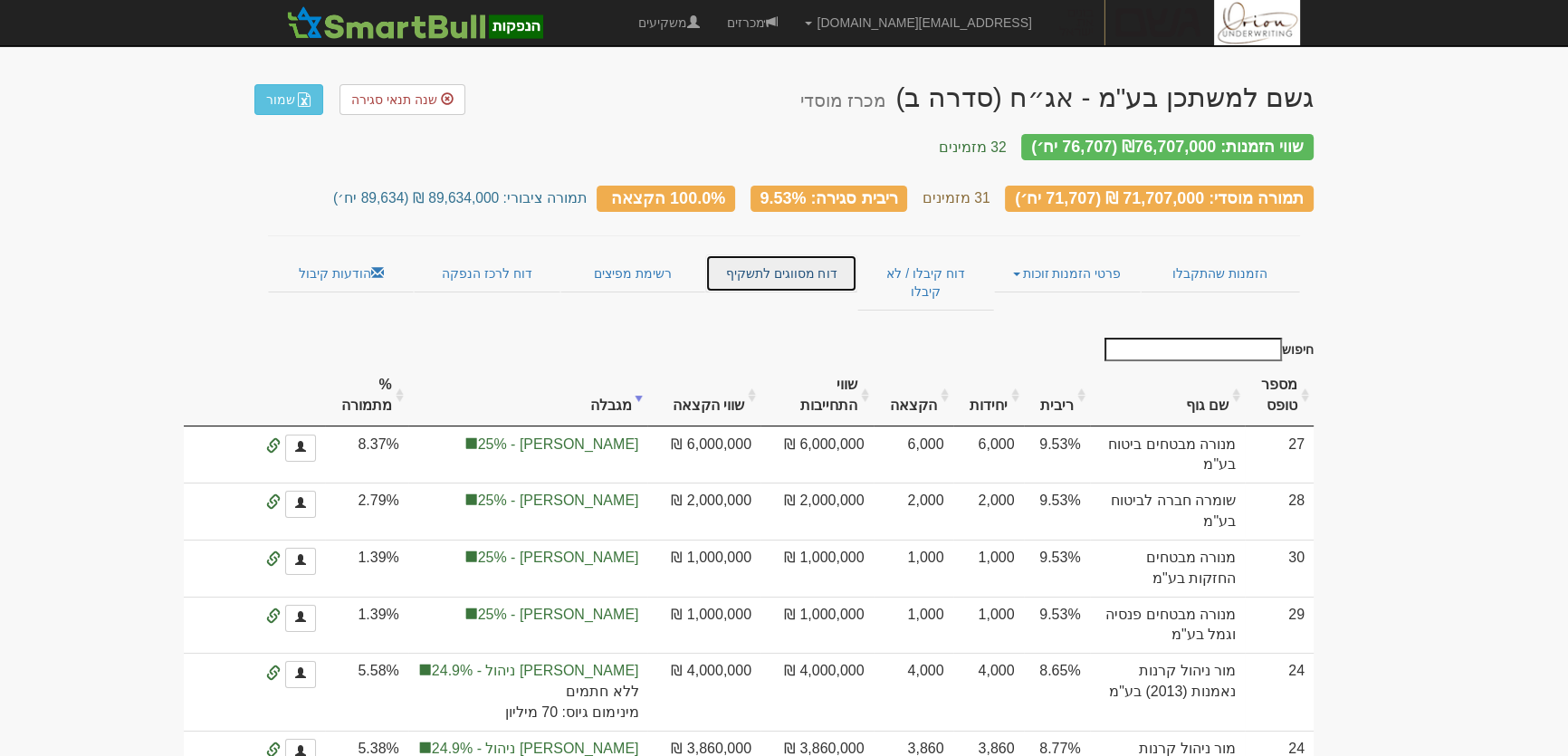
click at [799, 257] on link "דוח מסווגים לתשקיף" at bounding box center [780, 274] width 151 height 38
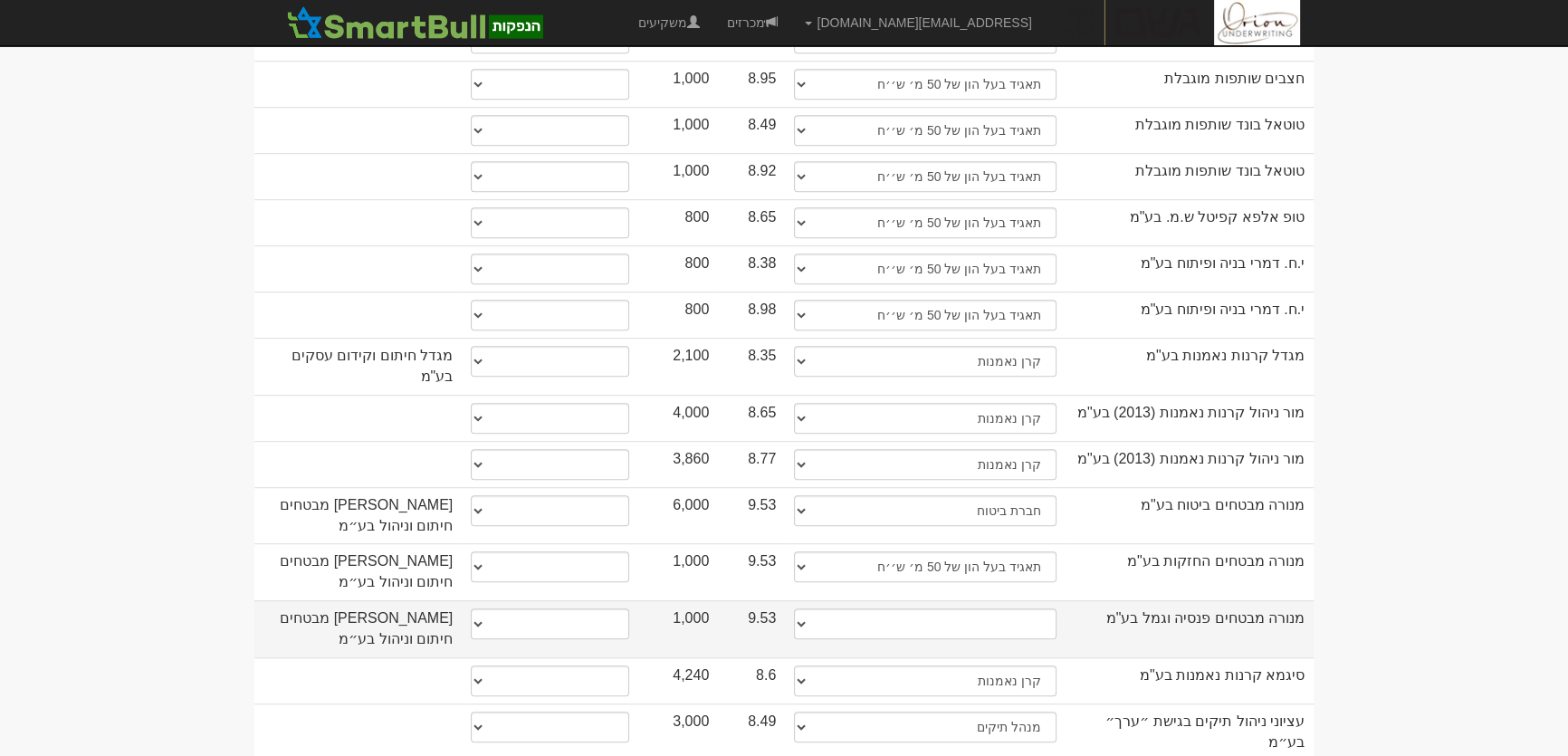
scroll to position [1399, 0]
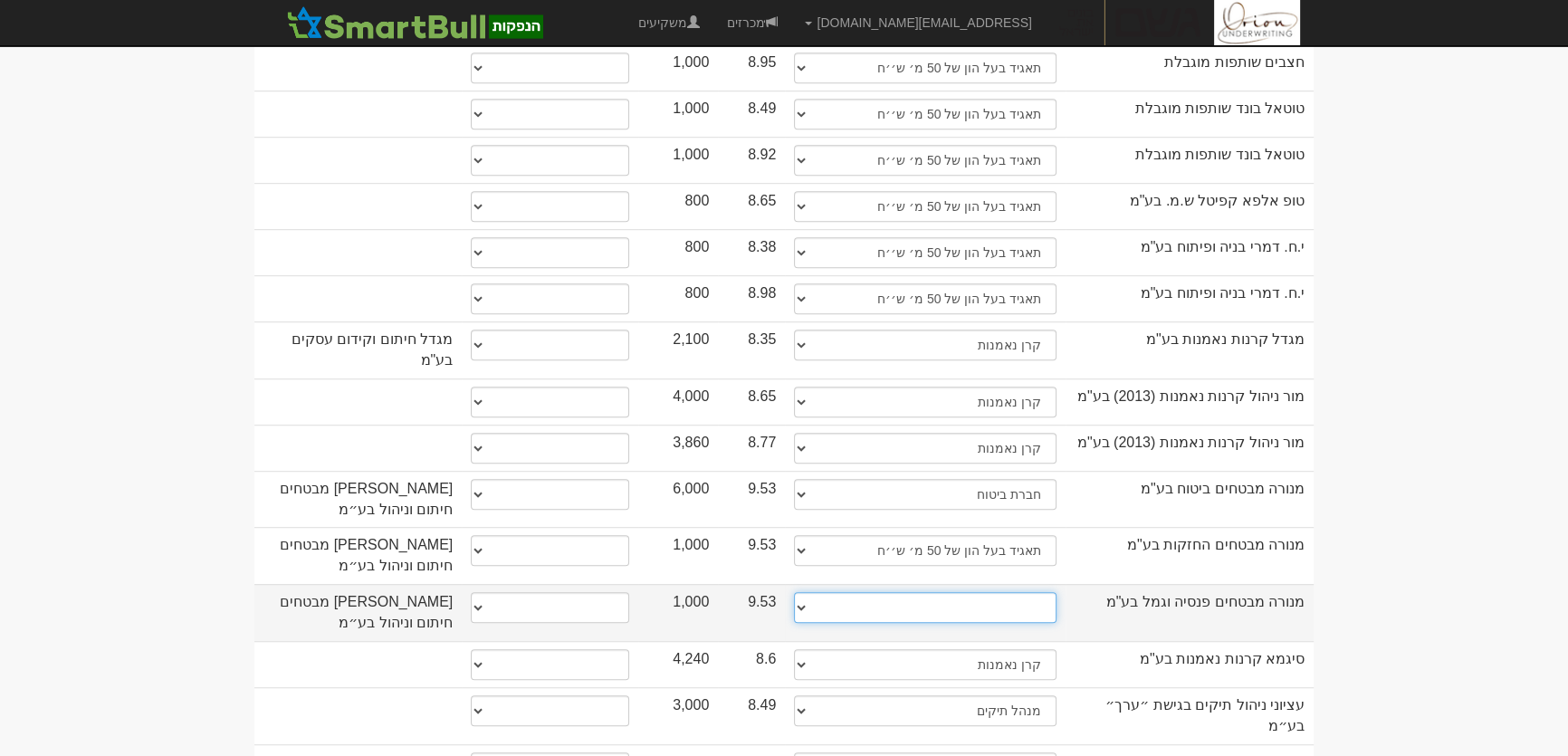
click at [1014, 592] on select "תאגיד מסווג חתם / מפיץ חברת ביטוח תאגיד בעל הון של 50 מ׳ ש׳׳ח קופת גמל / קרן פנ…" at bounding box center [925, 607] width 263 height 31
click at [1022, 592] on select "תאגיד מסווג חתם / מפיץ חברת ביטוח תאגיד בעל הון של 50 מ׳ ש׳׳ח קופת גמל / קרן פנ…" at bounding box center [925, 607] width 263 height 31
click at [1023, 592] on select "תאגיד מסווג חתם / מפיץ חברת ביטוח תאגיד בעל הון של 50 מ׳ ש׳׳ח קופת גמל / קרן פנ…" at bounding box center [925, 607] width 263 height 31
select select "קופת גמל / קרן פנסיה"
click at [794, 592] on select "תאגיד מסווג חתם / מפיץ חברת ביטוח תאגיד בעל הון של 50 מ׳ ש׳׳ח קופת גמל / קרן פנ…" at bounding box center [925, 607] width 263 height 31
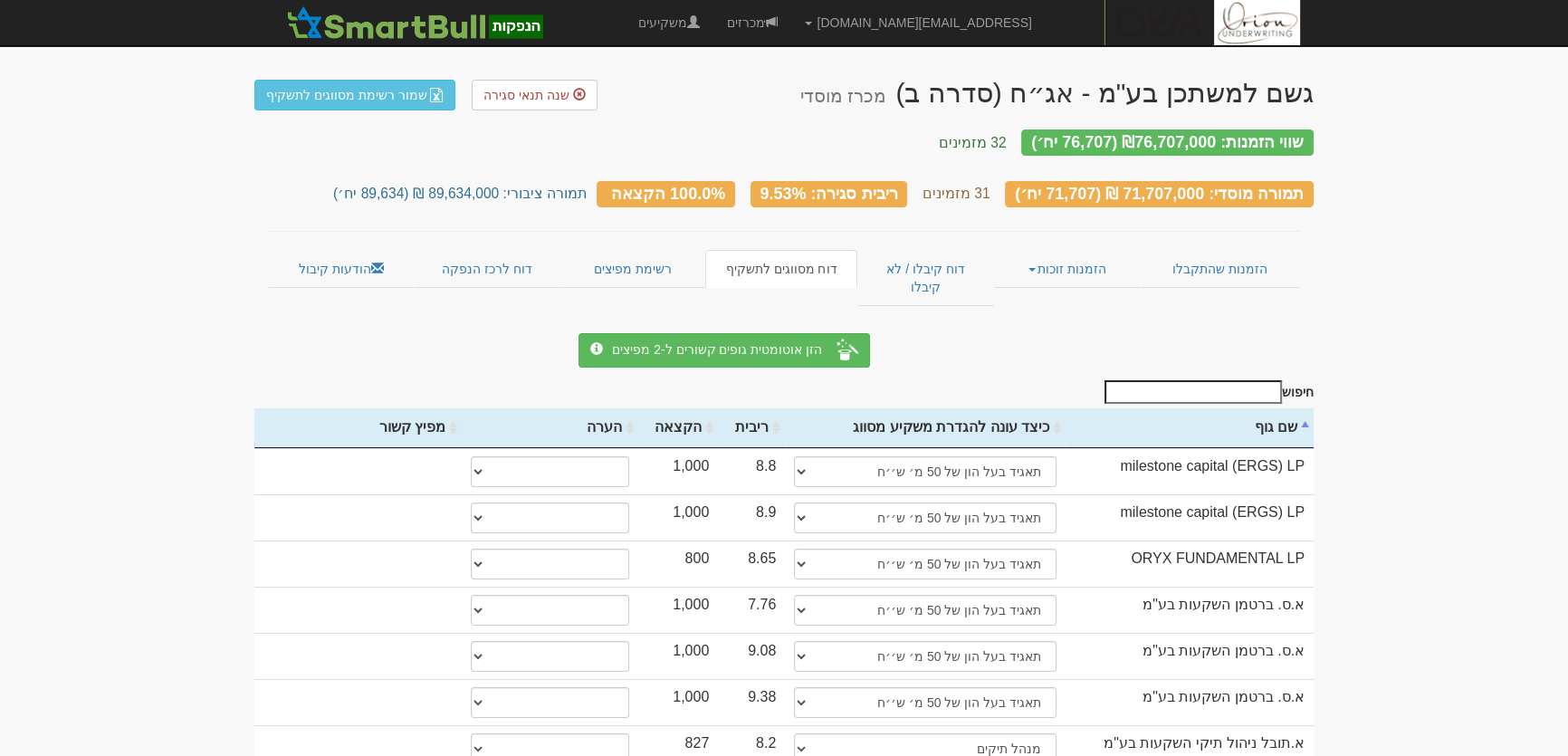
scroll to position [0, 0]
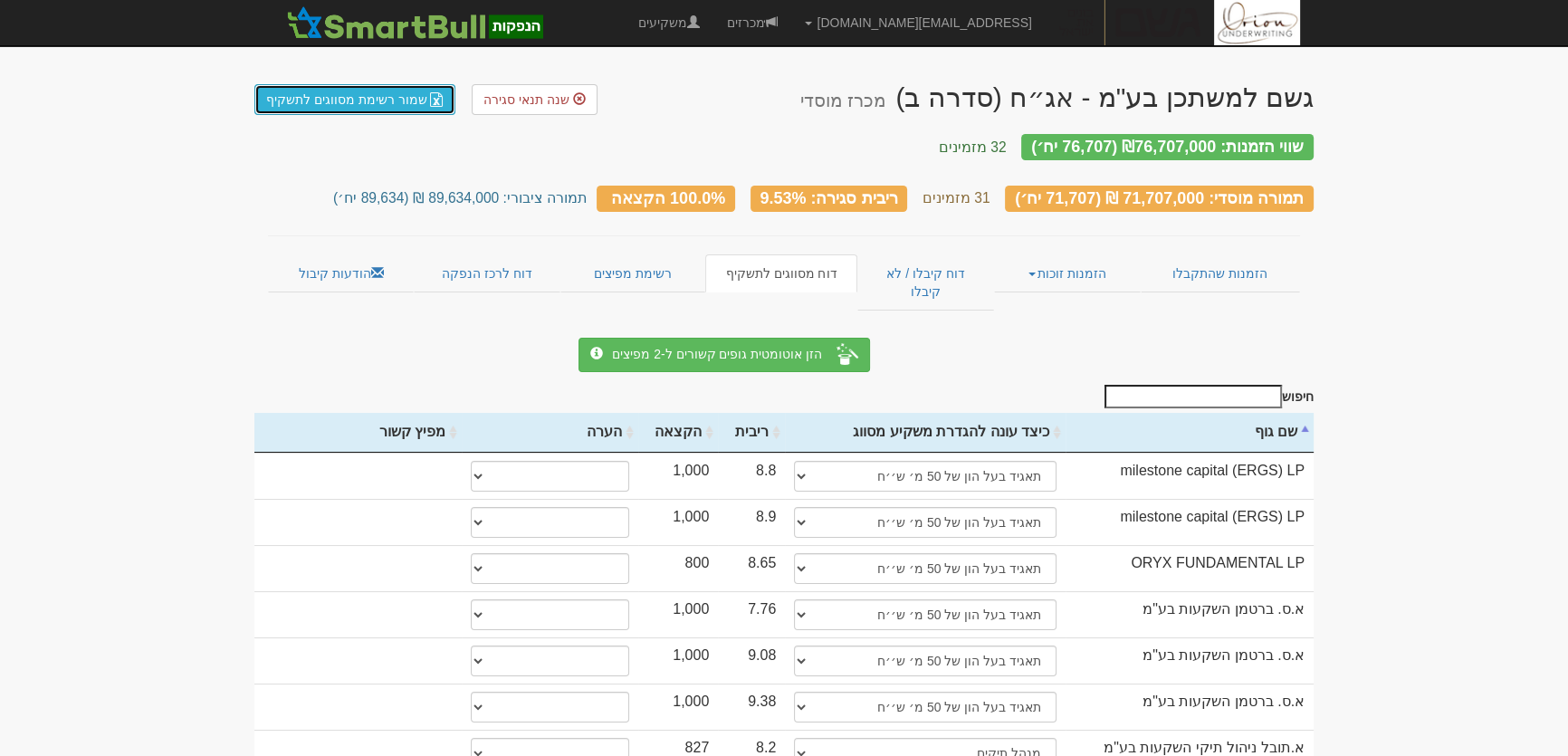
click at [368, 111] on link "שמור רשימת מסווגים לתשקיף" at bounding box center [355, 100] width 201 height 31
click at [1200, 255] on link "הזמנות שהתקבלו" at bounding box center [1220, 274] width 160 height 38
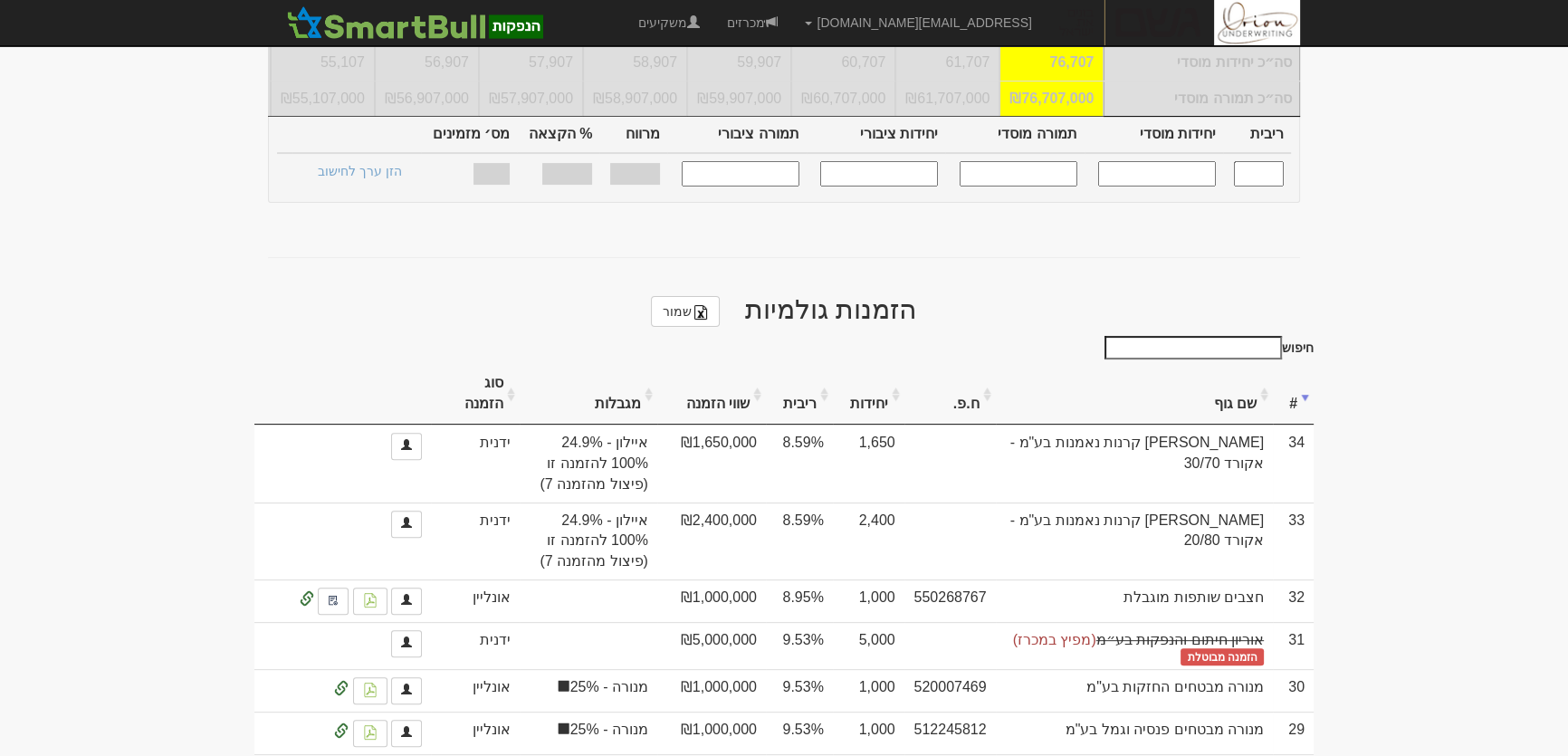
scroll to position [741, 0]
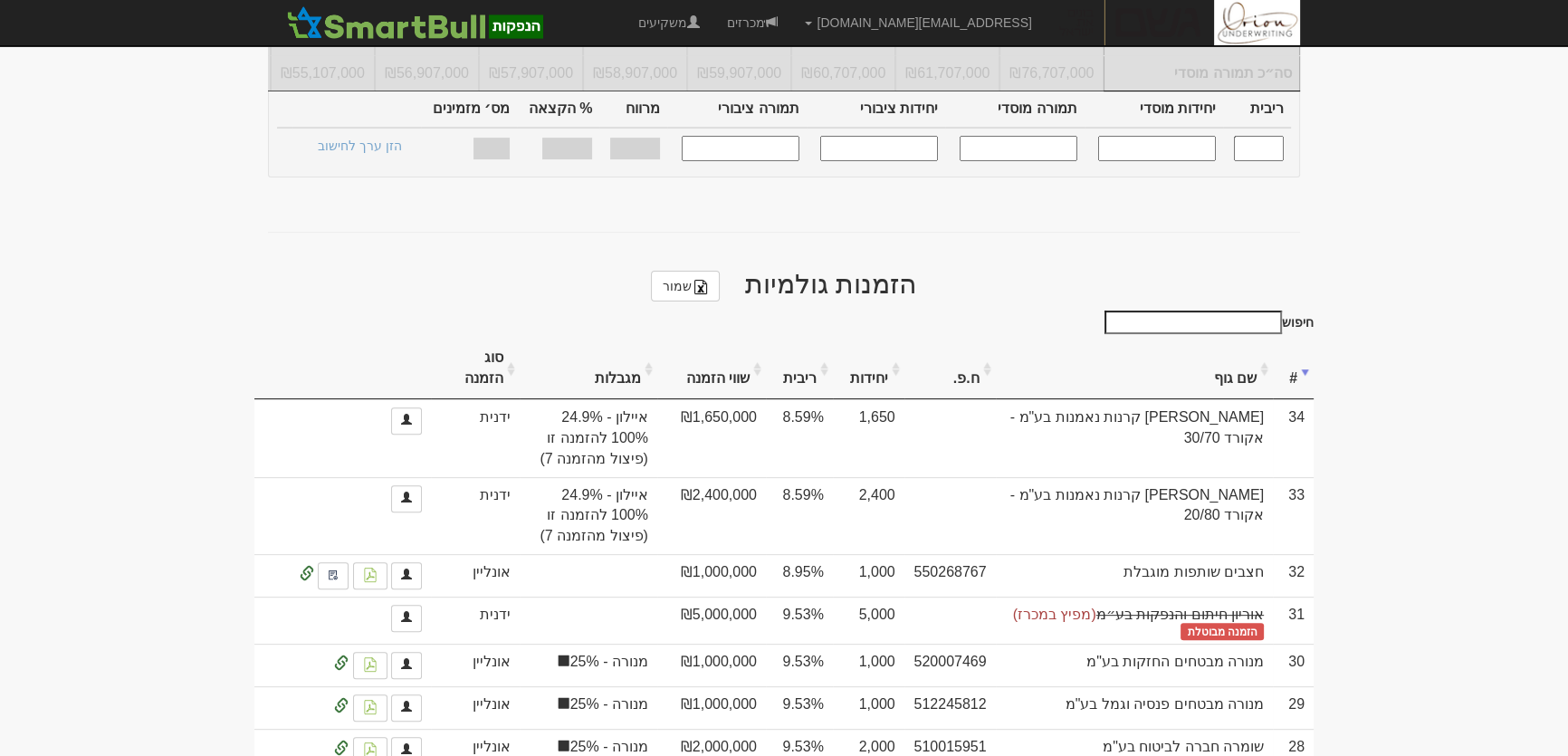
click at [767, 339] on th "ריבית" at bounding box center [799, 369] width 67 height 61
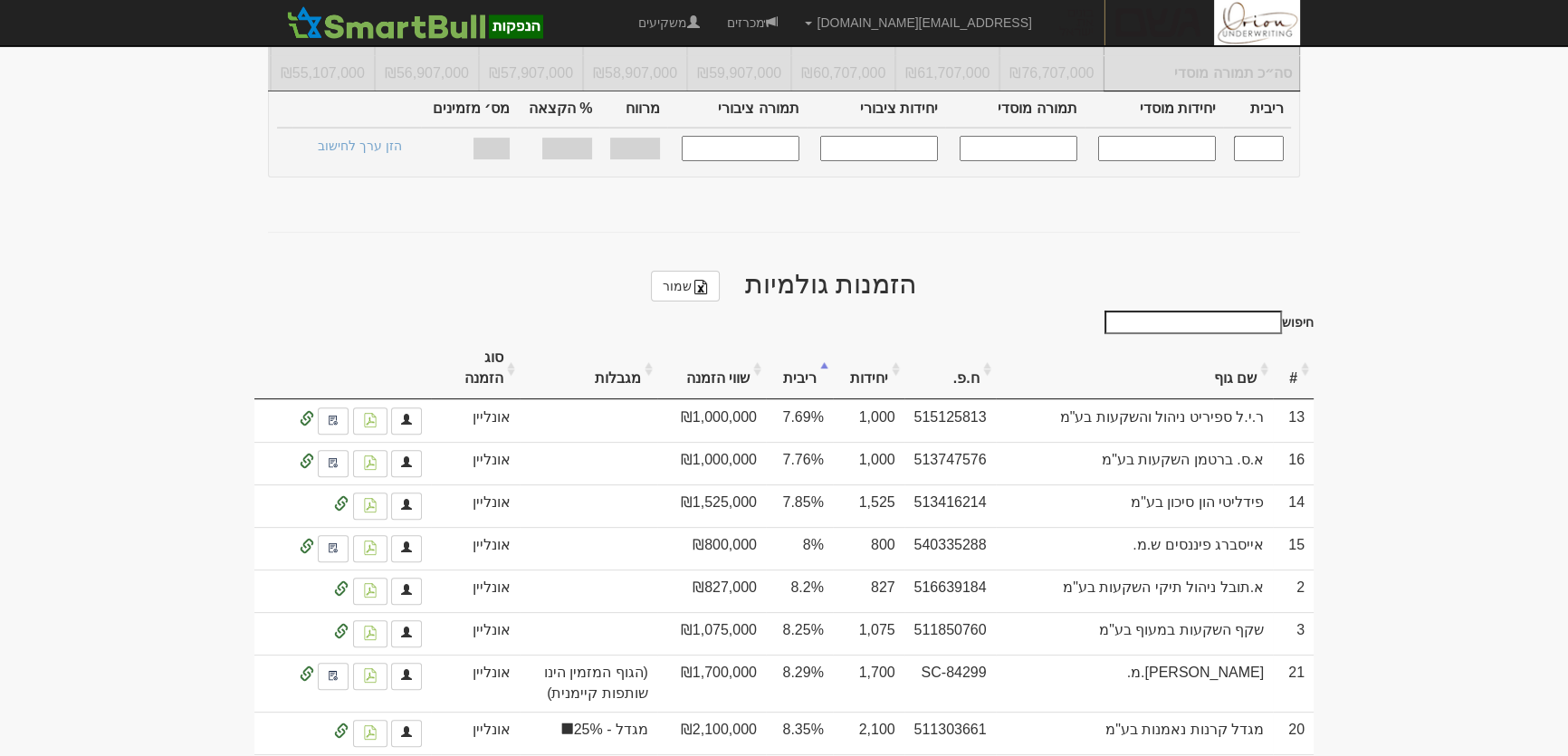
click at [778, 339] on th "ריבית" at bounding box center [799, 369] width 67 height 61
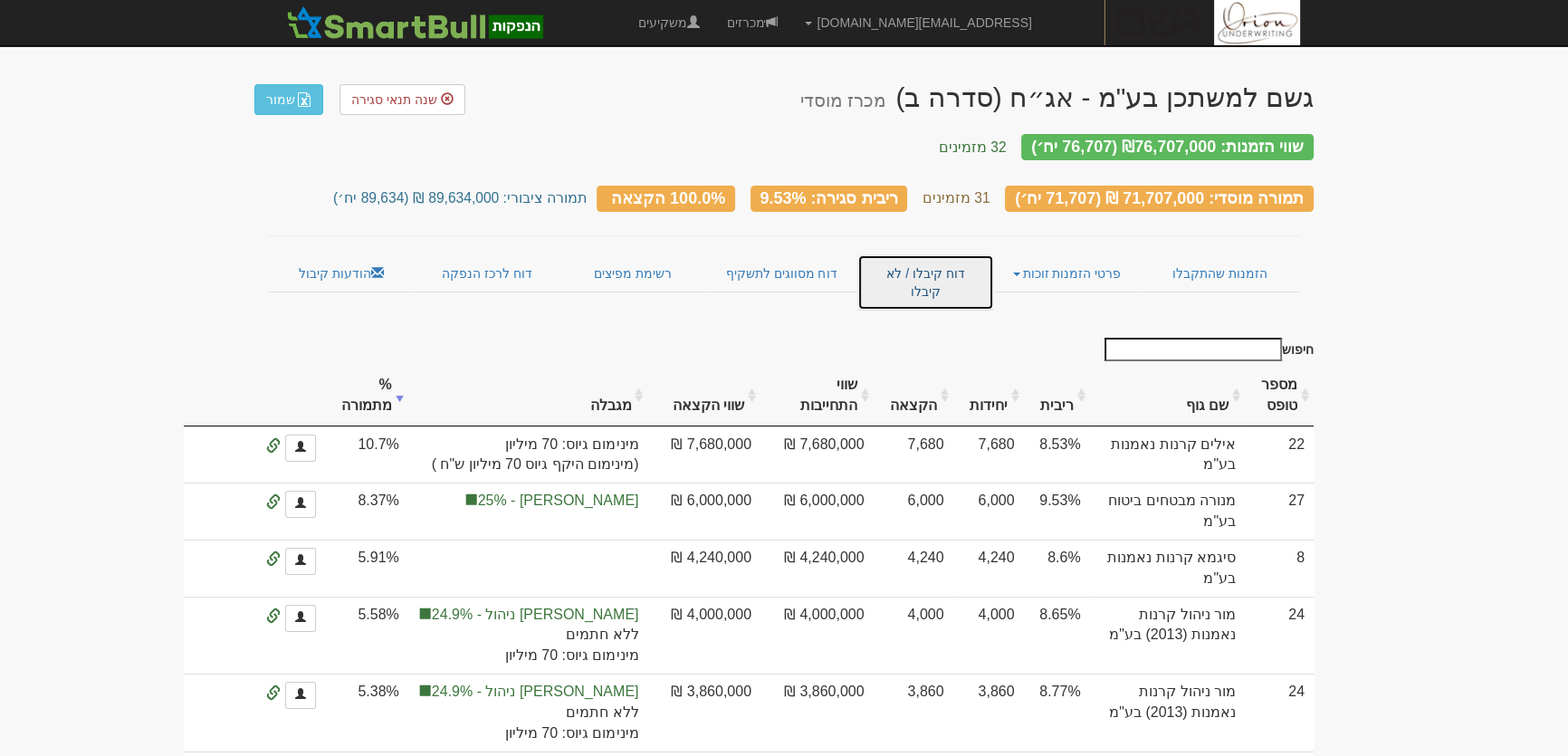
click at [938, 261] on link "דוח קיבלו / לא קיבלו" at bounding box center [925, 283] width 137 height 56
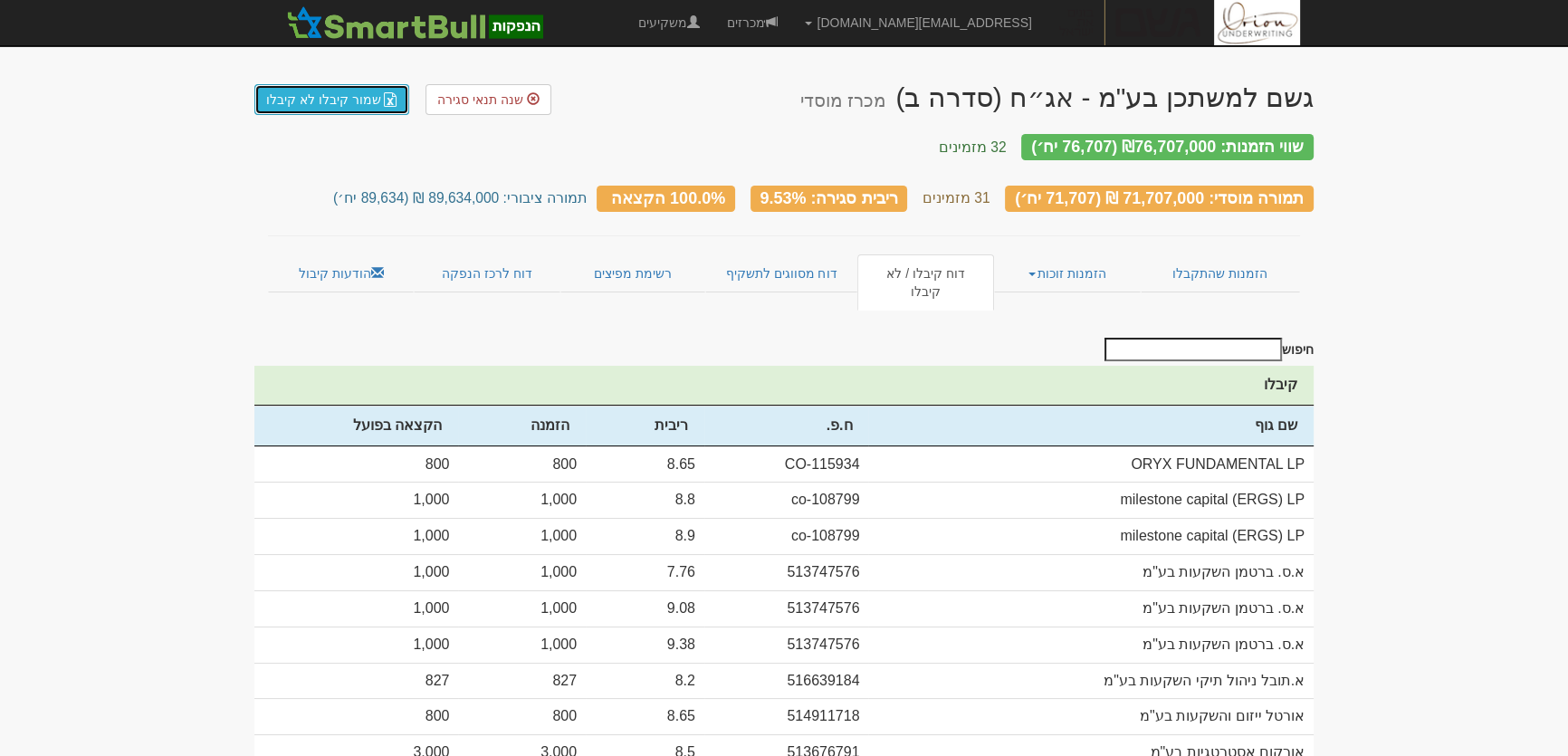
click at [333, 102] on link "שמור קיבלו לא קיבלו" at bounding box center [332, 100] width 155 height 31
